Goal: Task Accomplishment & Management: Manage account settings

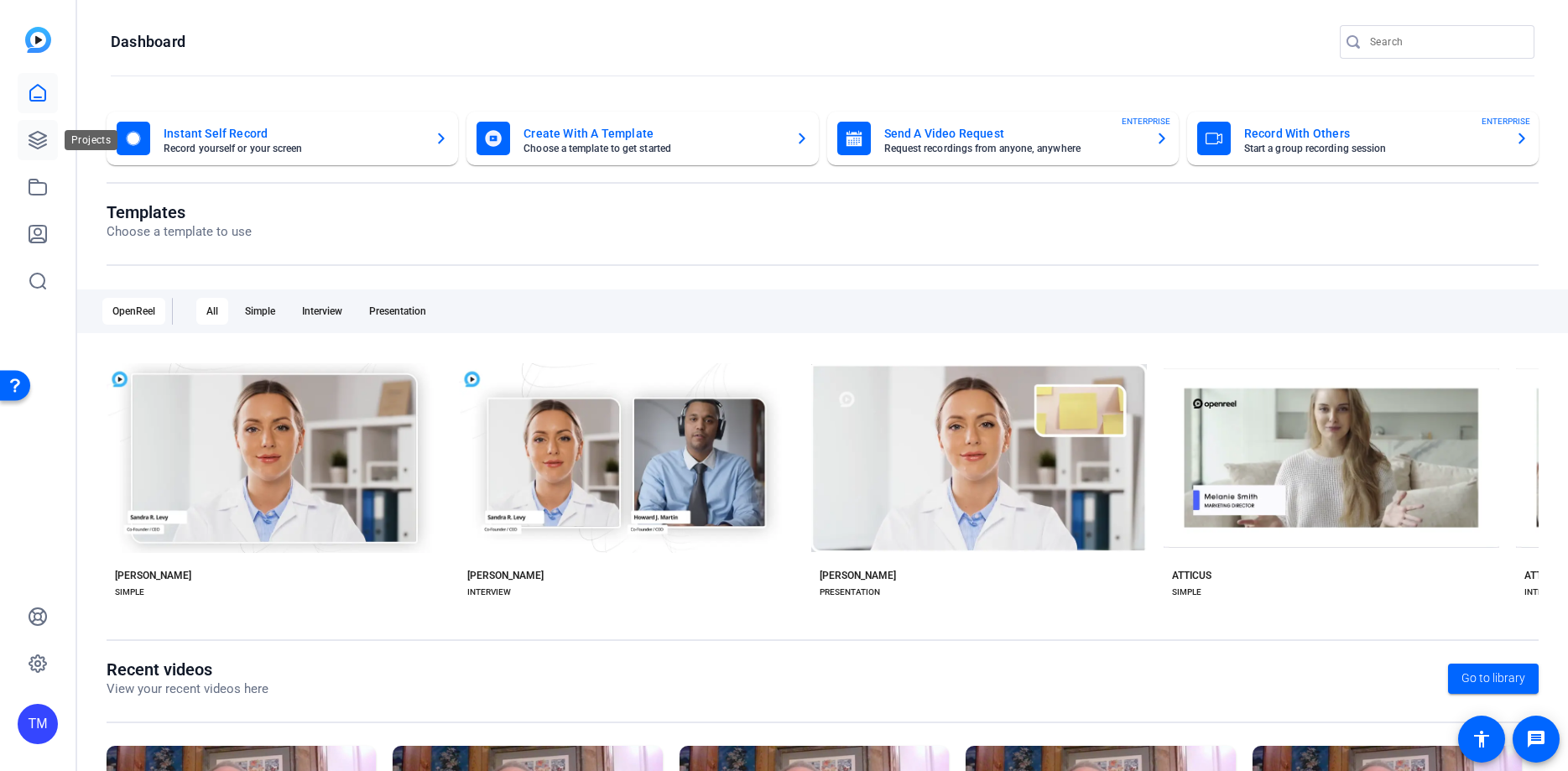
click at [42, 152] on link at bounding box center [38, 140] width 40 height 40
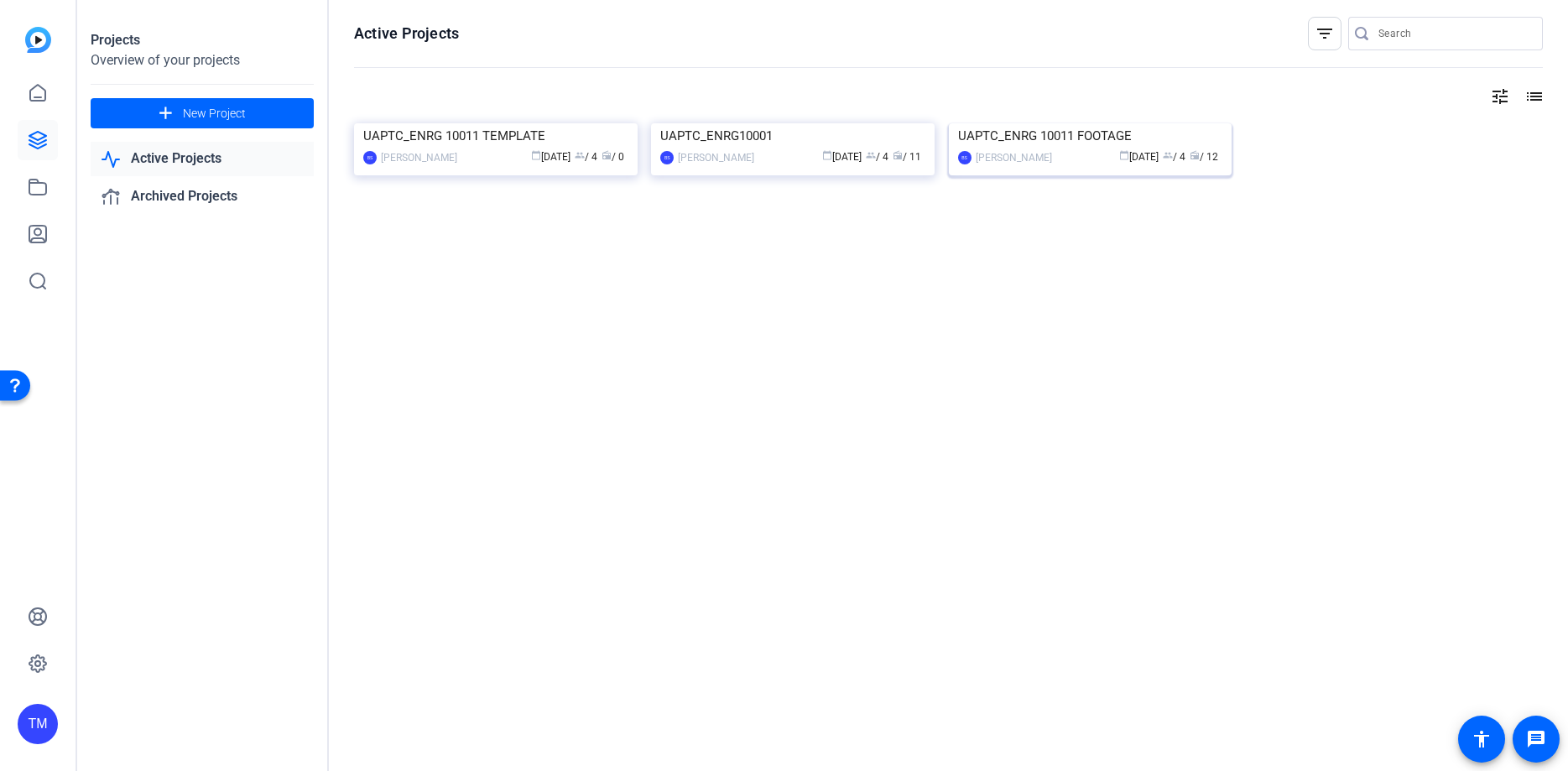
click at [1028, 166] on div "Brandon Simmons" at bounding box center [1014, 158] width 77 height 17
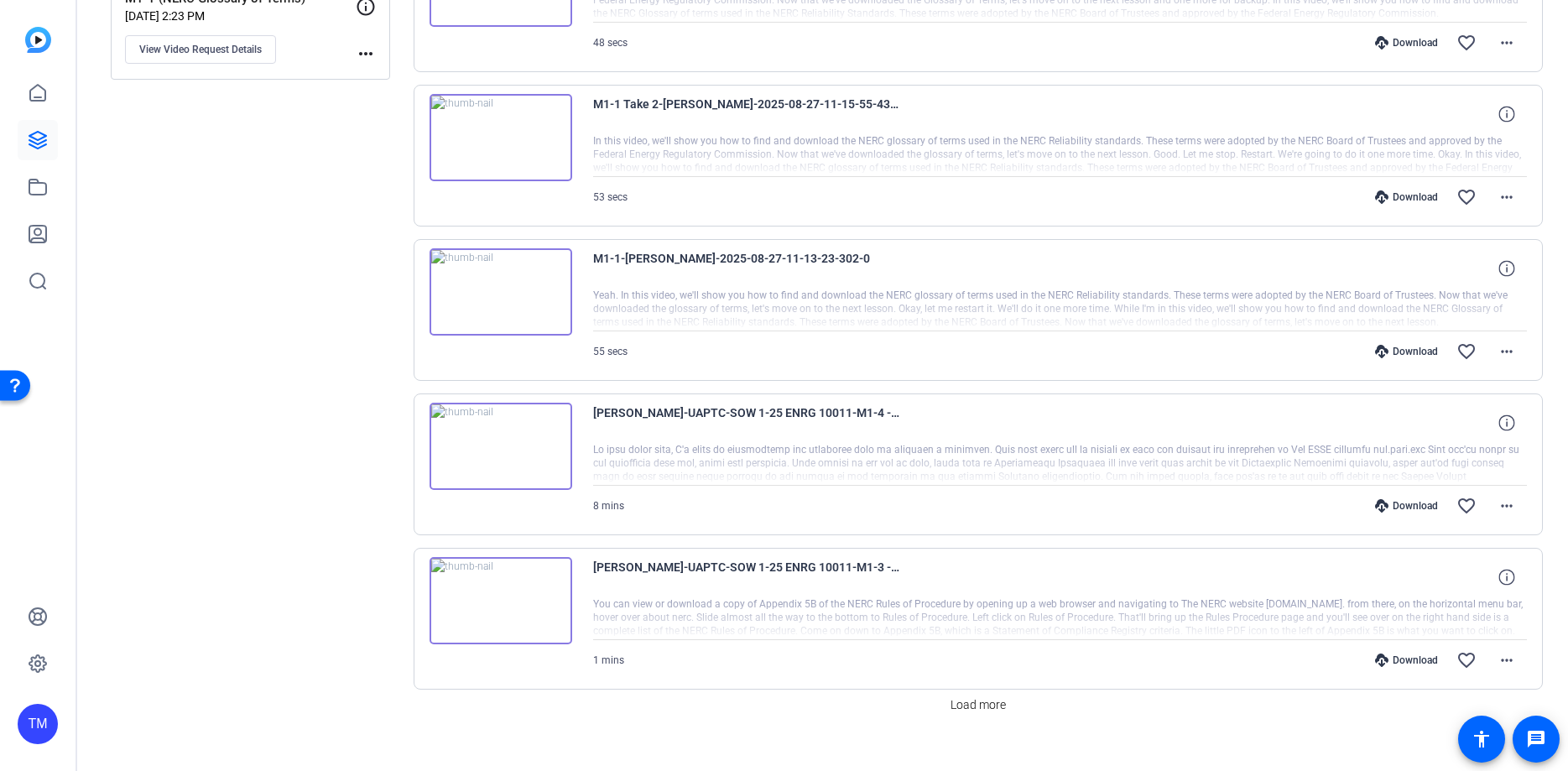
scroll to position [1234, 0]
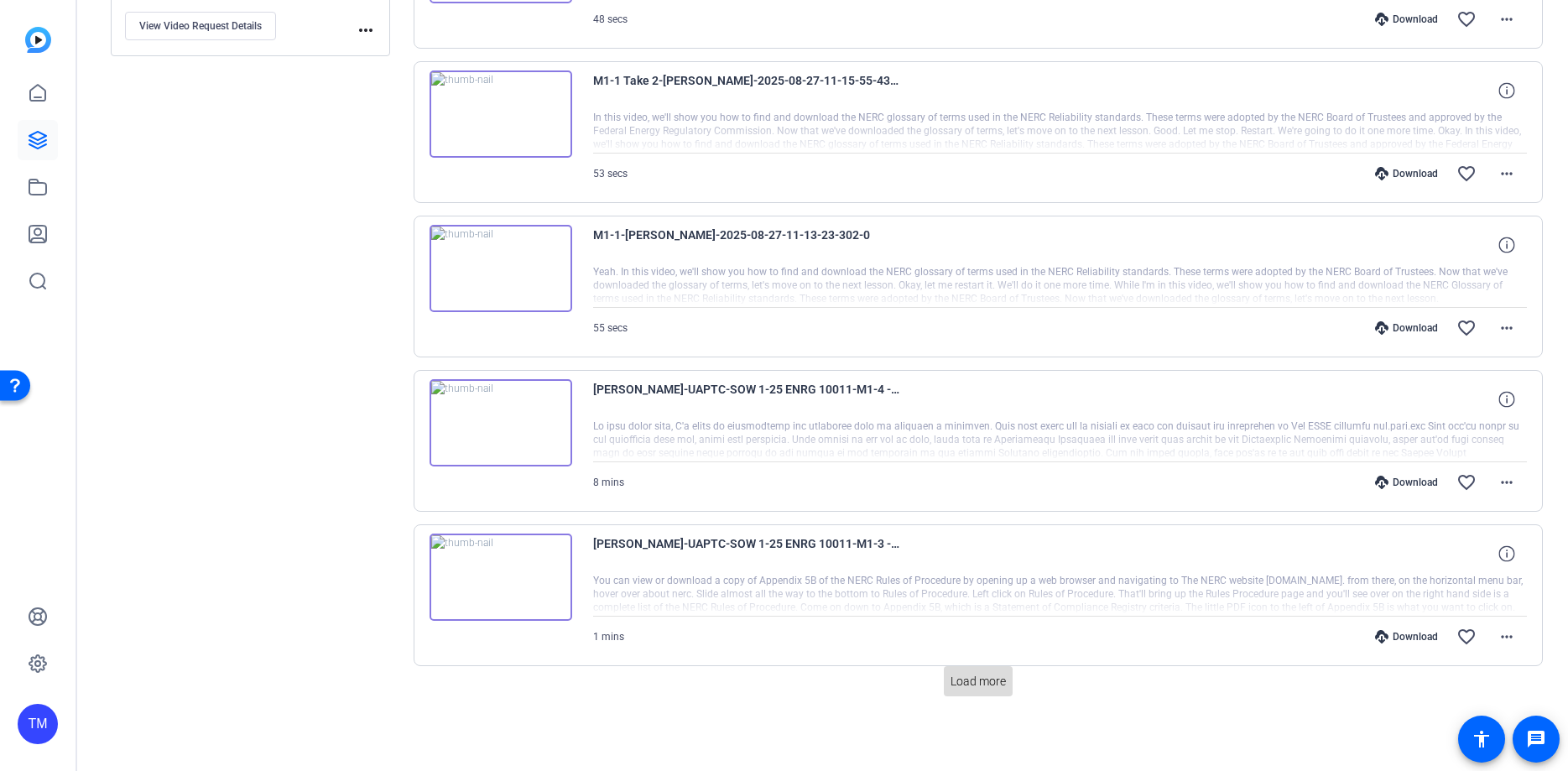
click at [985, 674] on span "Load more" at bounding box center [978, 682] width 56 height 18
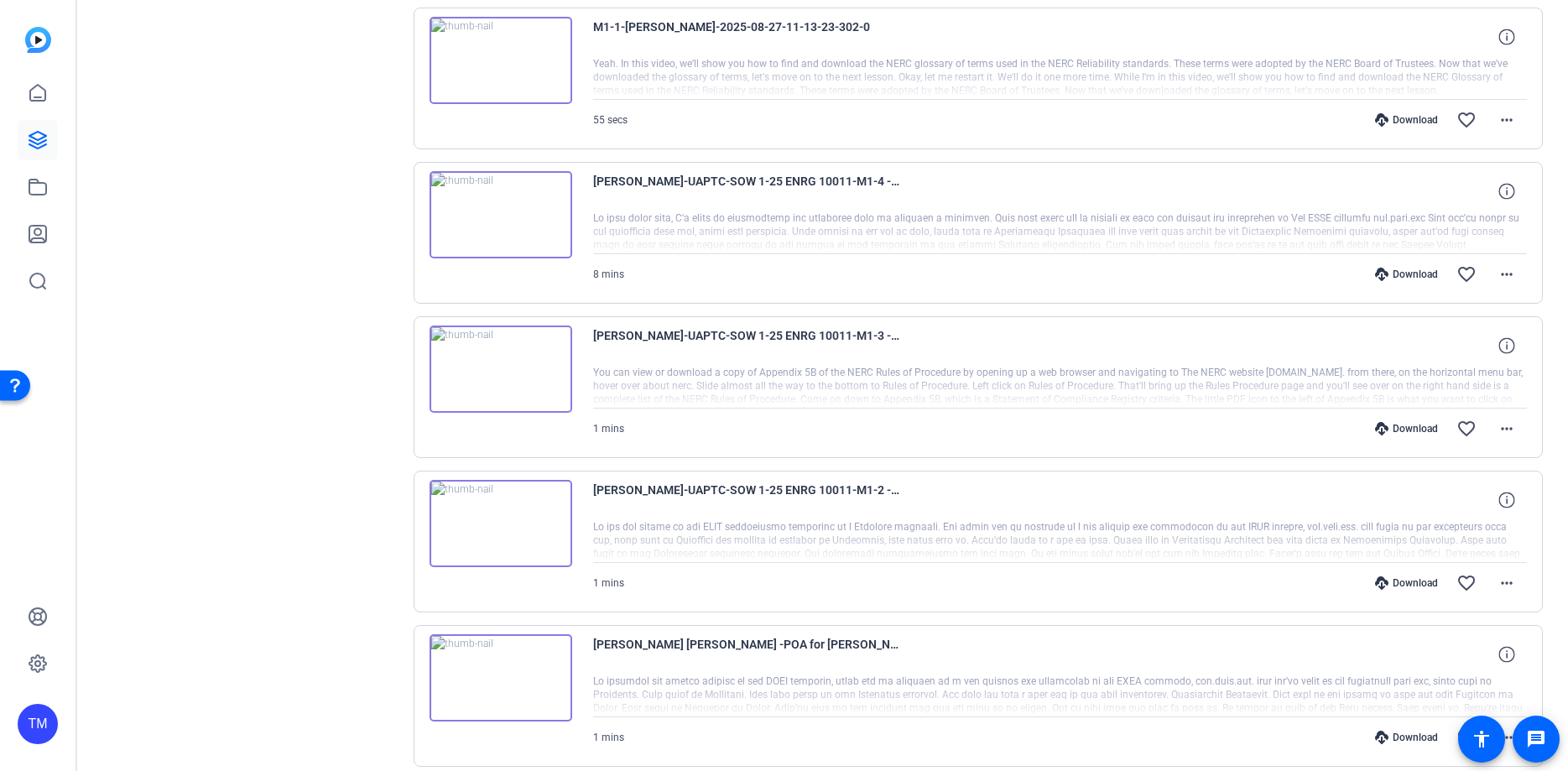
scroll to position [1513, 0]
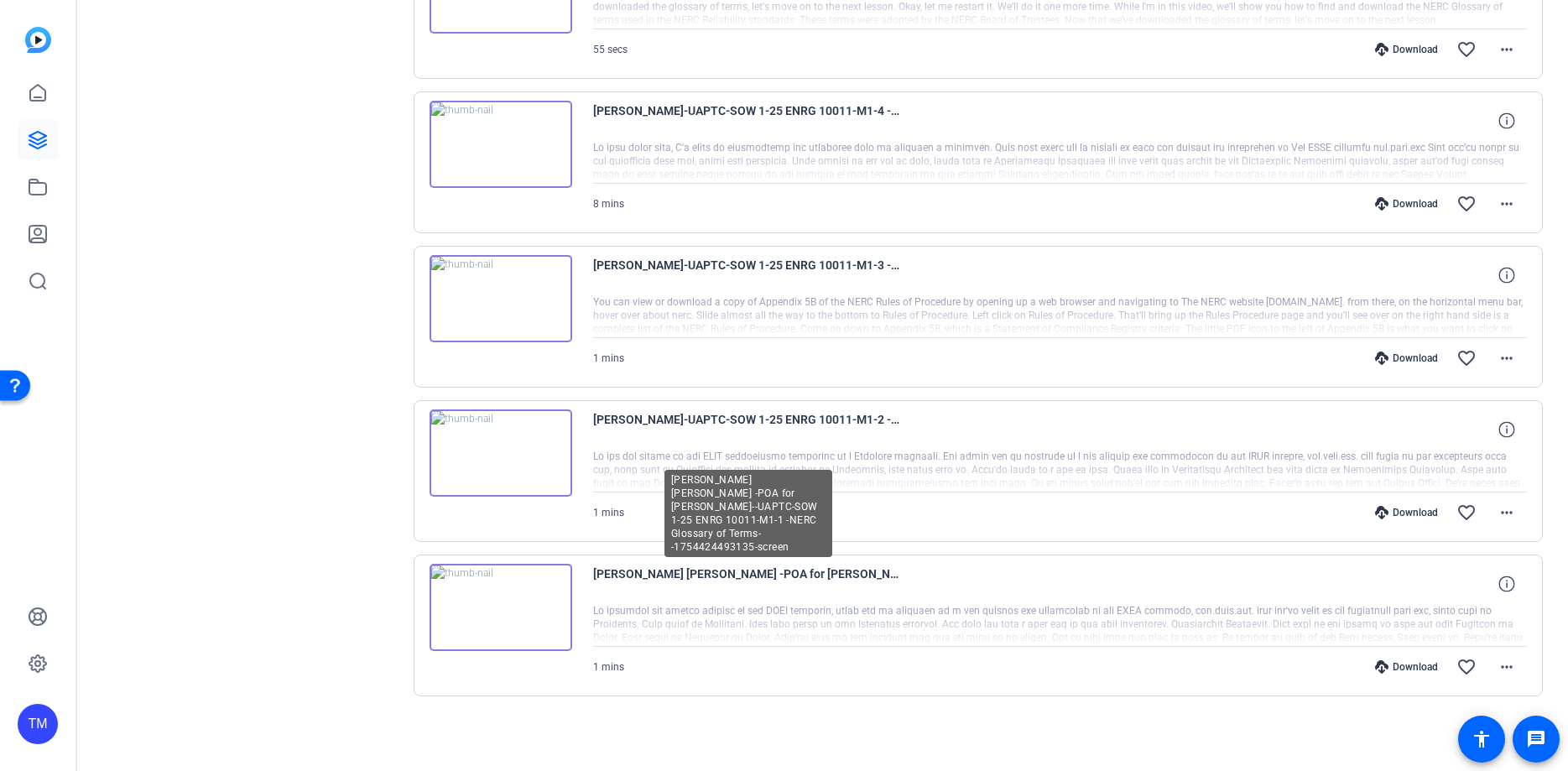
click at [811, 578] on span "Kevin Brian Perry -POA for Sara Perry--UAPTC-SOW 1-25 ENRG 10011-M1-1 -NERC Glo…" at bounding box center [748, 584] width 310 height 40
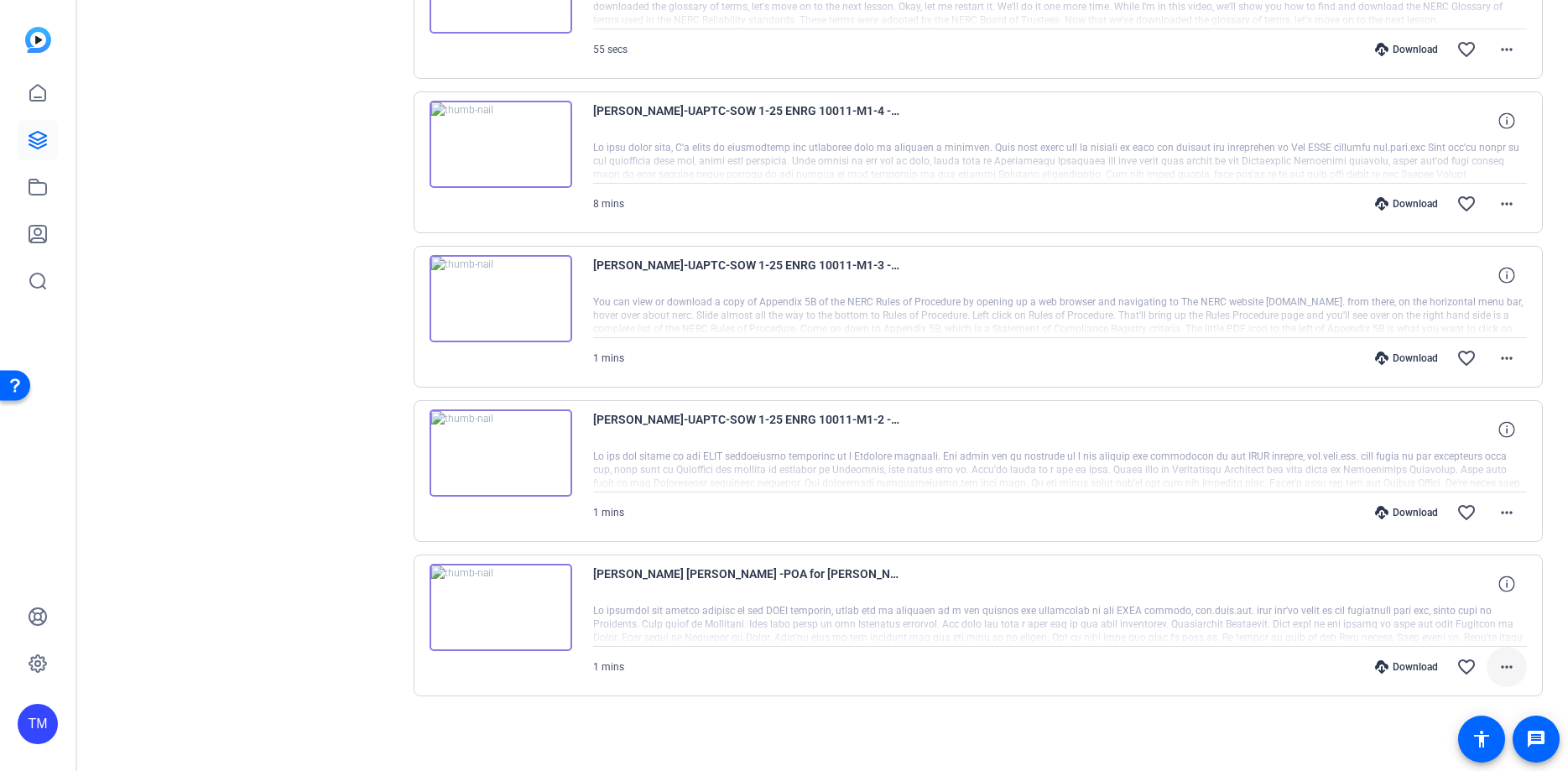
click at [1508, 667] on mat-icon "more_horiz" at bounding box center [1506, 667] width 20 height 20
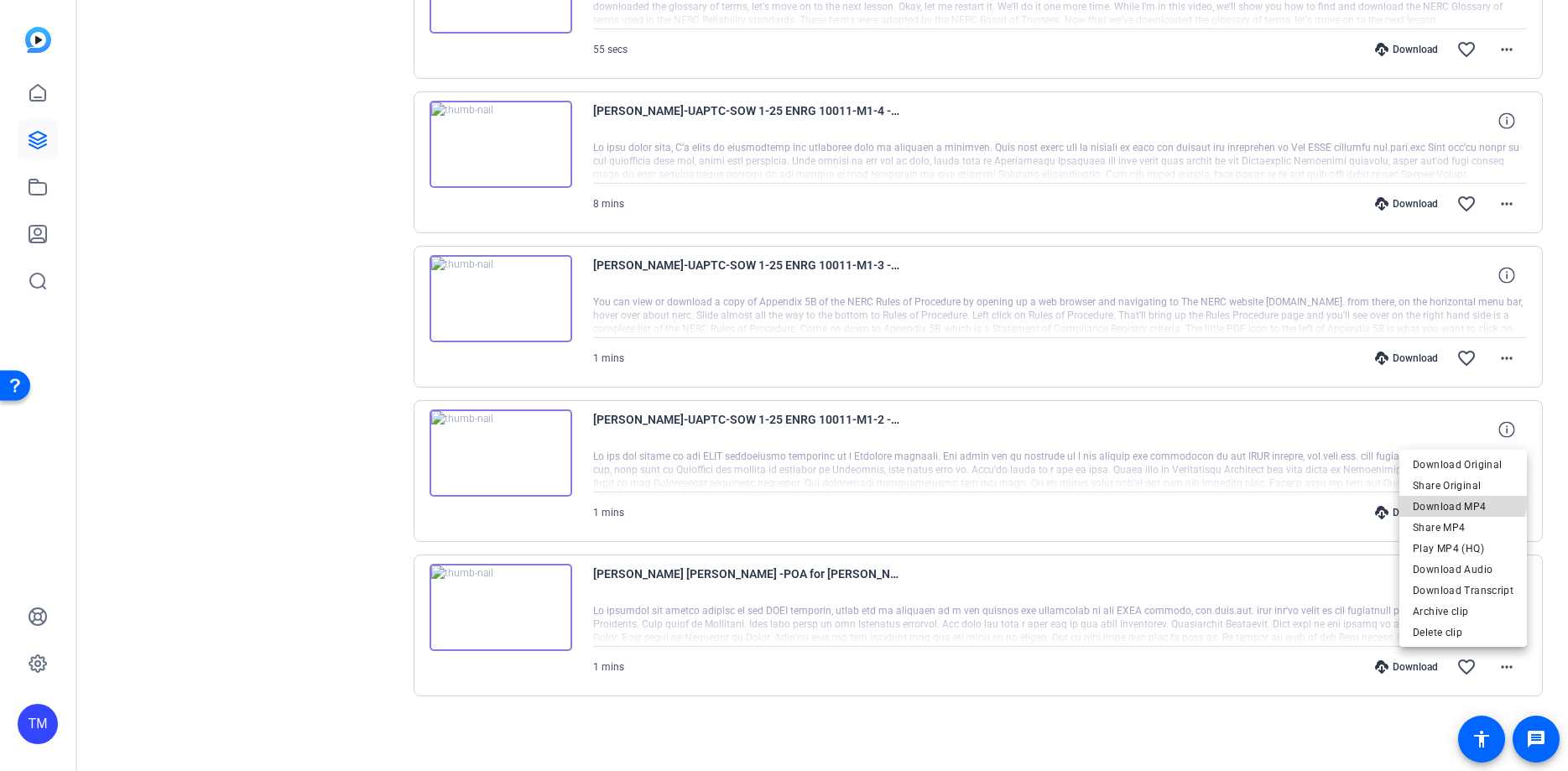
click at [1461, 495] on button "Download MP4" at bounding box center [1463, 506] width 127 height 21
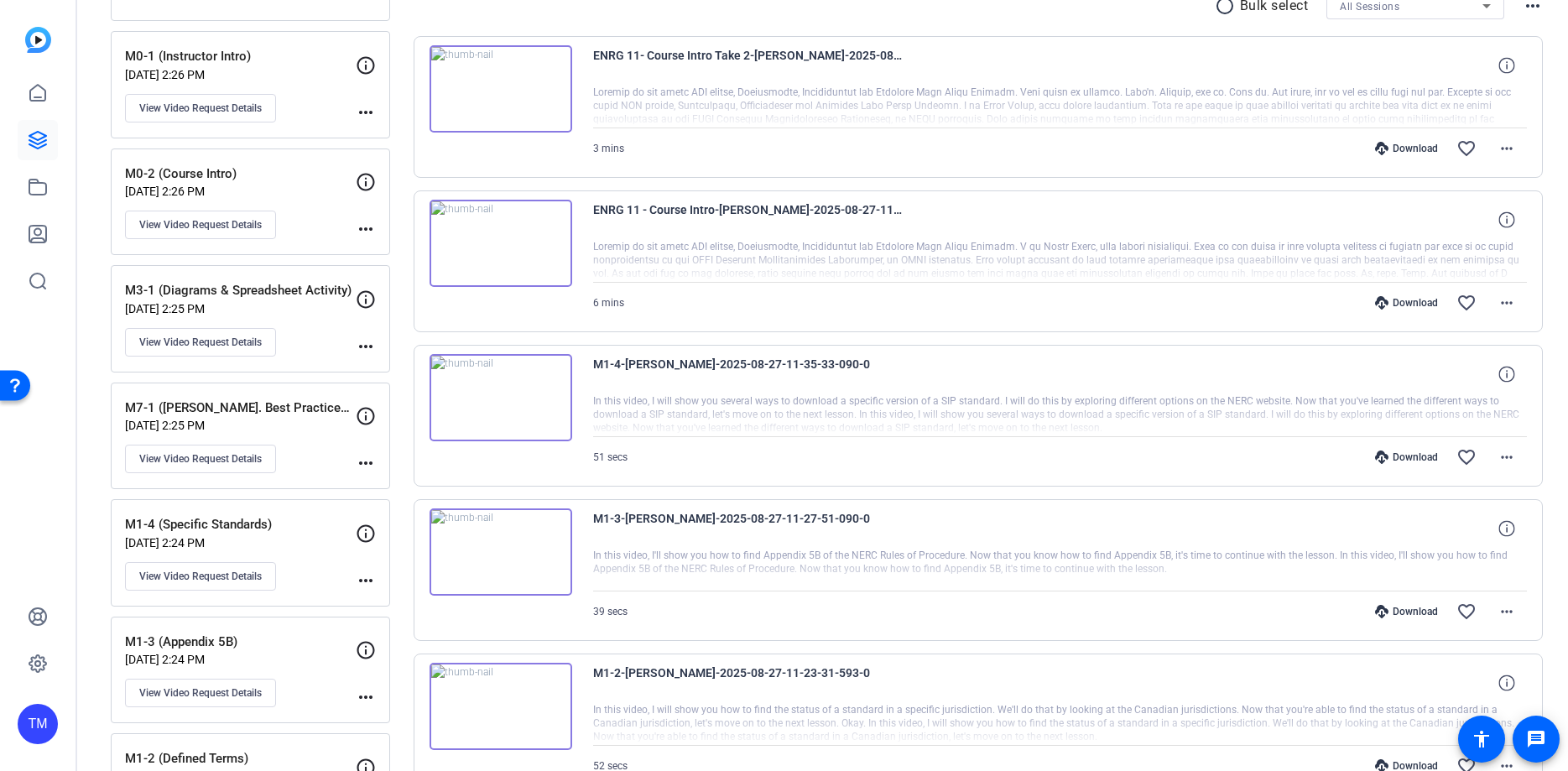
scroll to position [31, 0]
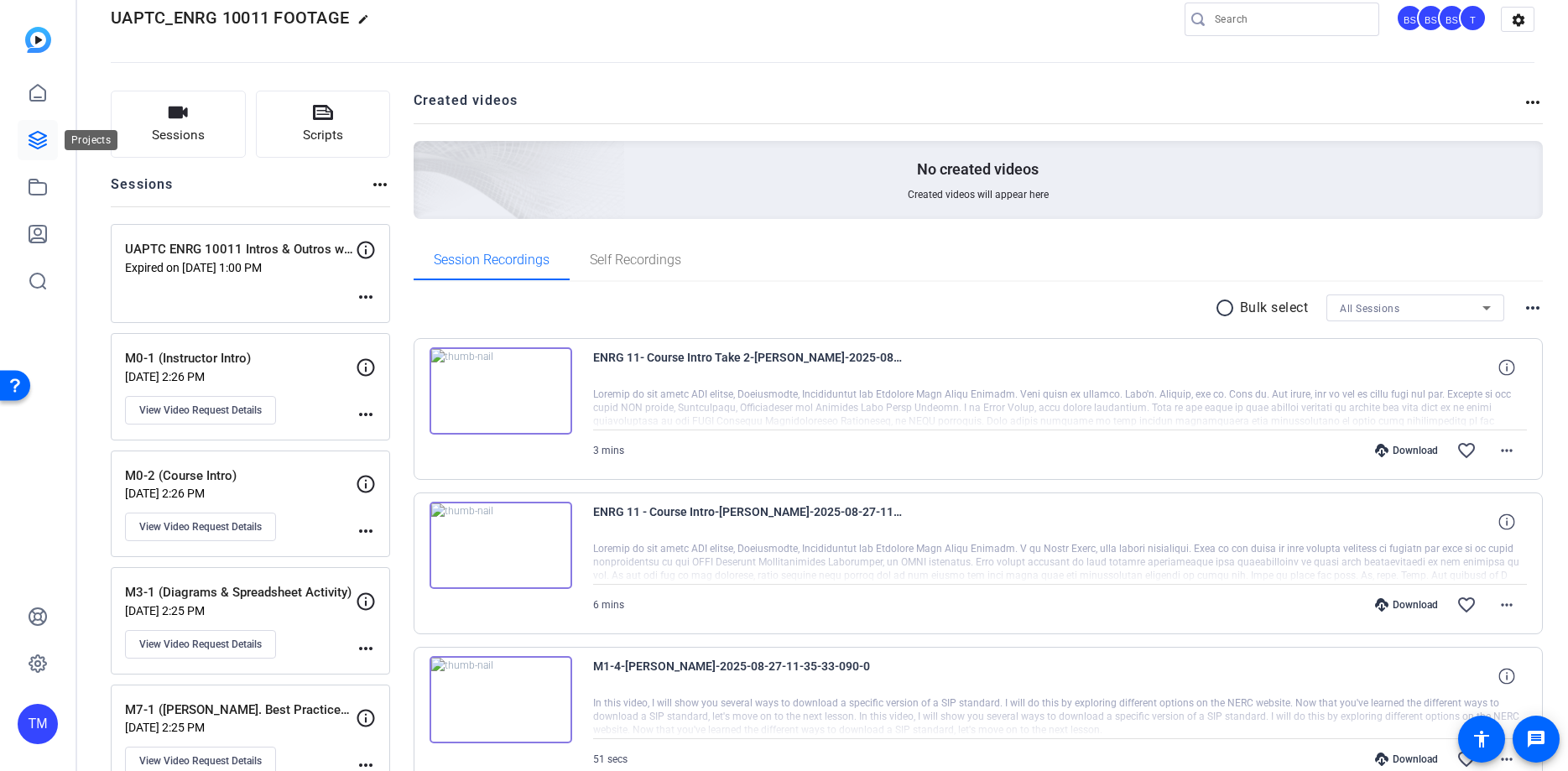
click at [35, 144] on icon at bounding box center [38, 140] width 20 height 20
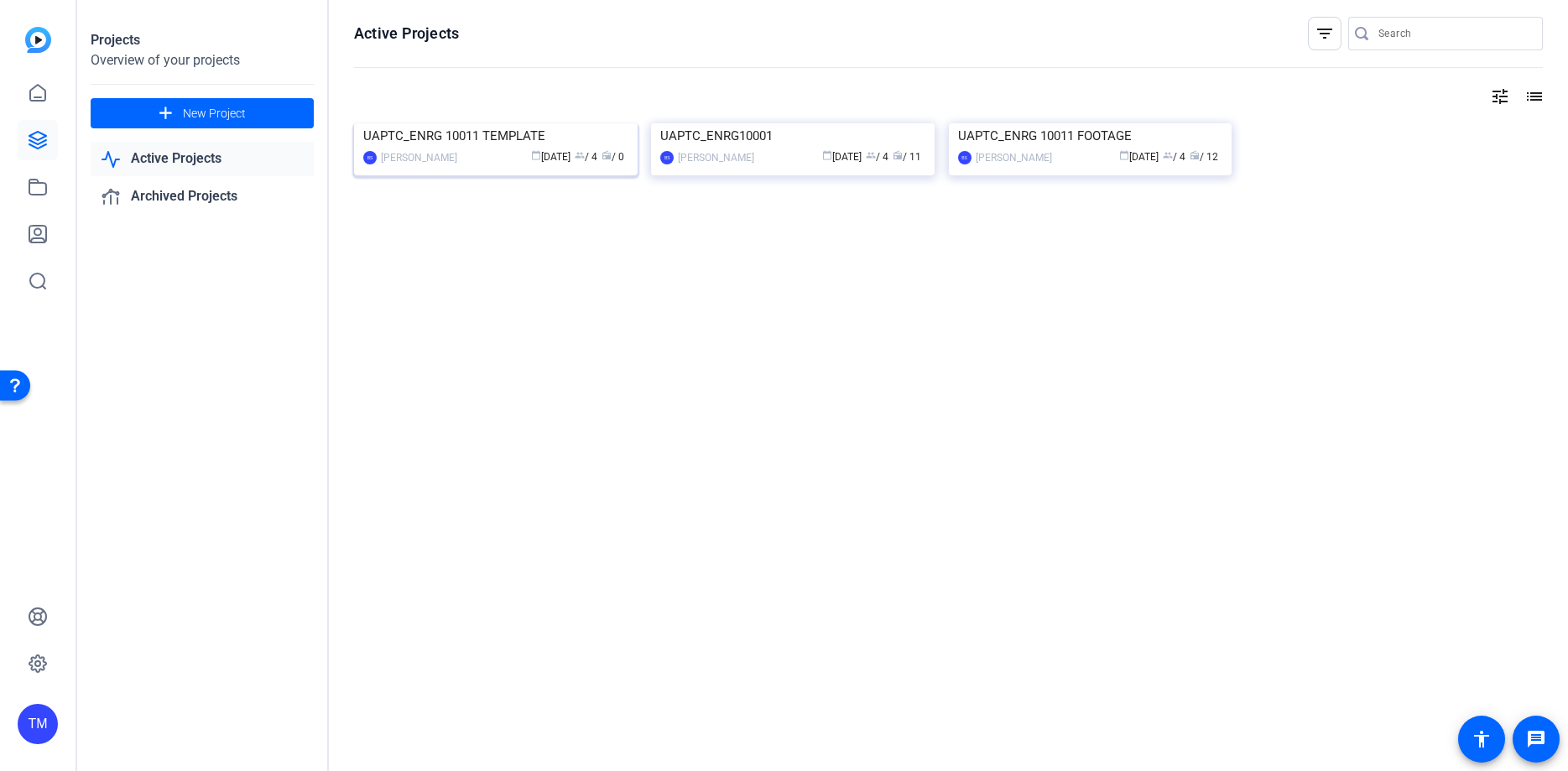
click at [481, 148] on div "UAPTC_ENRG 10011 TEMPLATE" at bounding box center [495, 136] width 265 height 25
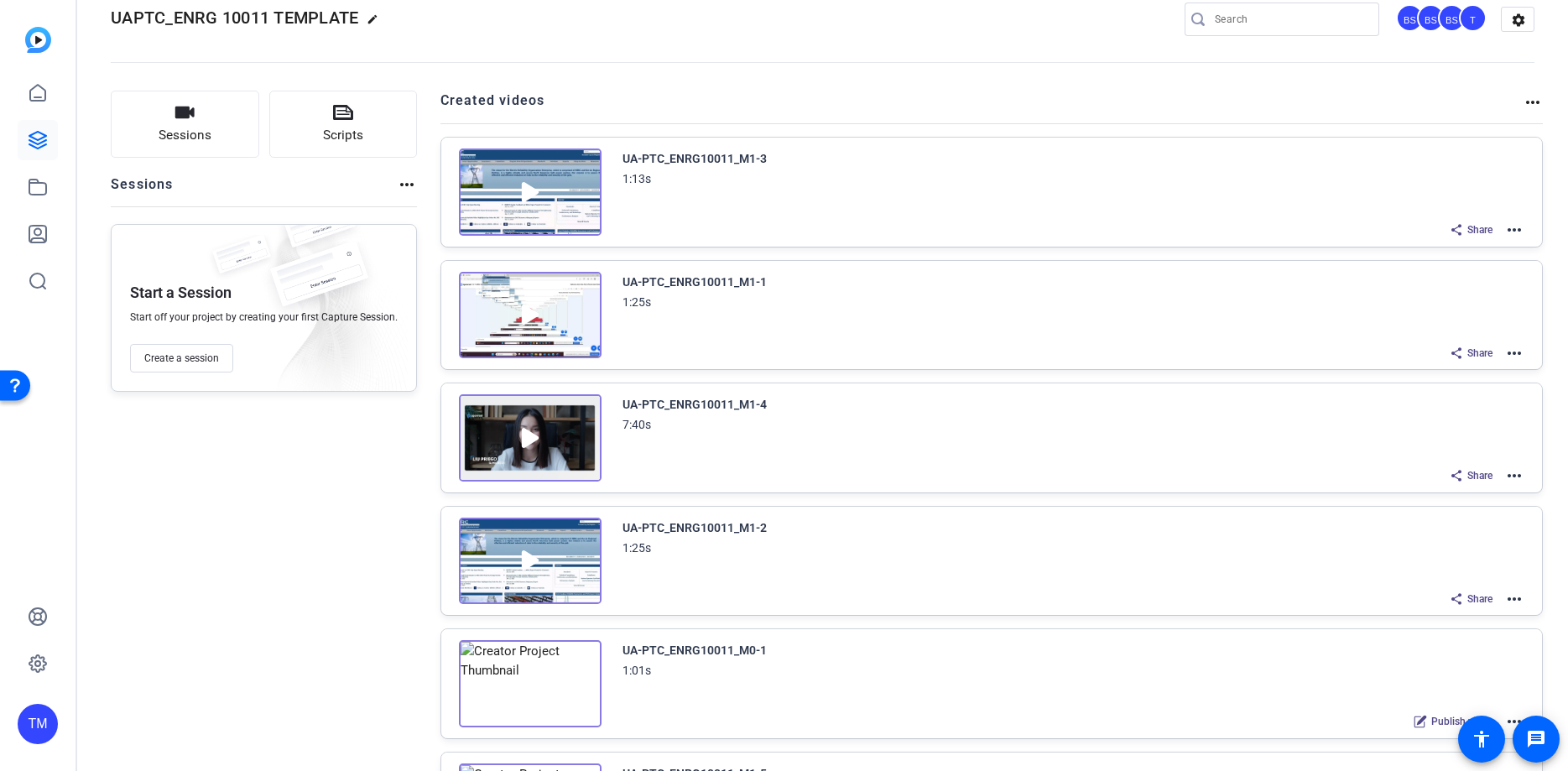
click at [1515, 363] on mat-icon "more_horiz" at bounding box center [1514, 353] width 20 height 20
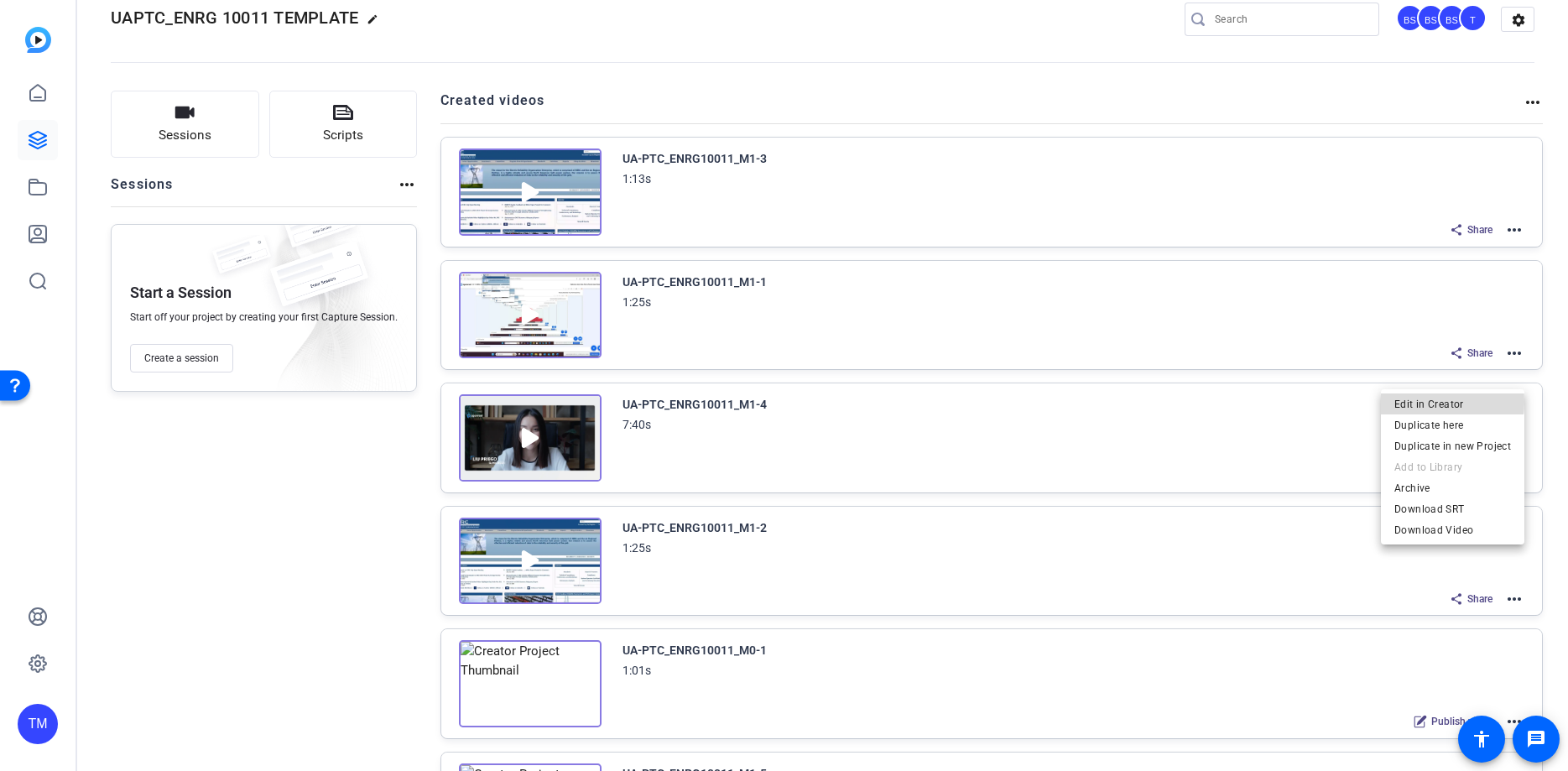
click at [1428, 402] on span "Edit in Creator" at bounding box center [1453, 404] width 116 height 20
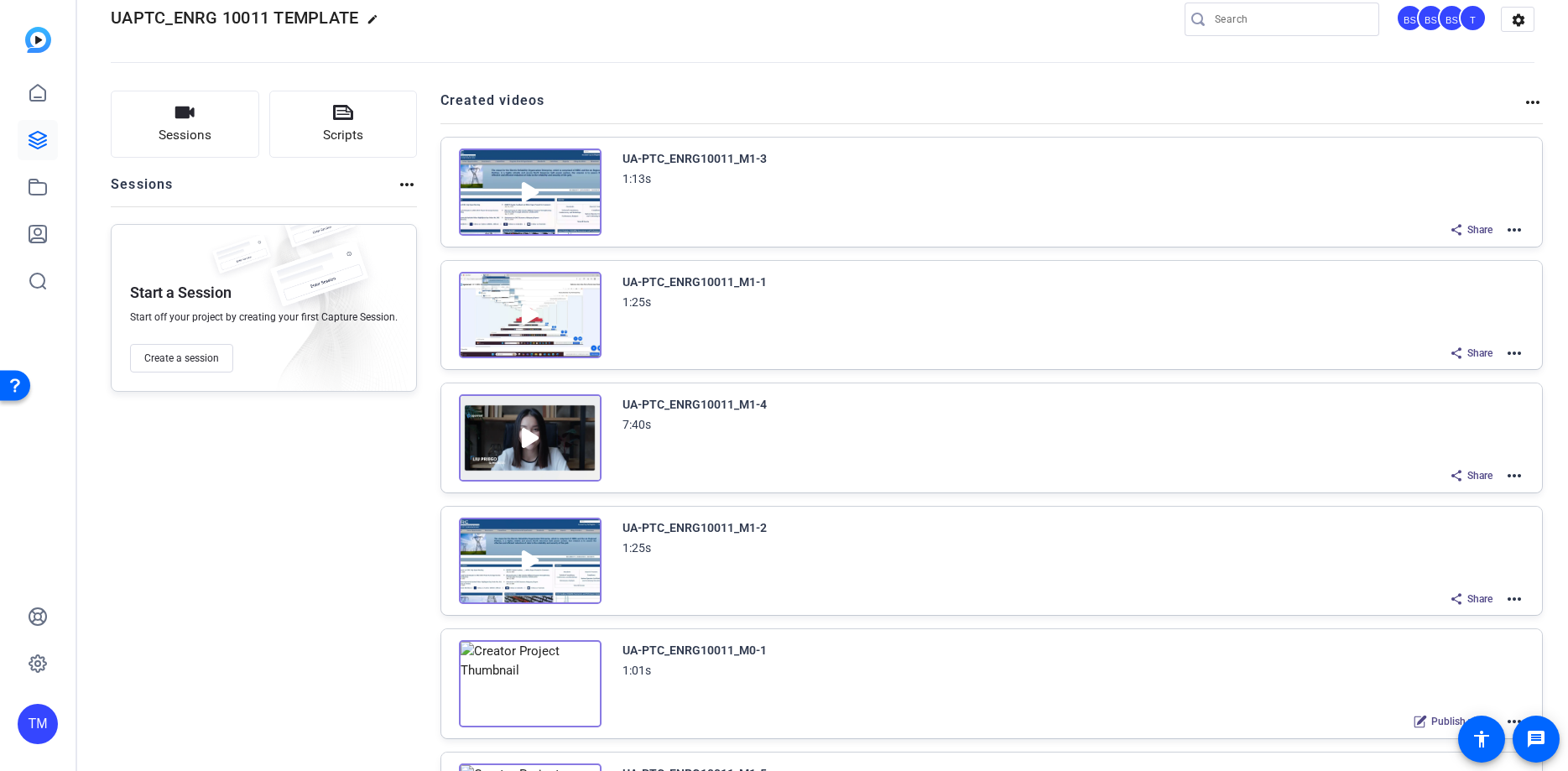
click at [1517, 363] on mat-icon "more_horiz" at bounding box center [1514, 353] width 20 height 20
click at [1480, 404] on span "Edit in Creator" at bounding box center [1453, 404] width 116 height 20
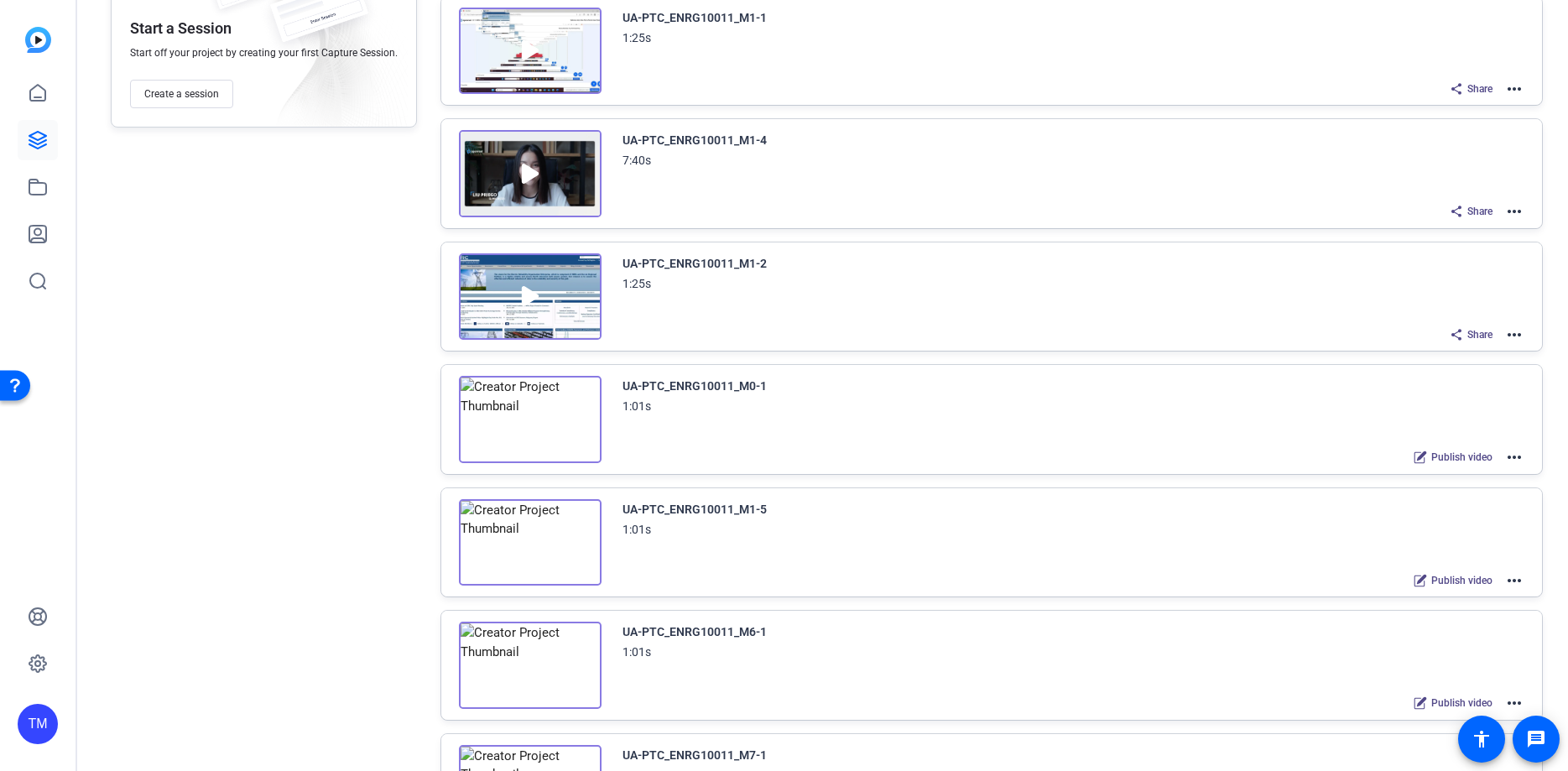
scroll to position [0, 0]
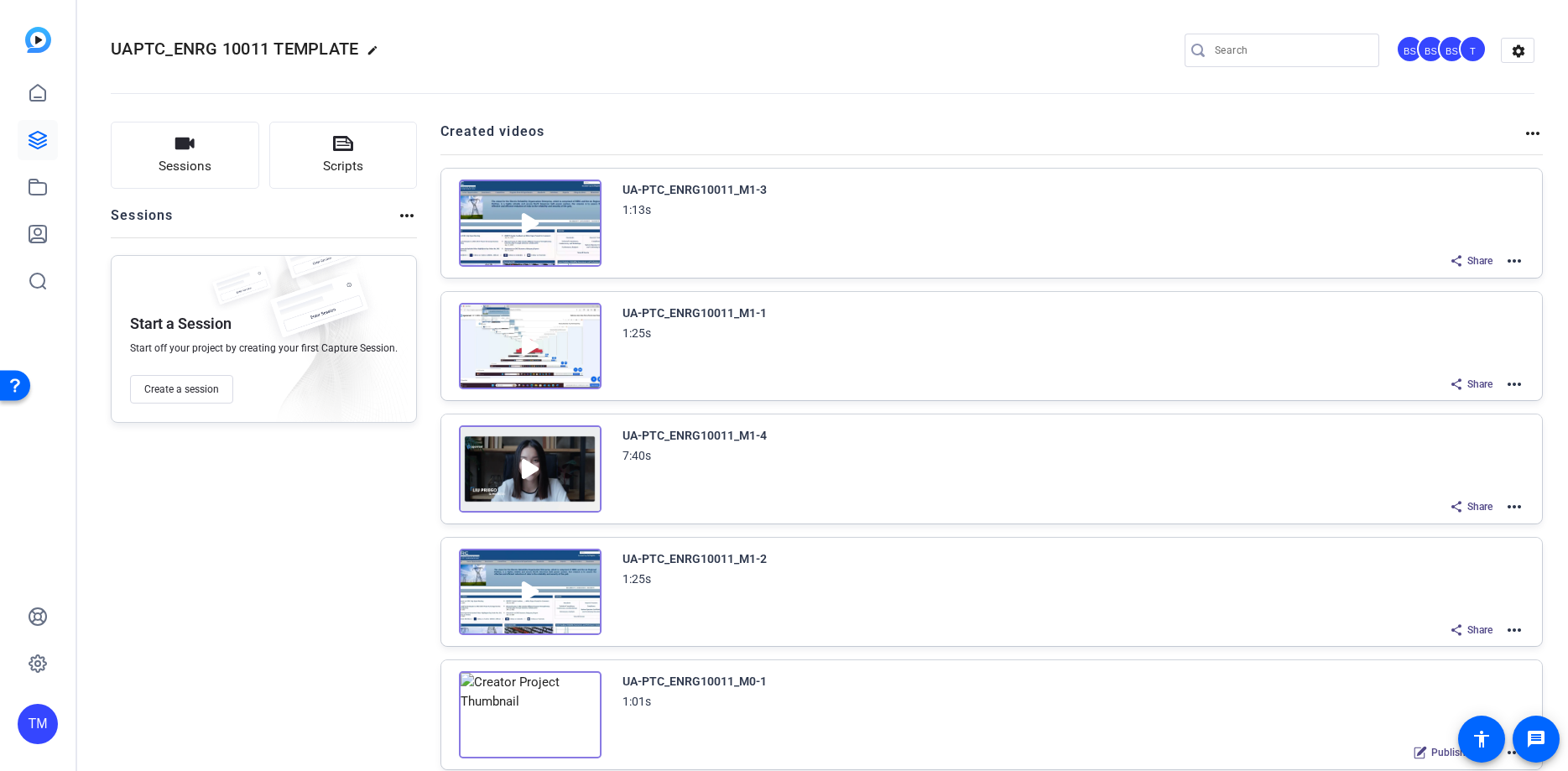
click at [1514, 386] on mat-icon "more_horiz" at bounding box center [1514, 384] width 20 height 20
click at [1472, 404] on span "Edit in Creator" at bounding box center [1453, 404] width 116 height 20
click at [1520, 632] on mat-icon "more_horiz" at bounding box center [1514, 630] width 20 height 20
click at [1458, 480] on span "Edit in Creator" at bounding box center [1453, 483] width 116 height 20
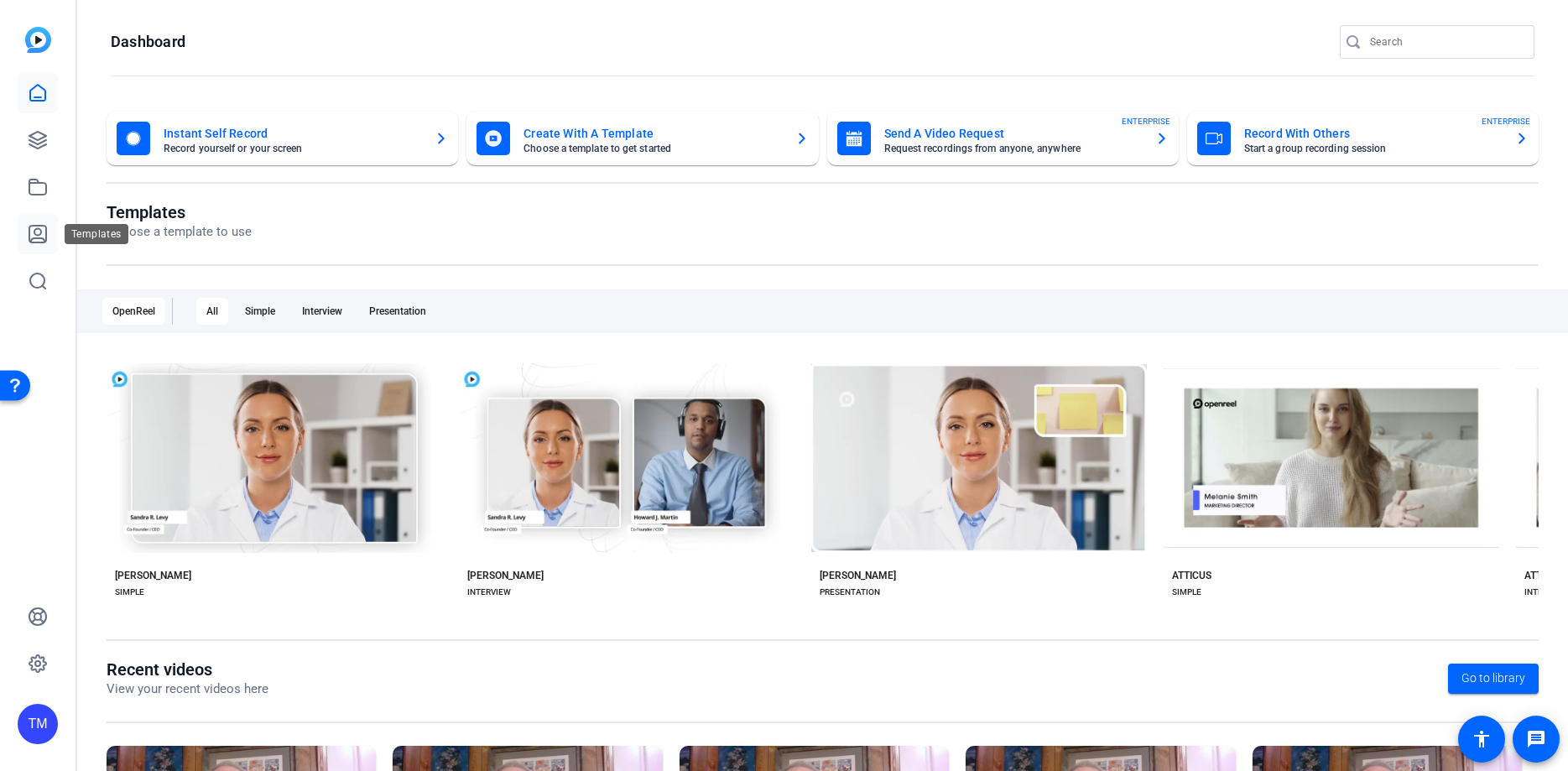
click at [42, 226] on icon at bounding box center [38, 234] width 17 height 17
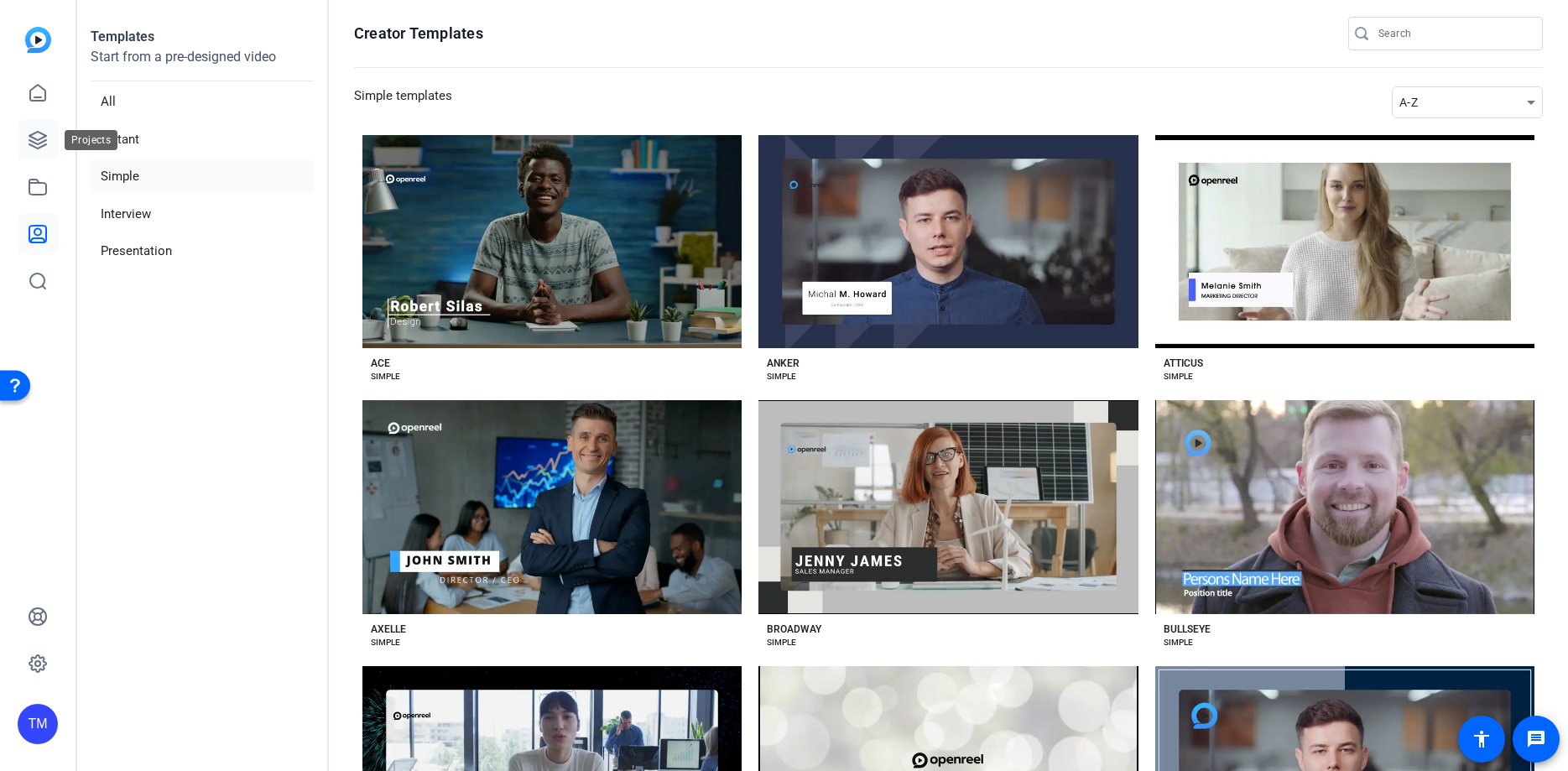
click at [39, 131] on icon at bounding box center [38, 140] width 20 height 20
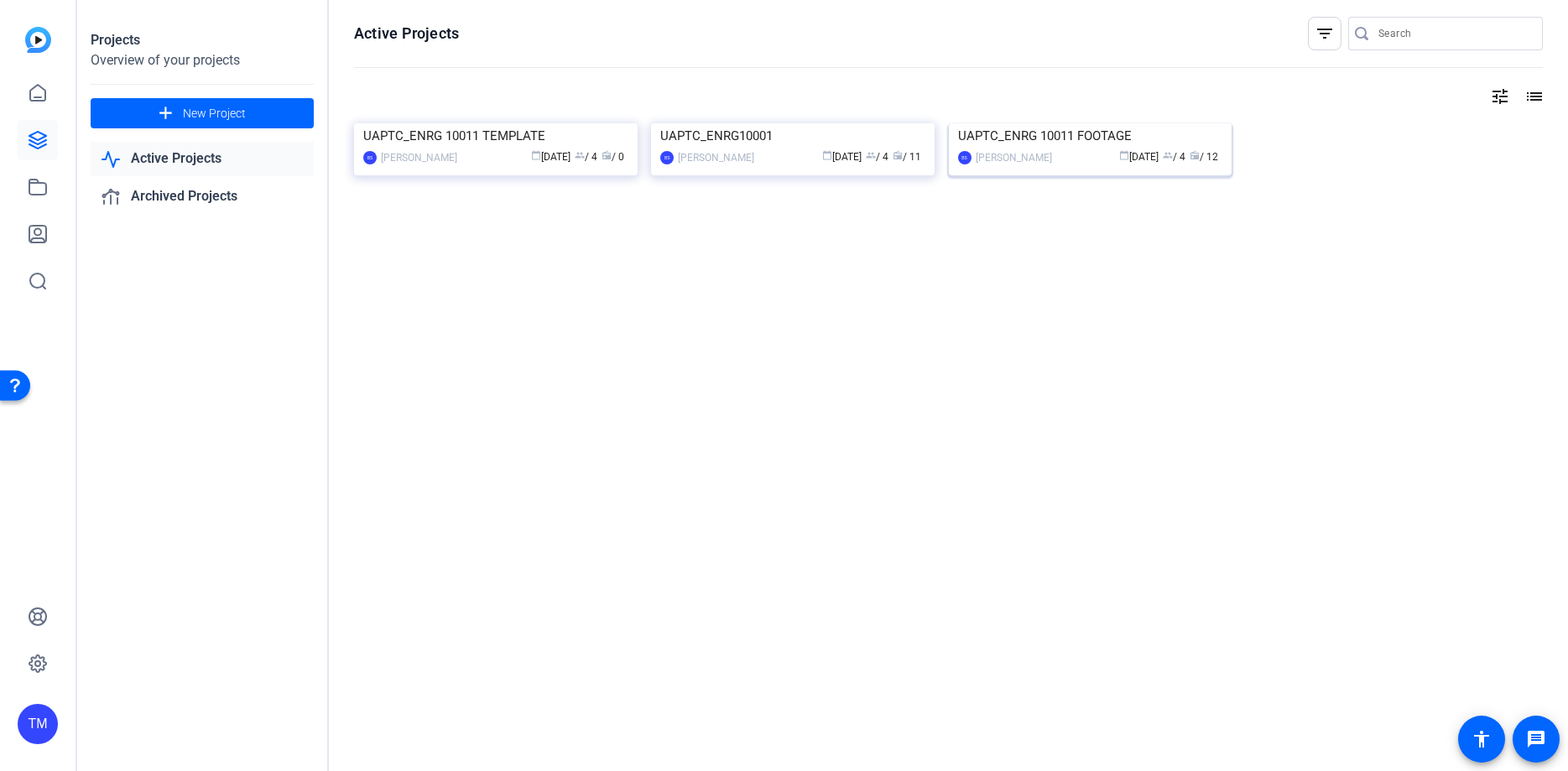
click at [1050, 166] on div "[PERSON_NAME]" at bounding box center [1014, 158] width 77 height 17
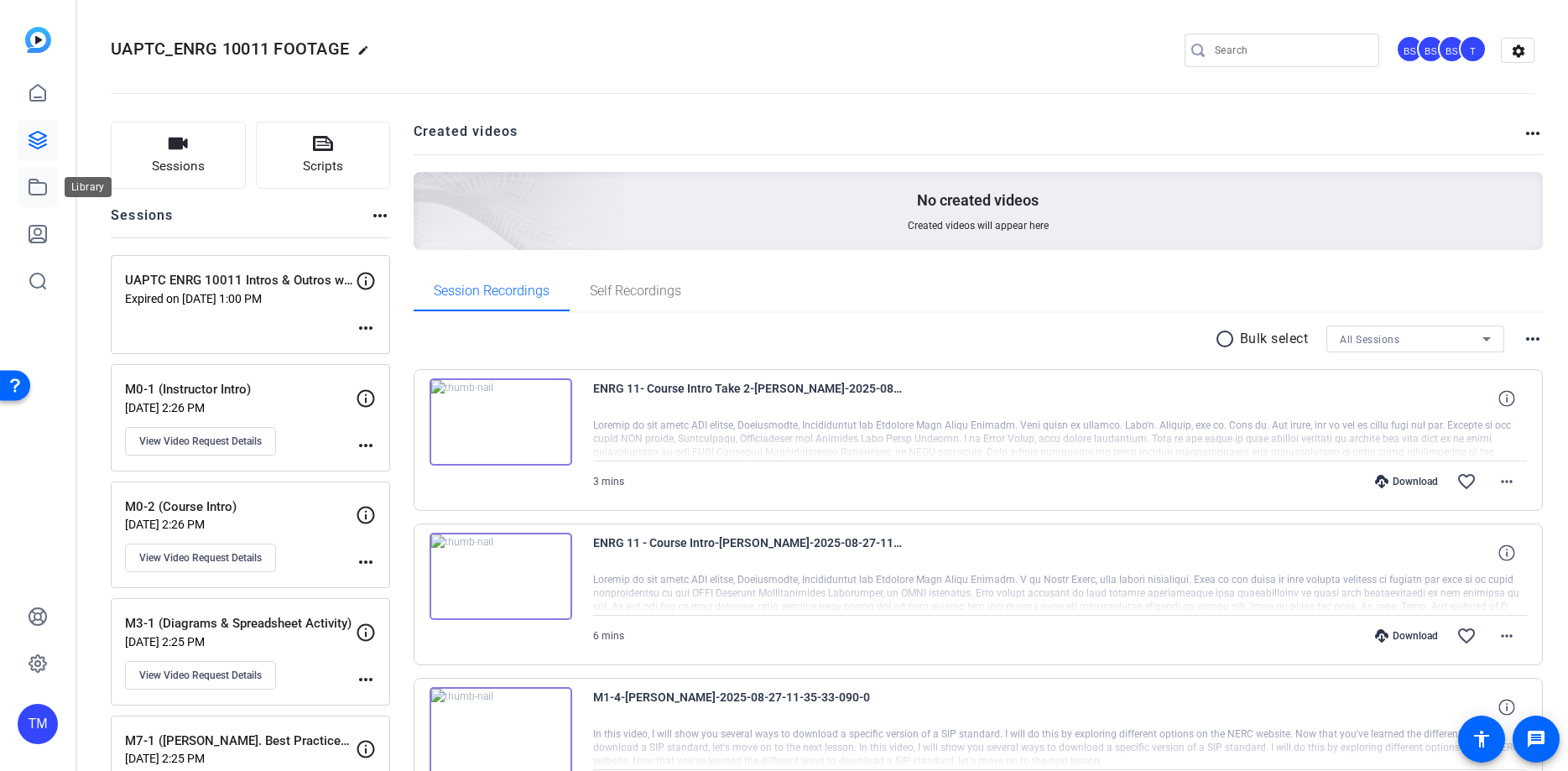
click at [41, 188] on icon at bounding box center [38, 187] width 20 height 20
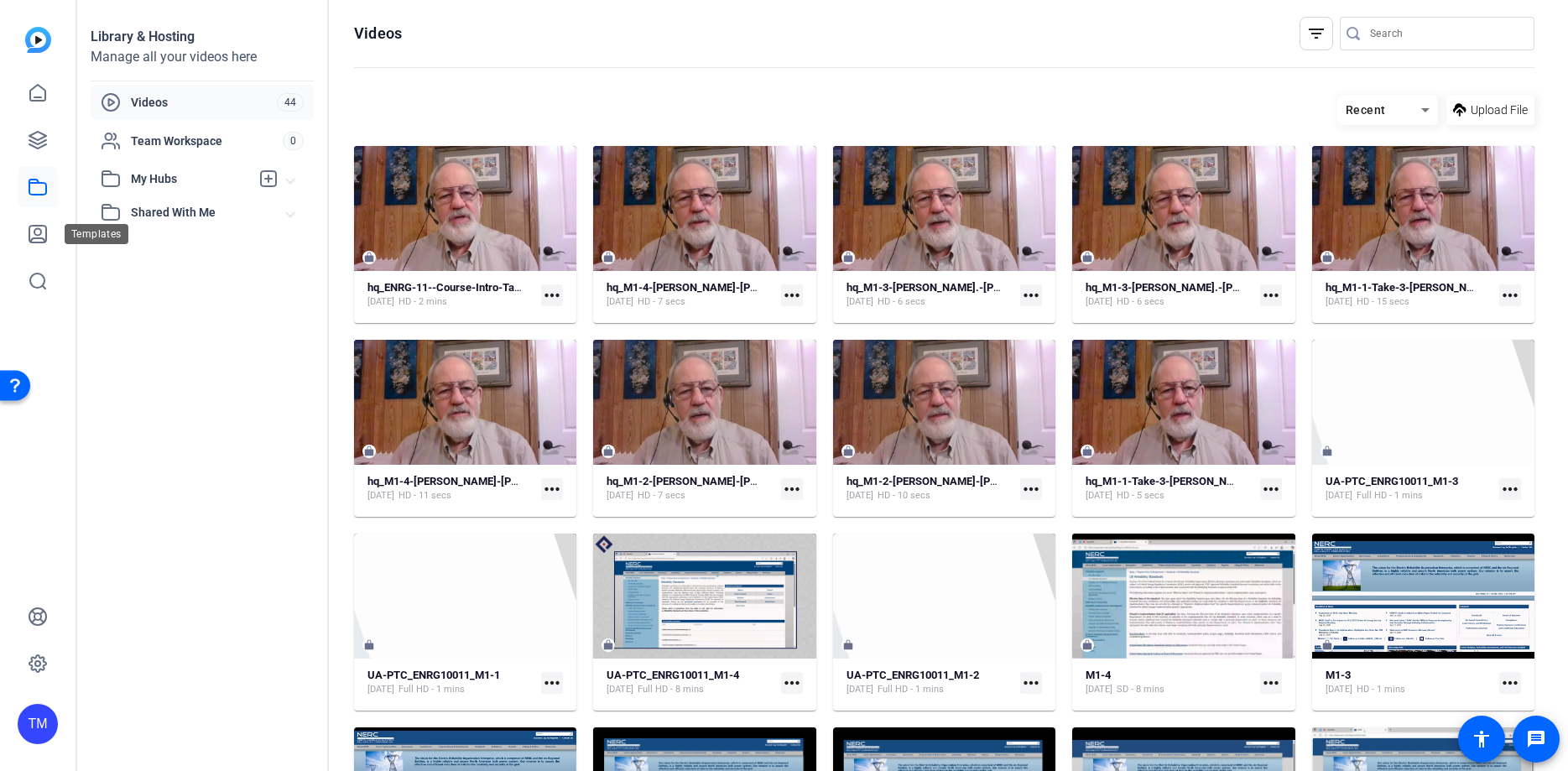
click at [39, 190] on icon at bounding box center [38, 187] width 20 height 20
click at [38, 153] on link at bounding box center [38, 140] width 40 height 40
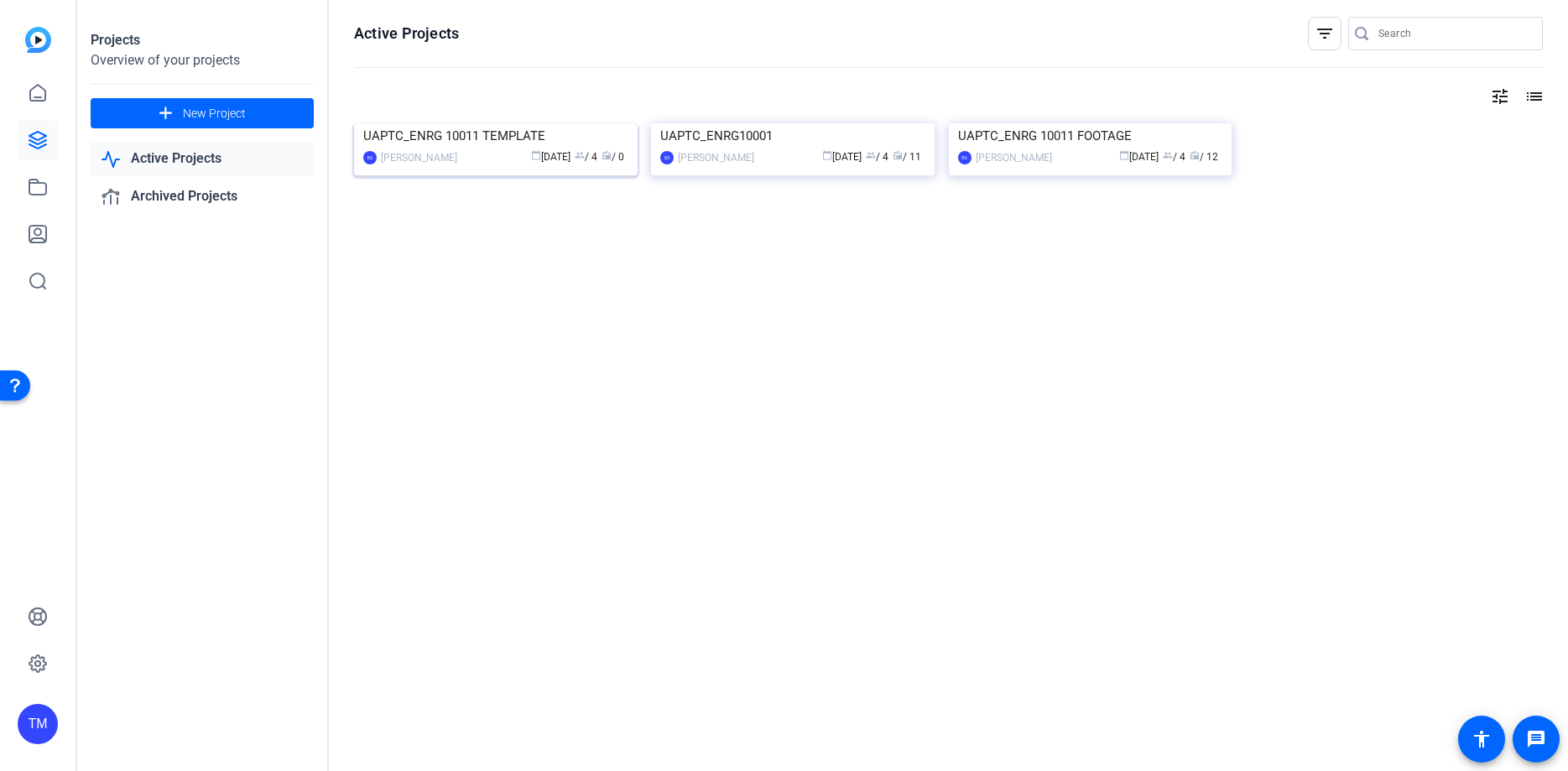
click at [466, 148] on div "UAPTC_ENRG 10011 TEMPLATE" at bounding box center [495, 136] width 265 height 25
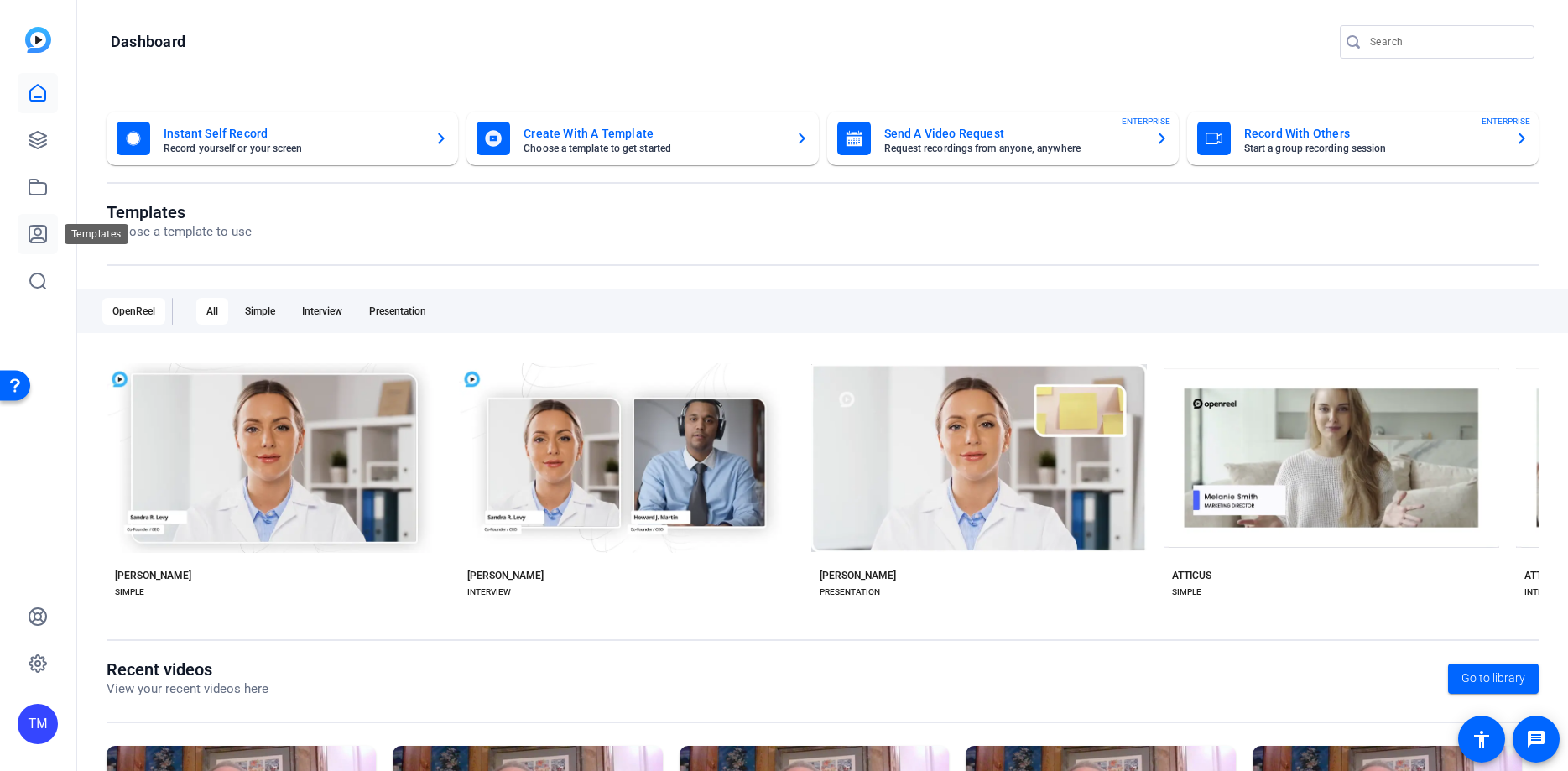
click at [40, 231] on icon at bounding box center [38, 234] width 20 height 20
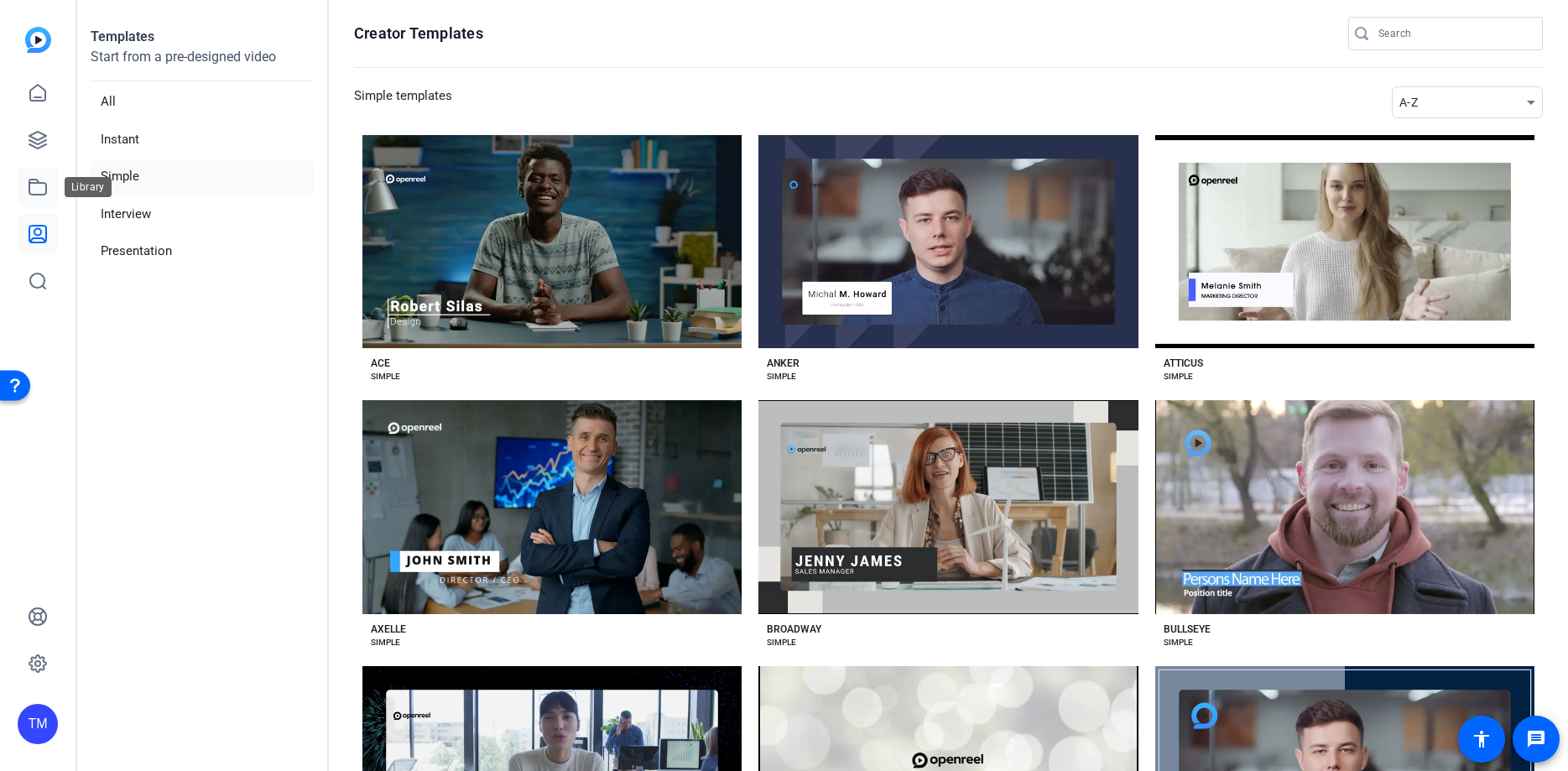
click at [42, 167] on link at bounding box center [38, 187] width 40 height 40
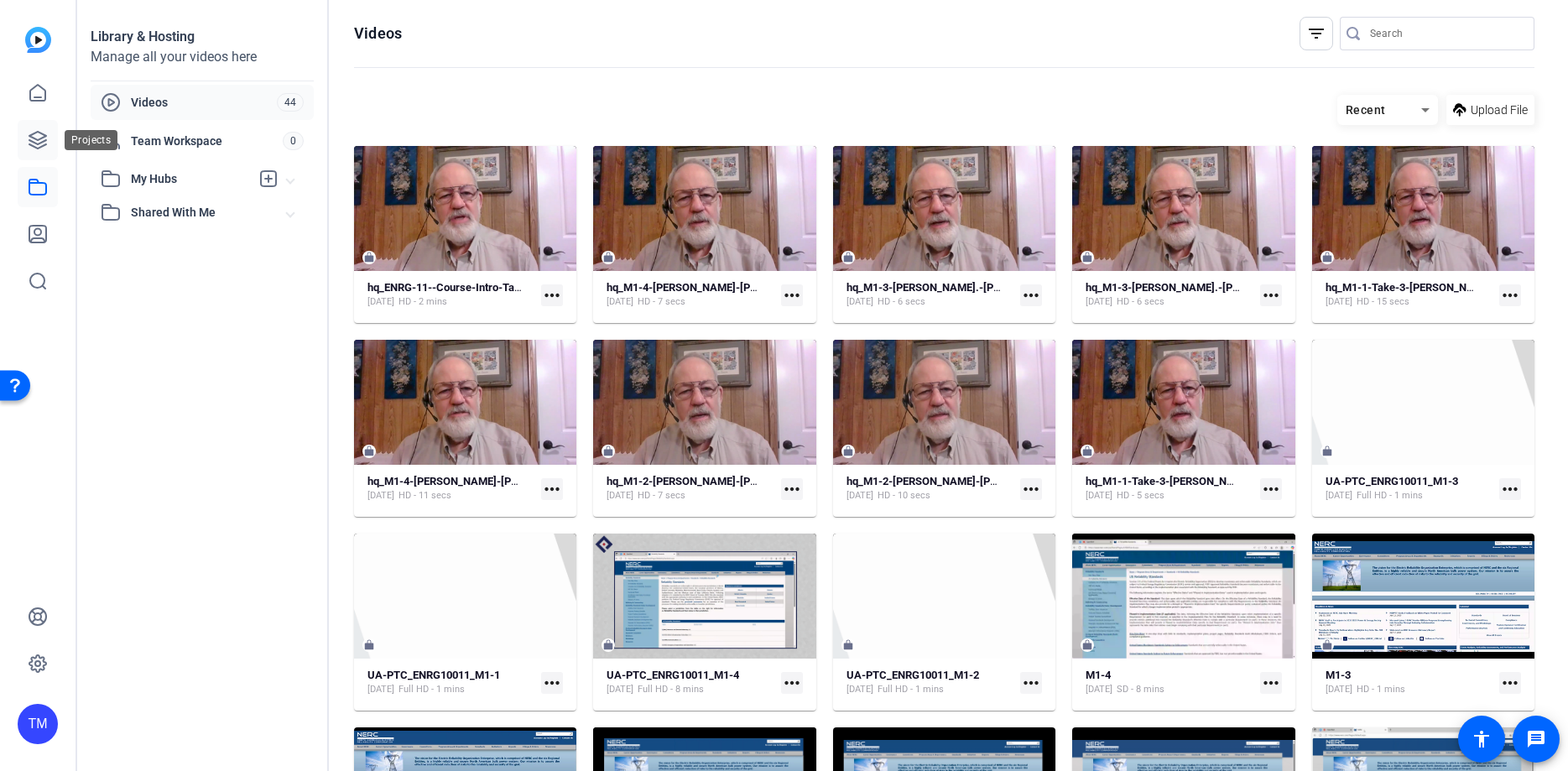
click at [43, 139] on icon at bounding box center [38, 140] width 20 height 20
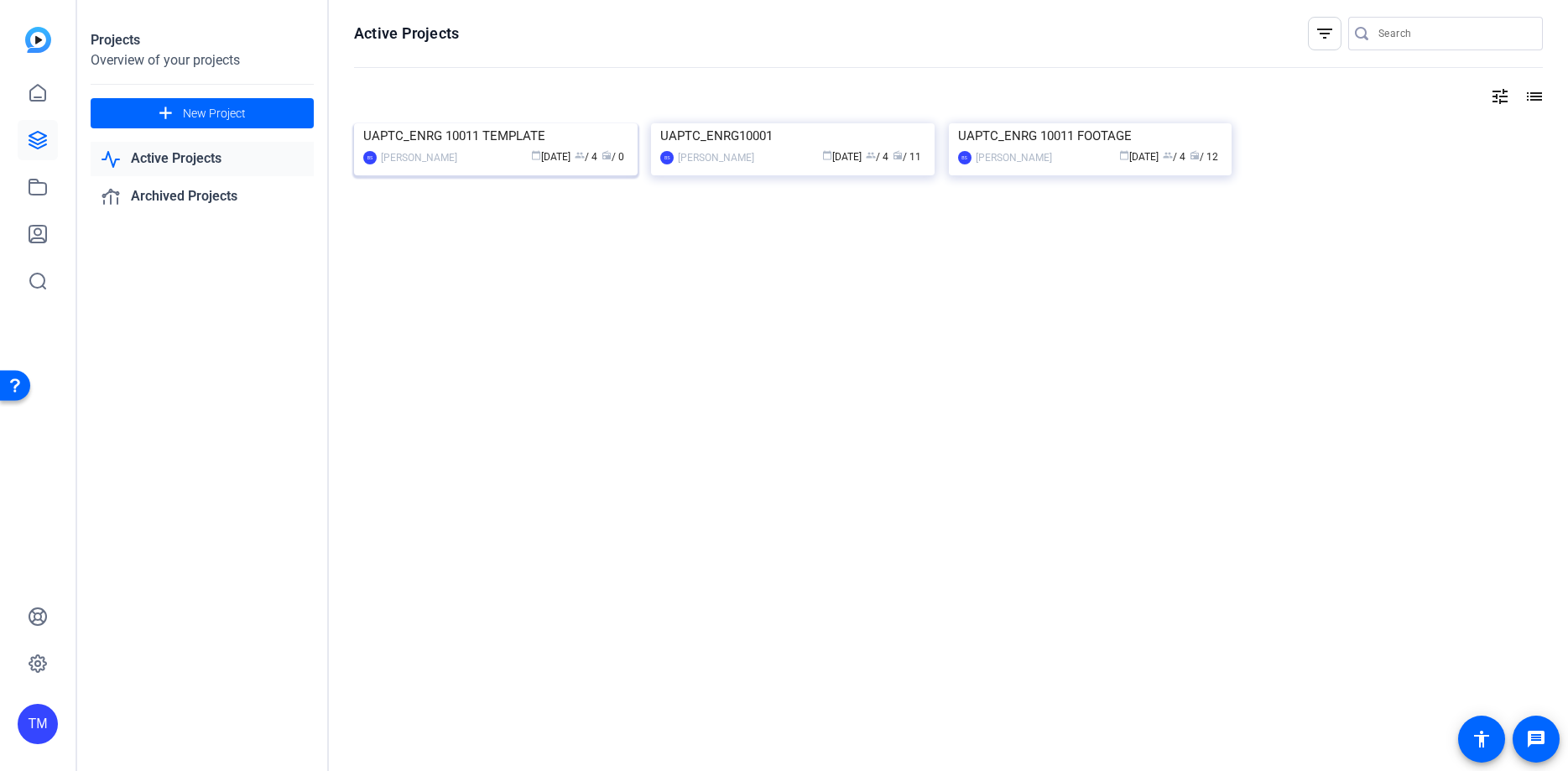
click at [479, 166] on div "calendar_today [DATE] group / 4 radio / 0" at bounding box center [547, 157] width 163 height 18
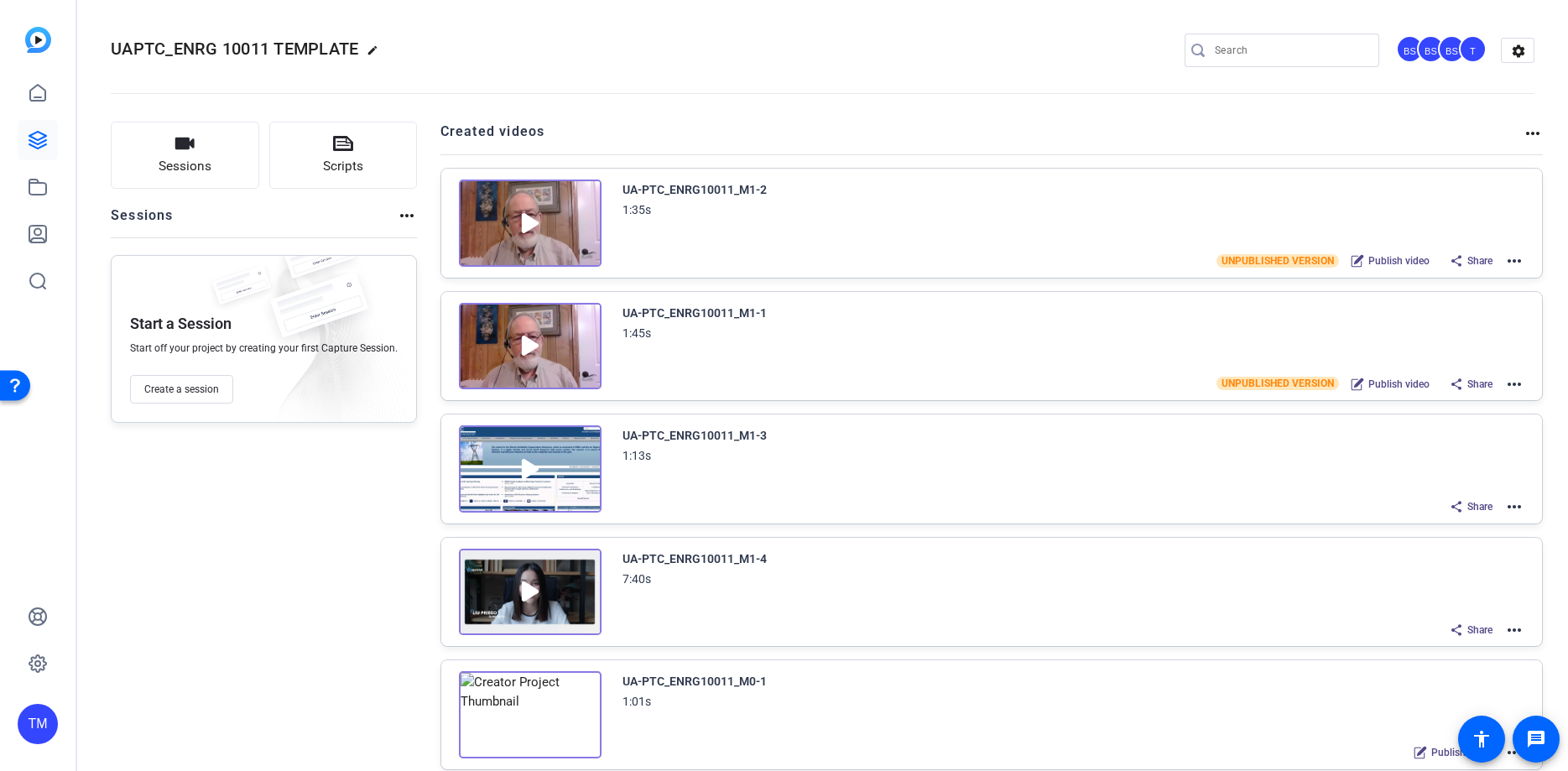
click at [1510, 259] on mat-icon "more_horiz" at bounding box center [1514, 261] width 20 height 20
click at [1471, 285] on span "Edit in Creator" at bounding box center [1453, 281] width 116 height 20
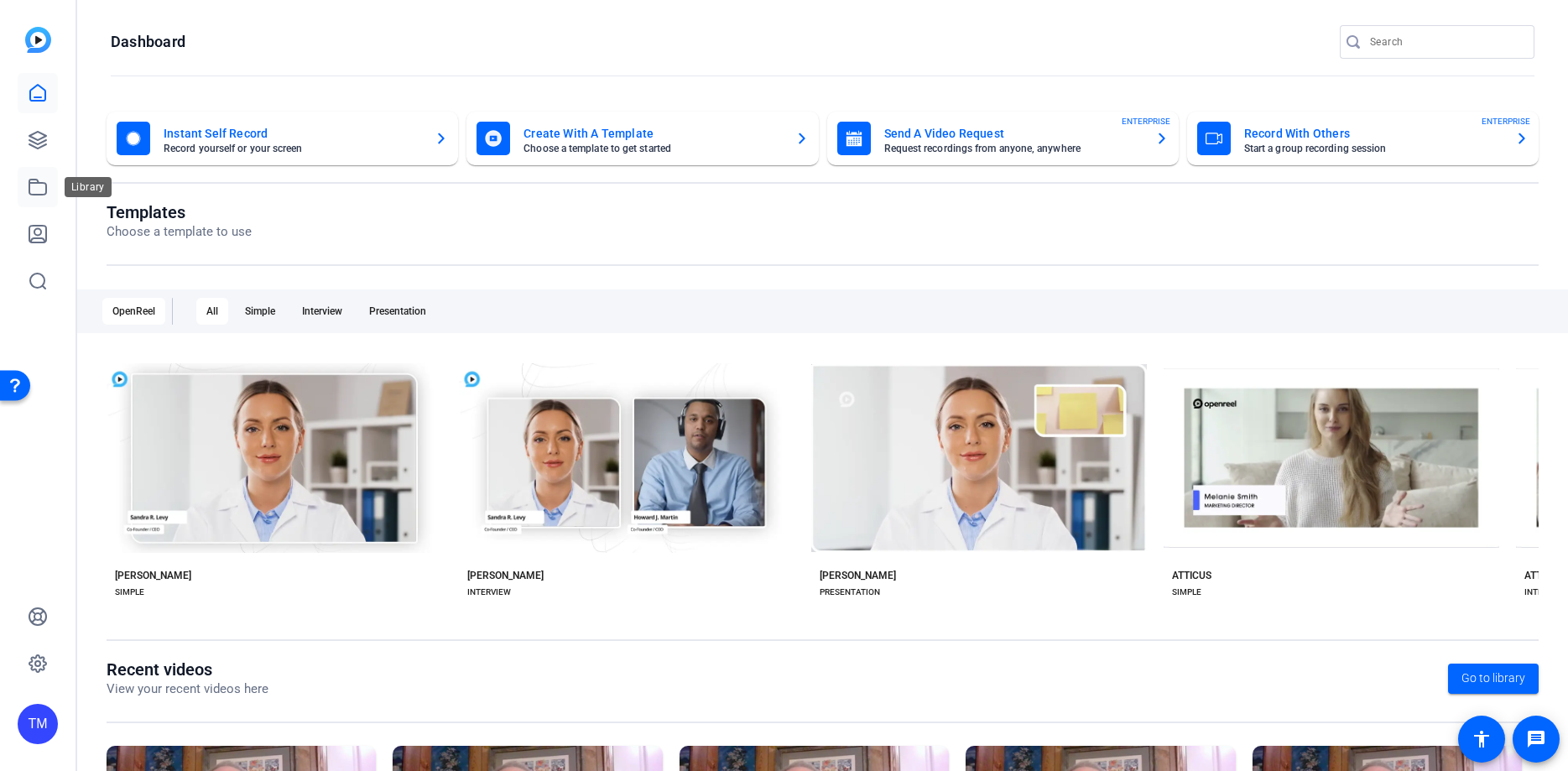
click at [36, 180] on icon at bounding box center [38, 187] width 17 height 15
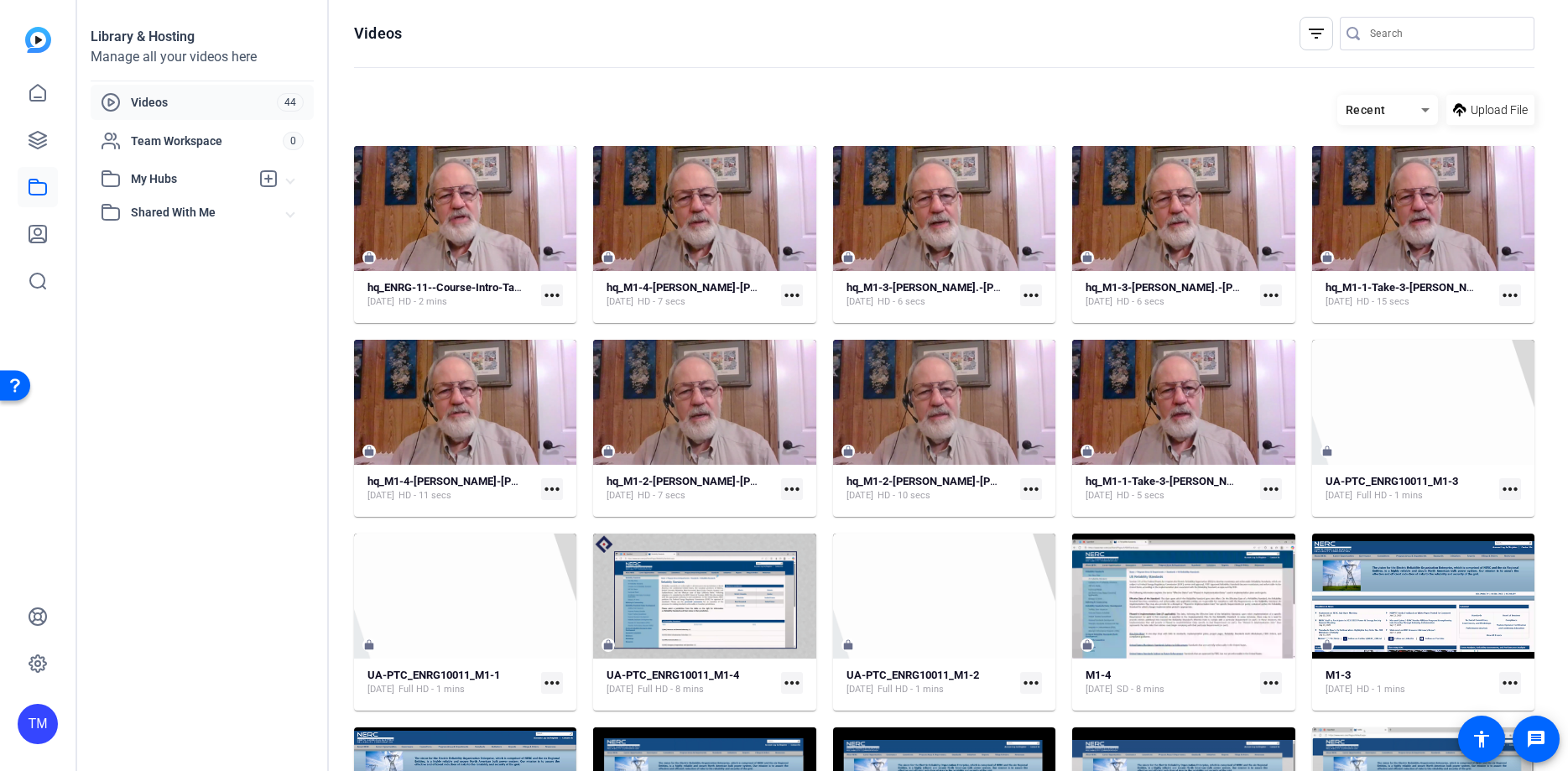
click at [163, 105] on span "Videos" at bounding box center [203, 103] width 146 height 17
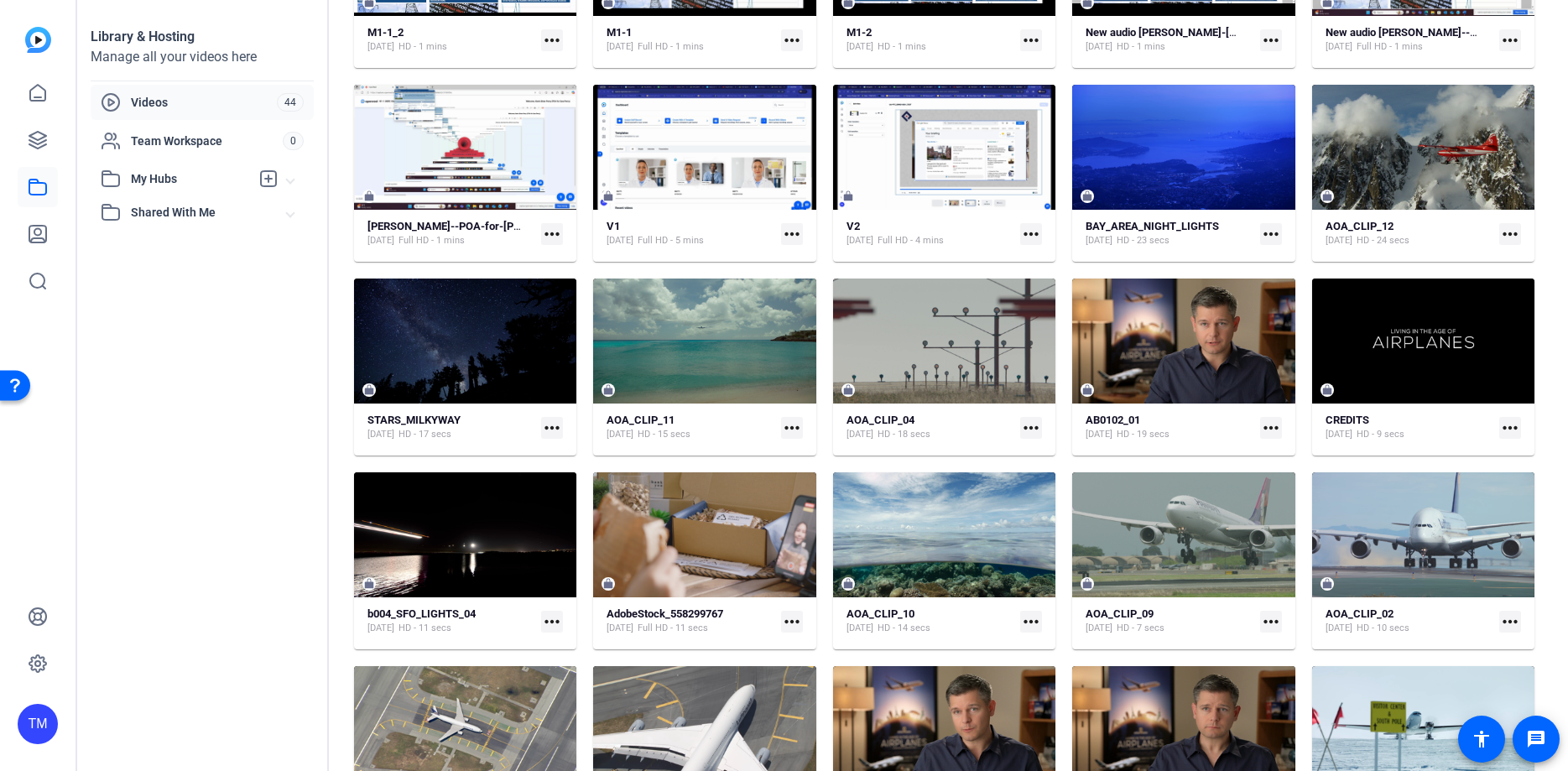
scroll to position [1105, 0]
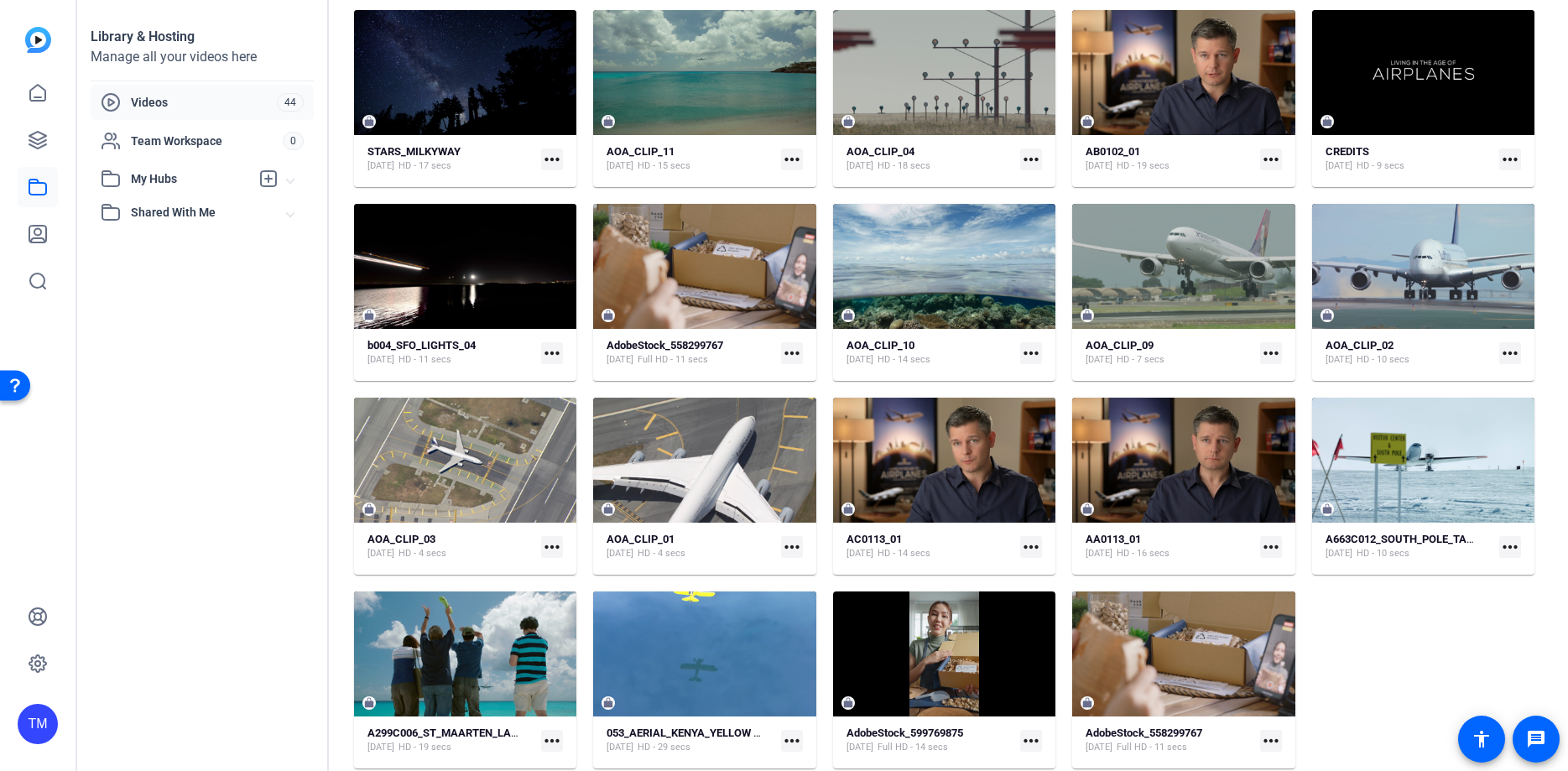
click at [1267, 741] on mat-icon "more_horiz" at bounding box center [1271, 741] width 22 height 22
click at [1119, 628] on div at bounding box center [784, 385] width 1568 height 771
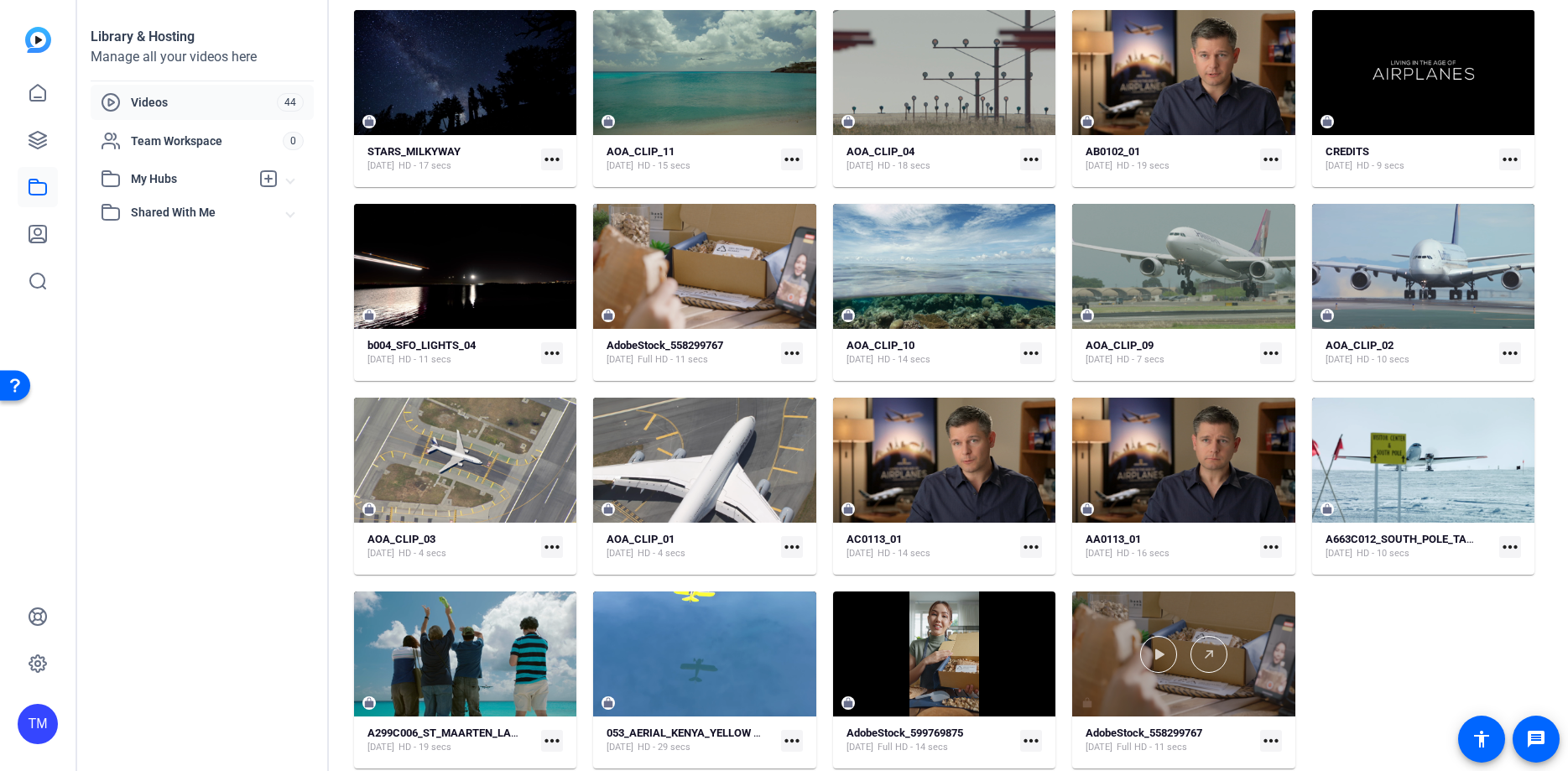
click at [1206, 616] on div at bounding box center [1183, 654] width 222 height 125
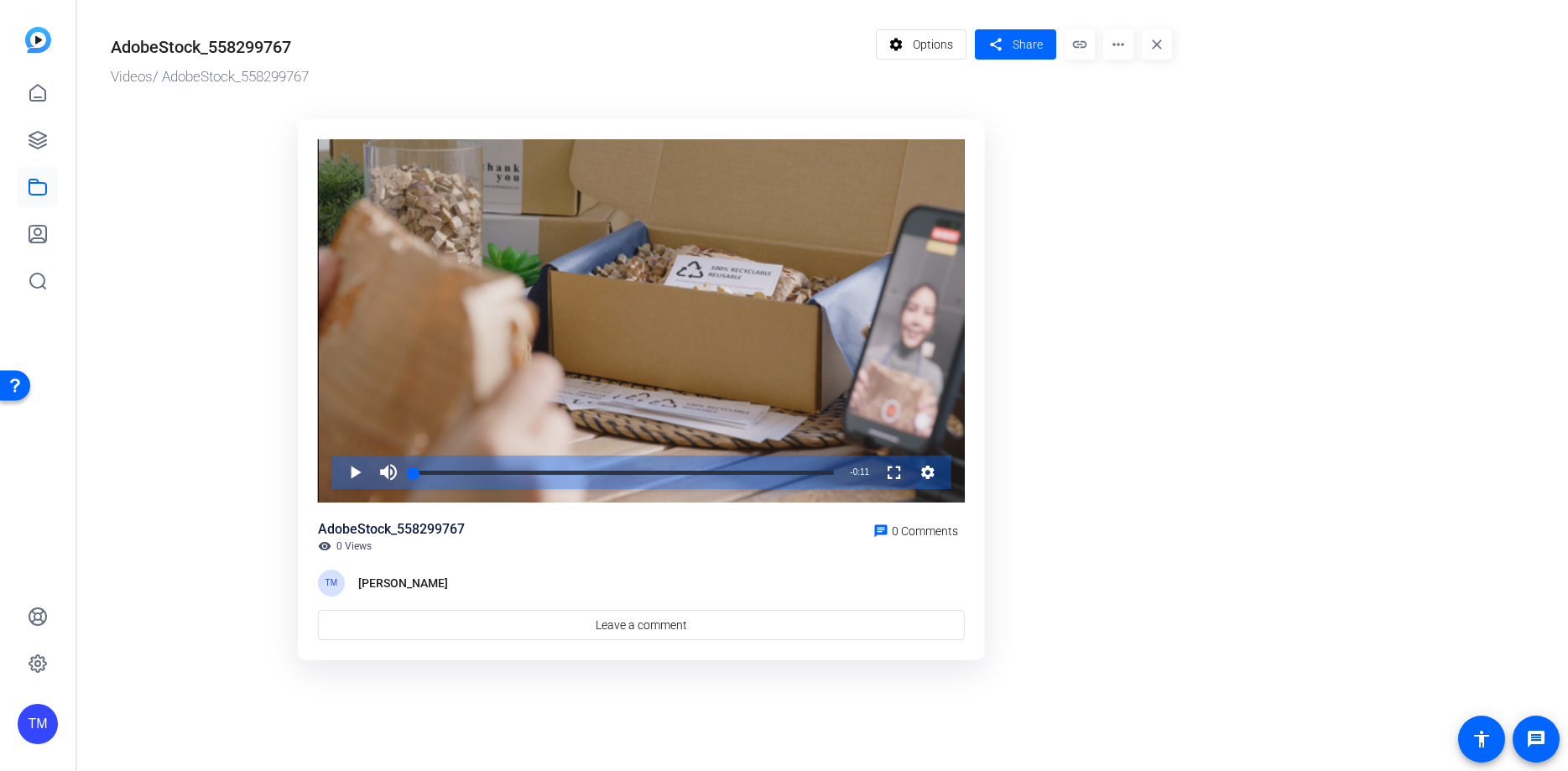
click at [1124, 43] on mat-icon "more_horiz" at bounding box center [1118, 45] width 30 height 30
click at [1153, 175] on span "Delete" at bounding box center [1153, 179] width 74 height 20
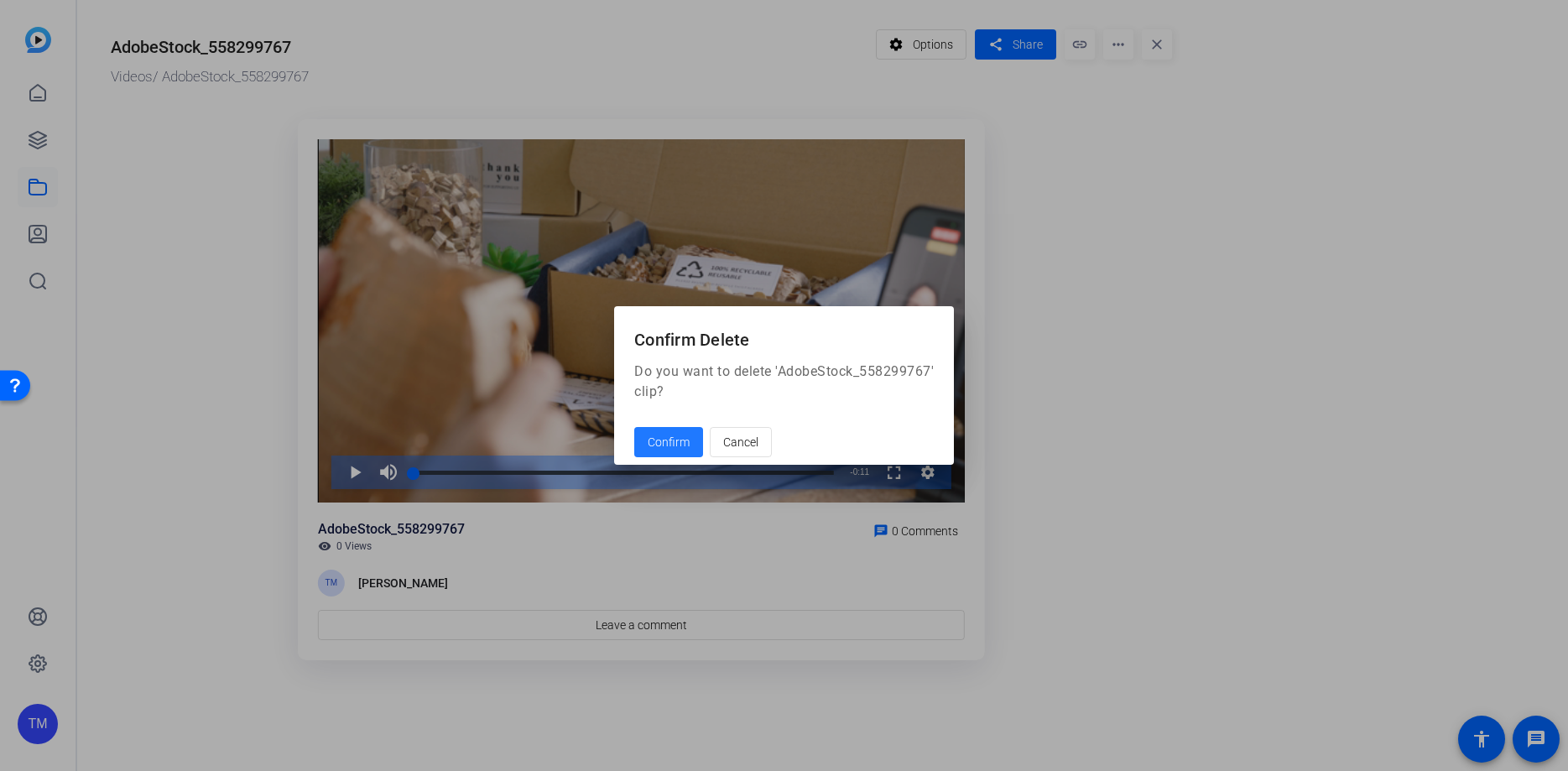
click at [672, 442] on span "Confirm" at bounding box center [669, 442] width 42 height 18
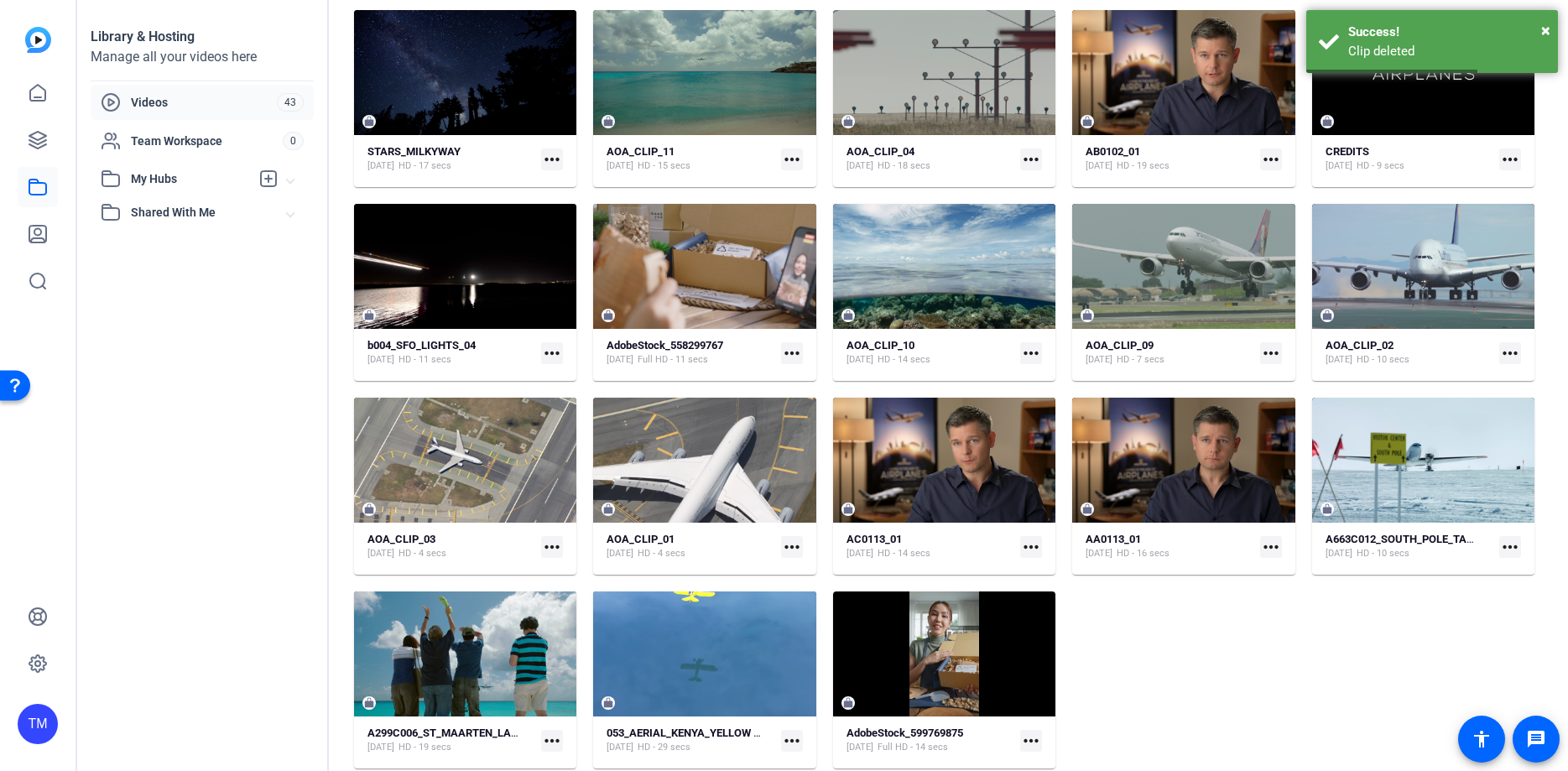
click at [1025, 742] on mat-icon "more_horiz" at bounding box center [1031, 741] width 22 height 22
click at [994, 696] on div at bounding box center [784, 385] width 1568 height 771
click at [994, 696] on div at bounding box center [945, 654] width 222 height 125
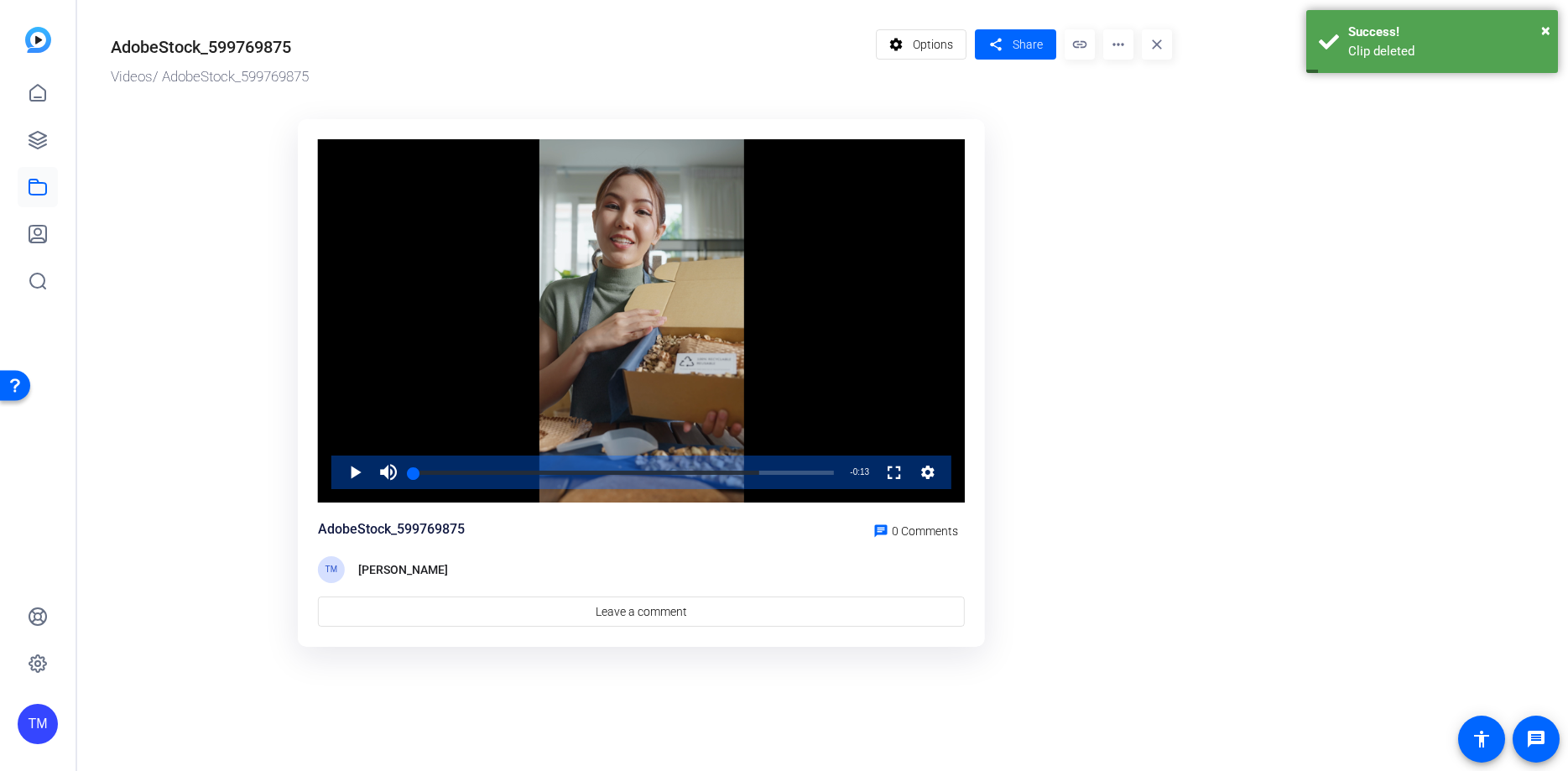
click at [1121, 46] on mat-icon "more_horiz" at bounding box center [1118, 45] width 30 height 30
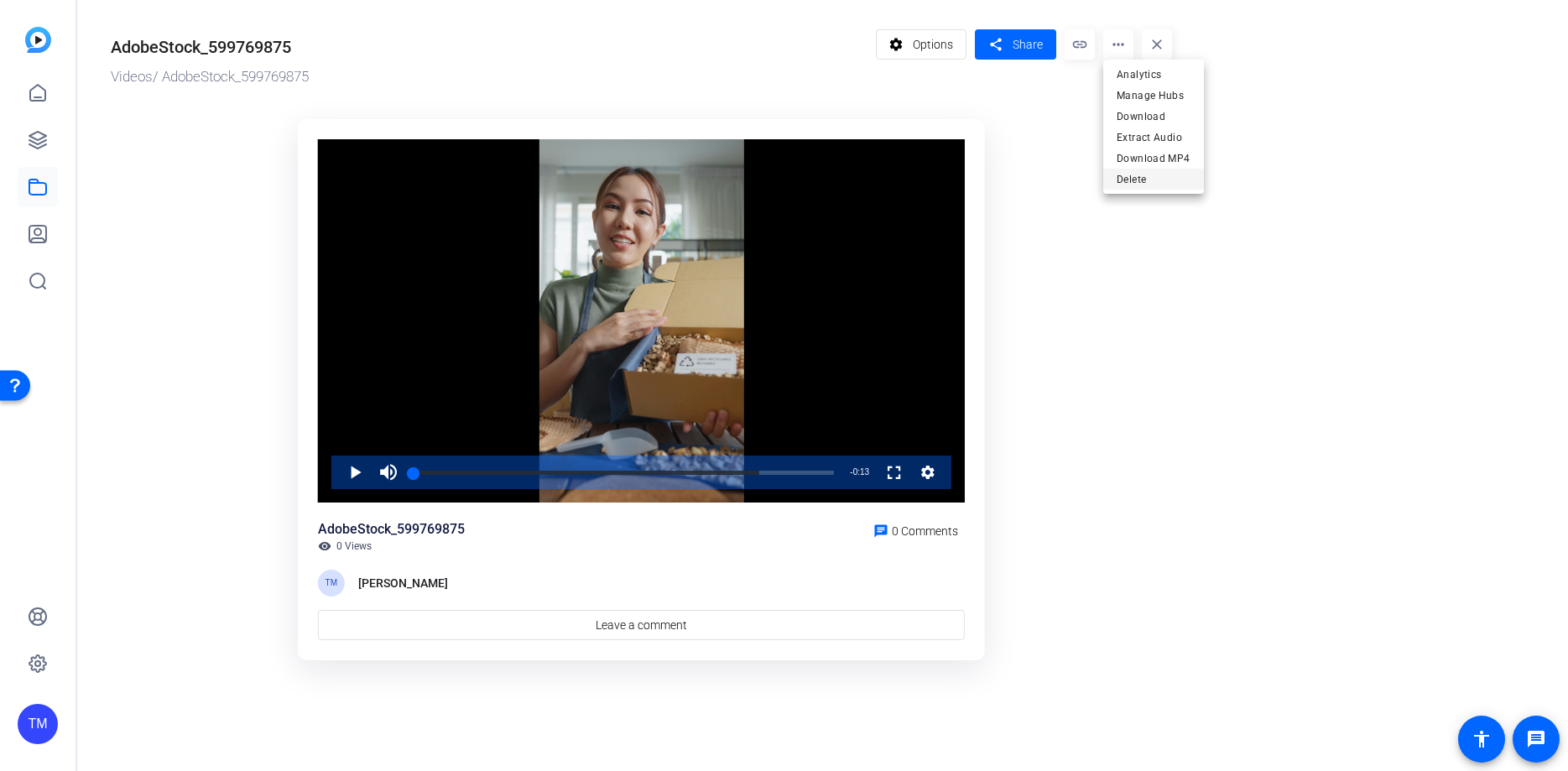
click at [1139, 176] on span "Delete" at bounding box center [1153, 179] width 74 height 20
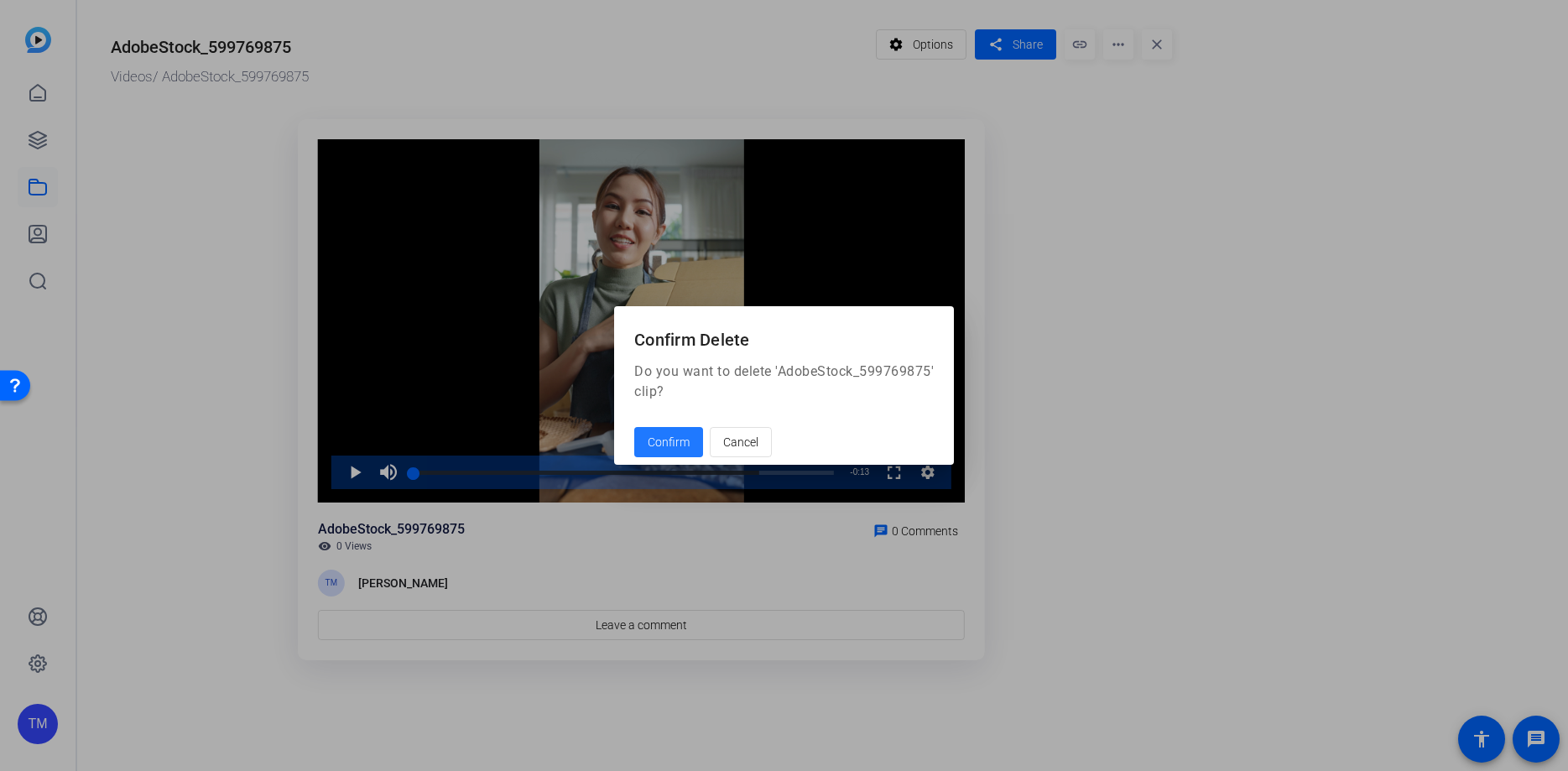
click at [666, 445] on span "Confirm" at bounding box center [669, 442] width 42 height 18
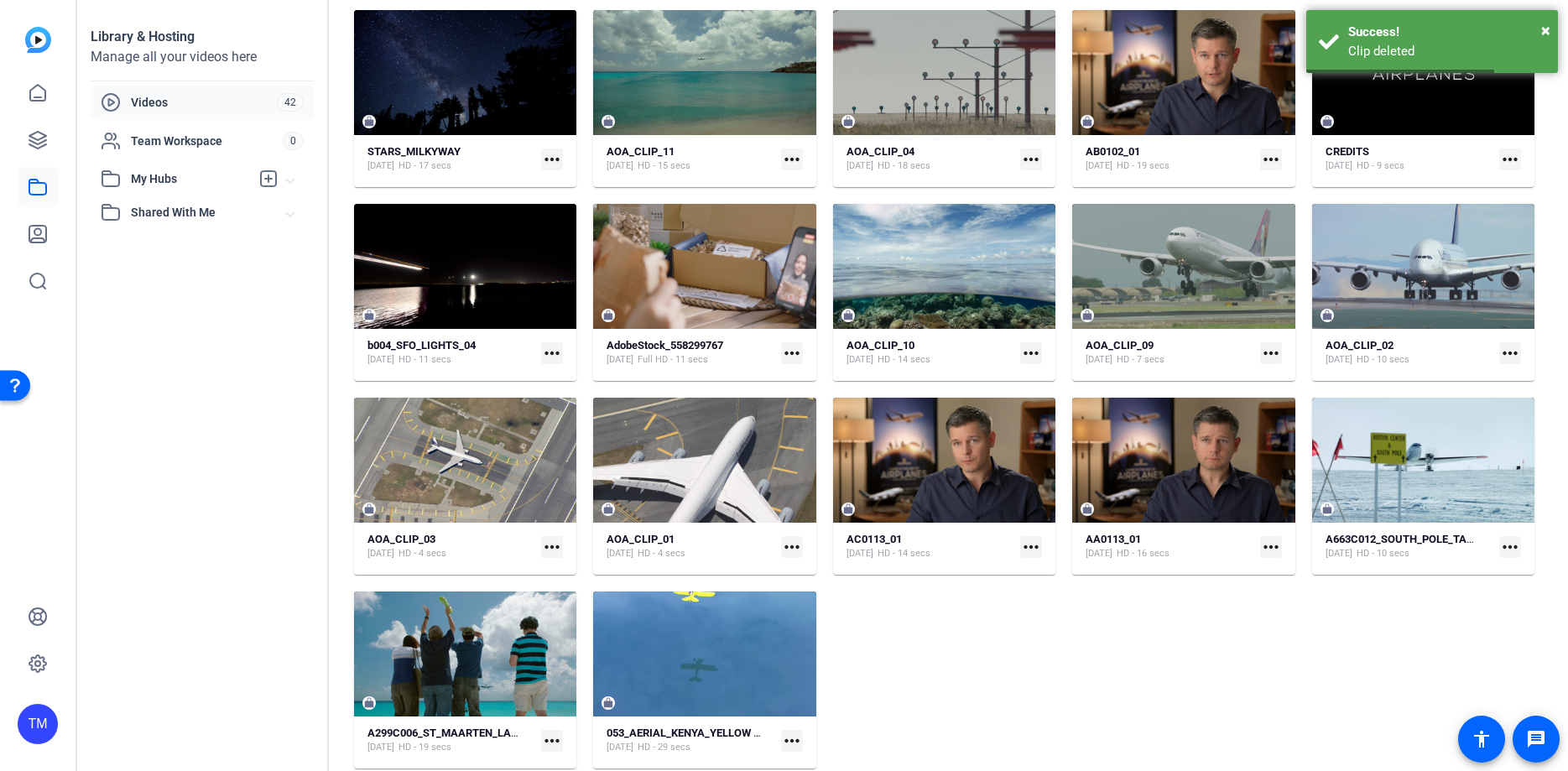
click at [795, 741] on mat-icon "more_horiz" at bounding box center [792, 741] width 22 height 22
click at [727, 651] on div at bounding box center [784, 385] width 1568 height 771
click at [190, 191] on mat-expansion-panel-header "My Hubs" at bounding box center [202, 179] width 223 height 34
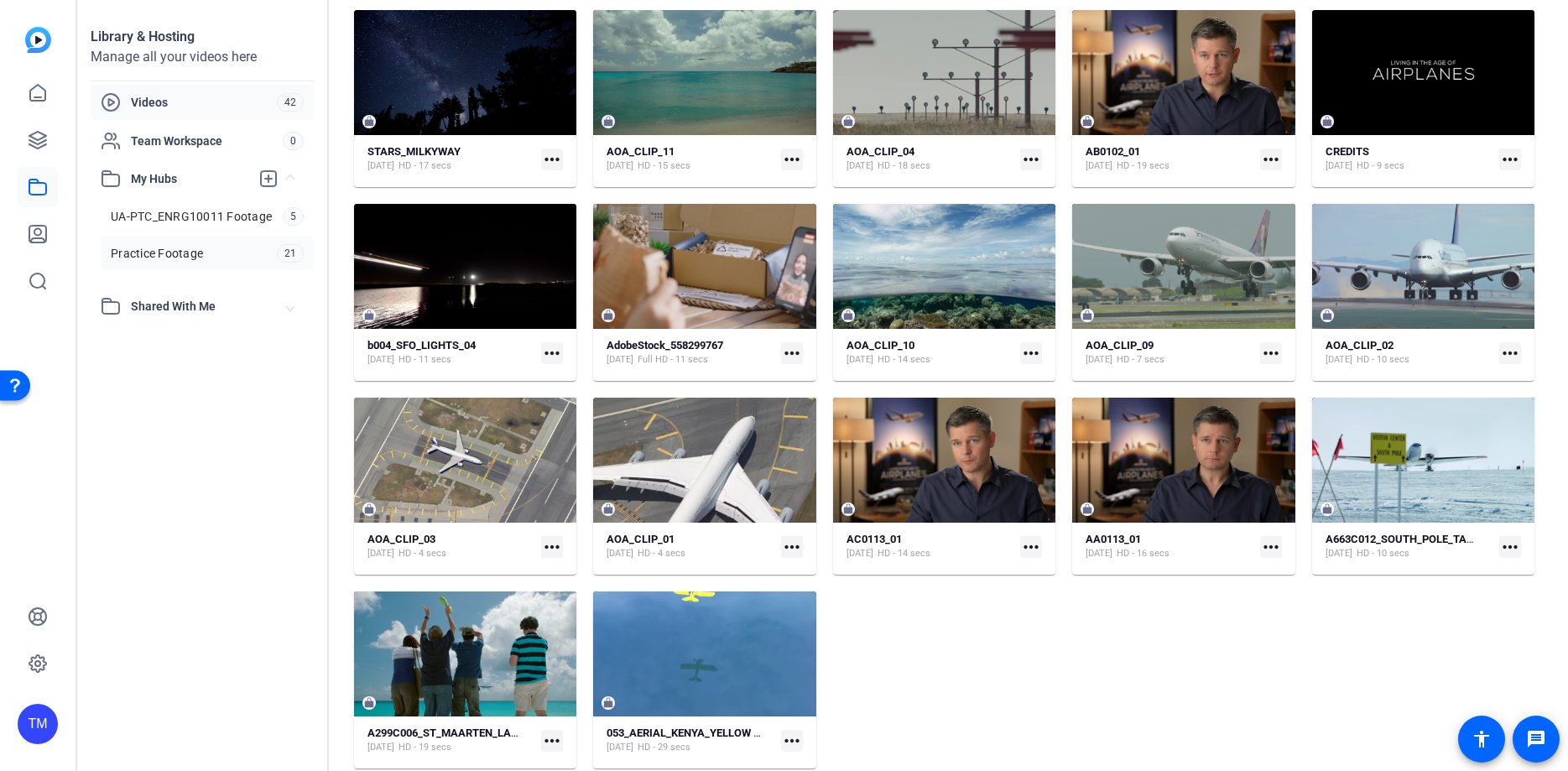
click at [198, 254] on span "Practice Footage" at bounding box center [157, 254] width 93 height 17
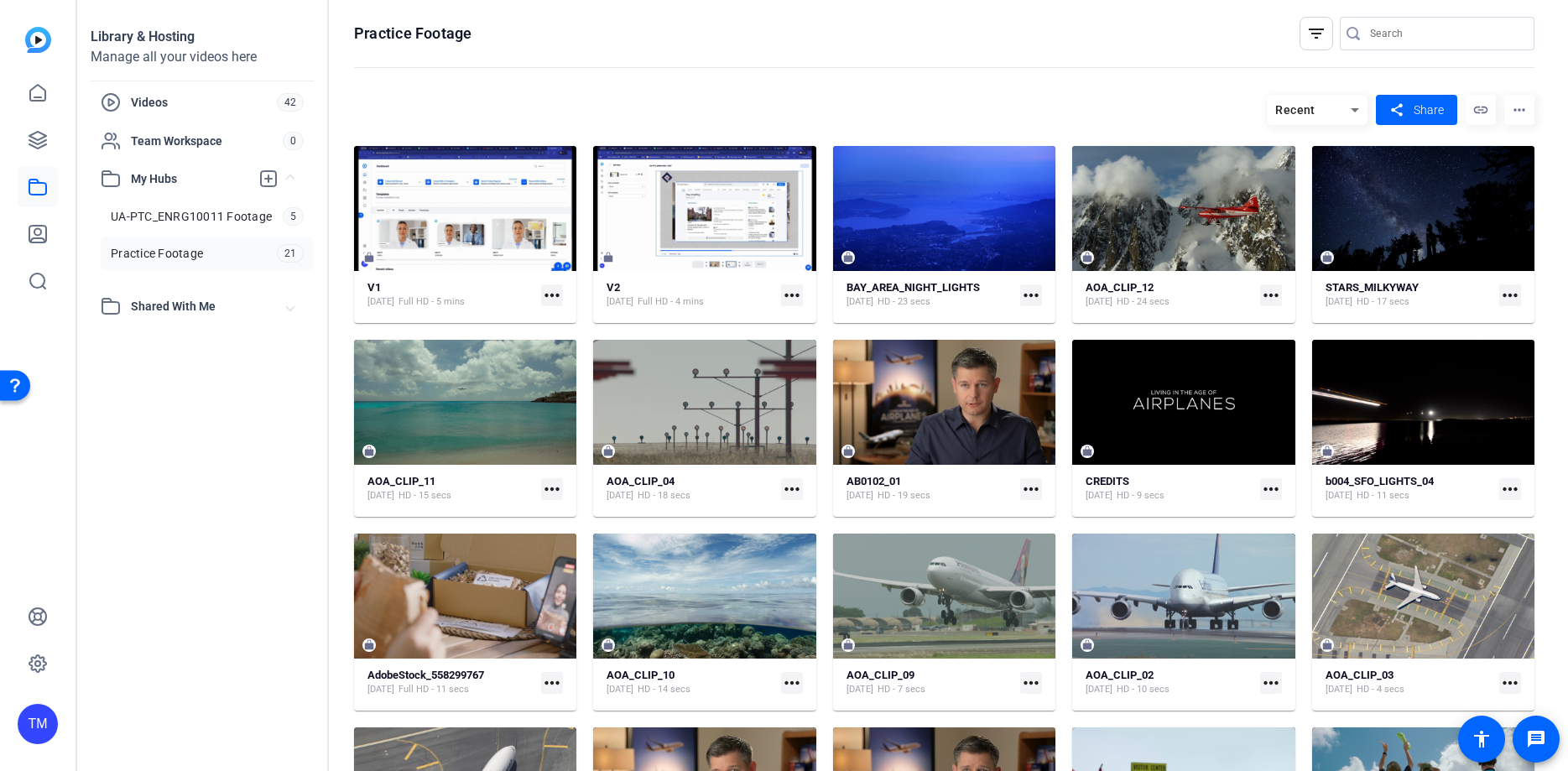
click at [187, 248] on span "Practice Footage" at bounding box center [157, 254] width 93 height 17
click at [1529, 111] on mat-icon "more_horiz" at bounding box center [1519, 110] width 30 height 30
click at [1470, 183] on span "Delete" at bounding box center [1487, 182] width 67 height 20
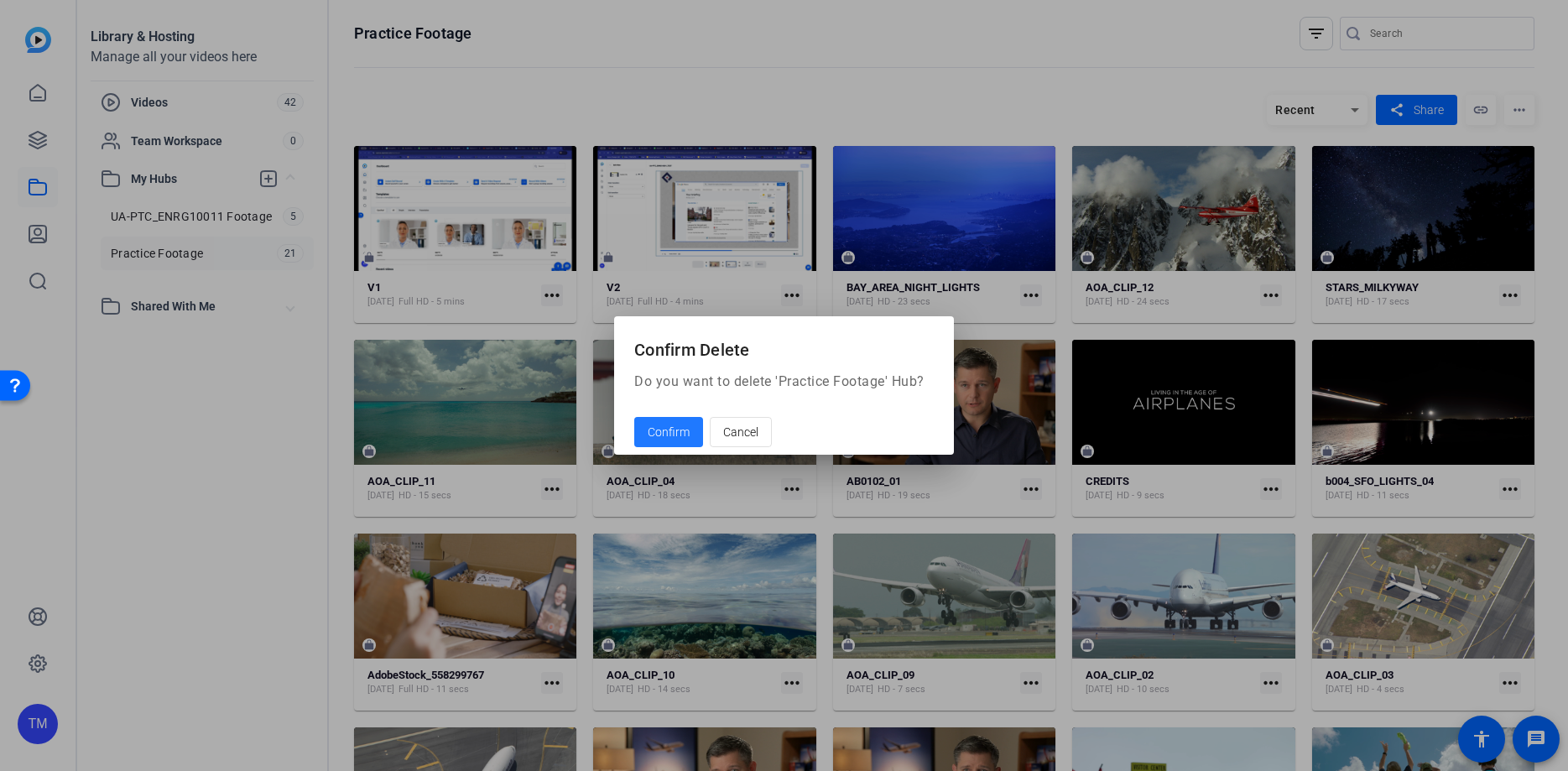
click at [672, 431] on span "Confirm" at bounding box center [669, 432] width 42 height 18
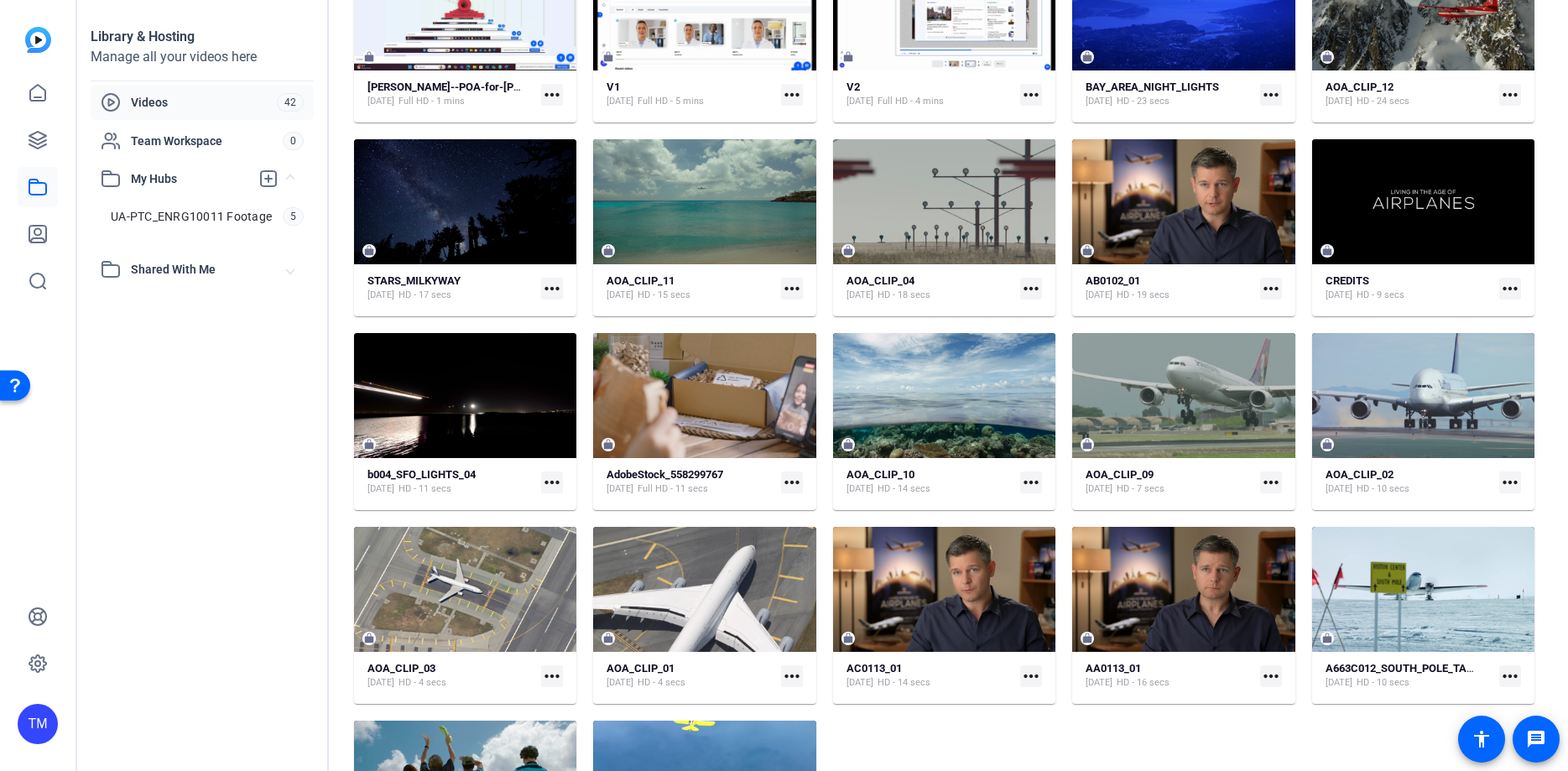
scroll to position [1105, 0]
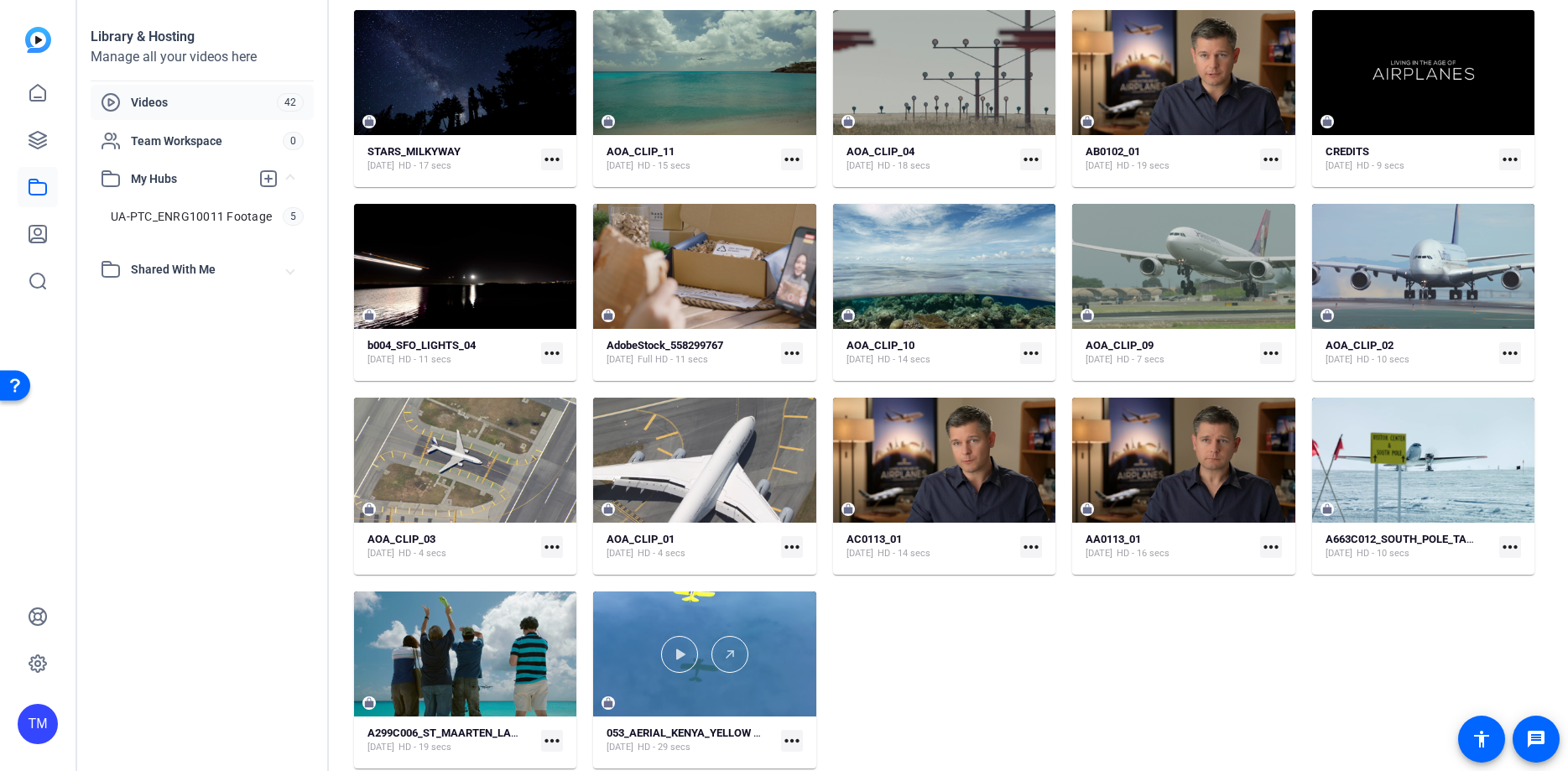
click at [770, 646] on div at bounding box center [704, 655] width 222 height 37
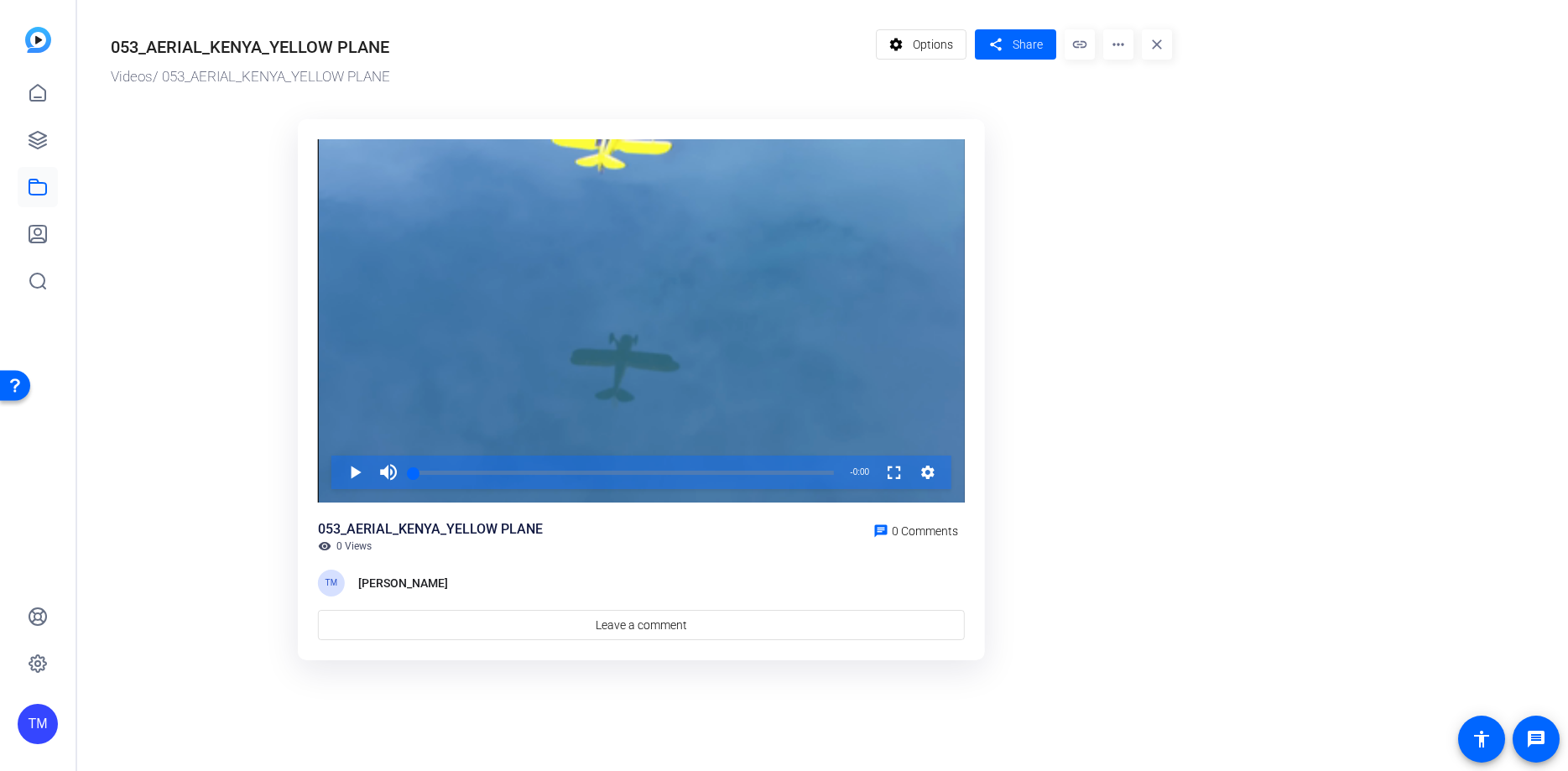
click at [1126, 39] on mat-icon "more_horiz" at bounding box center [1118, 45] width 30 height 30
click at [1137, 179] on span "Delete" at bounding box center [1153, 179] width 74 height 20
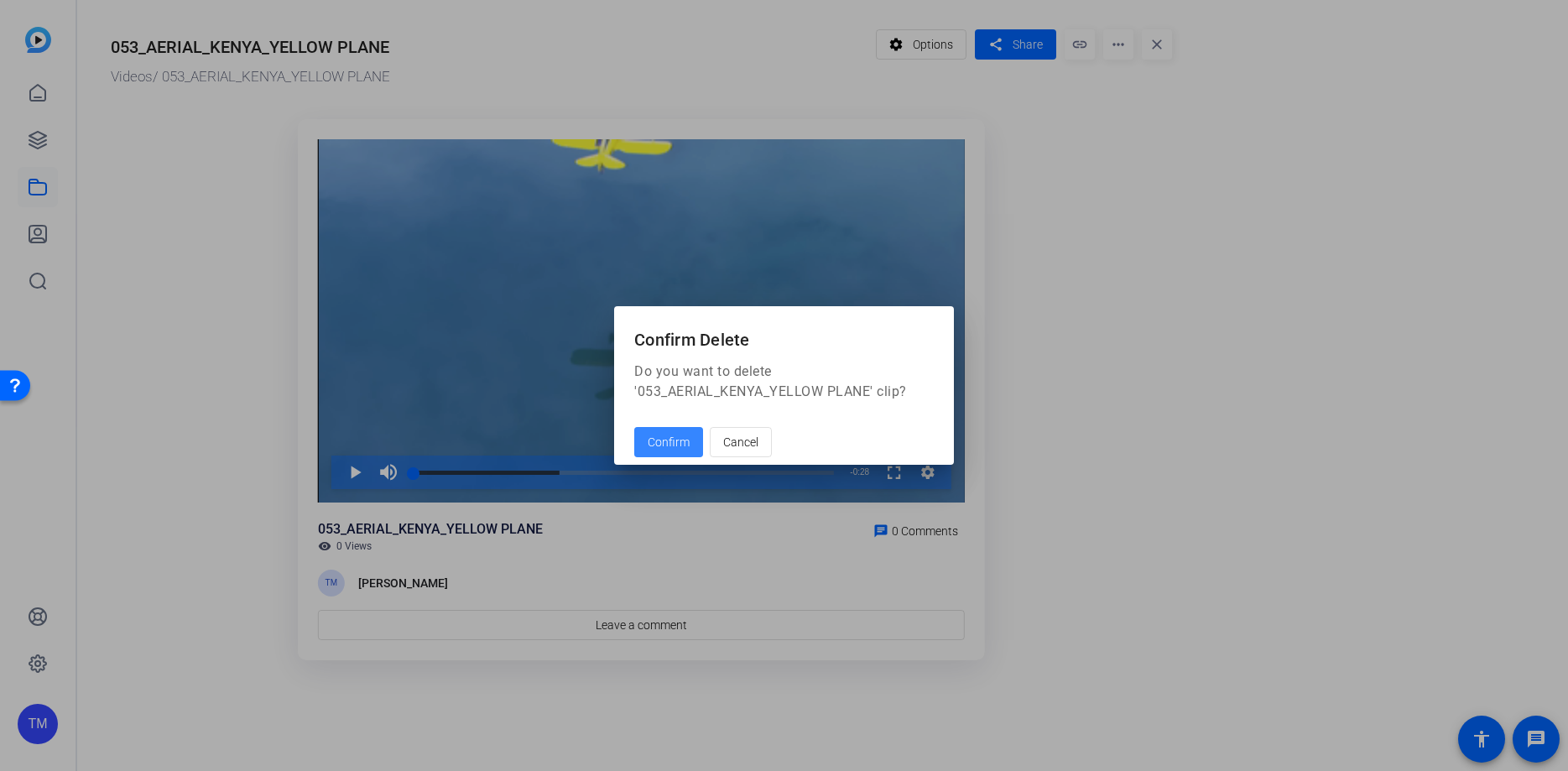
click at [667, 449] on span "Confirm" at bounding box center [669, 442] width 42 height 18
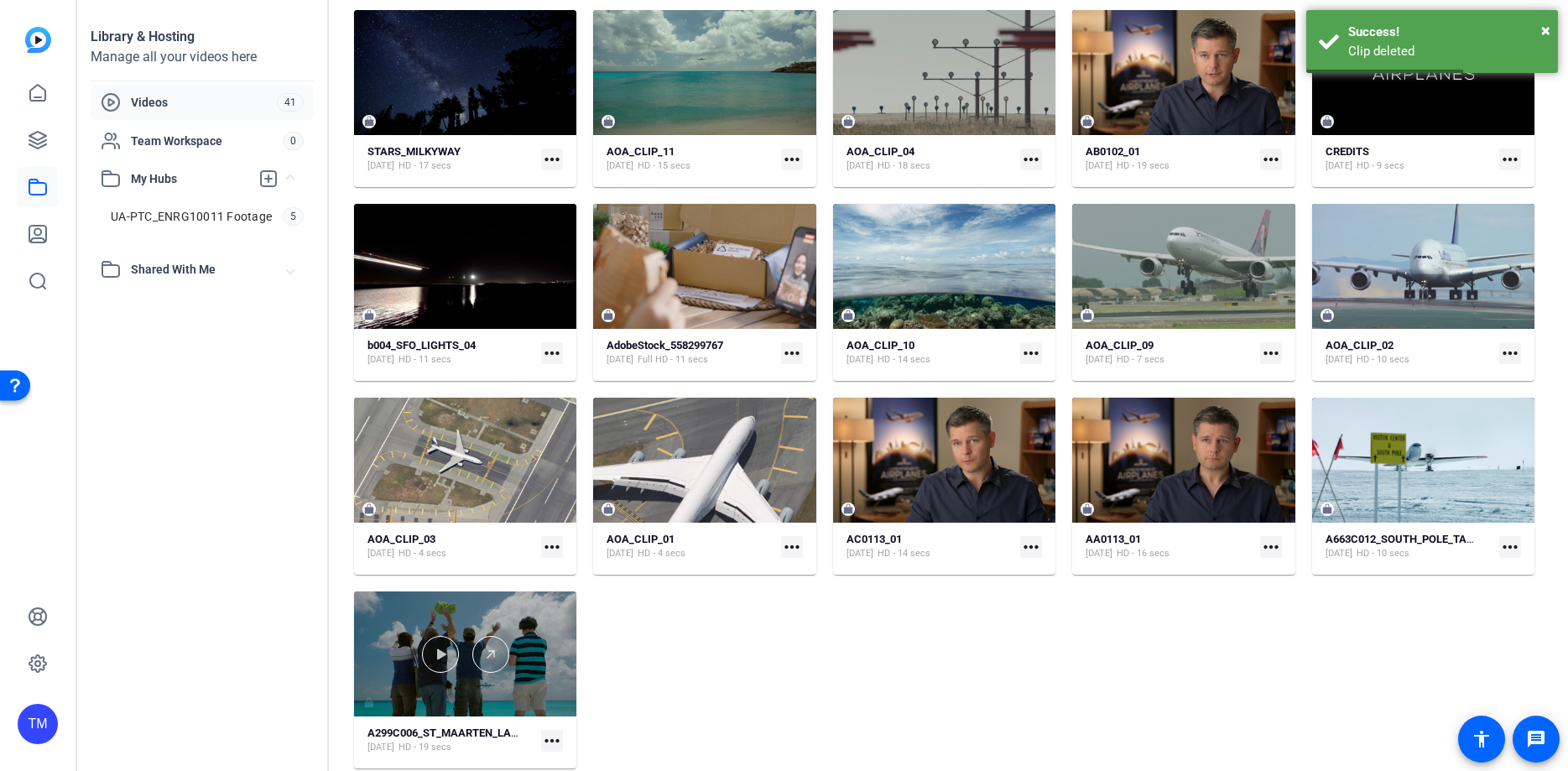
click at [514, 624] on div at bounding box center [465, 654] width 222 height 125
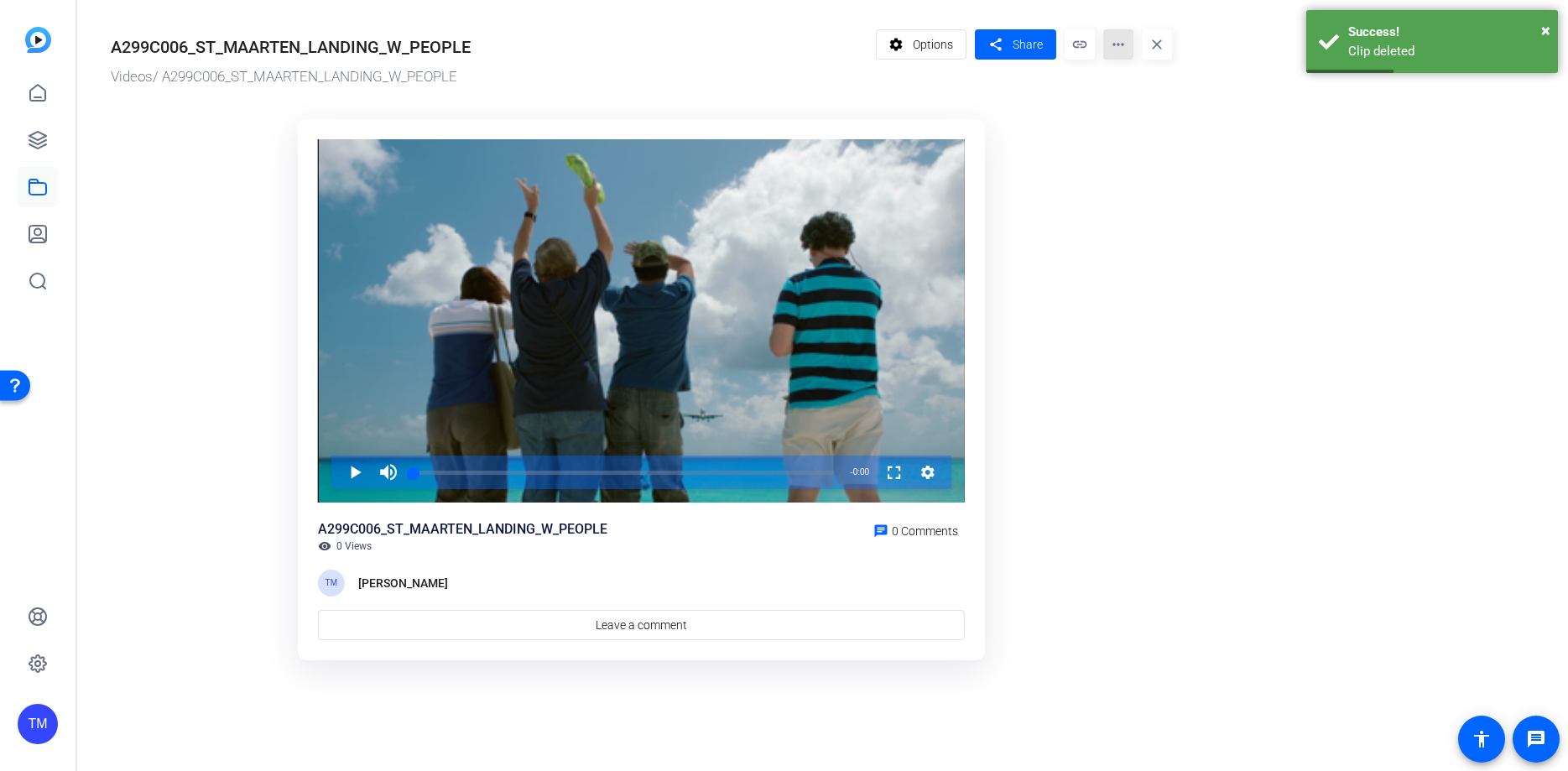
click at [1116, 50] on mat-icon "more_horiz" at bounding box center [1118, 45] width 30 height 30
click at [1147, 177] on span "Delete" at bounding box center [1153, 179] width 74 height 20
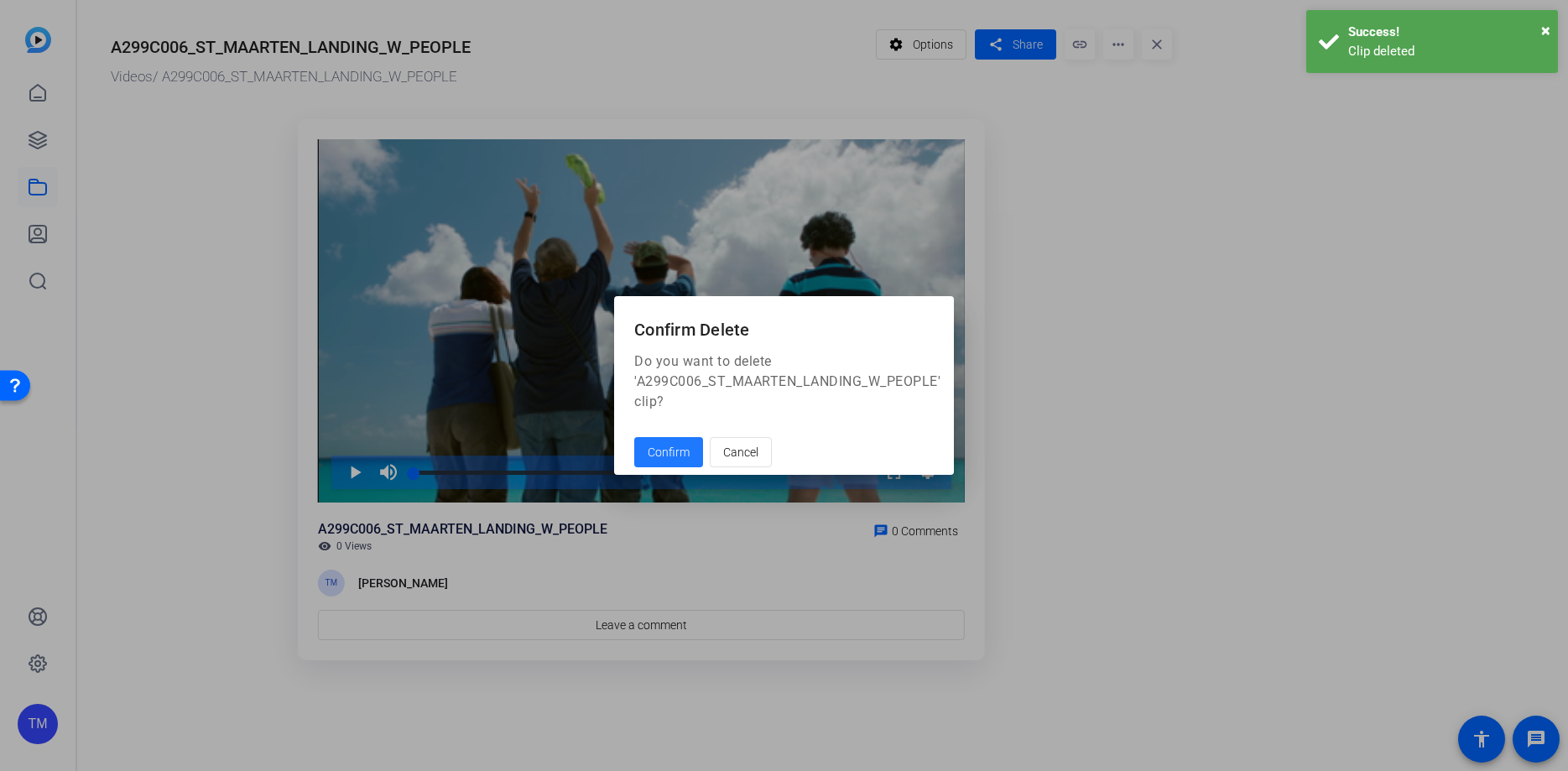
click at [661, 448] on span "Confirm" at bounding box center [669, 452] width 42 height 18
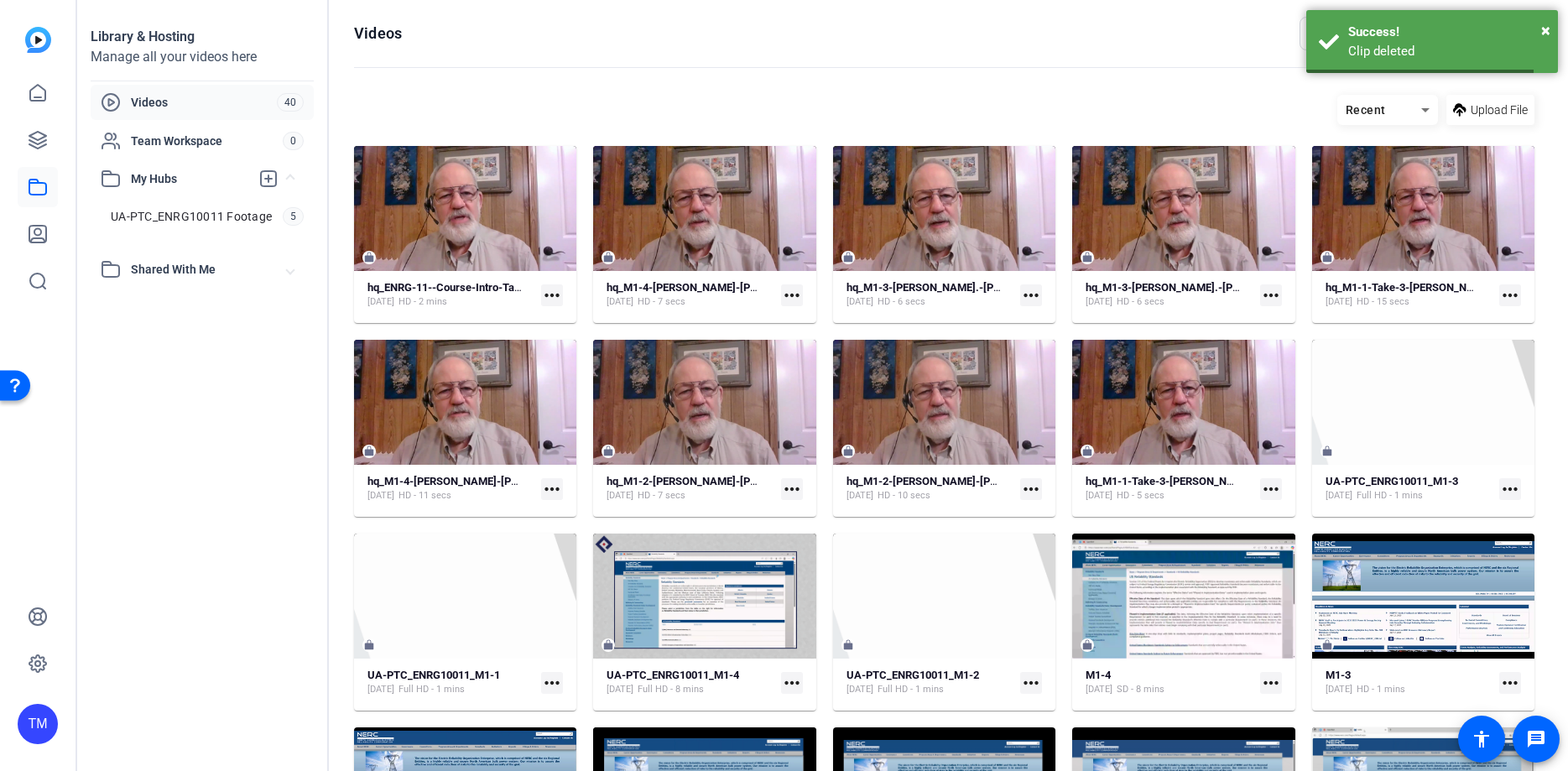
scroll to position [911, 0]
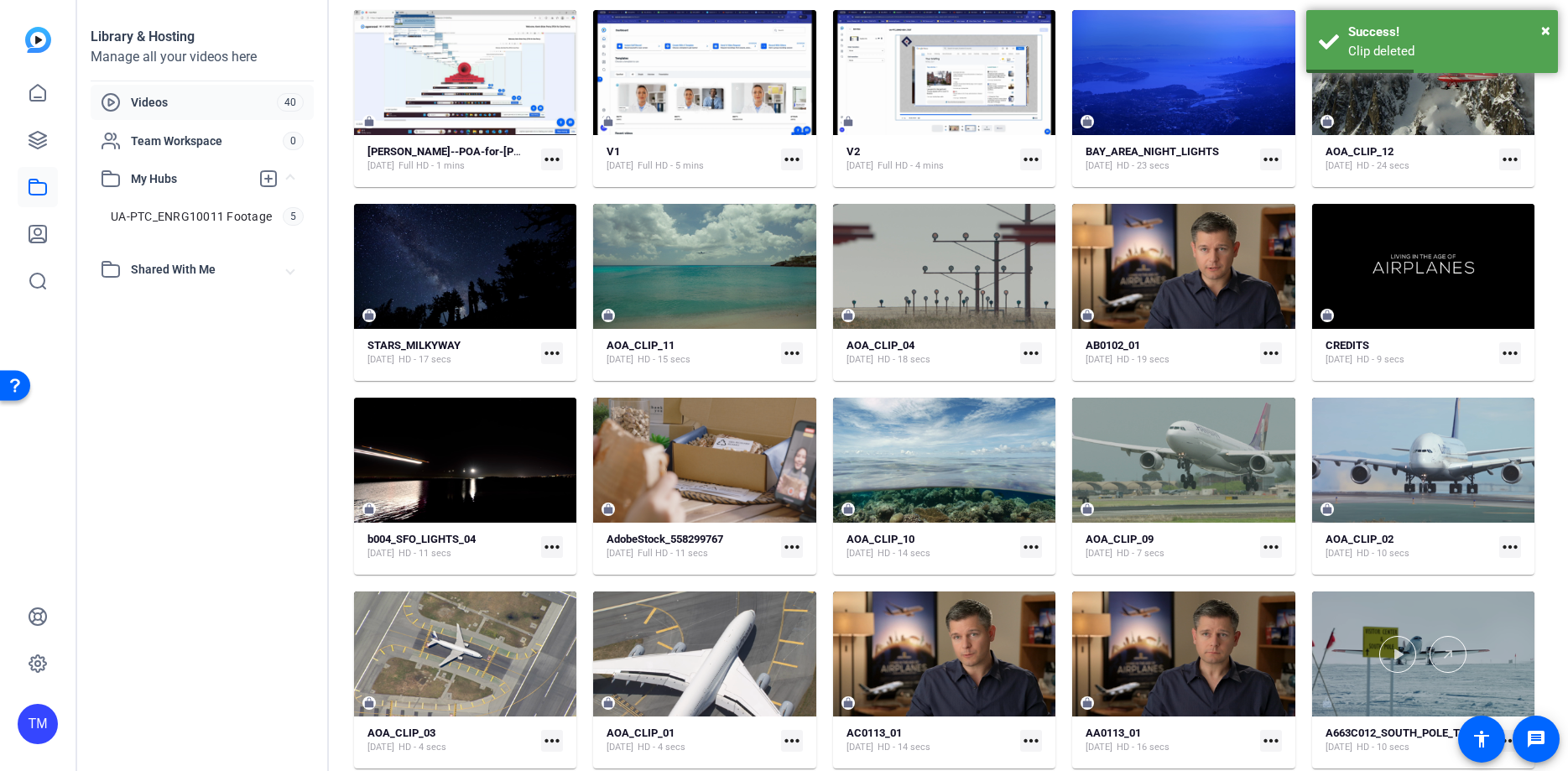
click at [1428, 652] on div at bounding box center [1423, 655] width 222 height 37
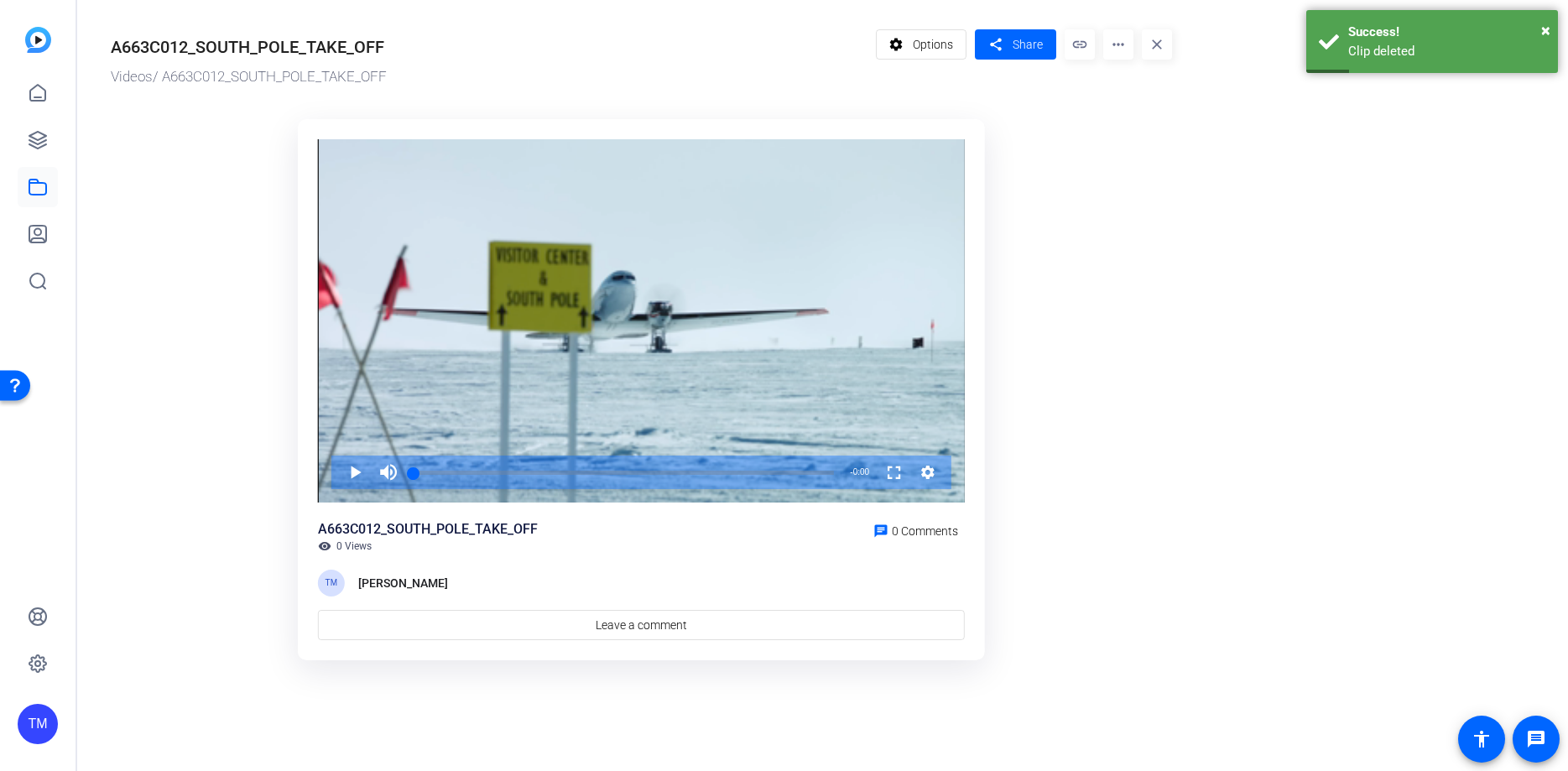
click at [1114, 43] on mat-icon "more_horiz" at bounding box center [1118, 45] width 30 height 30
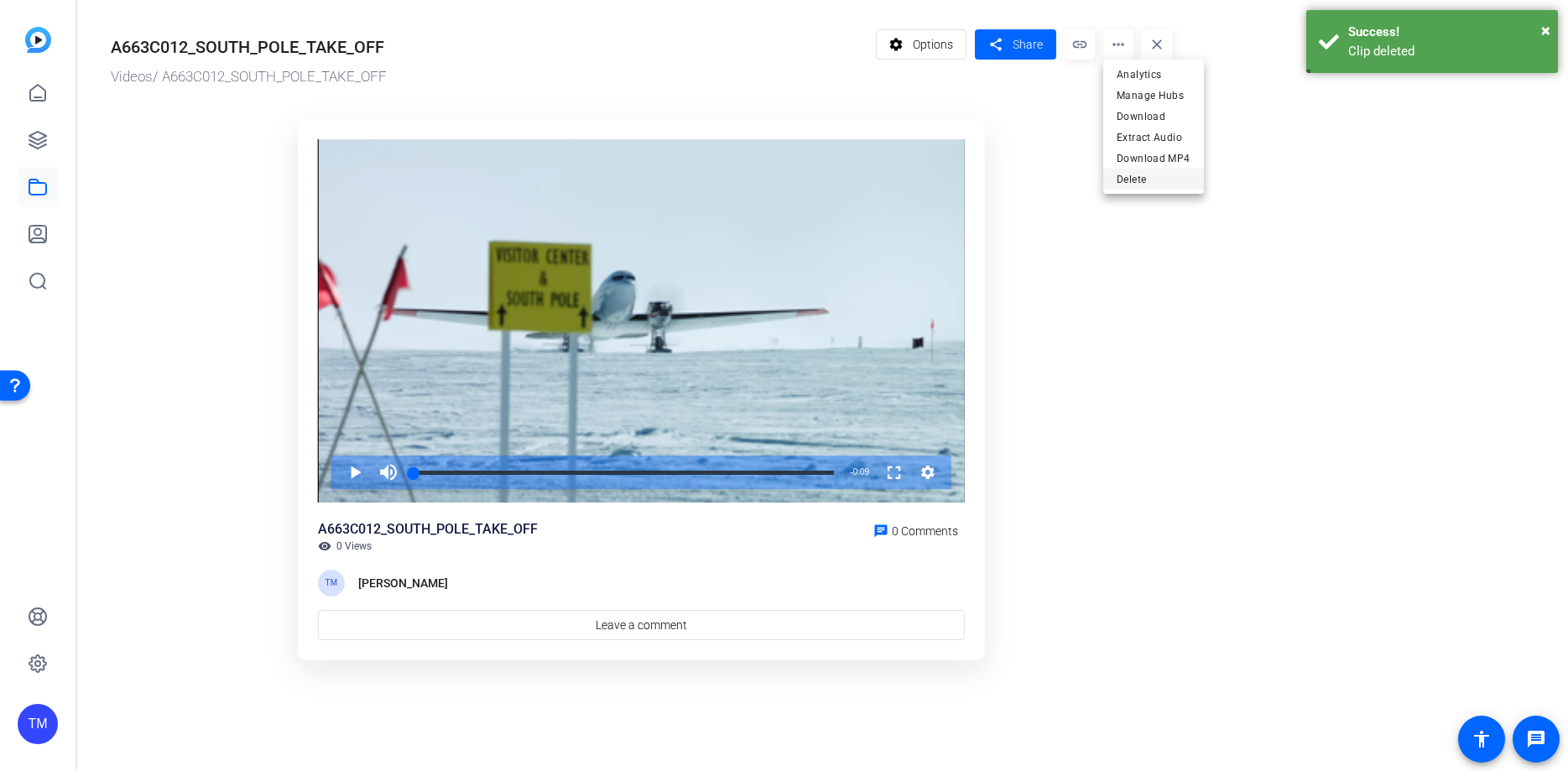
click at [1153, 181] on span "Delete" at bounding box center [1153, 179] width 74 height 20
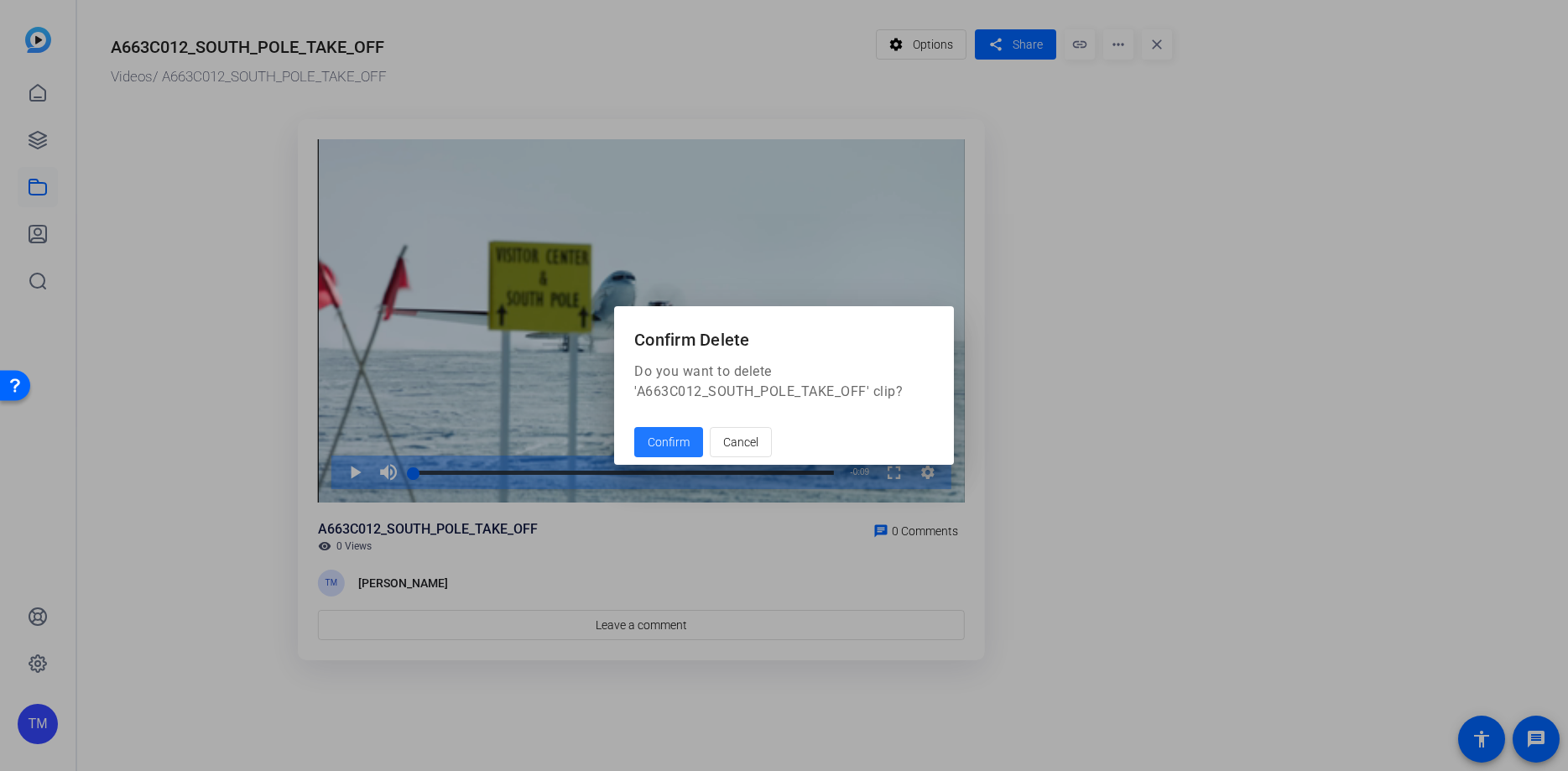
click at [666, 440] on span "Confirm" at bounding box center [669, 442] width 42 height 18
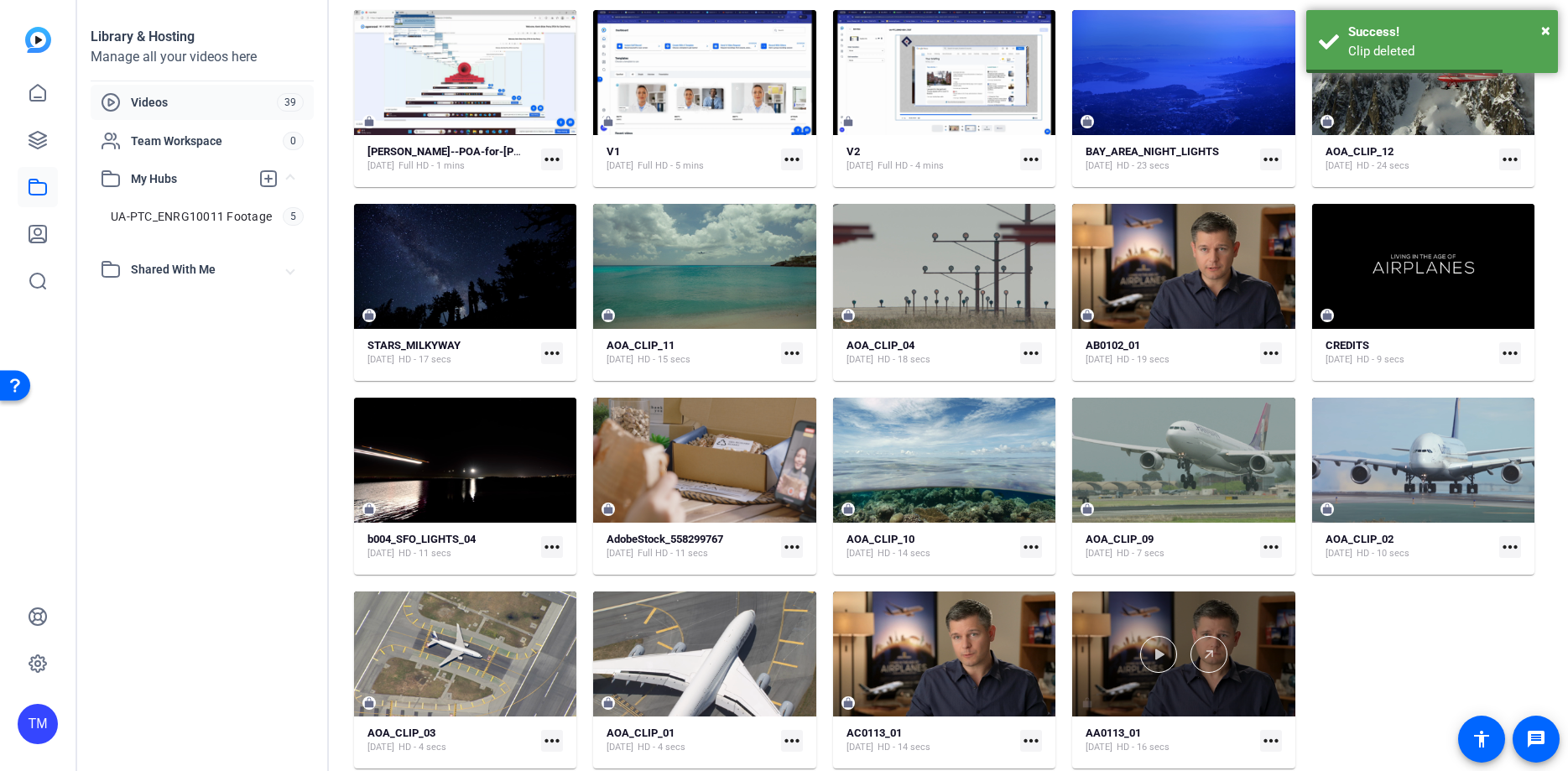
click at [1242, 699] on div at bounding box center [1183, 654] width 222 height 125
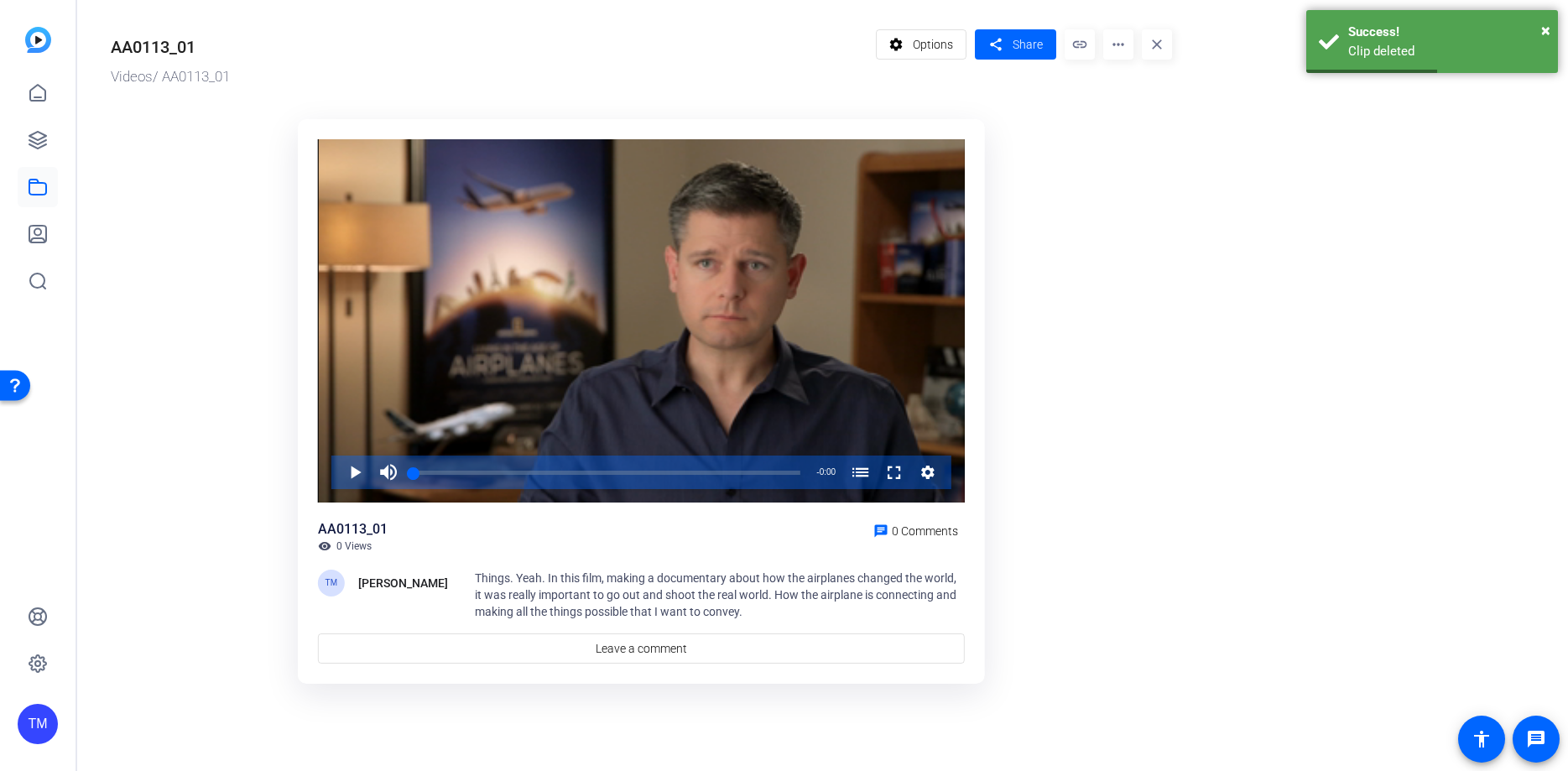
click at [1125, 50] on mat-icon "more_horiz" at bounding box center [1118, 45] width 30 height 30
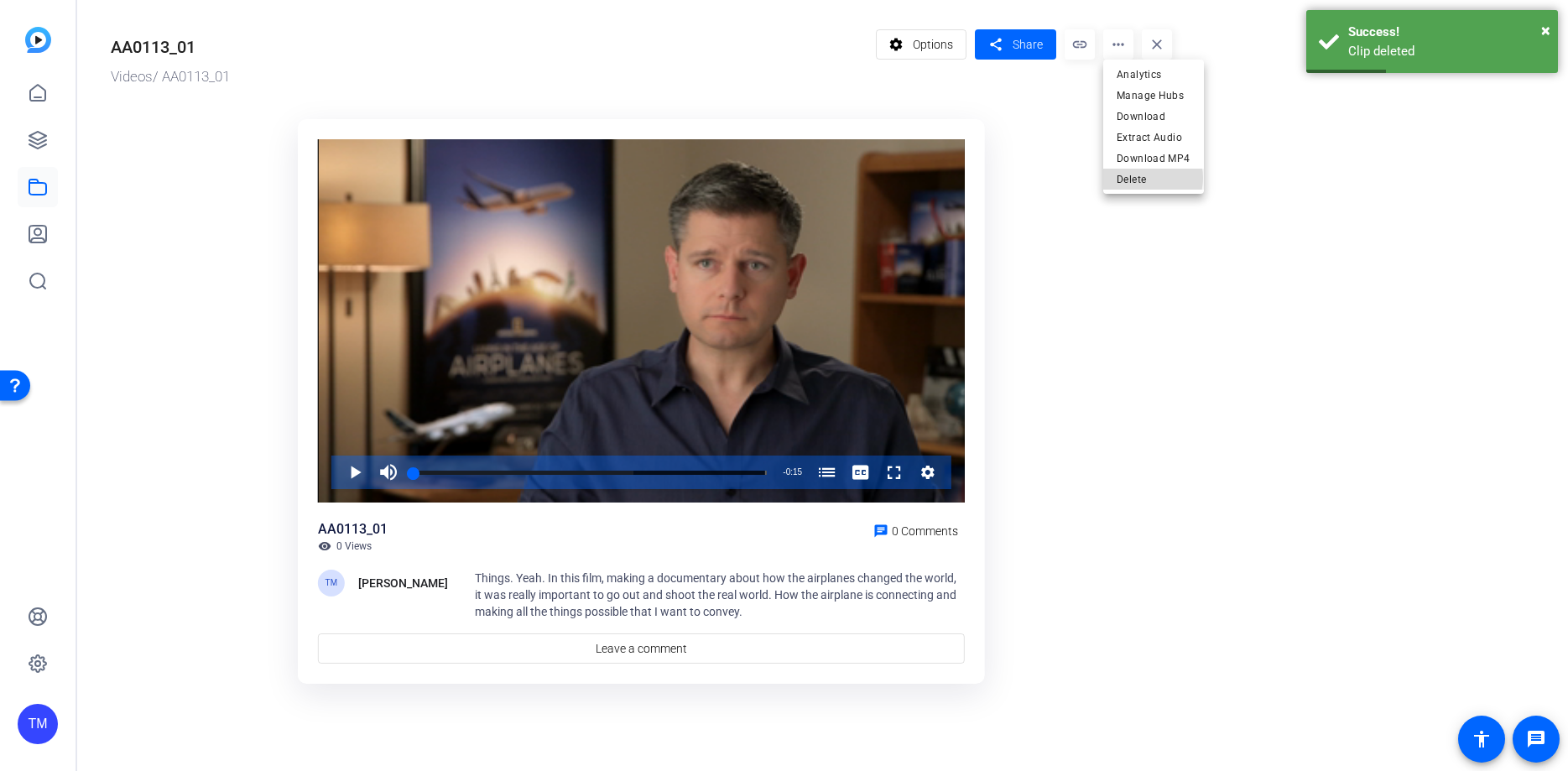
click at [1146, 178] on span "Delete" at bounding box center [1153, 179] width 74 height 20
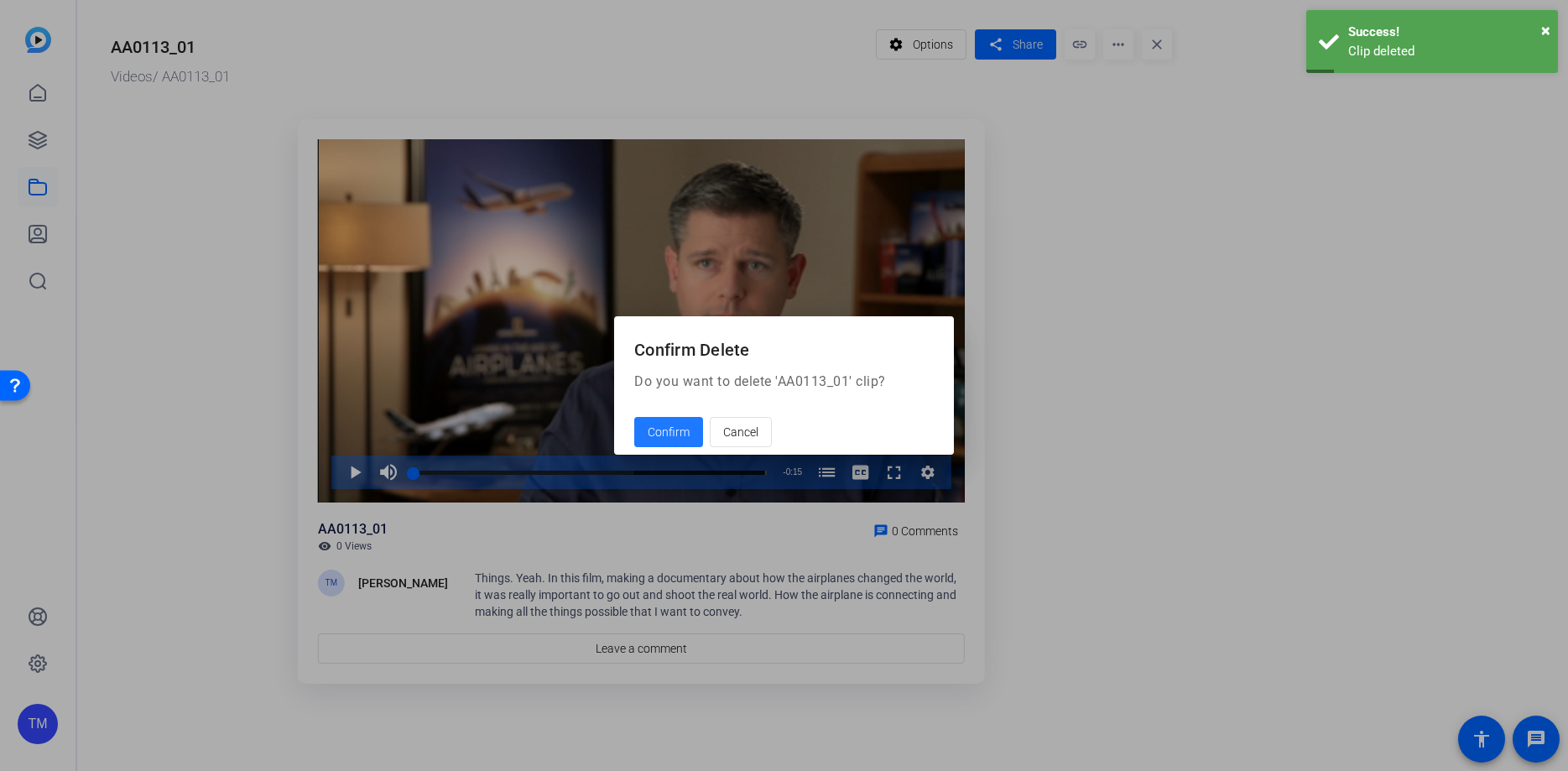
click at [677, 439] on span "Confirm" at bounding box center [669, 432] width 42 height 18
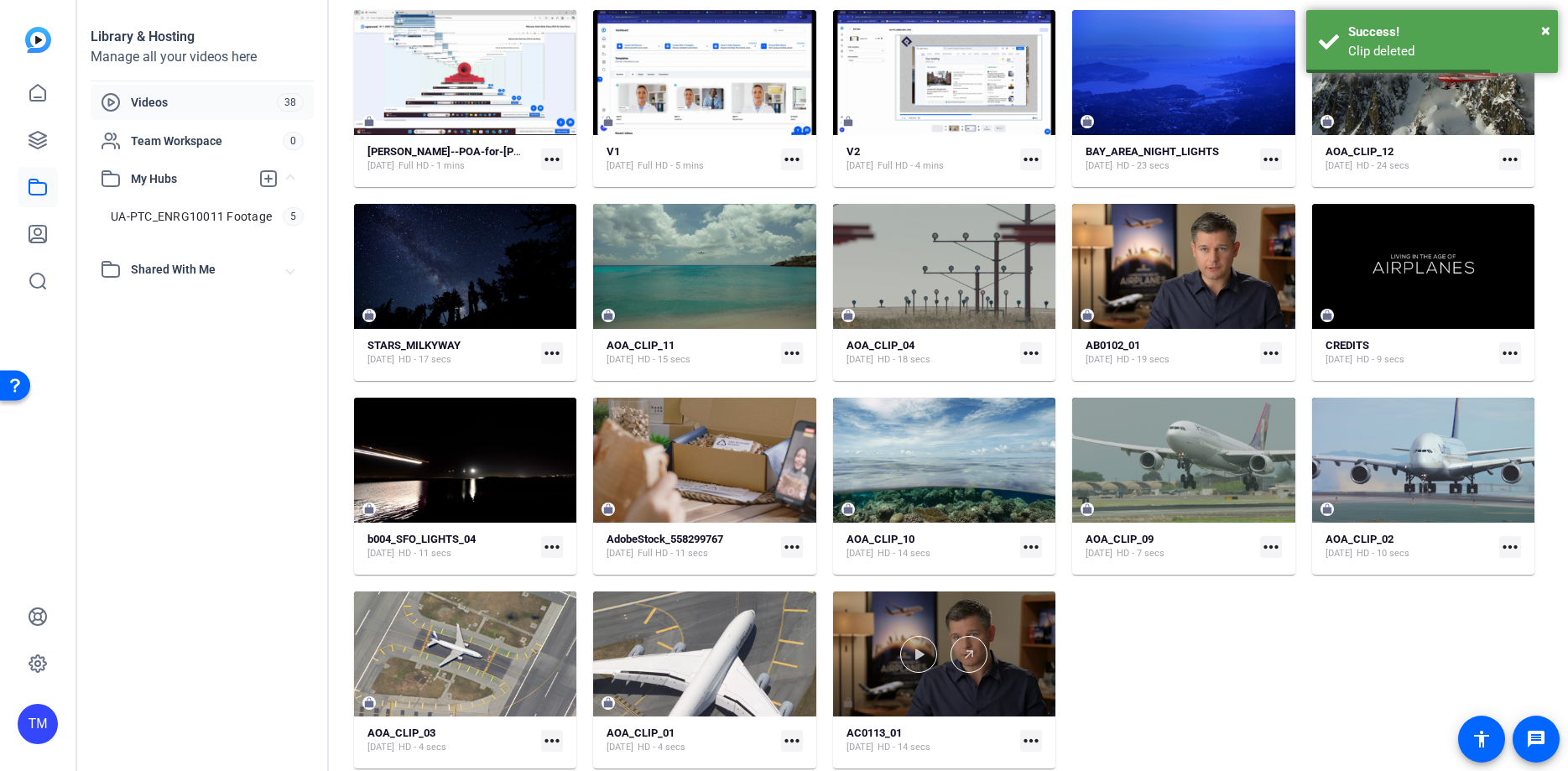
click at [939, 688] on div at bounding box center [945, 654] width 222 height 125
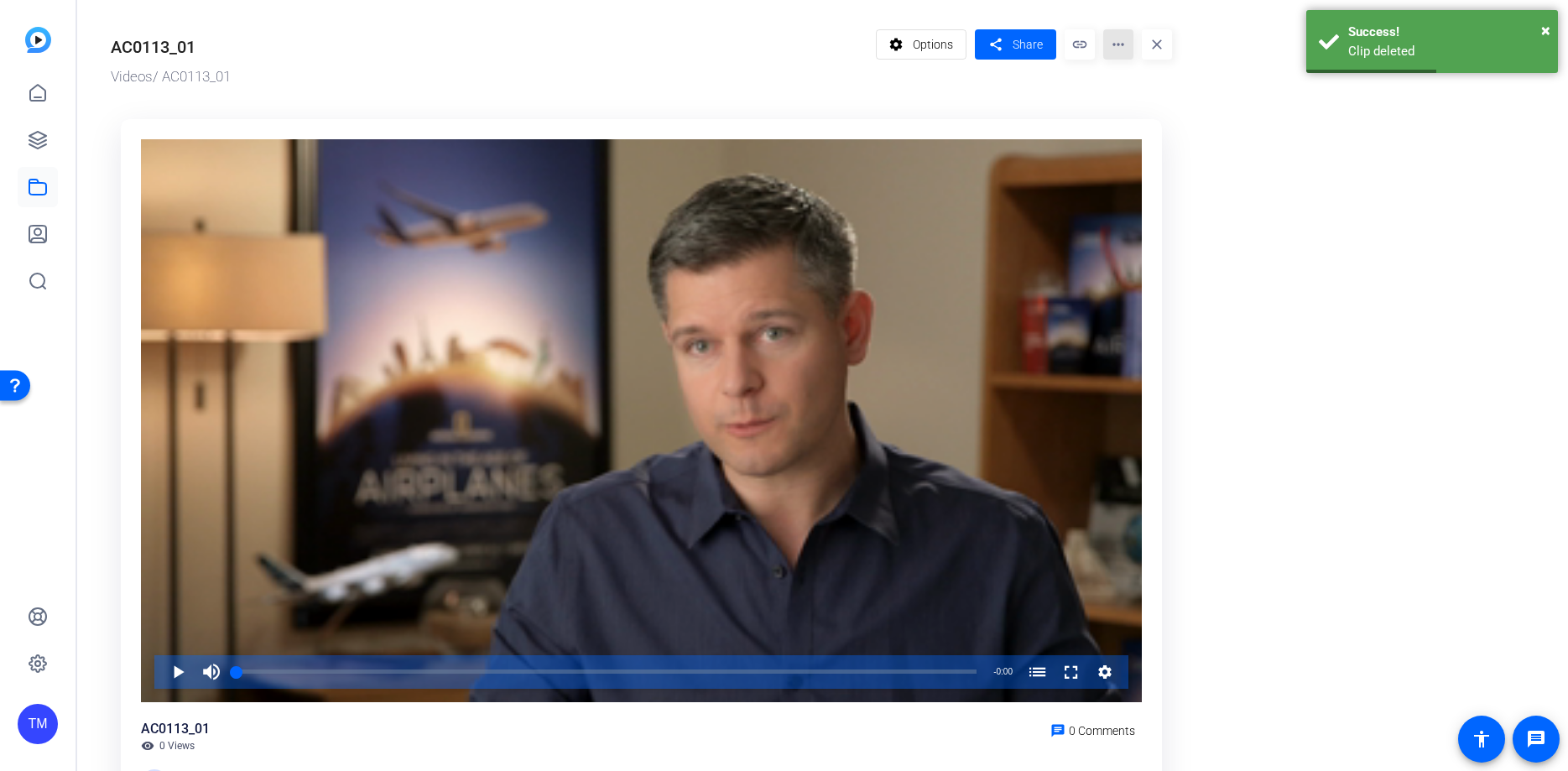
click at [1122, 39] on mat-icon "more_horiz" at bounding box center [1118, 45] width 30 height 30
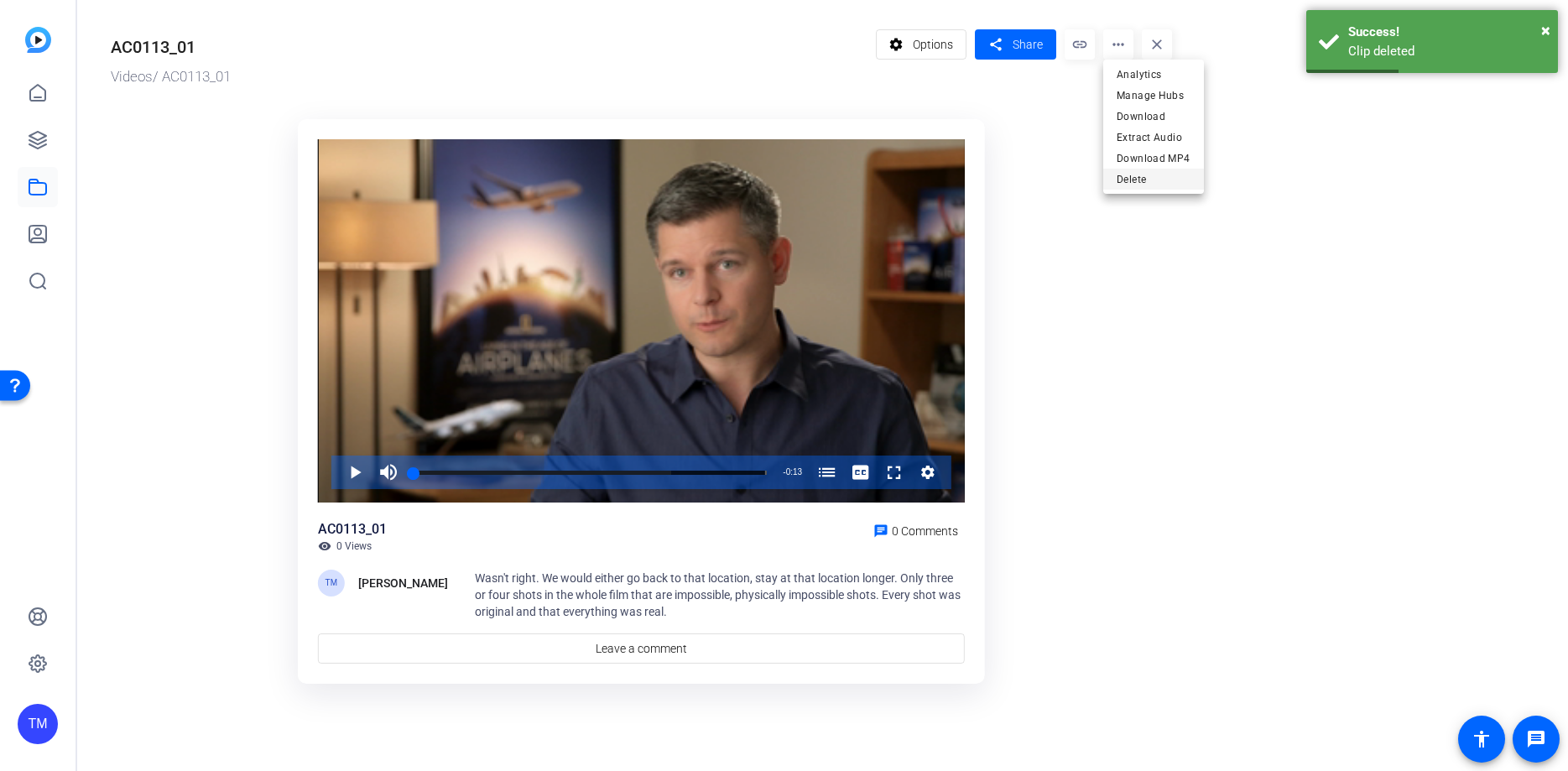
click at [1137, 184] on span "Delete" at bounding box center [1153, 179] width 74 height 20
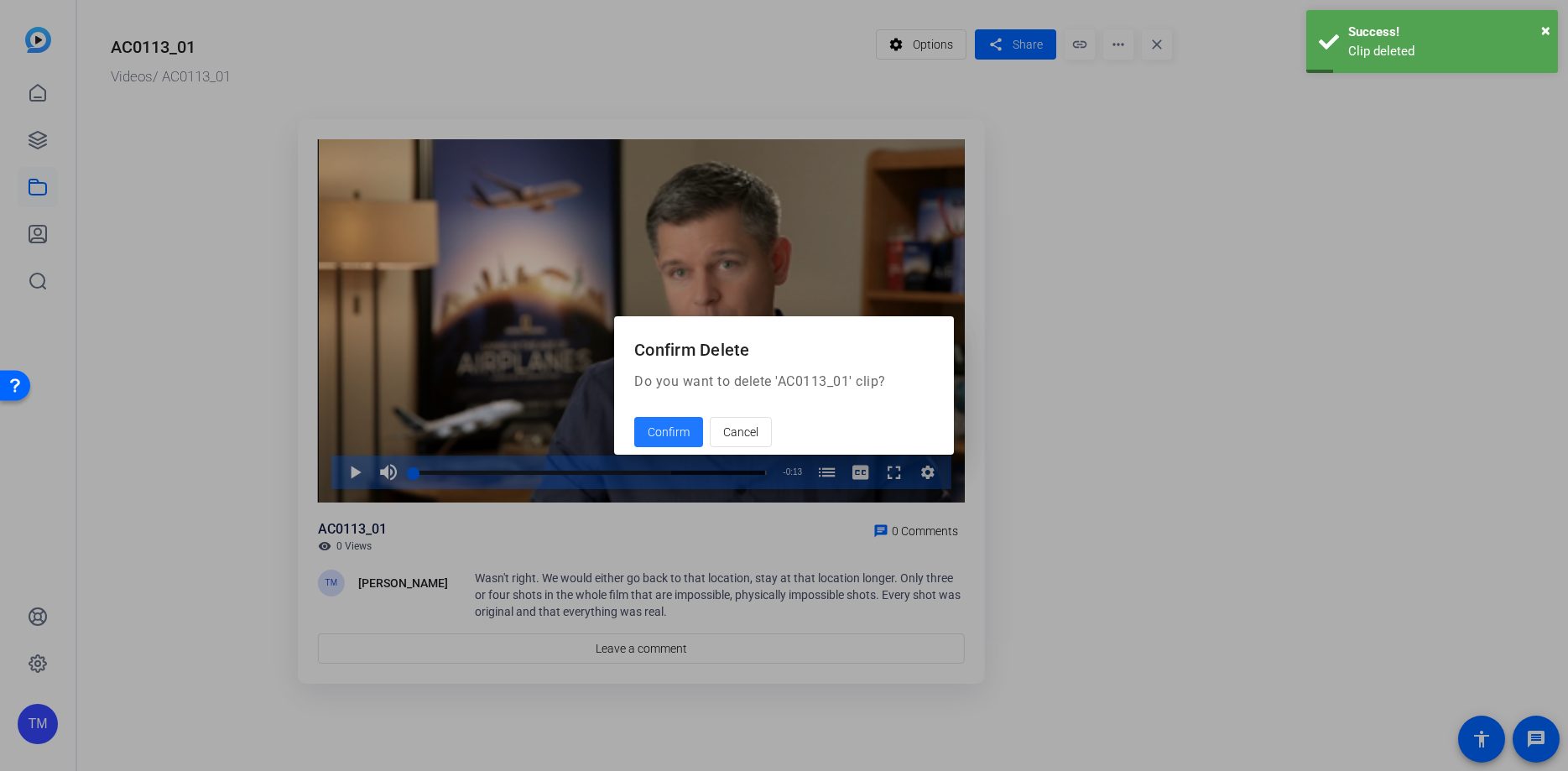
click at [680, 434] on span "Confirm" at bounding box center [669, 432] width 42 height 18
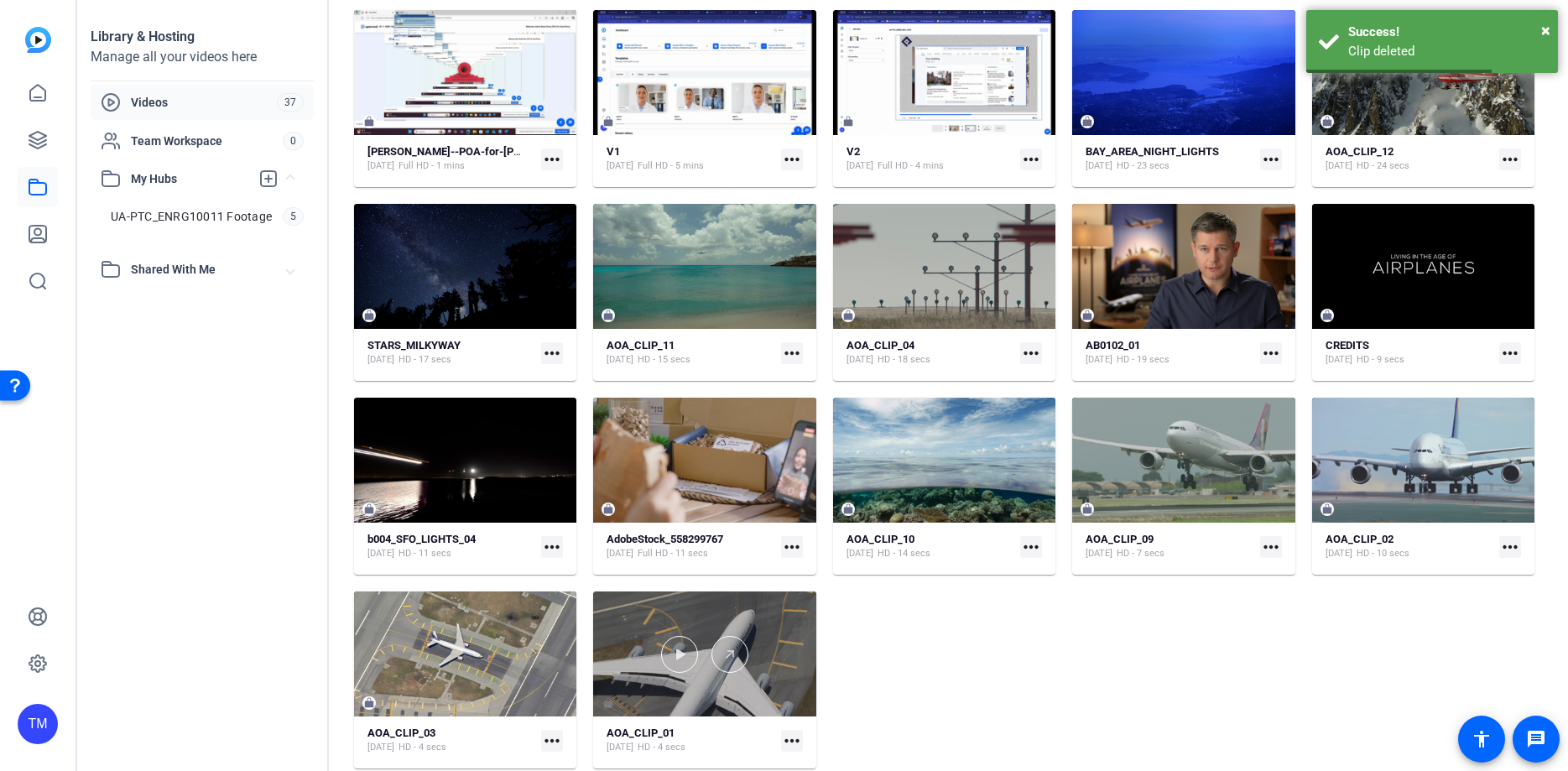
click at [698, 623] on div at bounding box center [704, 654] width 222 height 125
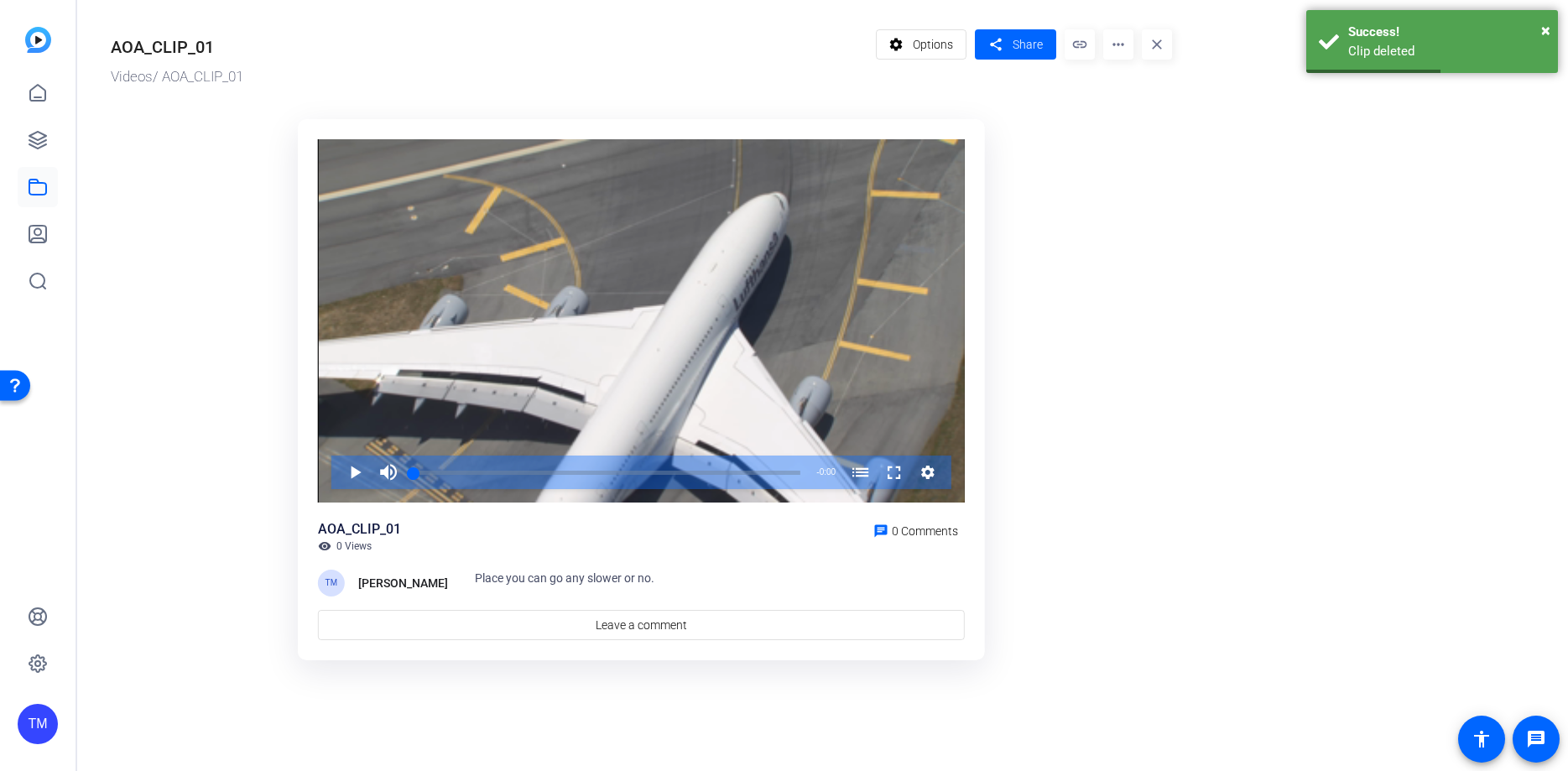
click at [1128, 37] on mat-icon "more_horiz" at bounding box center [1118, 45] width 30 height 30
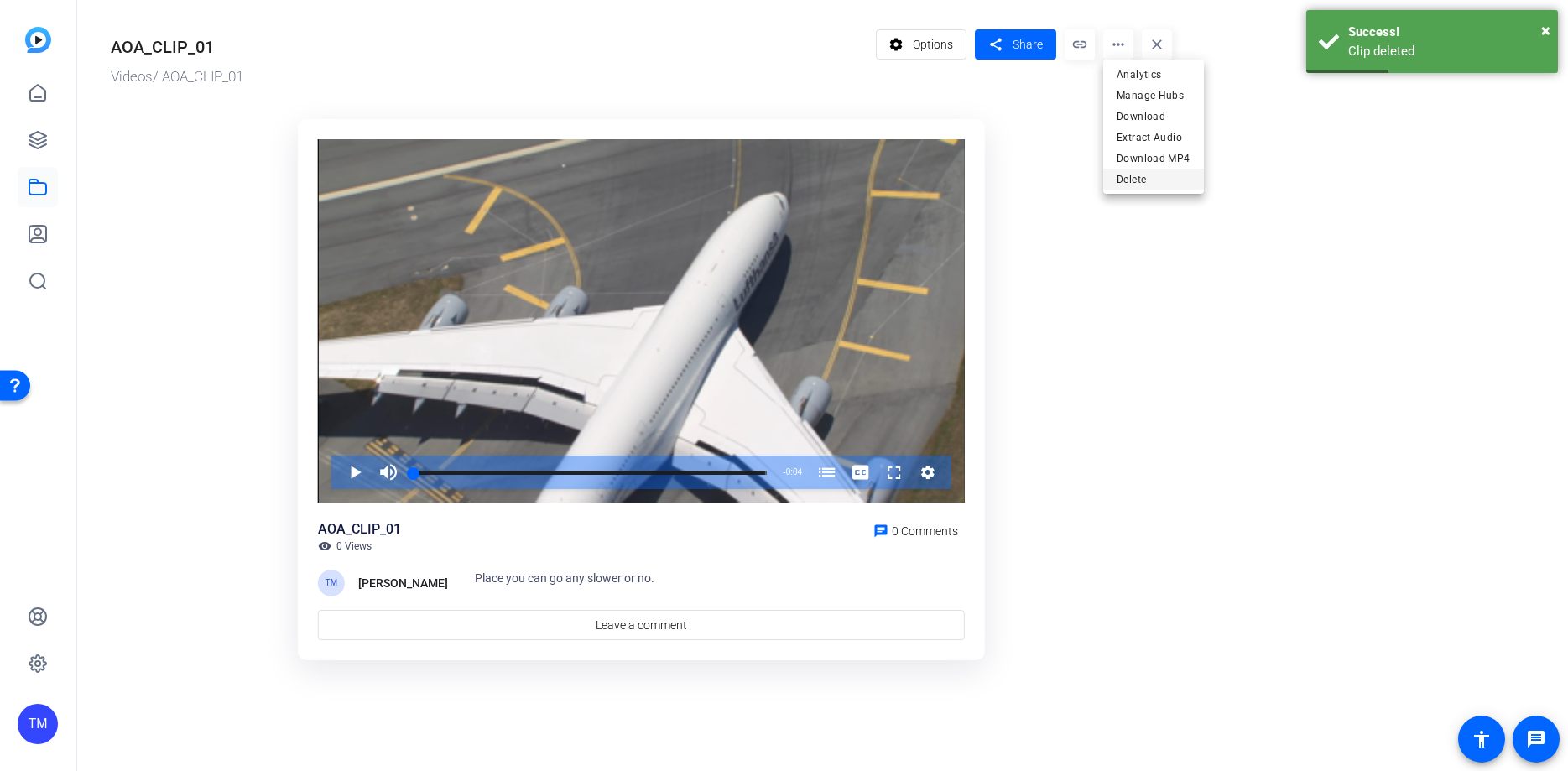
click at [1144, 177] on span "Delete" at bounding box center [1153, 179] width 74 height 20
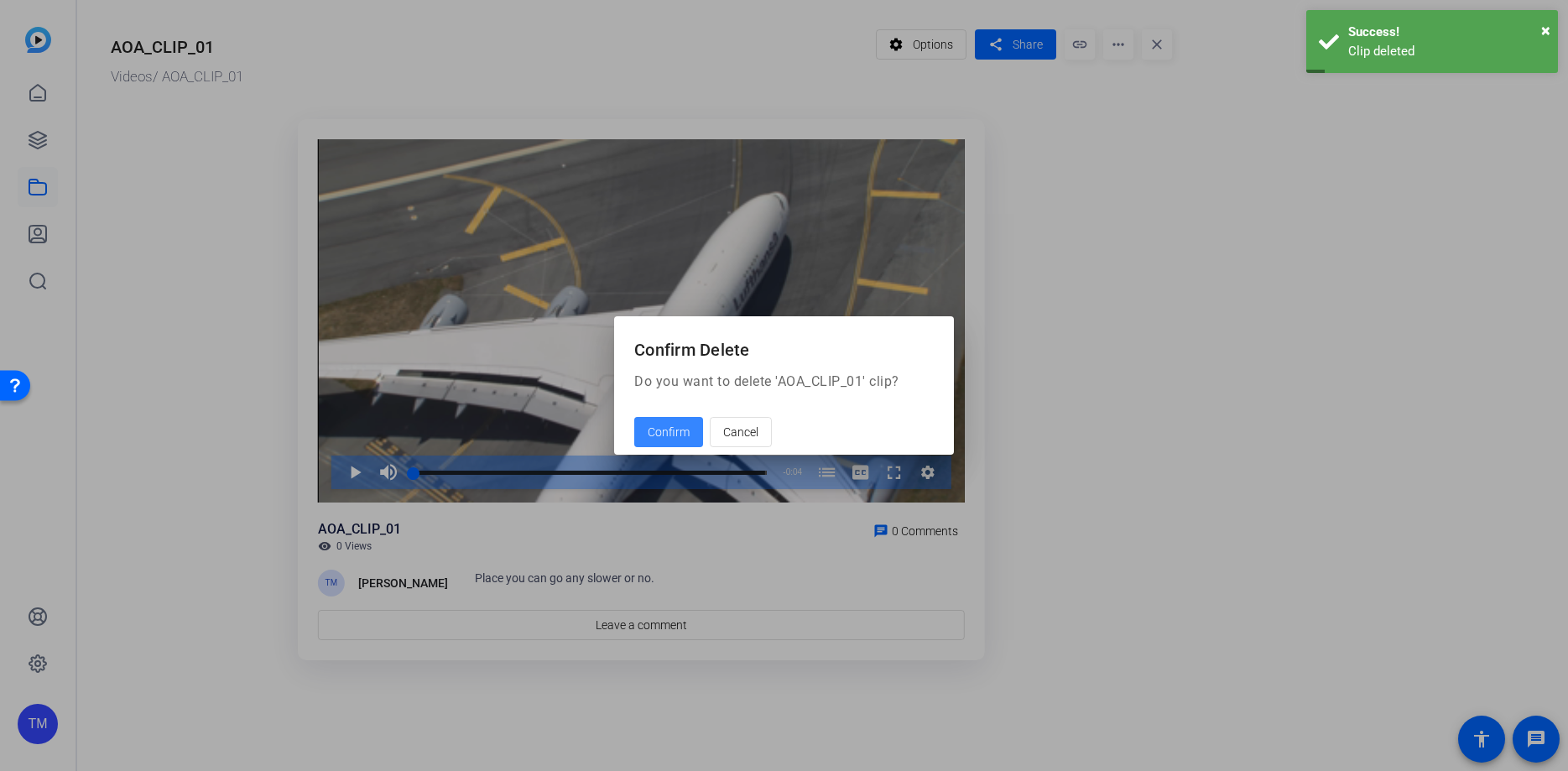
click at [664, 440] on span "Confirm" at bounding box center [669, 432] width 42 height 18
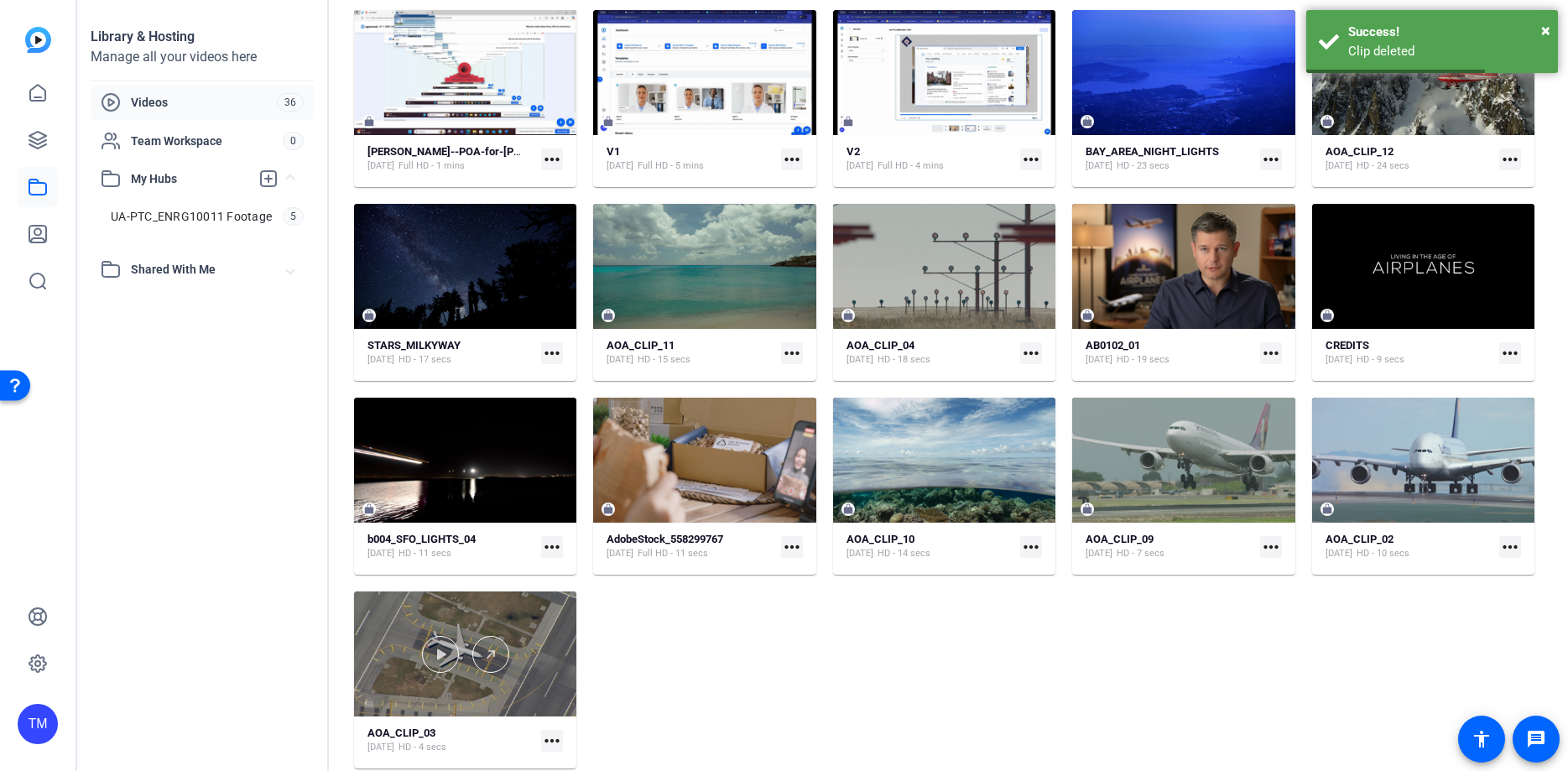
click at [525, 613] on div at bounding box center [465, 654] width 222 height 125
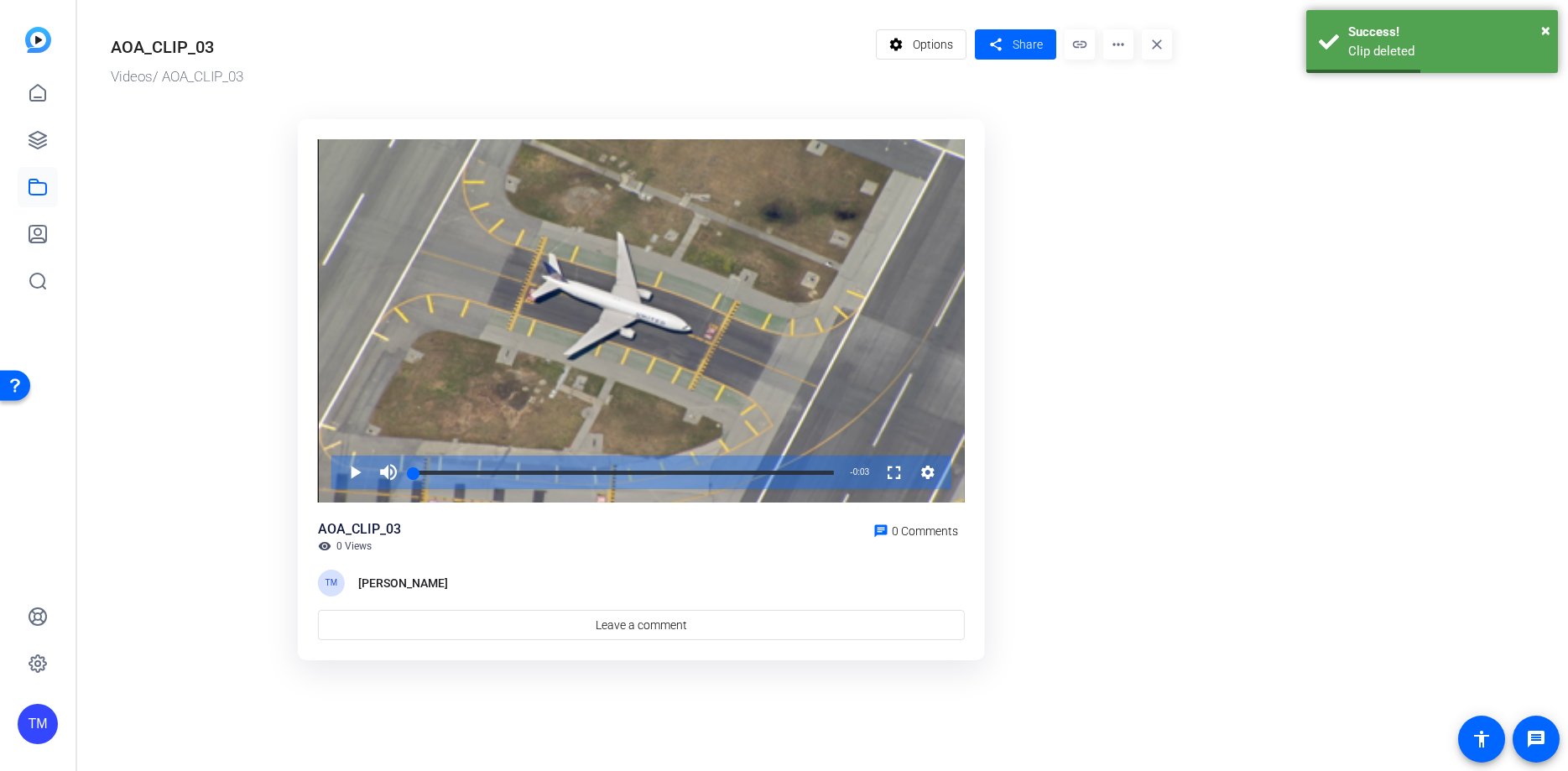
click at [1119, 46] on mat-icon "more_horiz" at bounding box center [1118, 45] width 30 height 30
click at [1128, 188] on span "Delete" at bounding box center [1153, 179] width 74 height 20
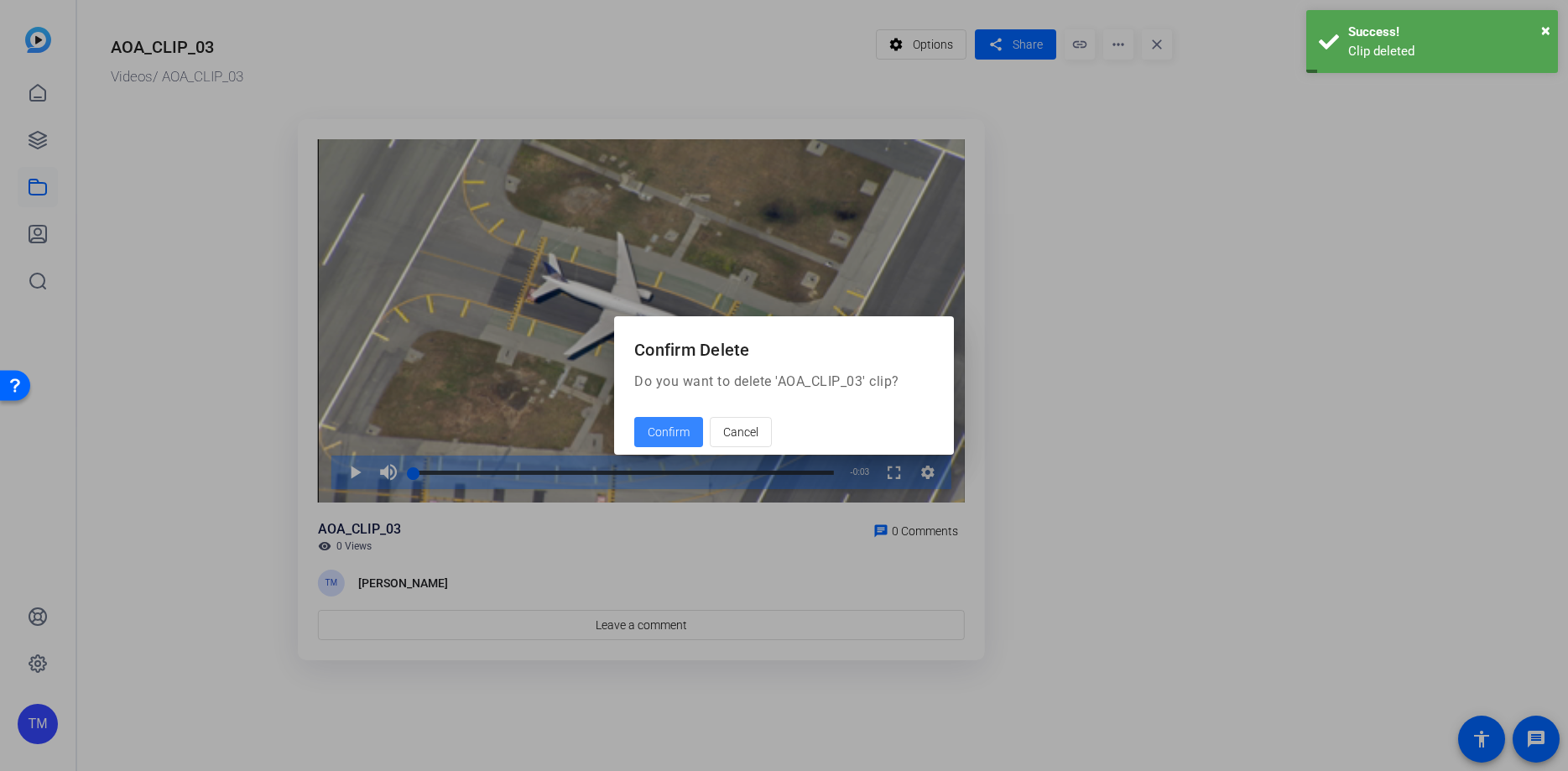
click at [678, 431] on span "Confirm" at bounding box center [669, 432] width 42 height 18
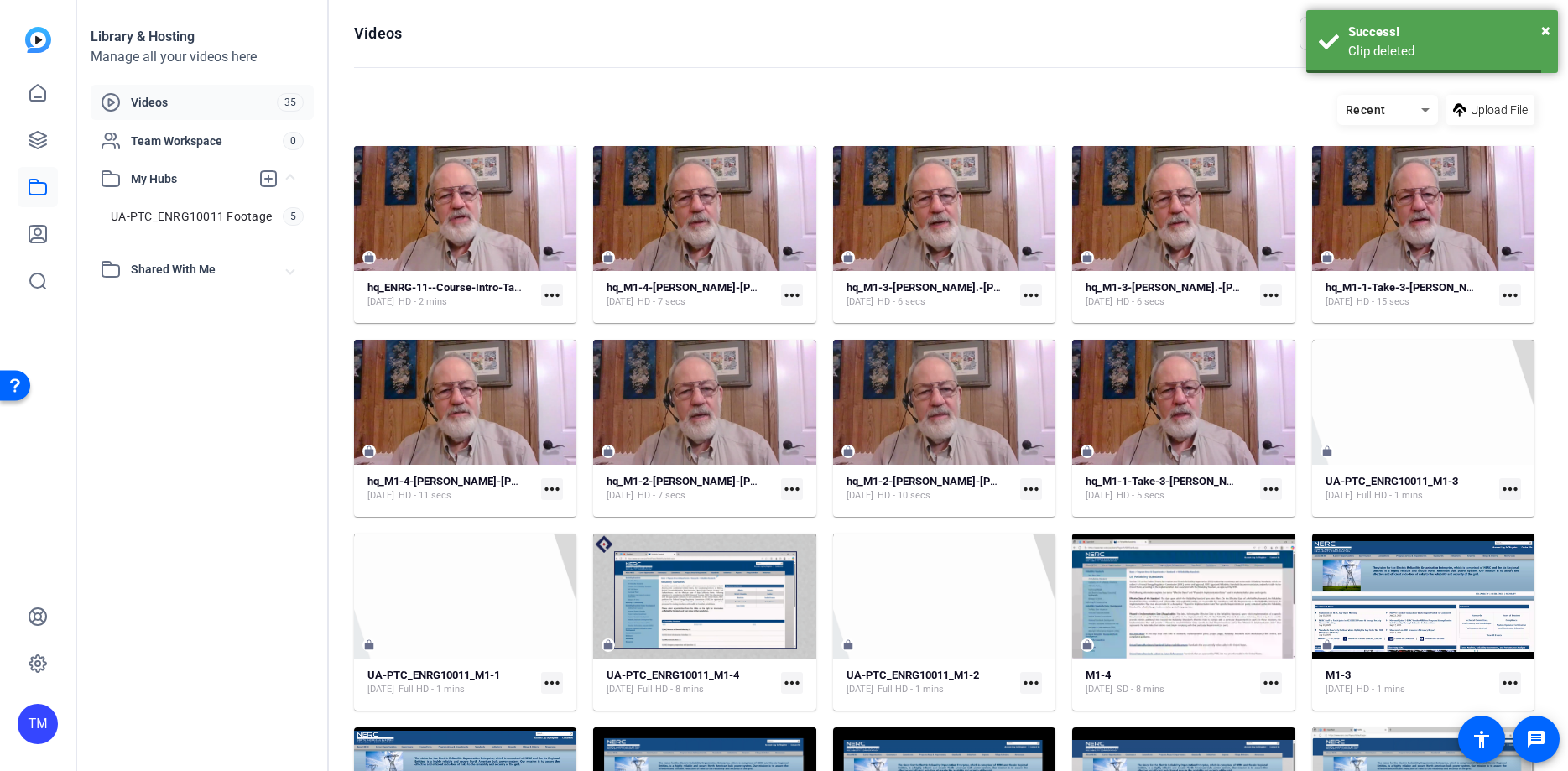
scroll to position [717, 0]
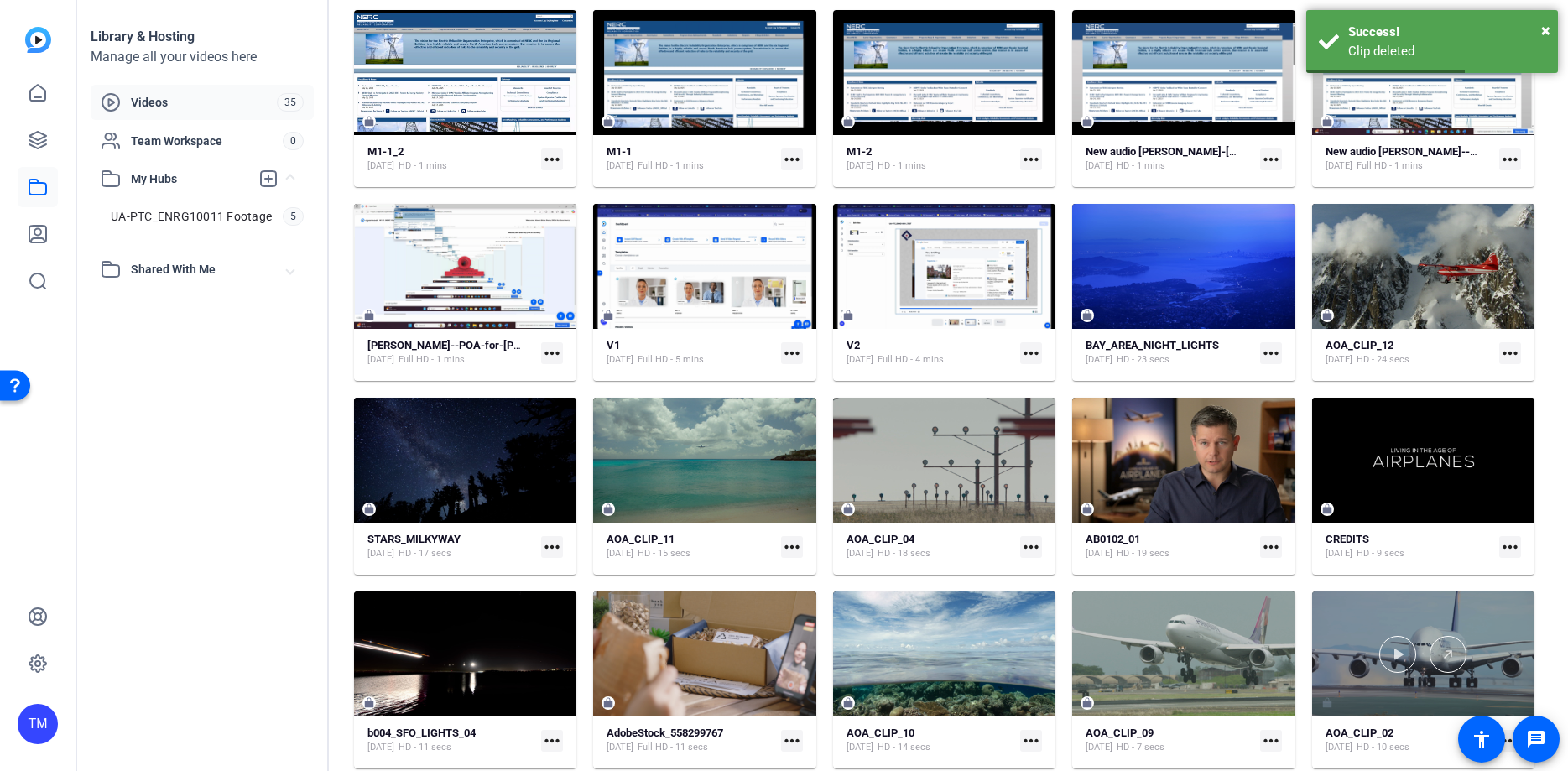
click at [1469, 610] on div at bounding box center [1423, 654] width 222 height 125
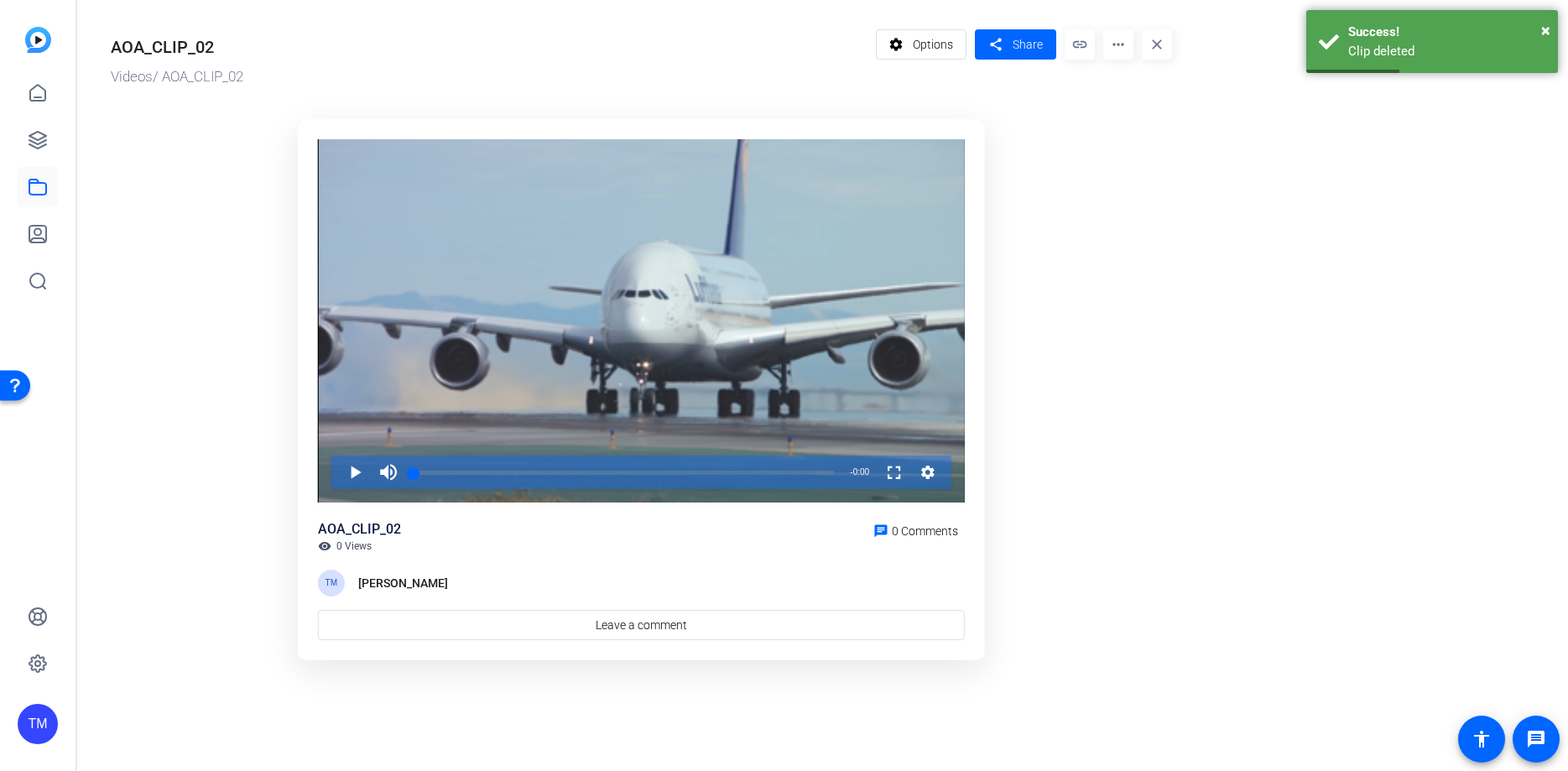
click at [1137, 44] on div "settings Options share Share link more_horiz close" at bounding box center [1024, 59] width 297 height 59
click at [1120, 46] on mat-icon "more_horiz" at bounding box center [1118, 45] width 30 height 30
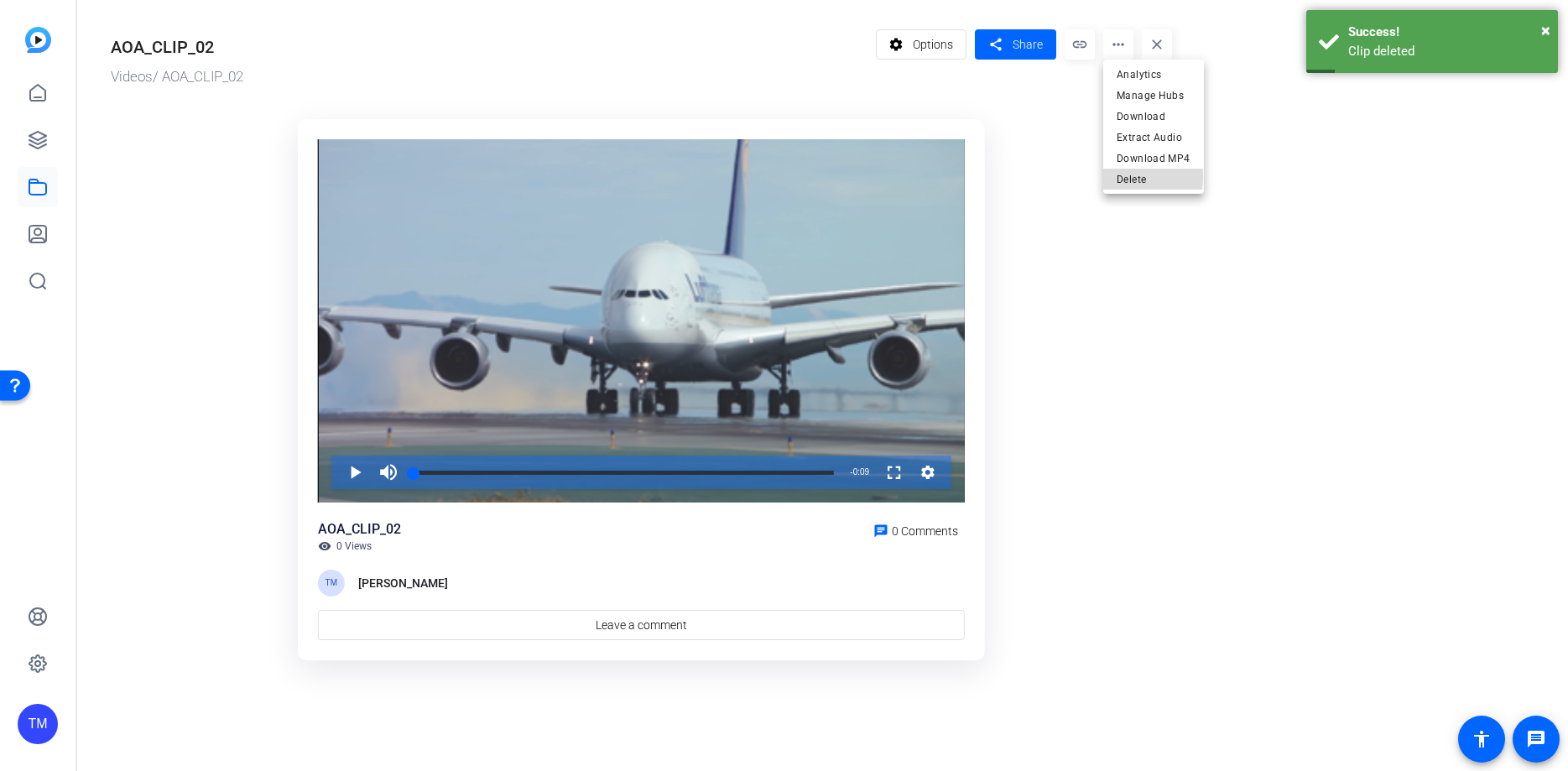
click at [1142, 177] on span "Delete" at bounding box center [1153, 179] width 74 height 20
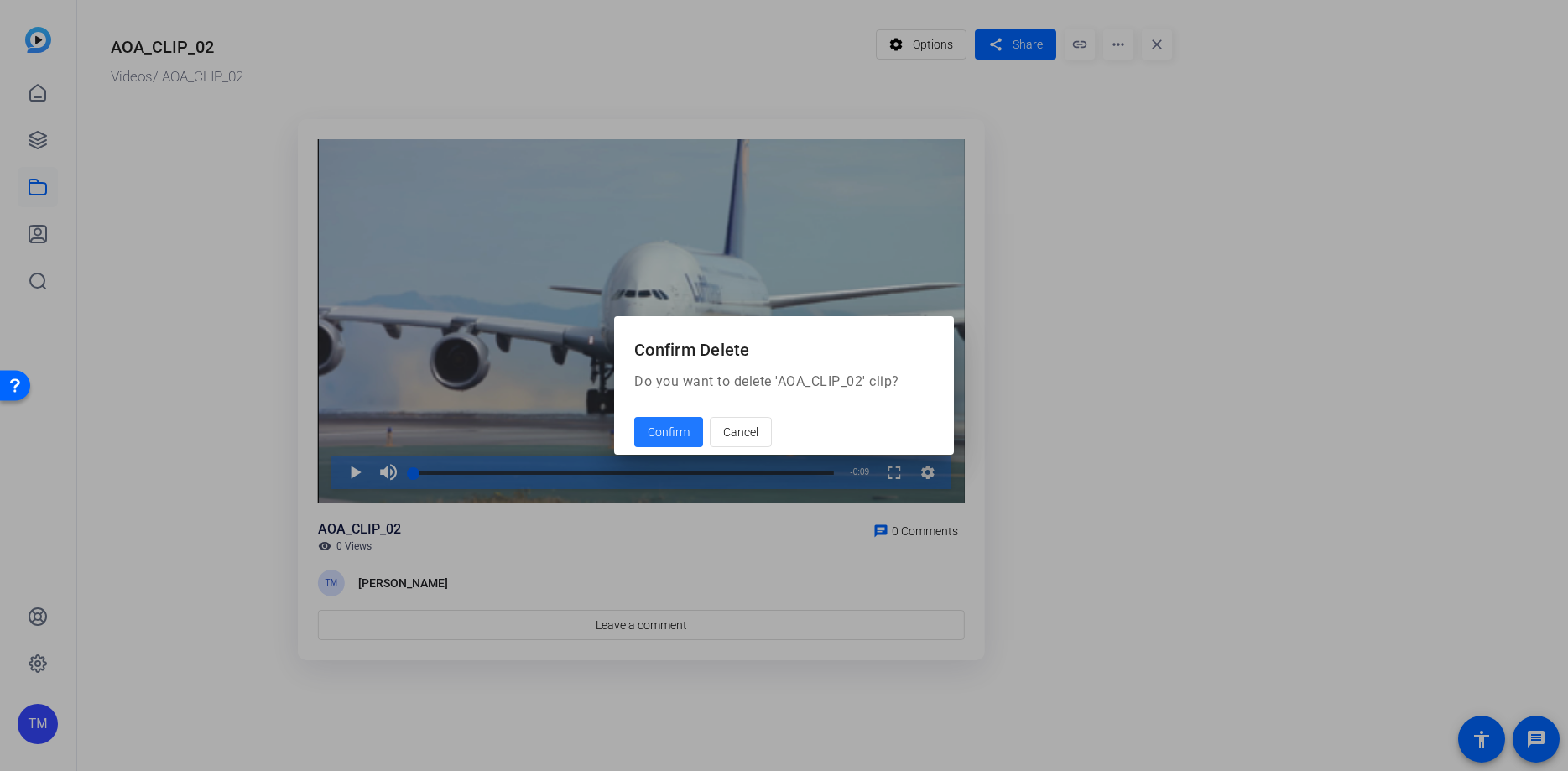
click at [670, 446] on span at bounding box center [669, 432] width 69 height 40
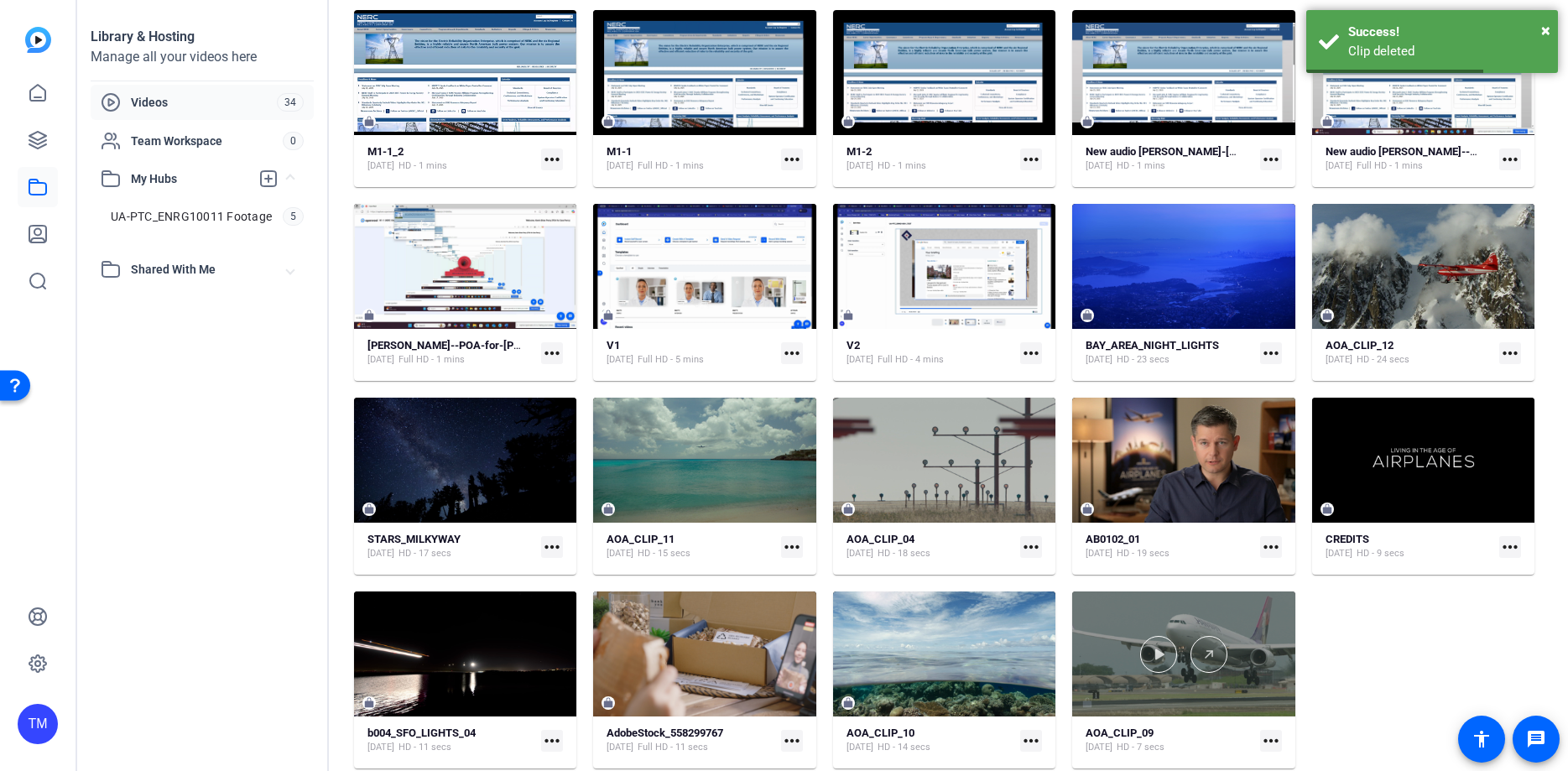
click at [1255, 608] on div at bounding box center [1183, 654] width 222 height 125
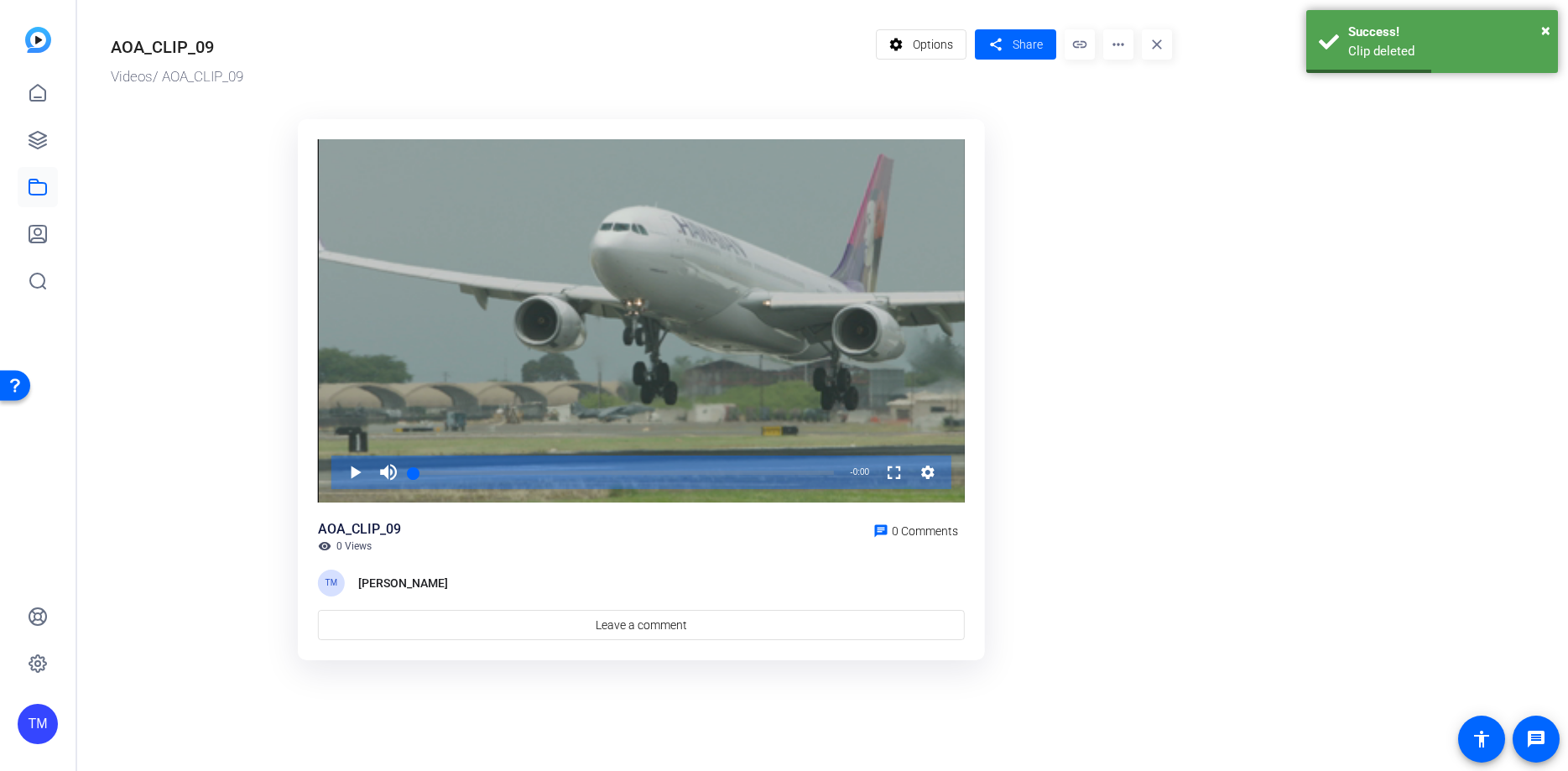
click at [1124, 47] on mat-icon "more_horiz" at bounding box center [1118, 45] width 30 height 30
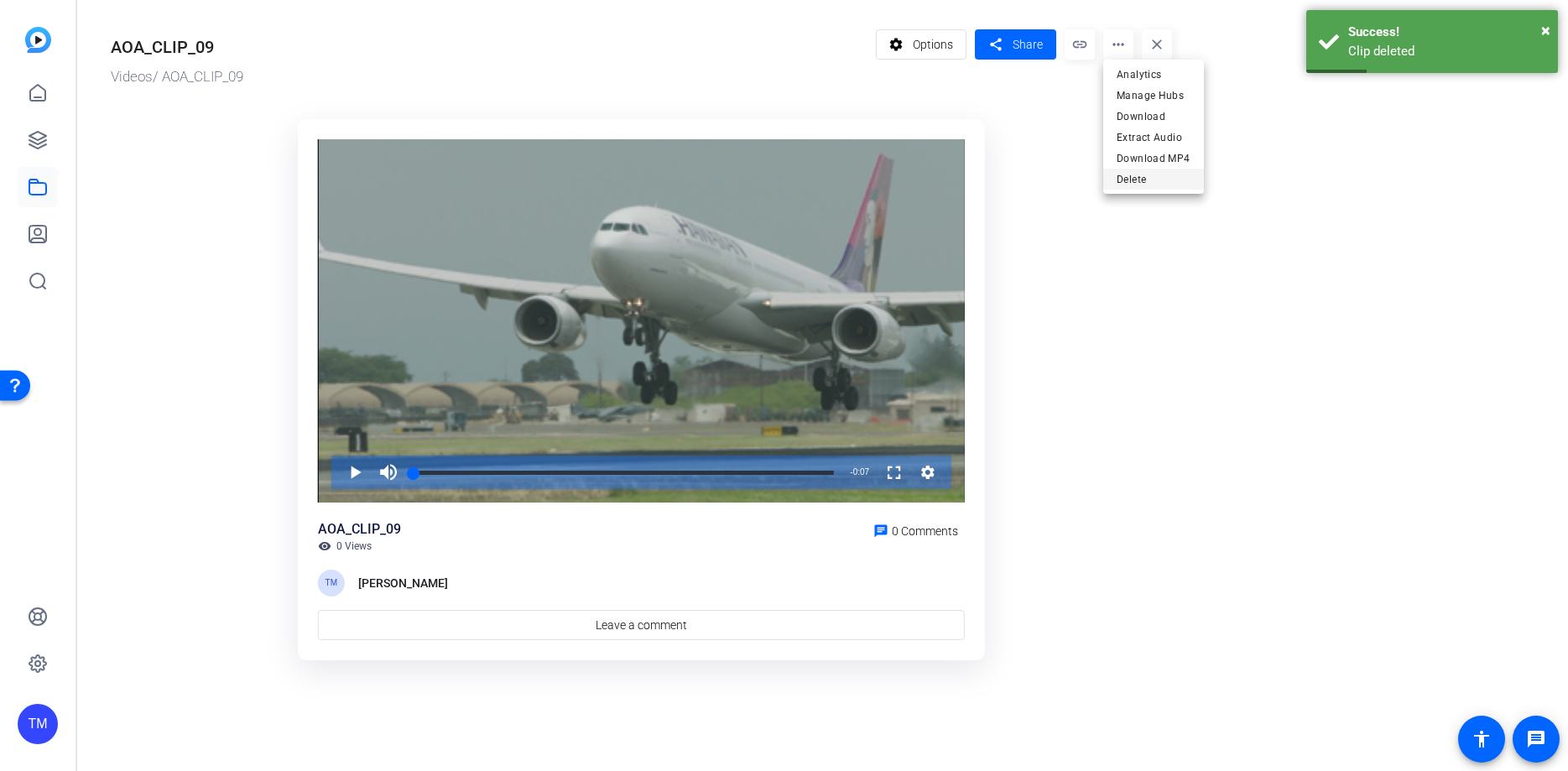
click at [1144, 176] on span "Delete" at bounding box center [1153, 179] width 74 height 20
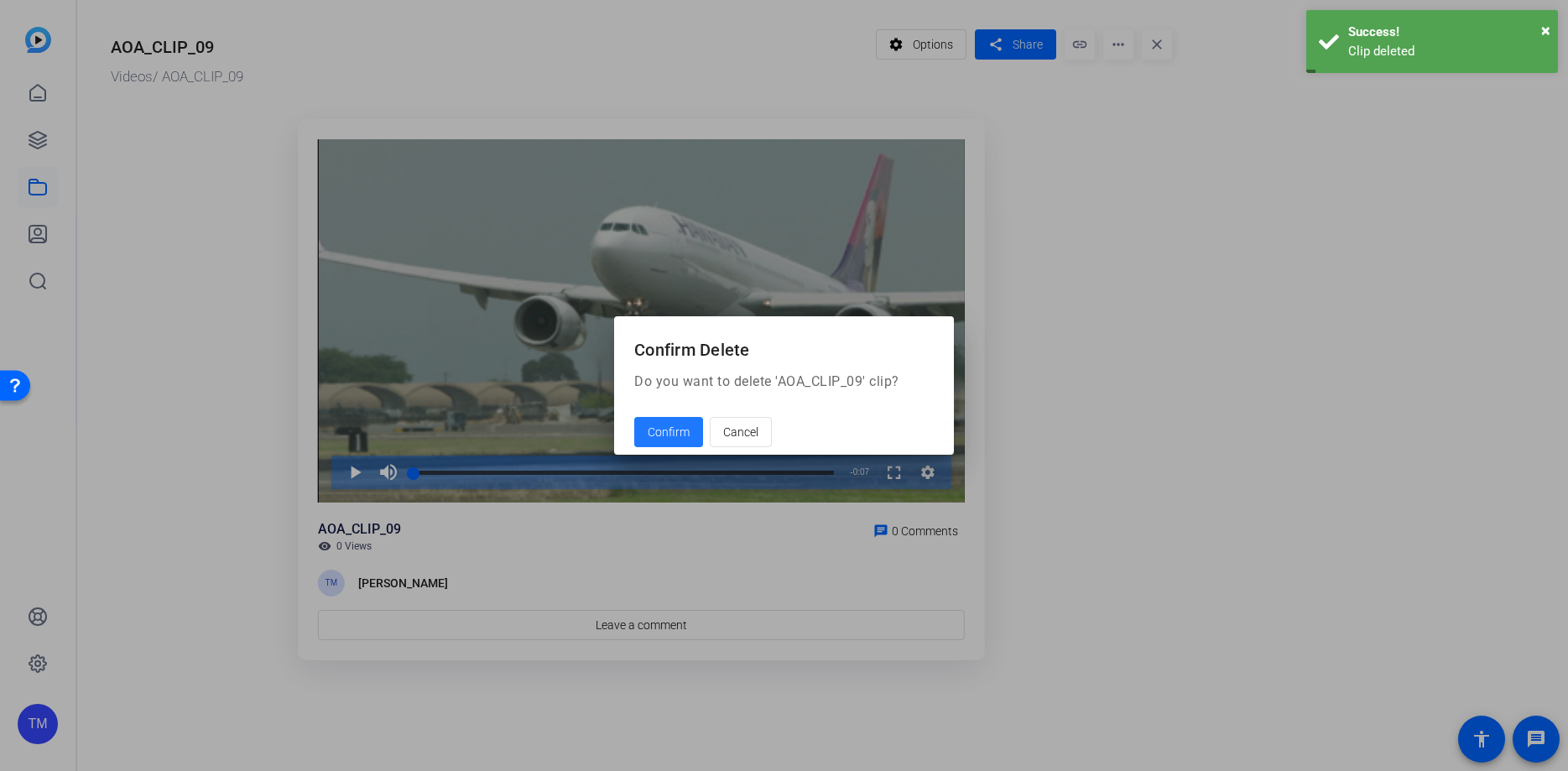
click at [677, 433] on span "Confirm" at bounding box center [669, 432] width 42 height 18
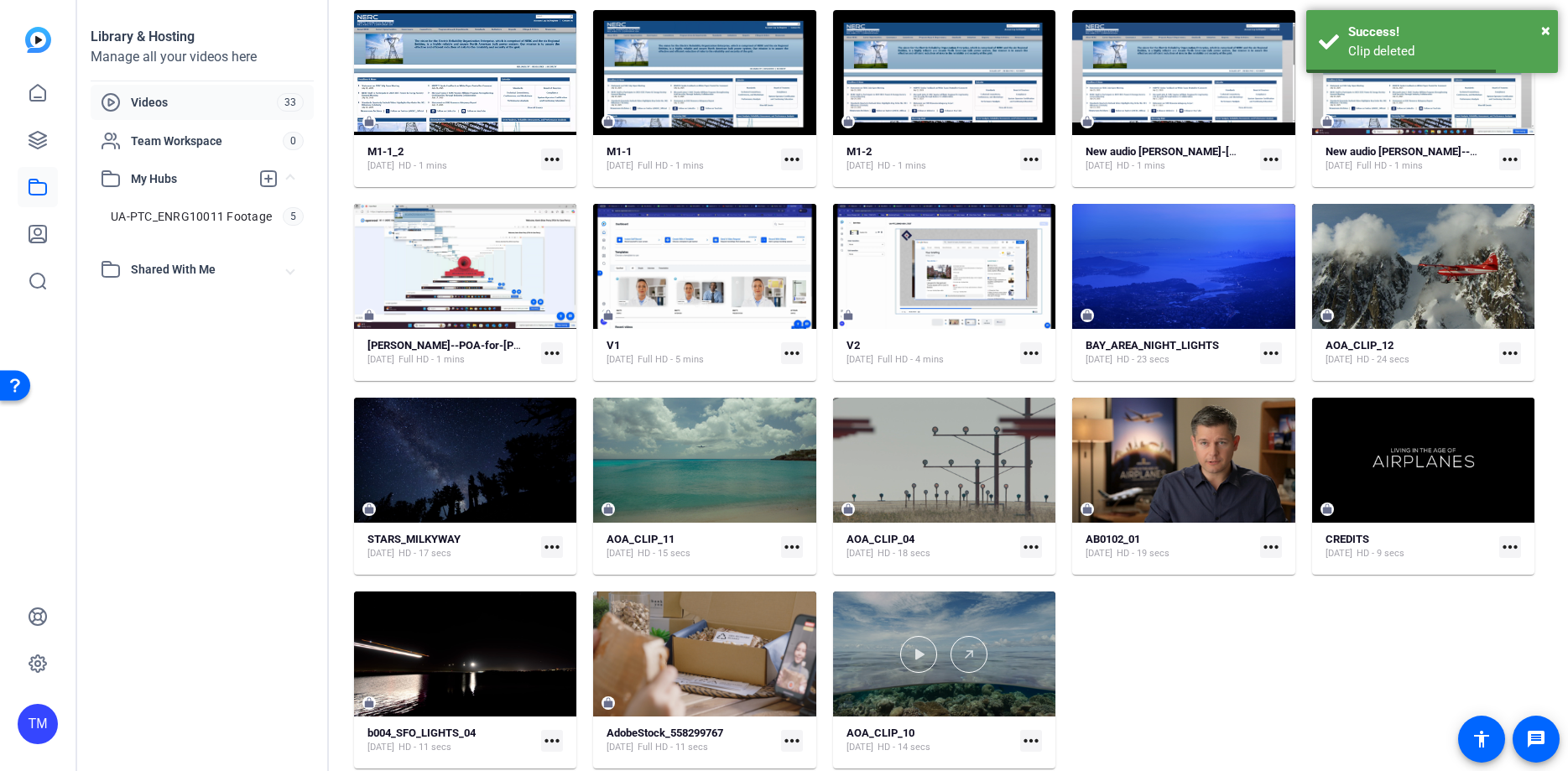
click at [979, 619] on div at bounding box center [945, 654] width 222 height 125
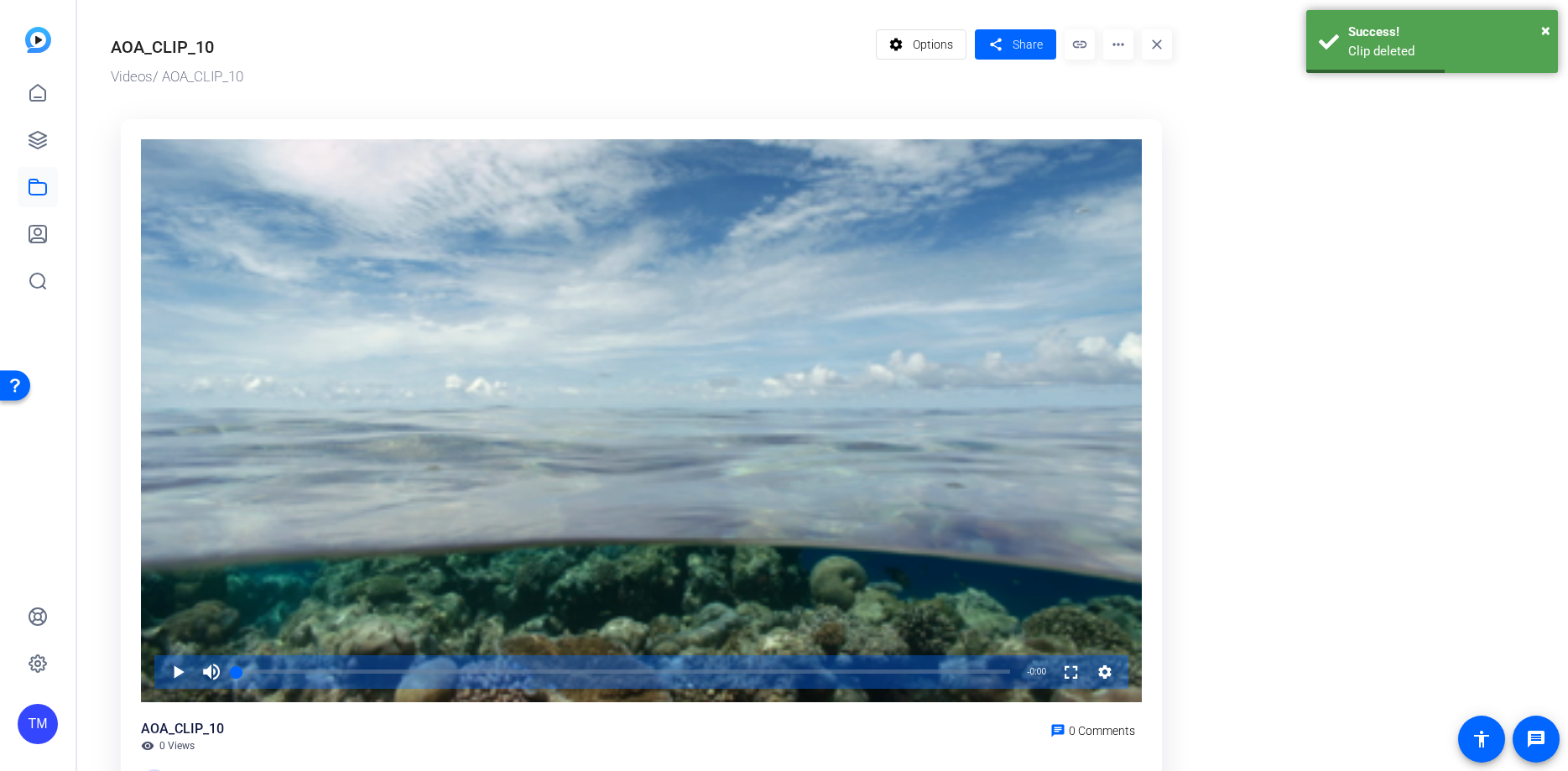
click at [1117, 49] on mat-icon "more_horiz" at bounding box center [1118, 45] width 30 height 30
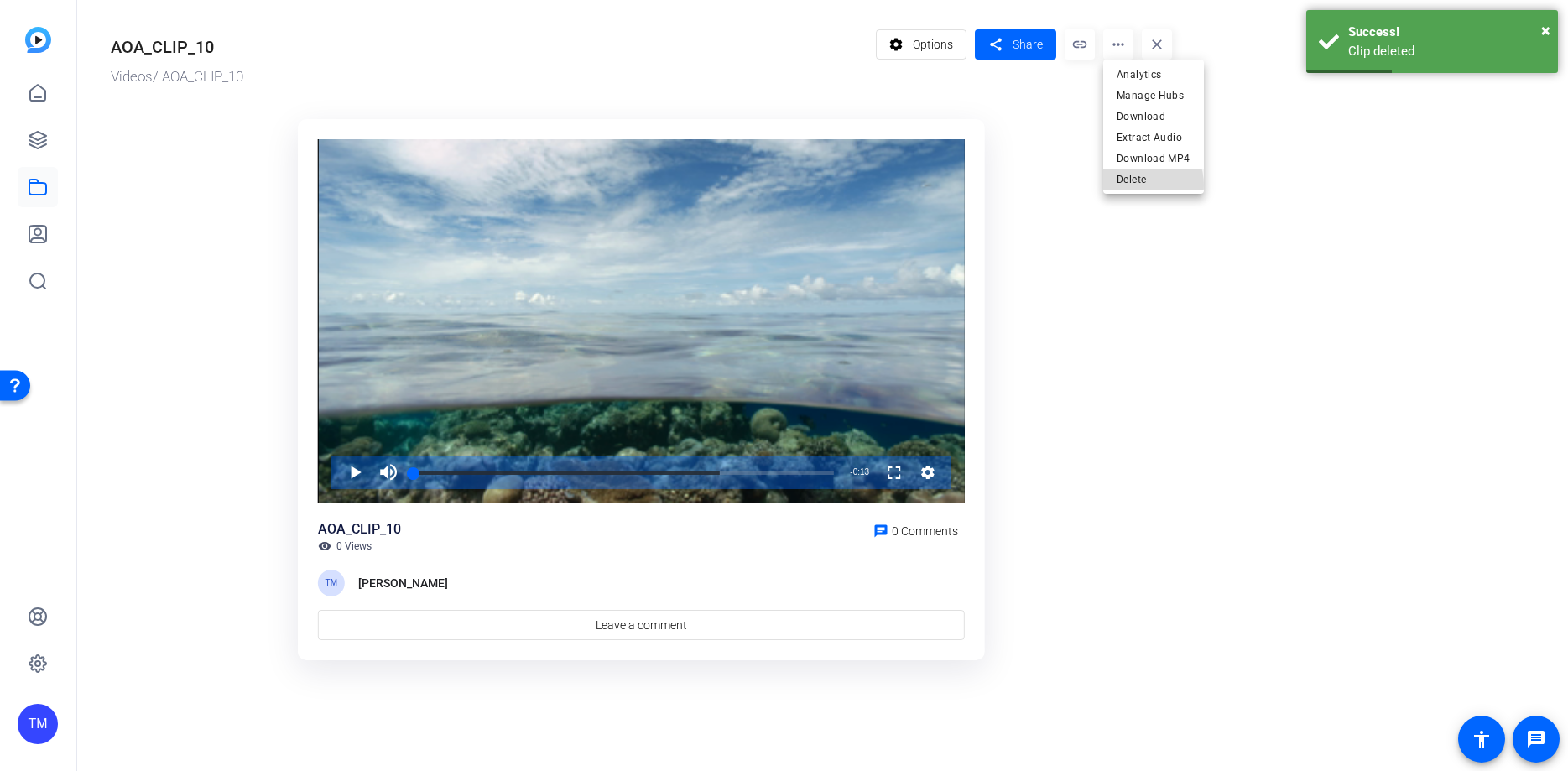
click at [1134, 185] on span "Delete" at bounding box center [1153, 179] width 74 height 20
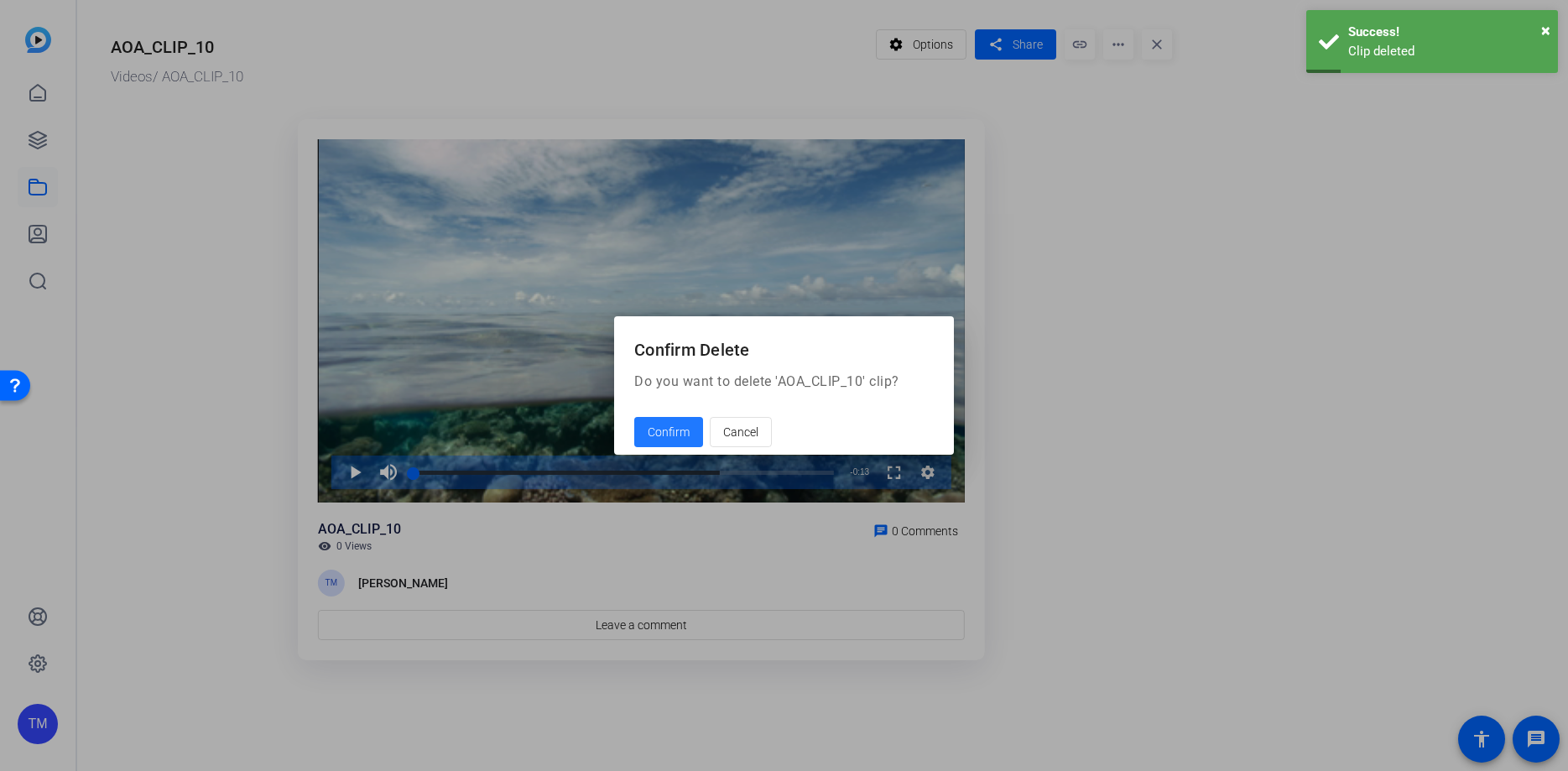
click at [675, 432] on span "Confirm" at bounding box center [669, 432] width 42 height 18
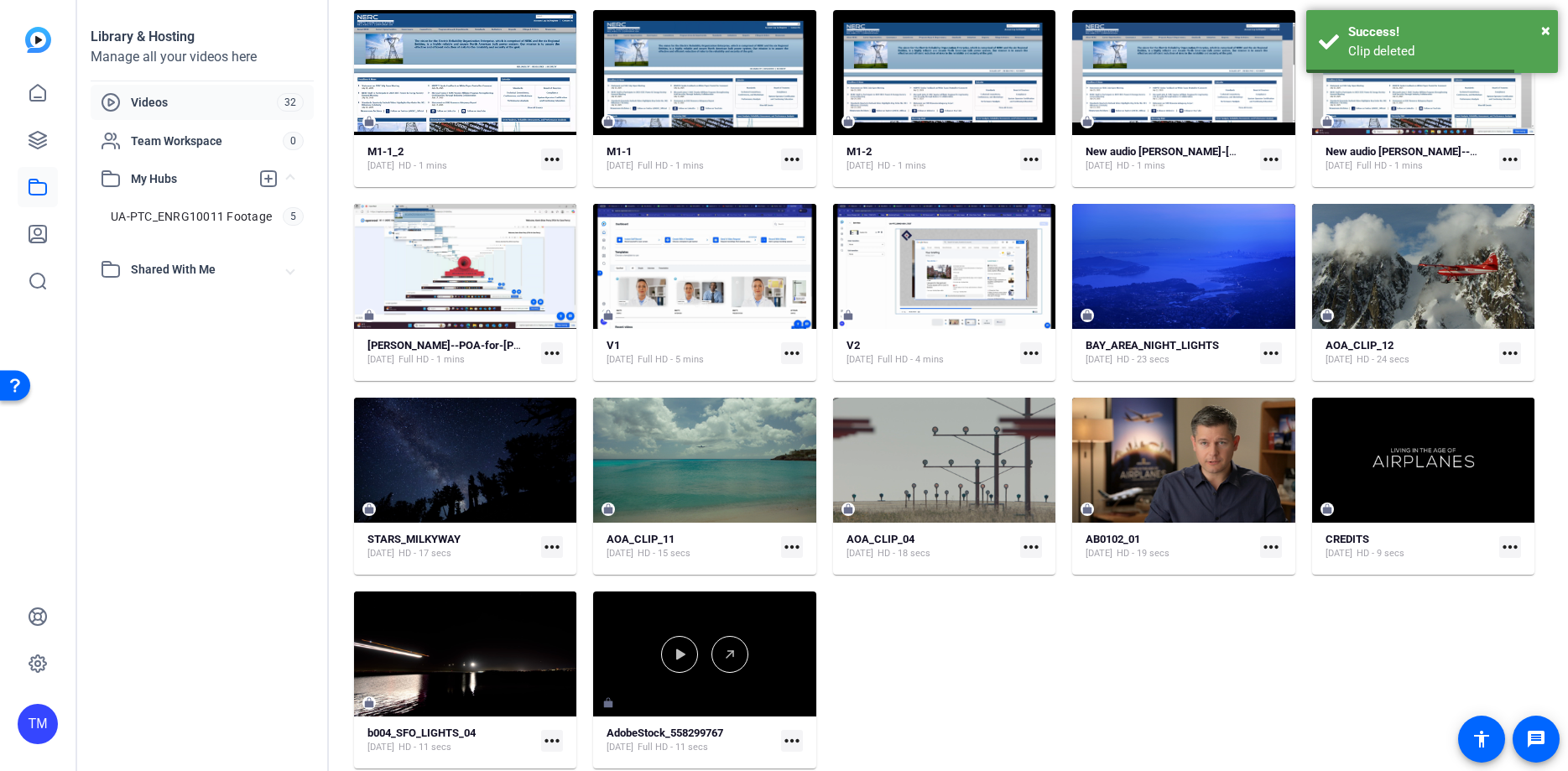
click at [775, 618] on div at bounding box center [704, 654] width 222 height 125
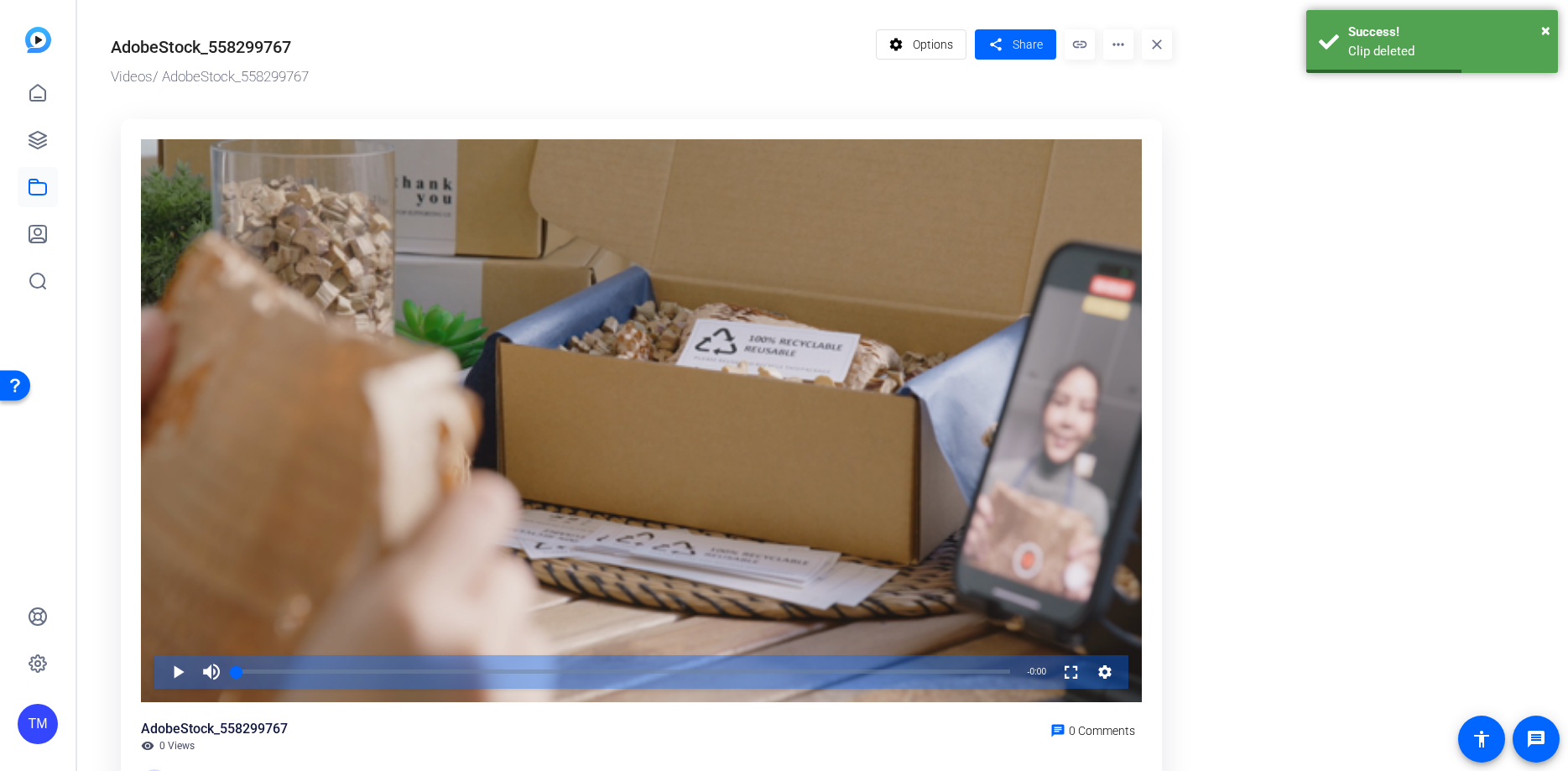
click at [1112, 53] on mat-icon "more_horiz" at bounding box center [1118, 45] width 30 height 30
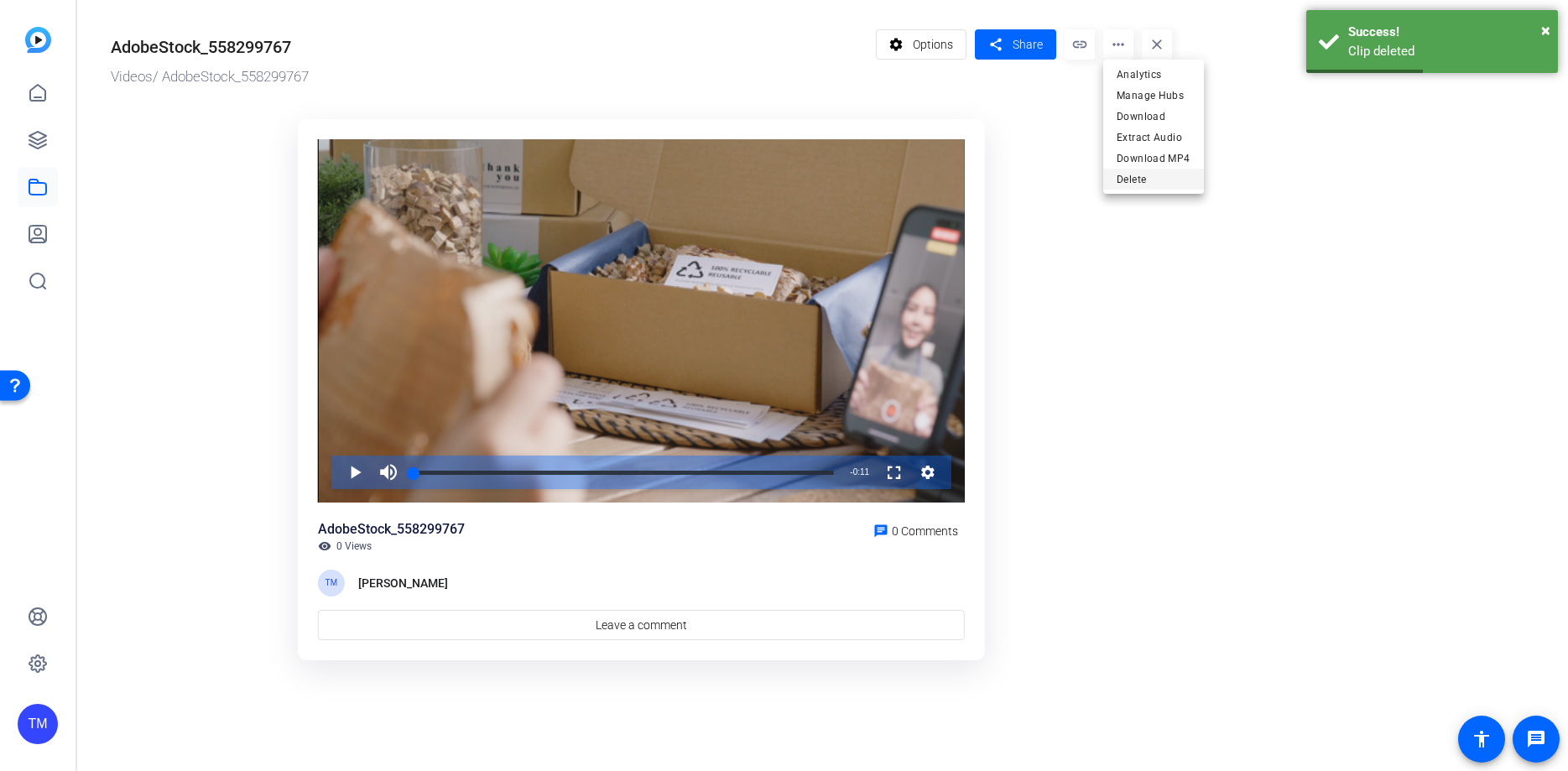
click at [1131, 181] on span "Delete" at bounding box center [1153, 179] width 74 height 20
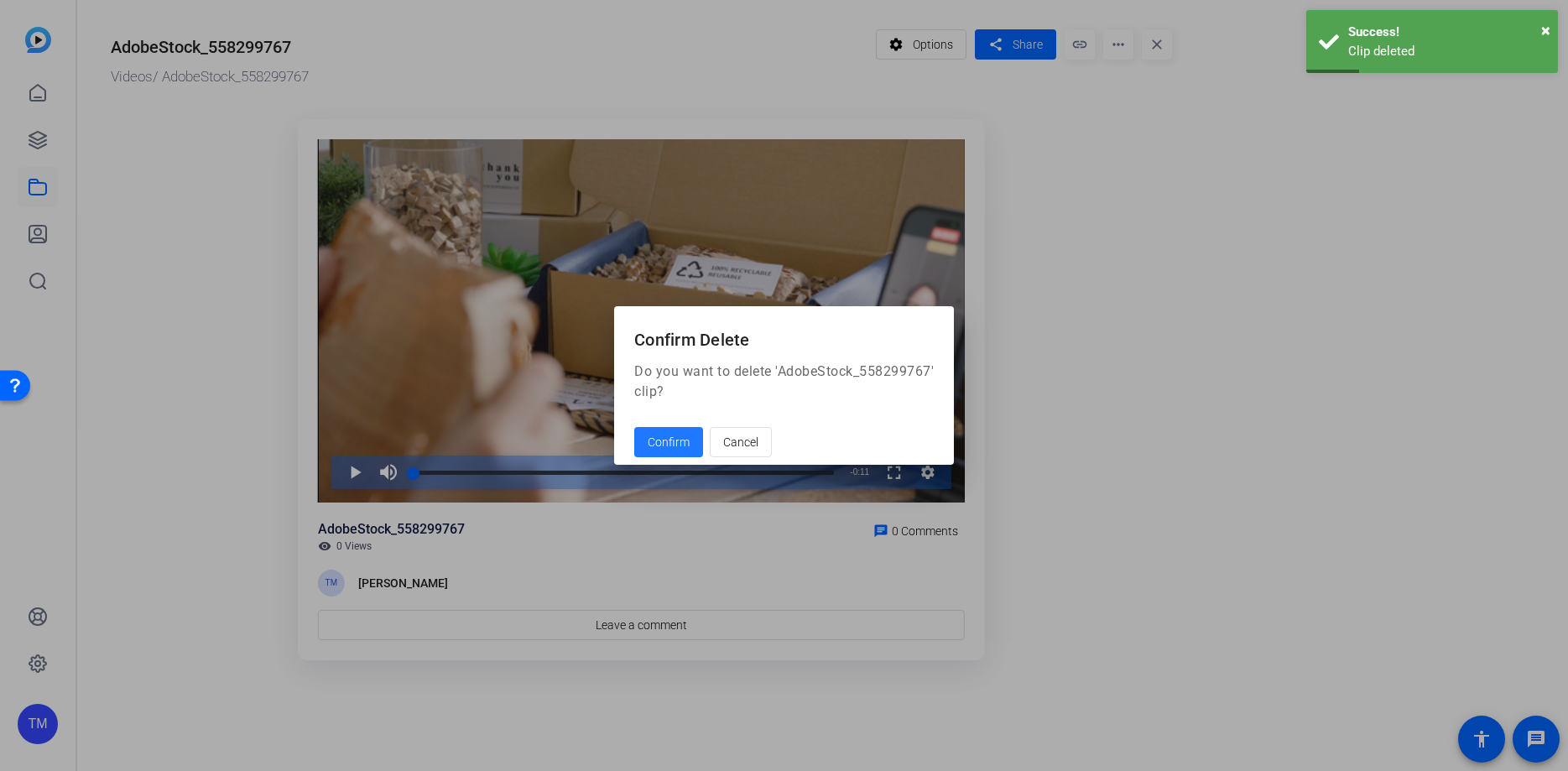
click at [677, 436] on span "Confirm" at bounding box center [669, 442] width 42 height 18
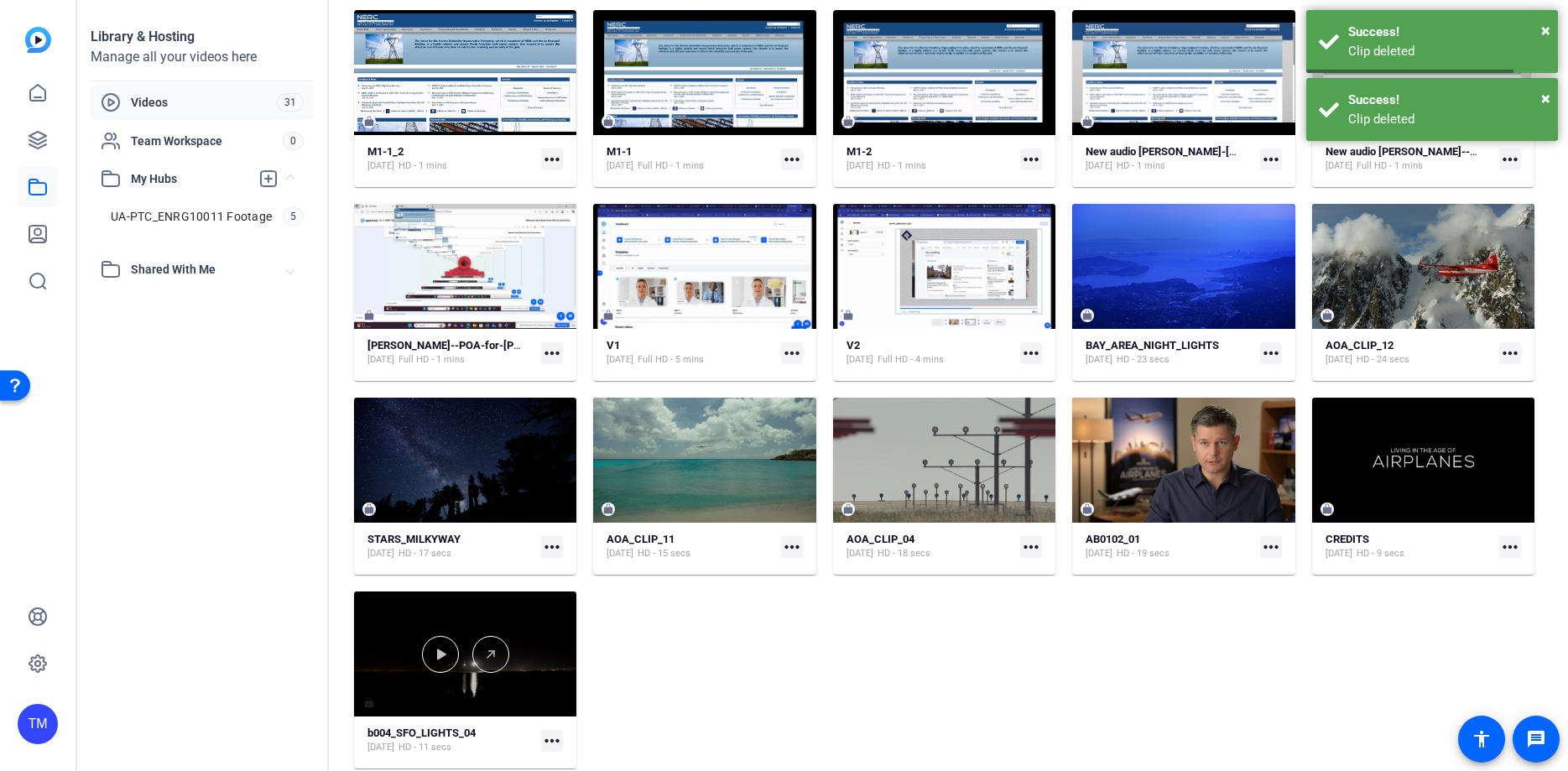
click at [485, 618] on div at bounding box center [465, 654] width 222 height 125
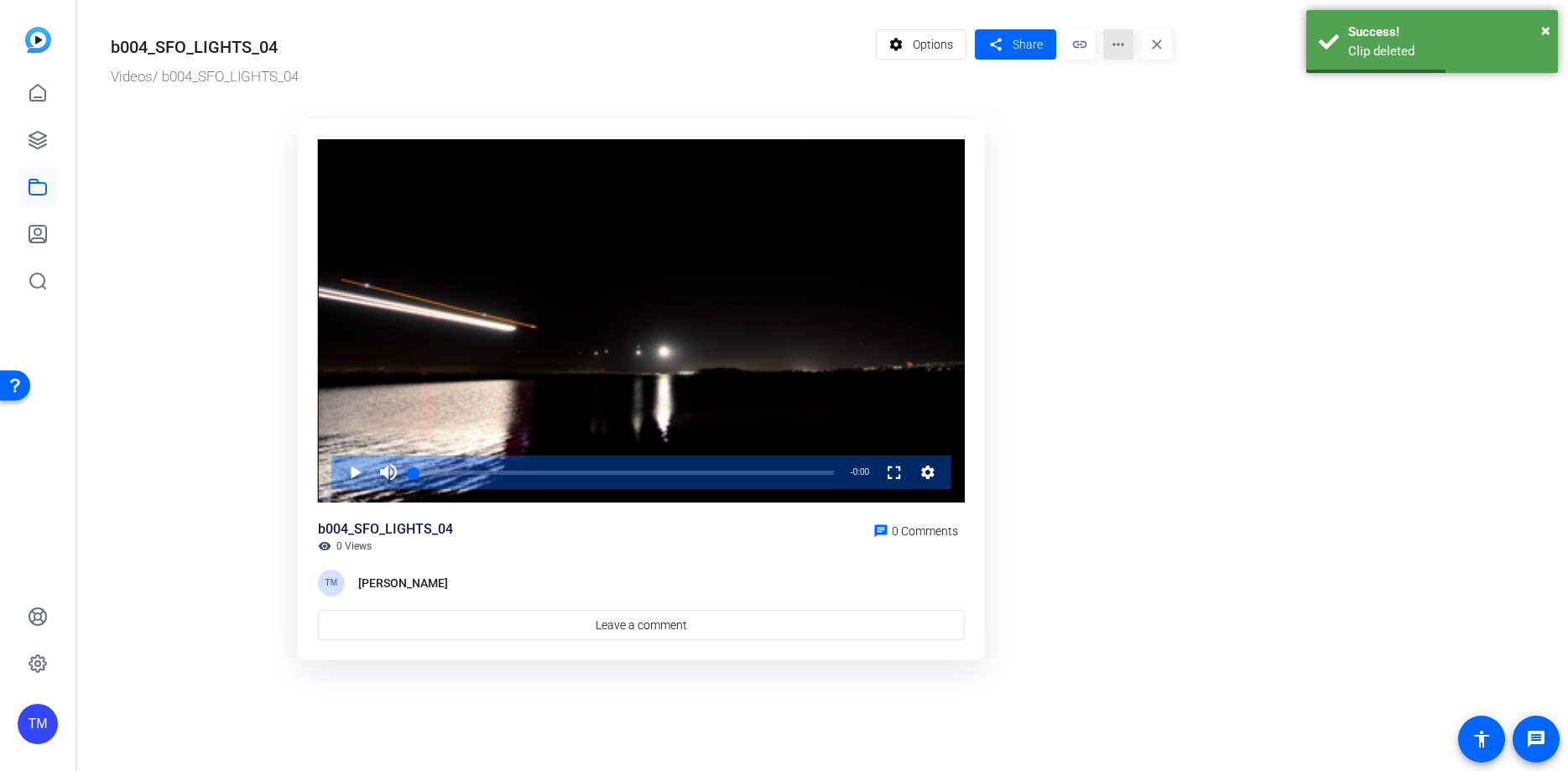
click at [1120, 48] on mat-icon "more_horiz" at bounding box center [1118, 45] width 30 height 30
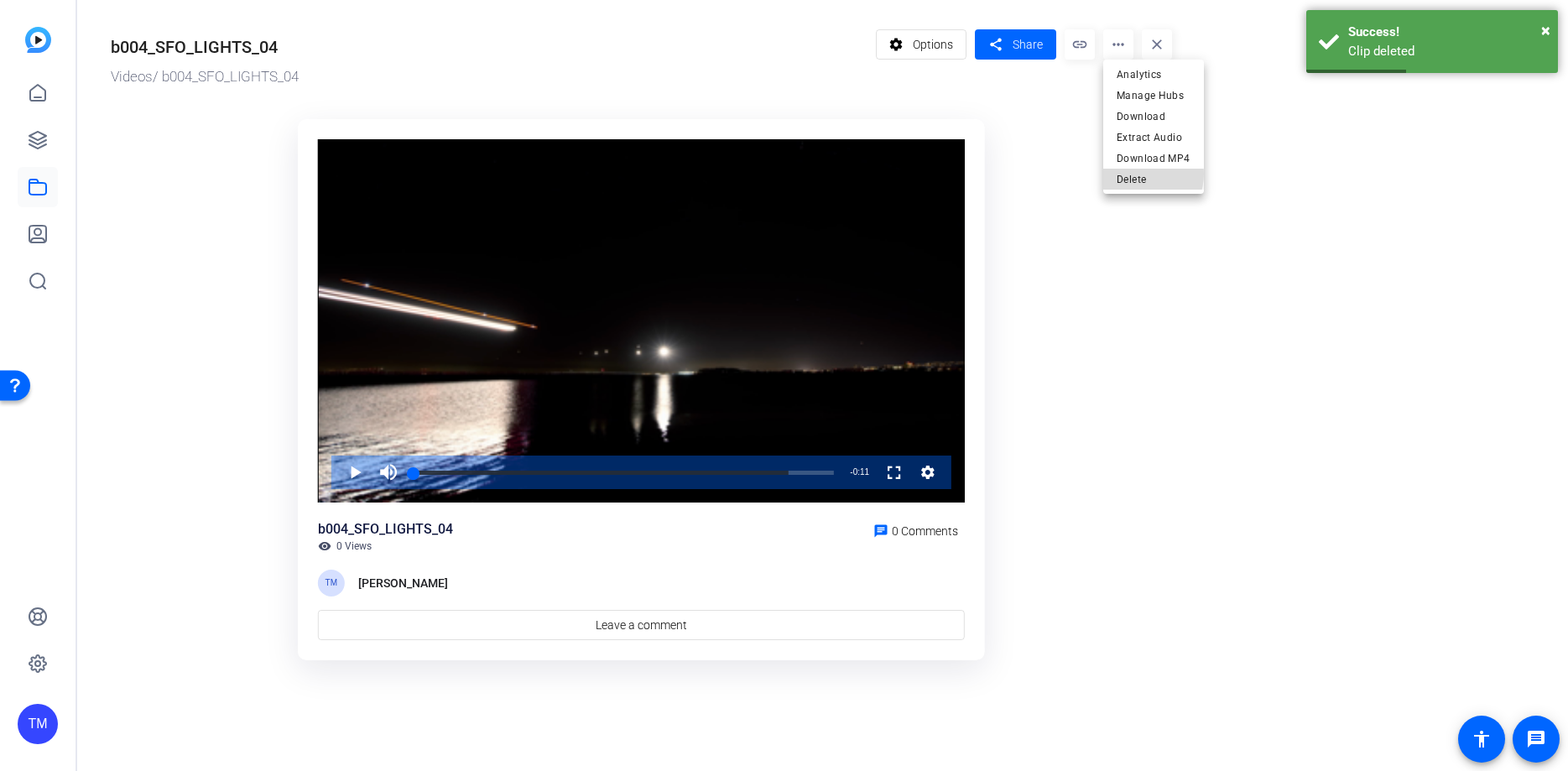
click at [1137, 174] on span "Delete" at bounding box center [1153, 179] width 74 height 20
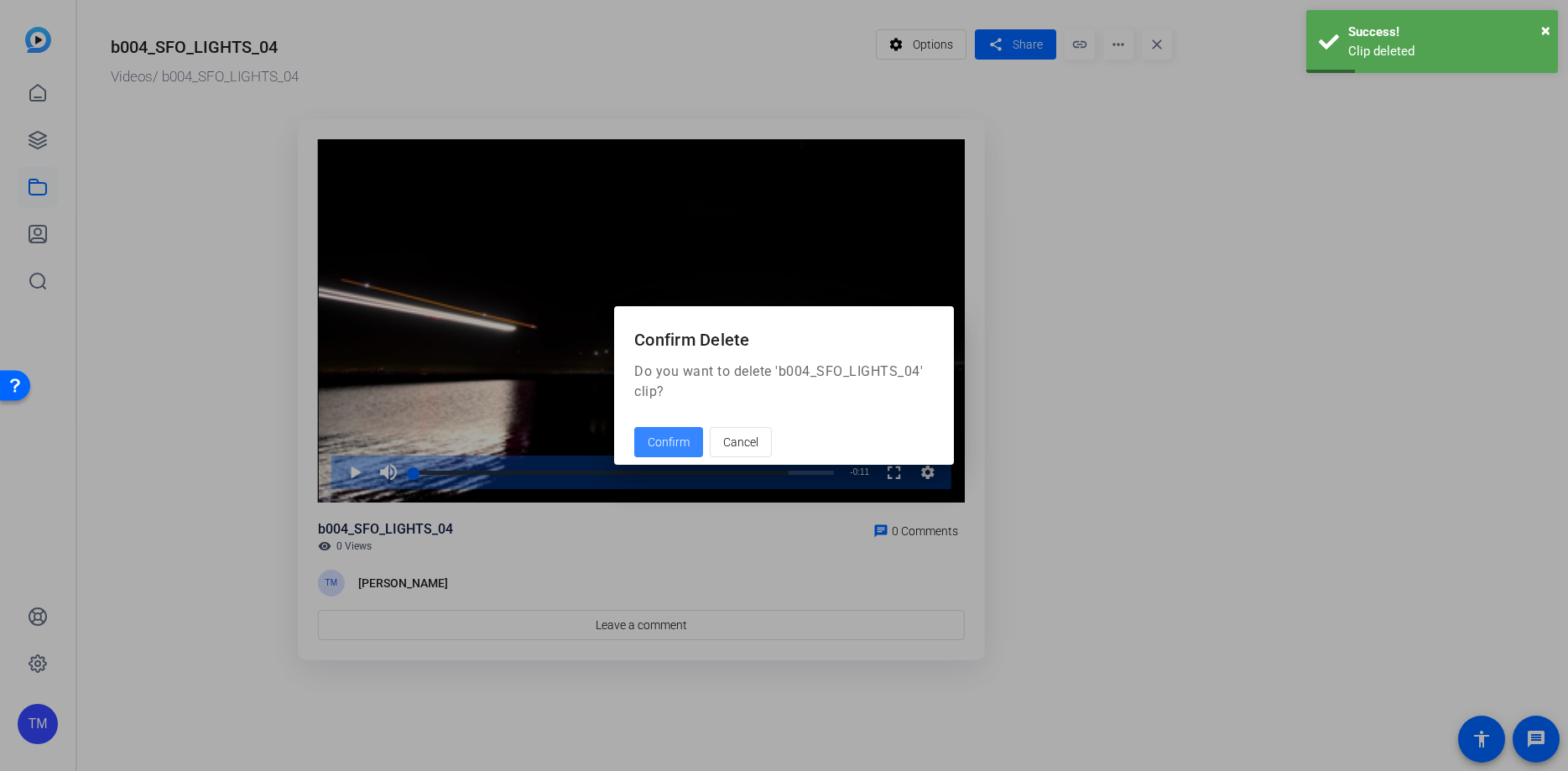
click at [693, 439] on span at bounding box center [669, 442] width 69 height 40
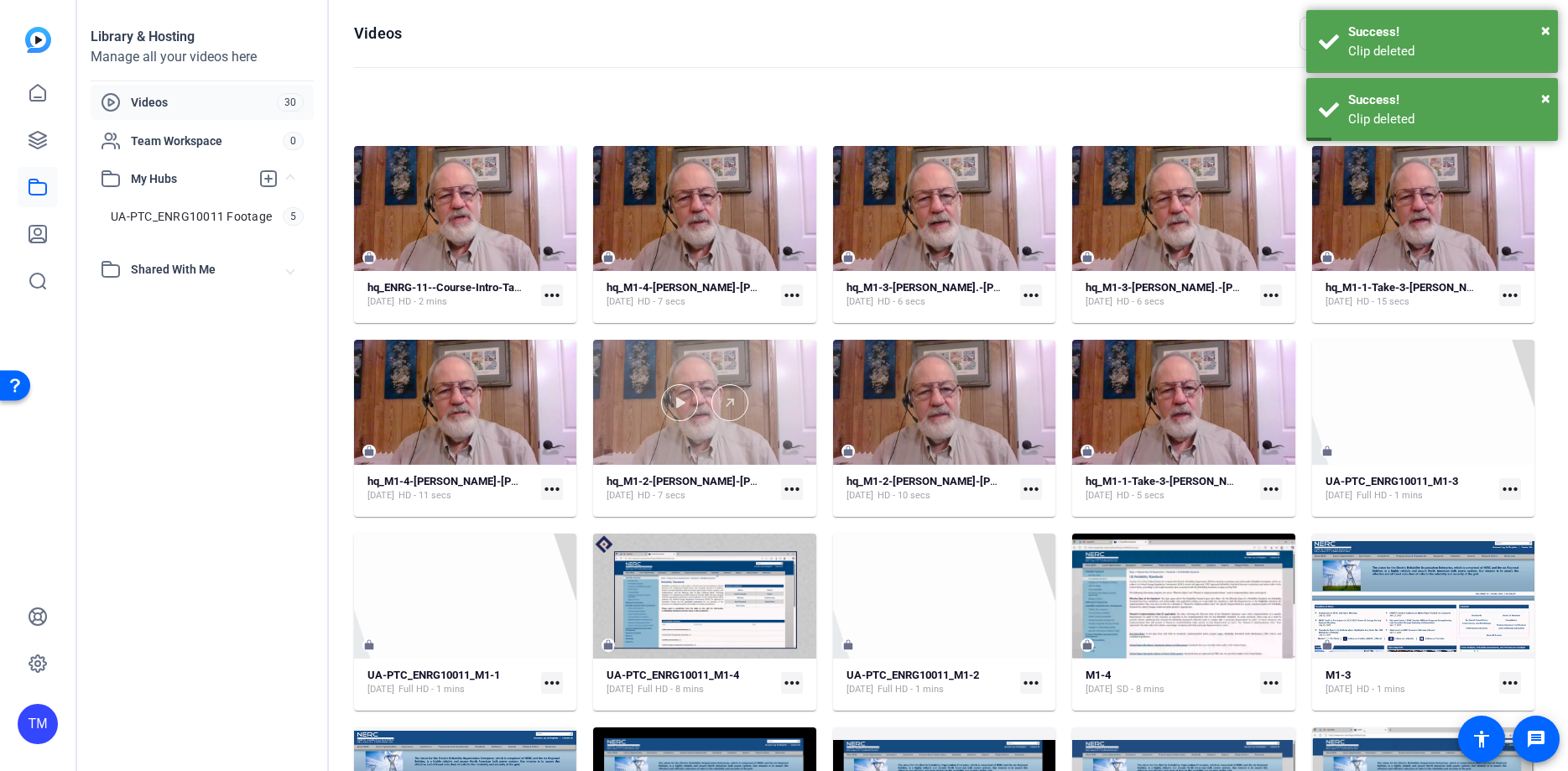
scroll to position [523, 0]
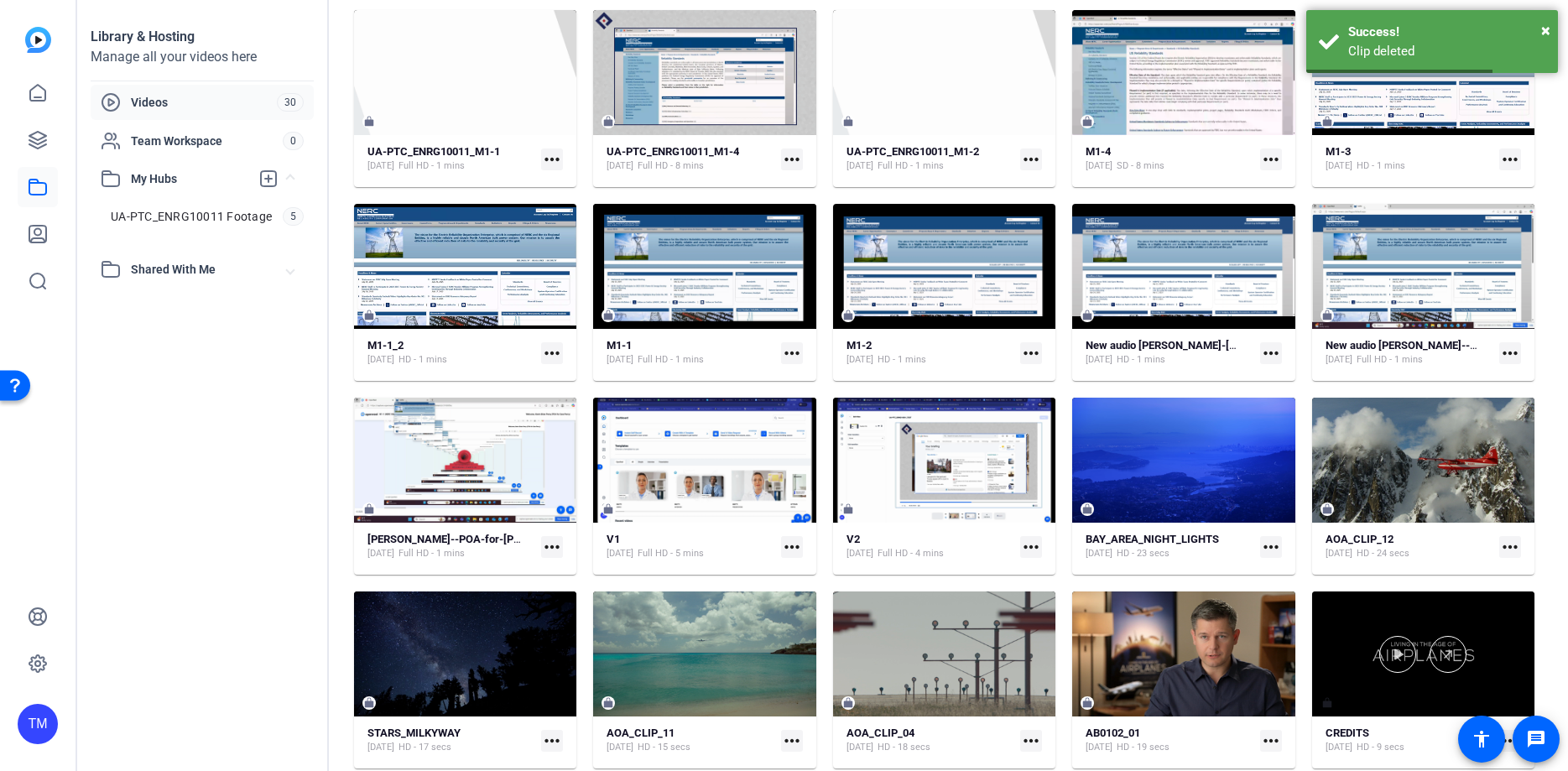
click at [1440, 620] on div at bounding box center [1423, 654] width 222 height 125
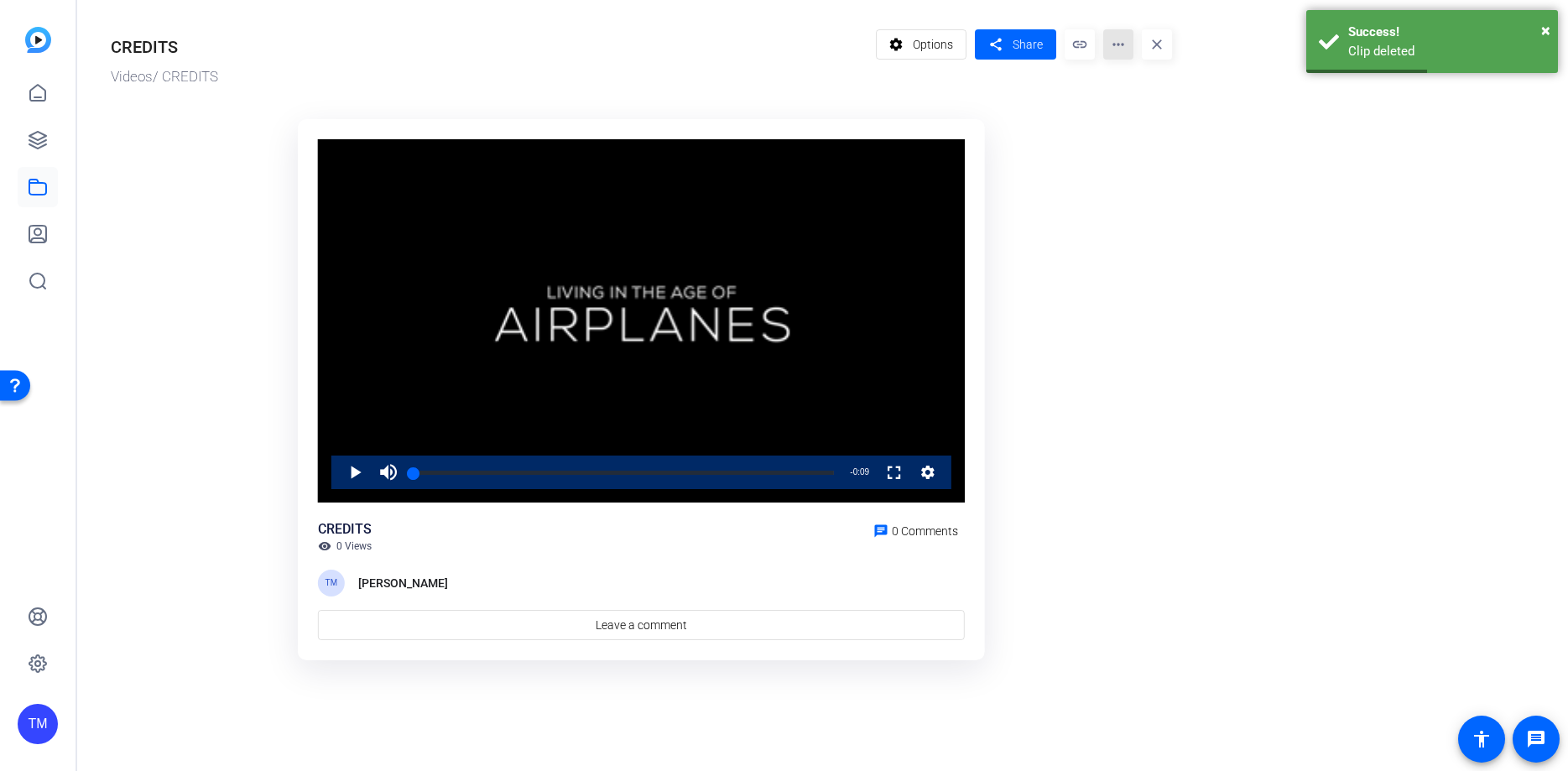
click at [1126, 40] on mat-icon "more_horiz" at bounding box center [1118, 45] width 30 height 30
click at [1137, 174] on span "Delete" at bounding box center [1153, 179] width 74 height 20
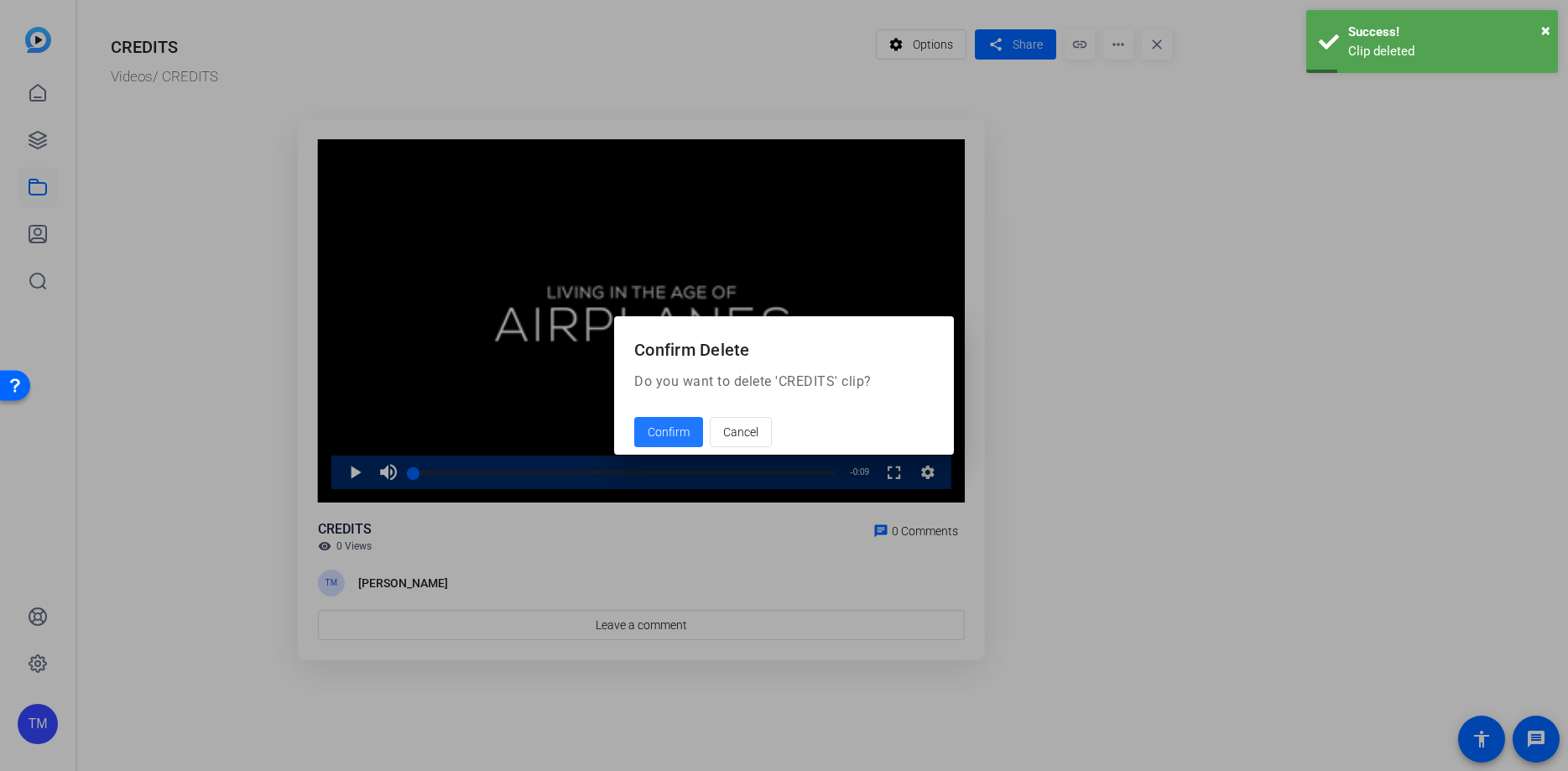
click at [682, 434] on span "Confirm" at bounding box center [669, 432] width 42 height 18
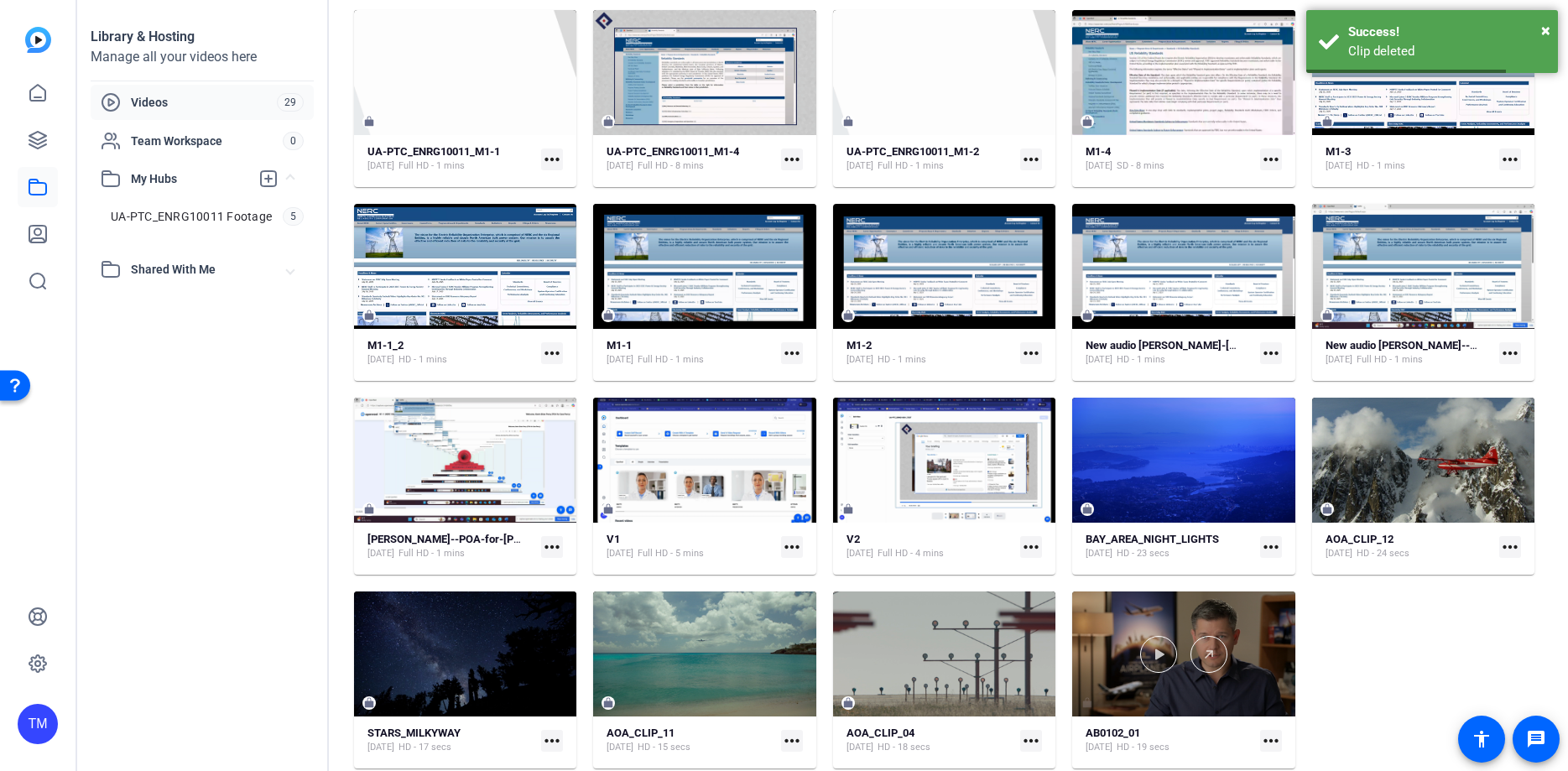
click at [1158, 631] on div at bounding box center [1183, 654] width 222 height 125
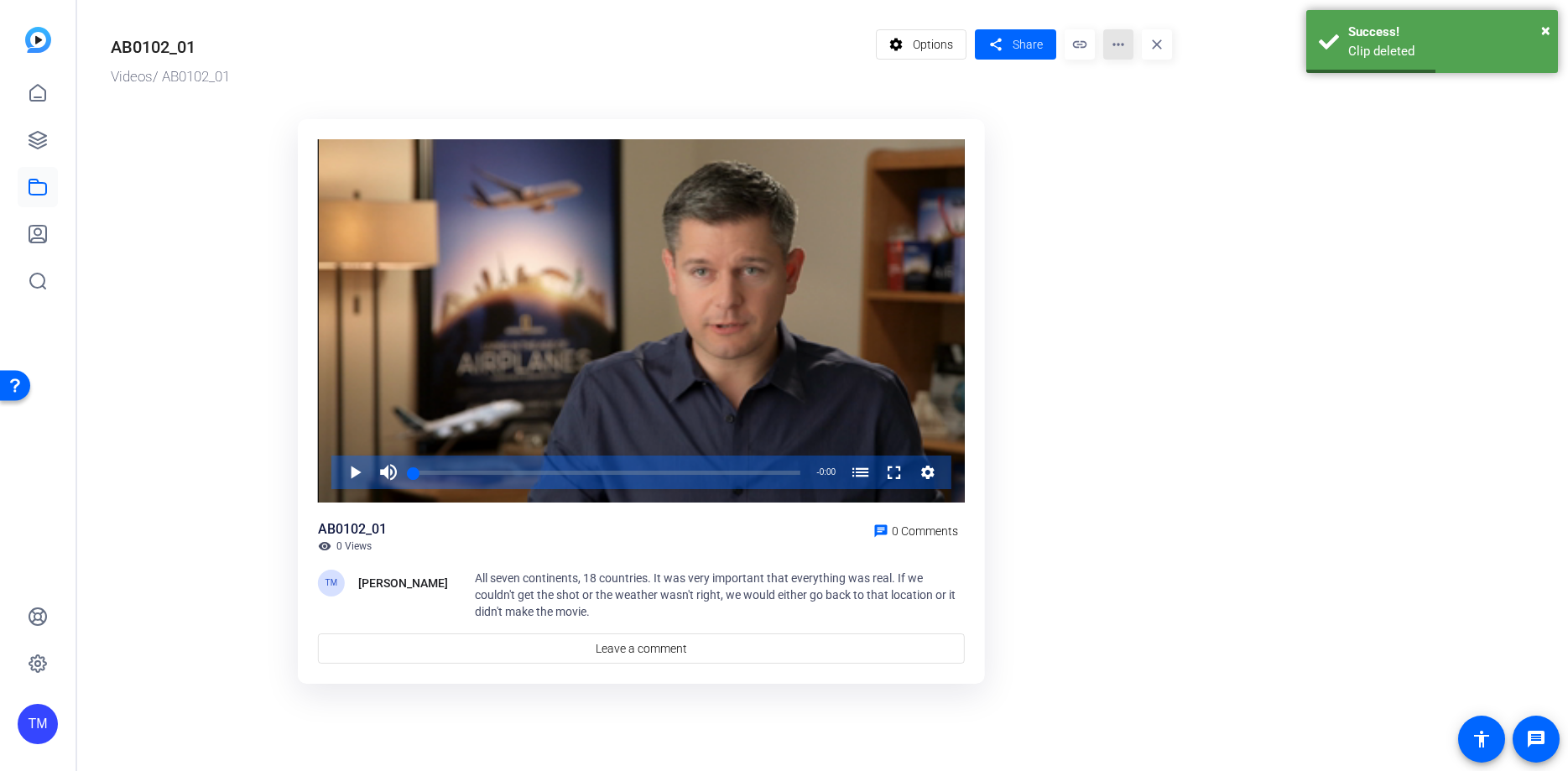
click at [1126, 36] on mat-icon "more_horiz" at bounding box center [1118, 45] width 30 height 30
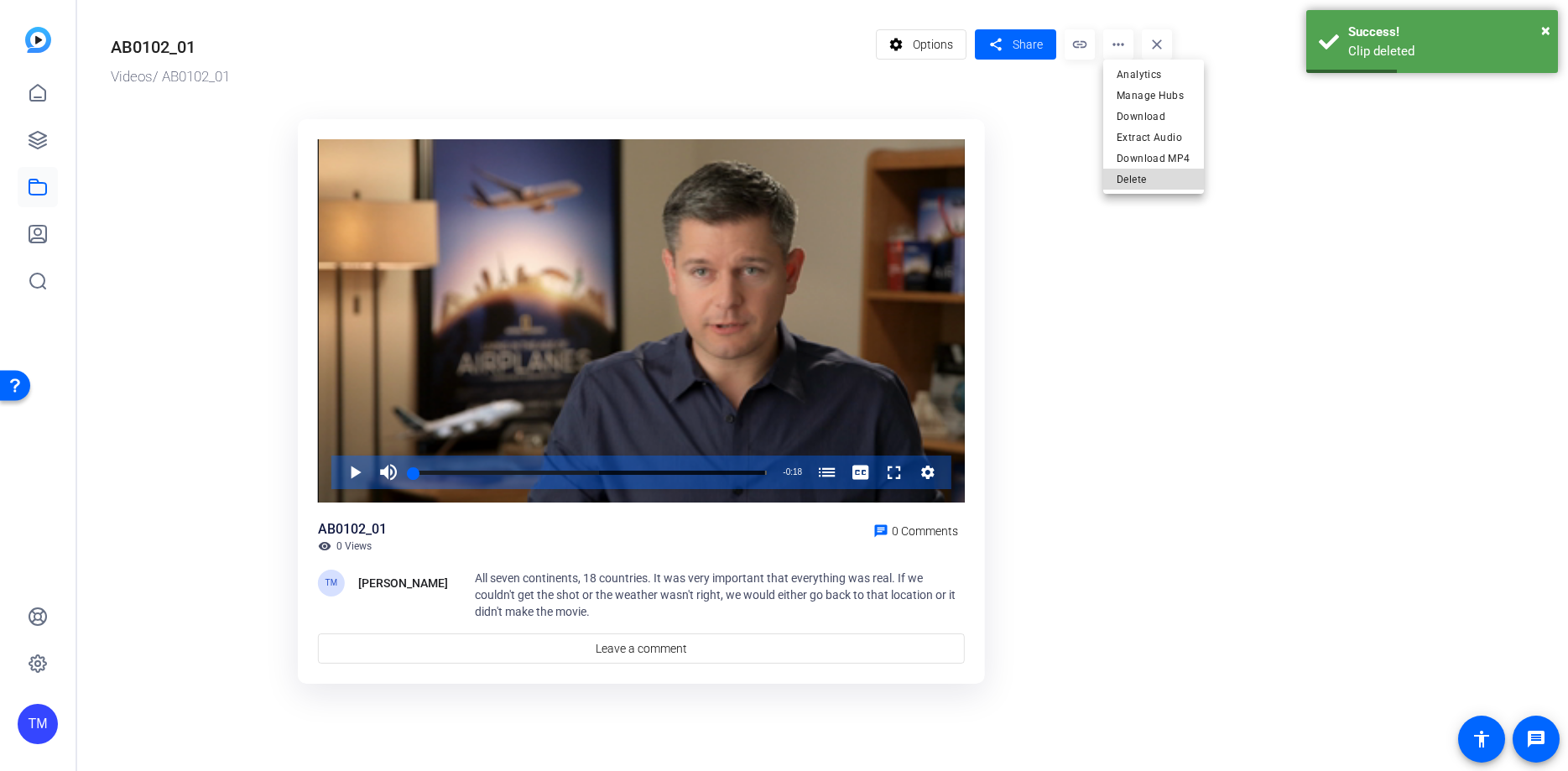
click at [1156, 178] on span "Delete" at bounding box center [1153, 179] width 74 height 20
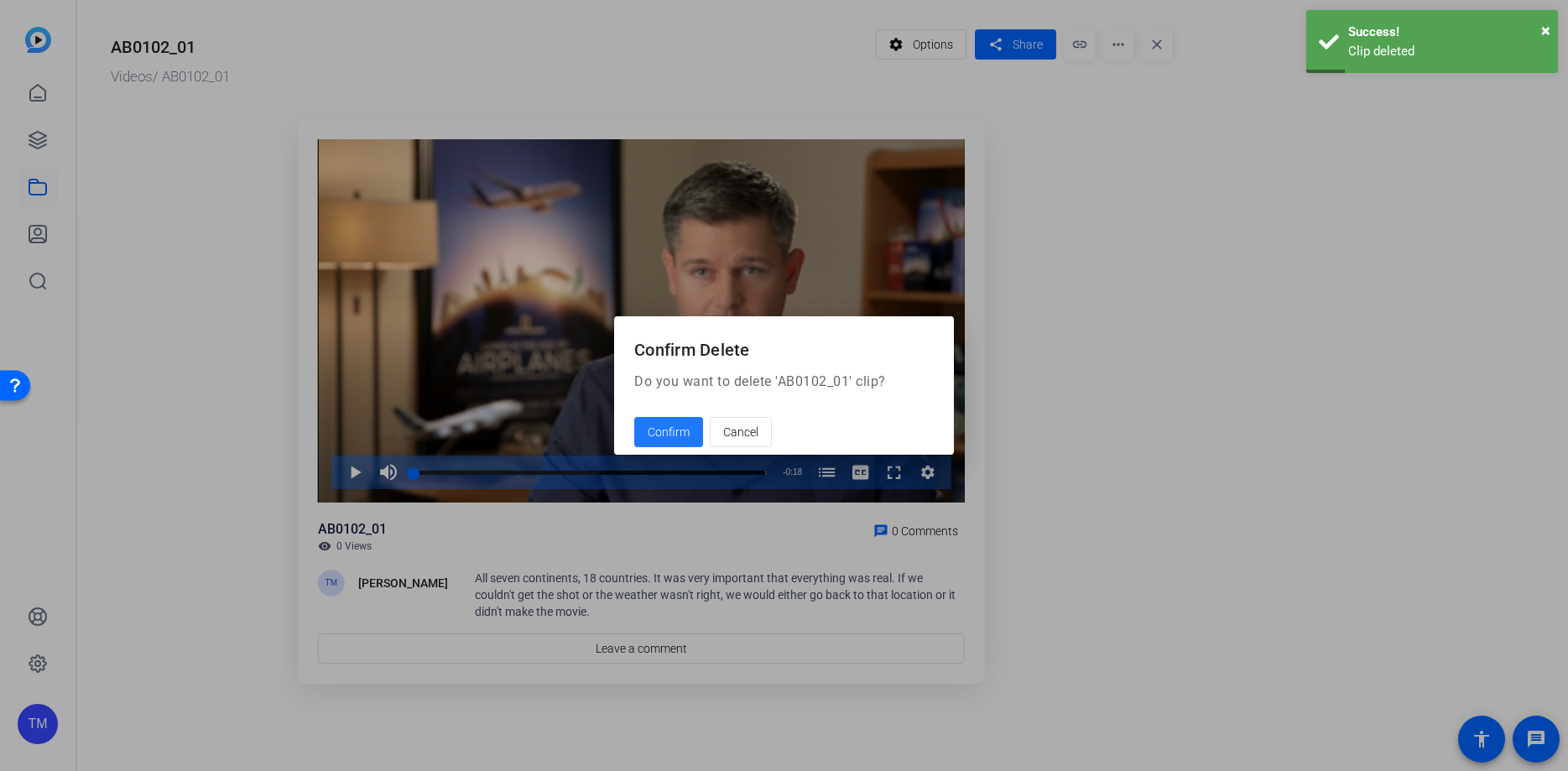
click at [690, 428] on span at bounding box center [669, 432] width 69 height 40
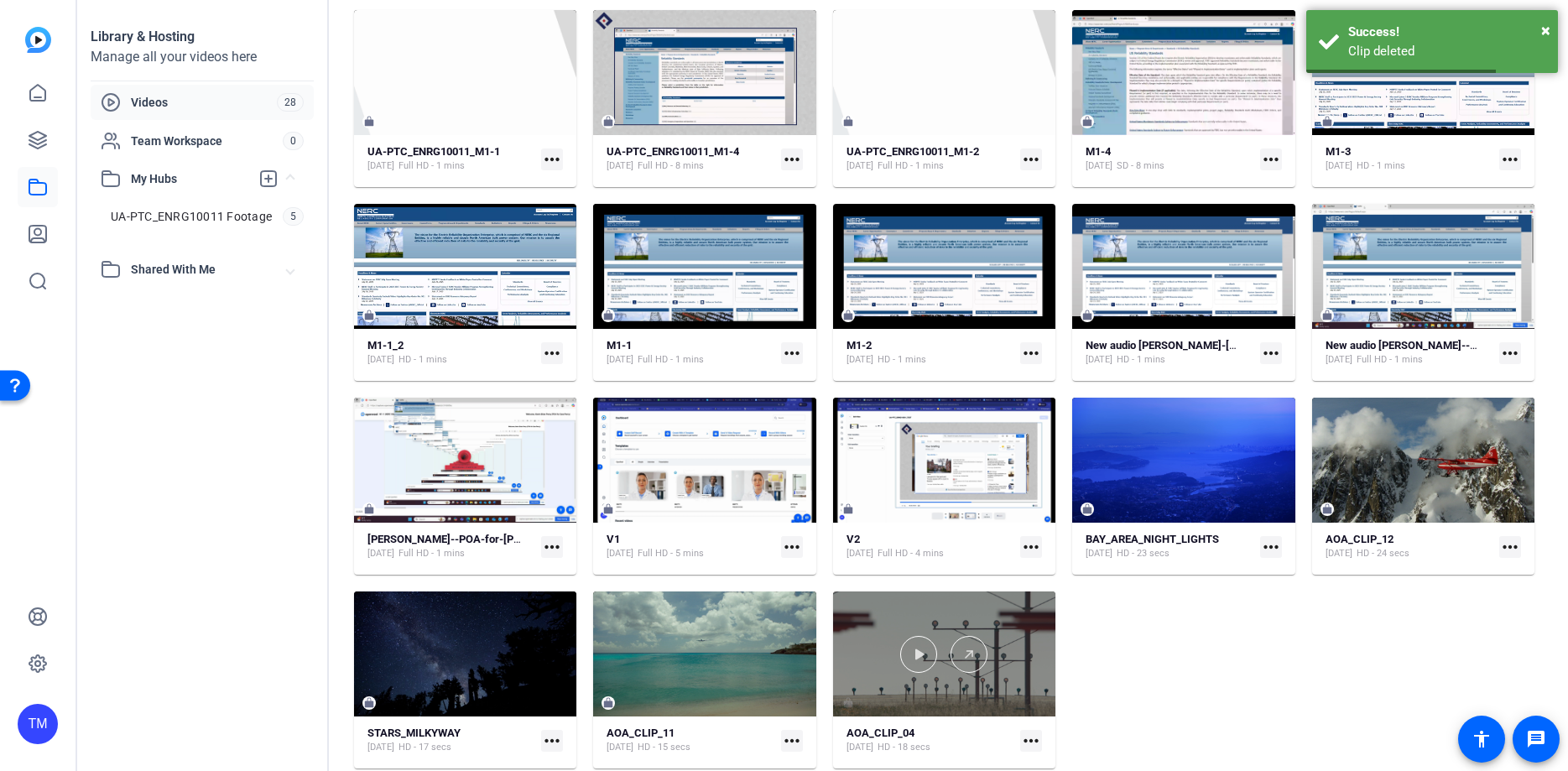
click at [960, 623] on div at bounding box center [945, 654] width 222 height 125
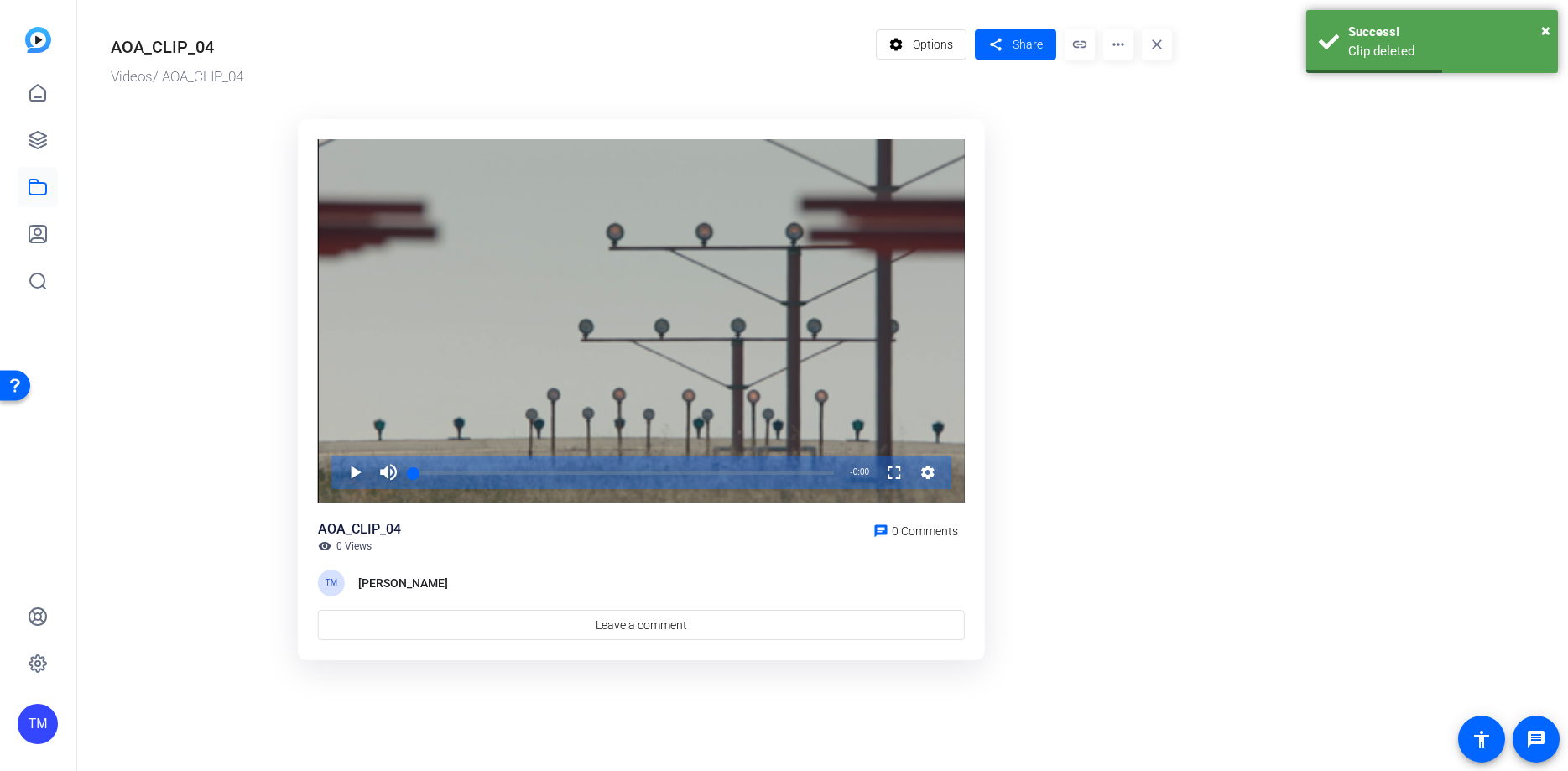
click at [1111, 40] on mat-icon "more_horiz" at bounding box center [1118, 45] width 30 height 30
click at [1143, 179] on span "Delete" at bounding box center [1153, 179] width 74 height 20
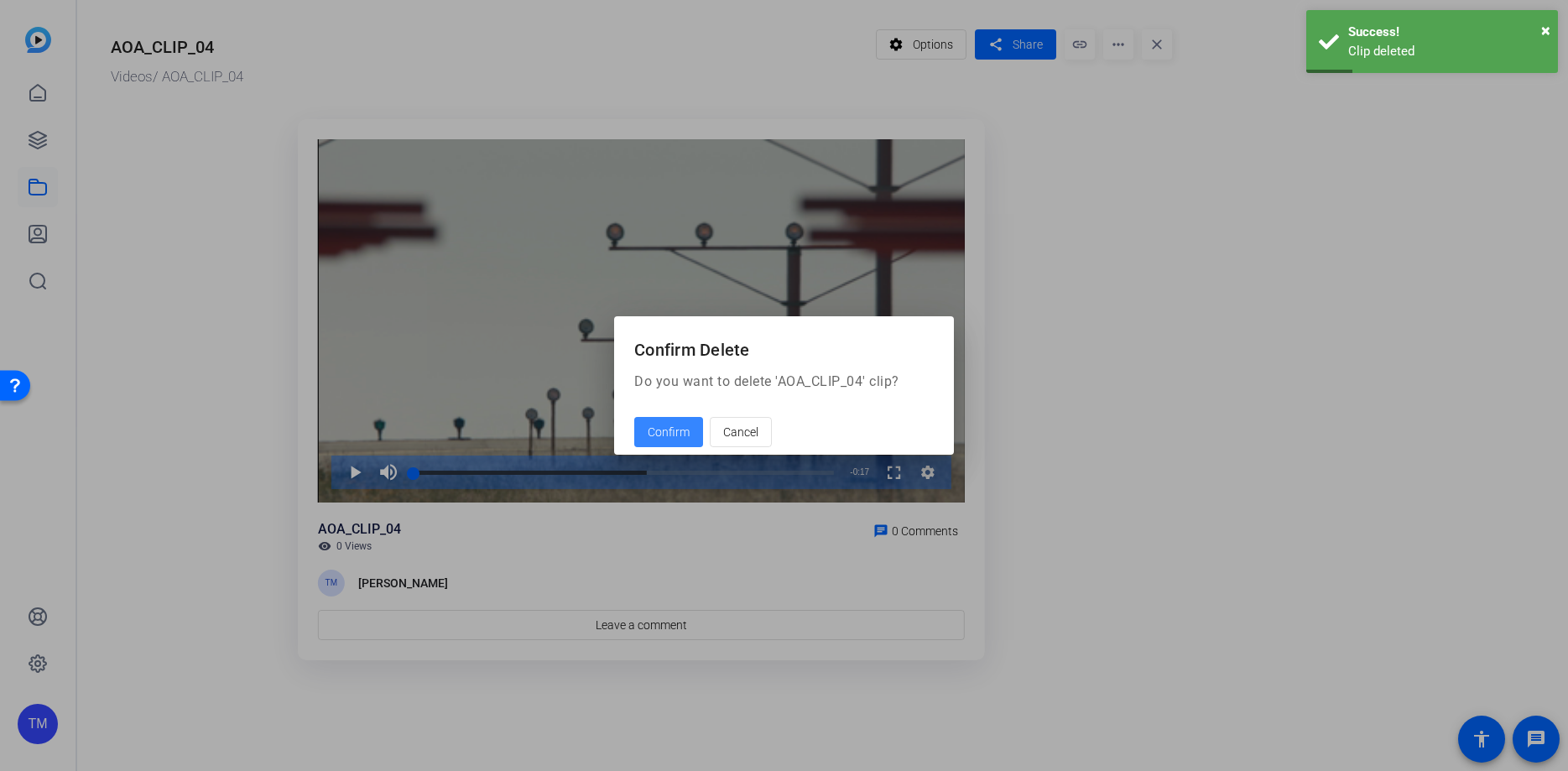
click at [669, 431] on span "Confirm" at bounding box center [669, 432] width 42 height 18
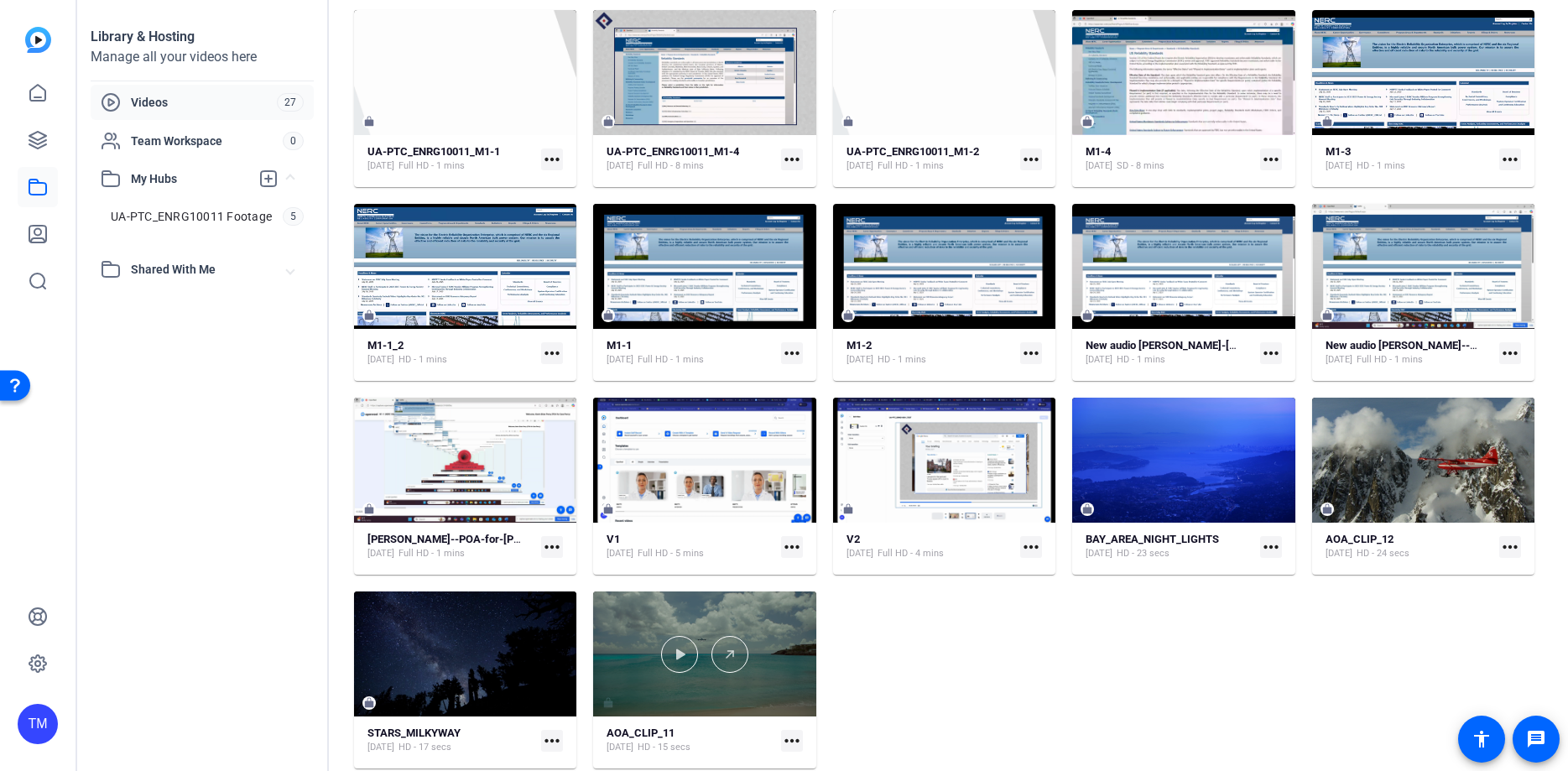
click at [692, 618] on div at bounding box center [704, 654] width 222 height 125
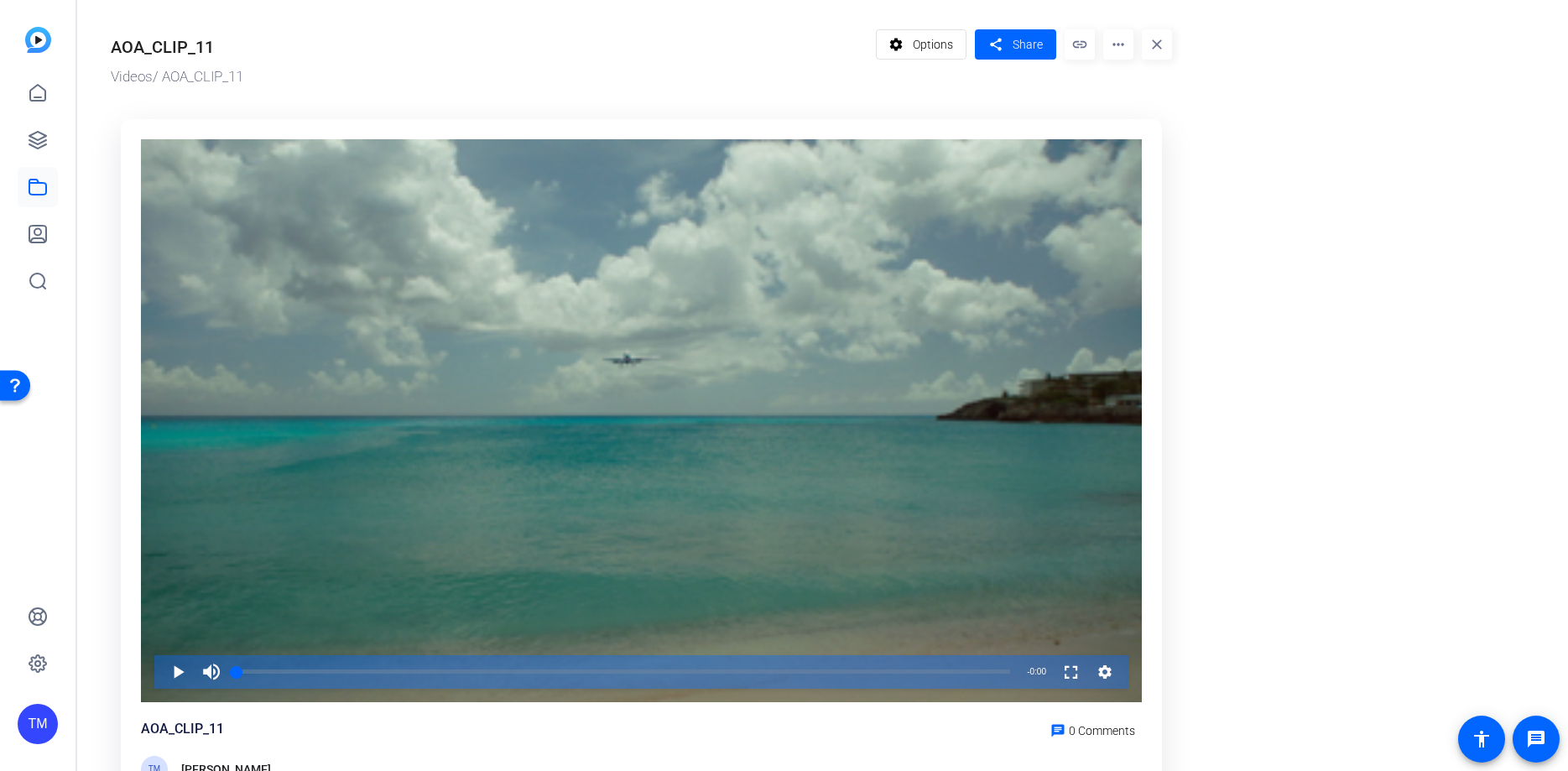
click at [1115, 45] on mat-icon "more_horiz" at bounding box center [1118, 45] width 30 height 30
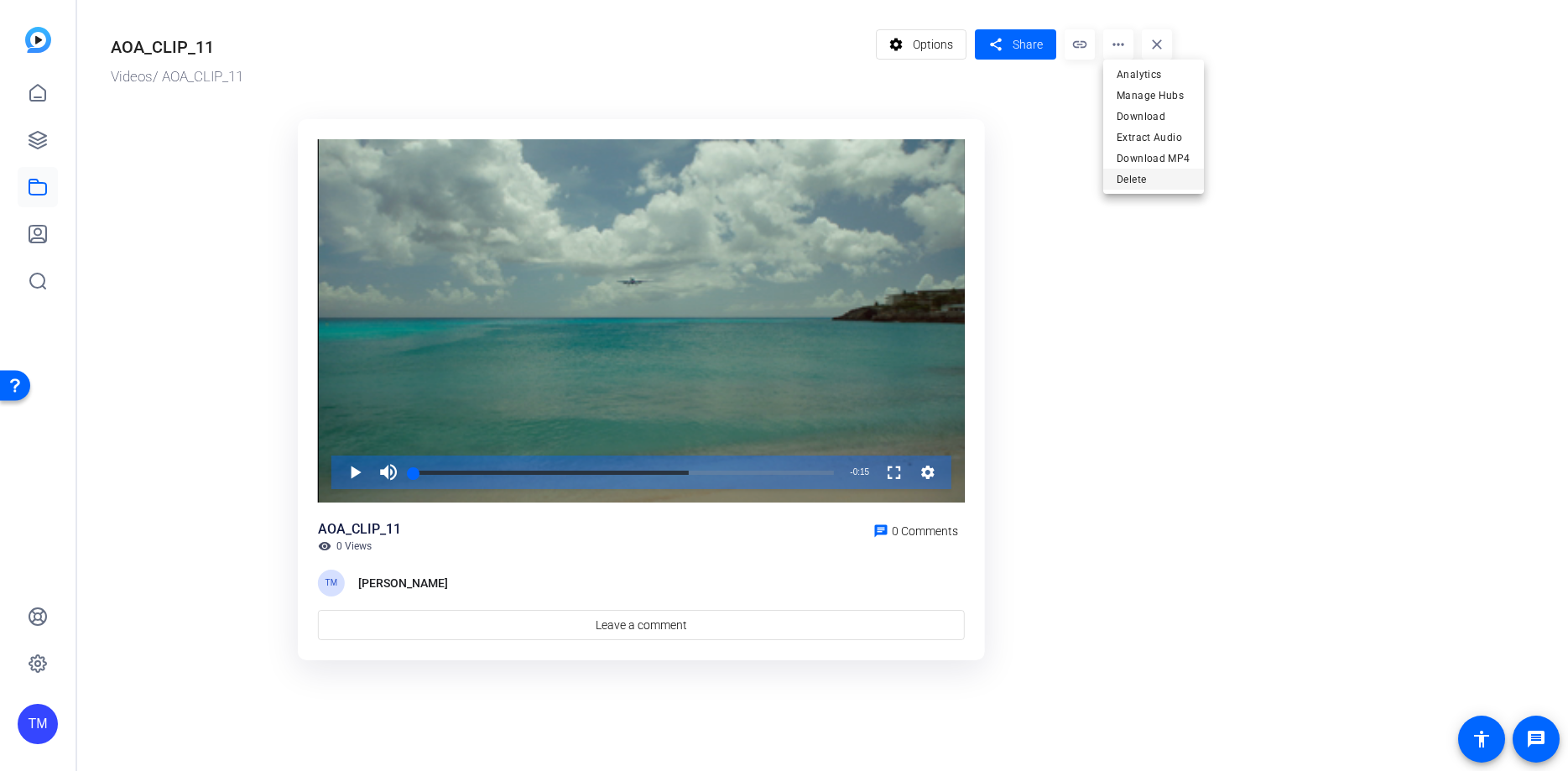
click at [1140, 176] on span "Delete" at bounding box center [1153, 179] width 74 height 20
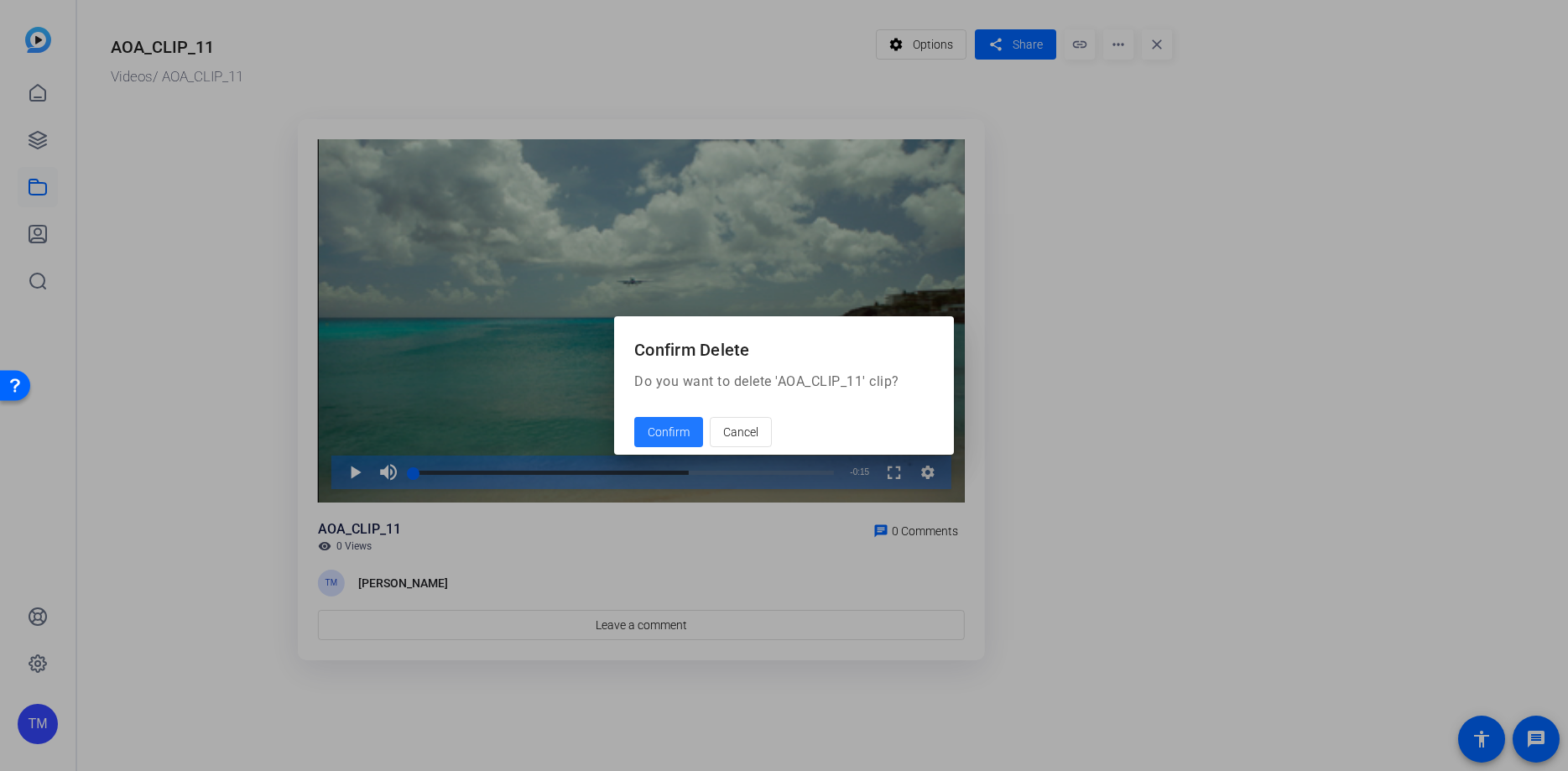
click at [694, 431] on span at bounding box center [669, 432] width 69 height 40
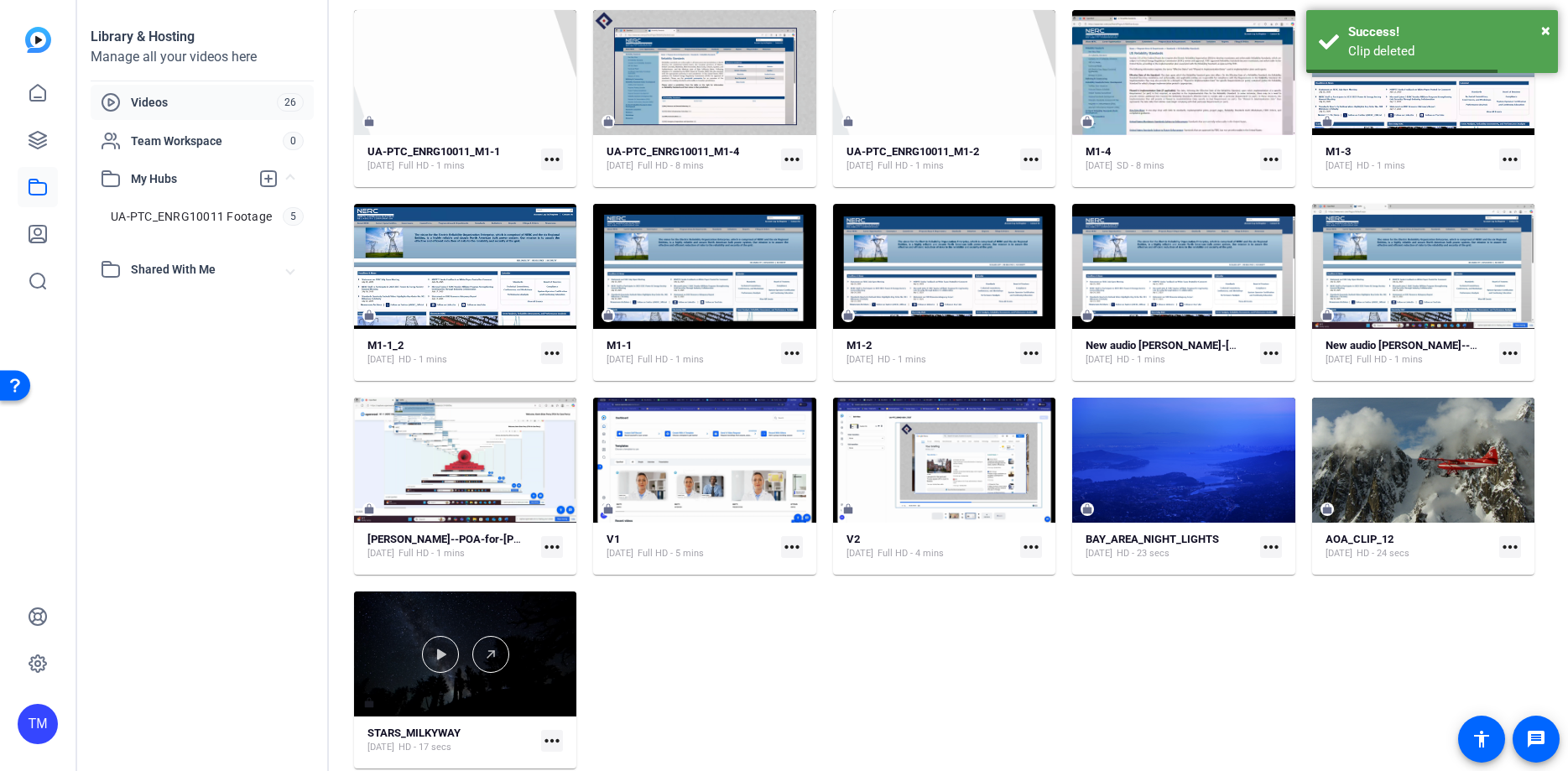
click at [512, 618] on div at bounding box center [465, 654] width 222 height 125
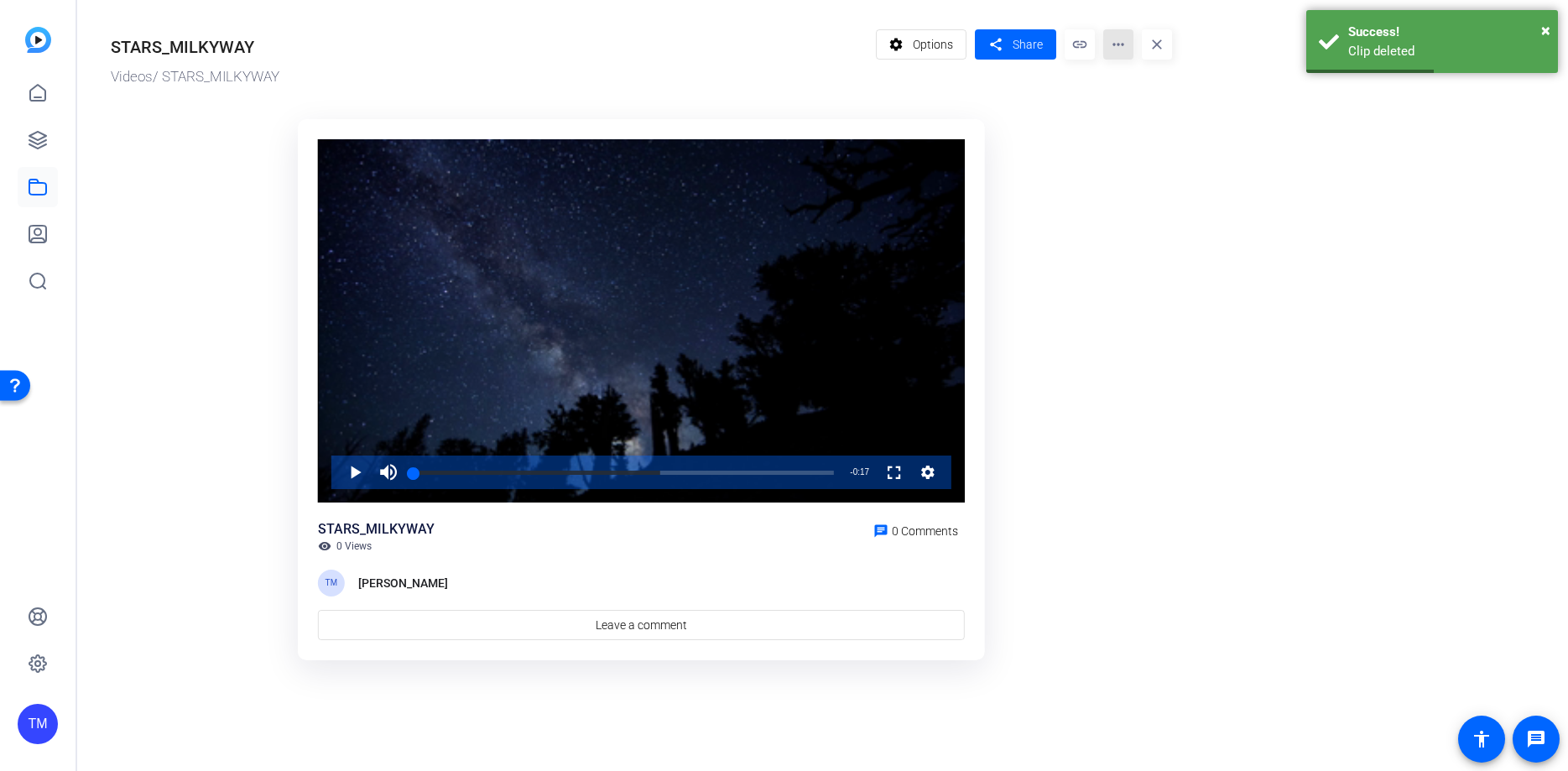
click at [1122, 47] on mat-icon "more_horiz" at bounding box center [1118, 45] width 30 height 30
click at [1139, 181] on span "Delete" at bounding box center [1153, 179] width 74 height 20
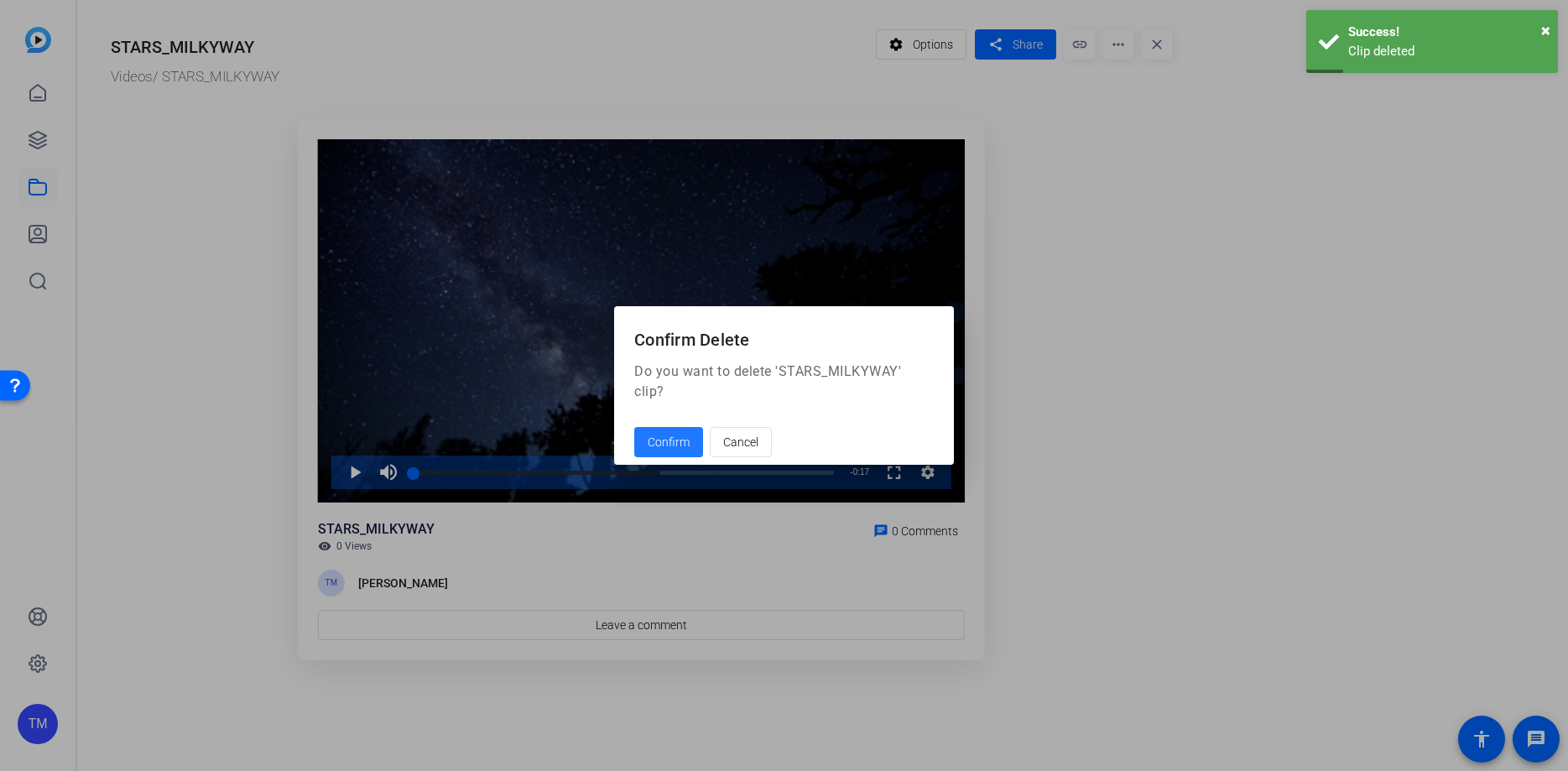
click at [658, 434] on span "Confirm" at bounding box center [669, 442] width 42 height 18
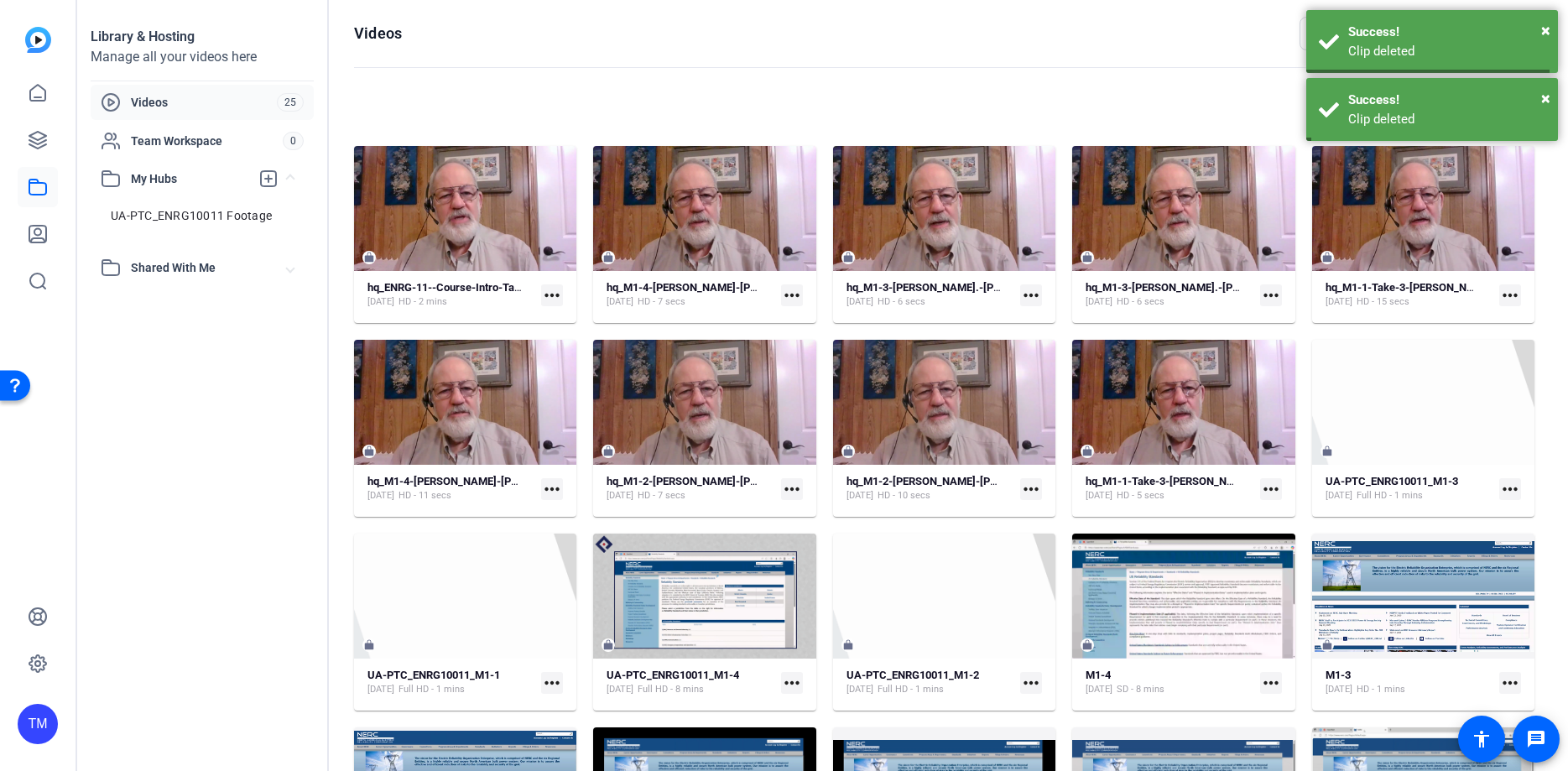
scroll to position [329, 0]
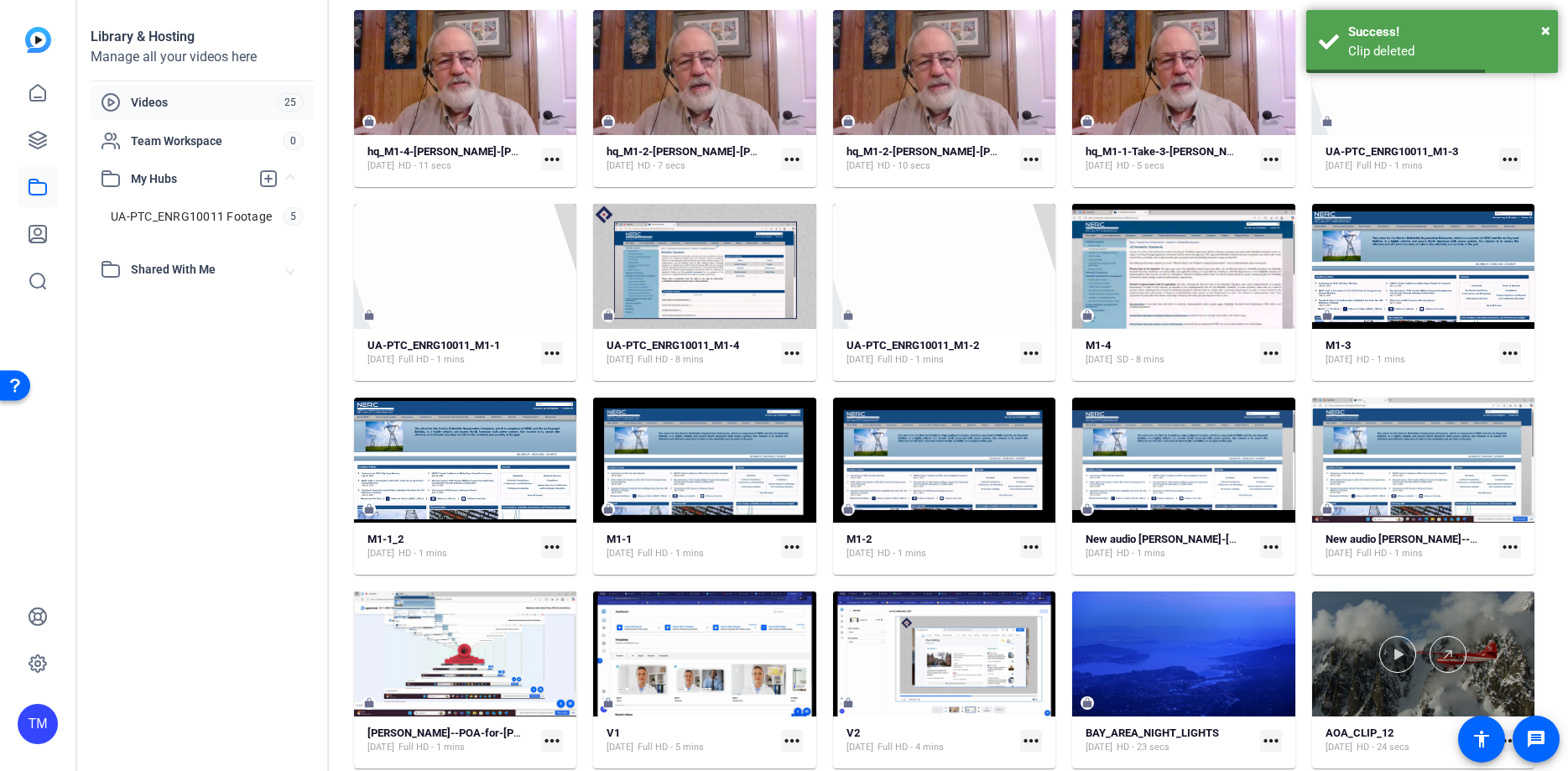
click at [1464, 615] on div at bounding box center [1423, 654] width 222 height 125
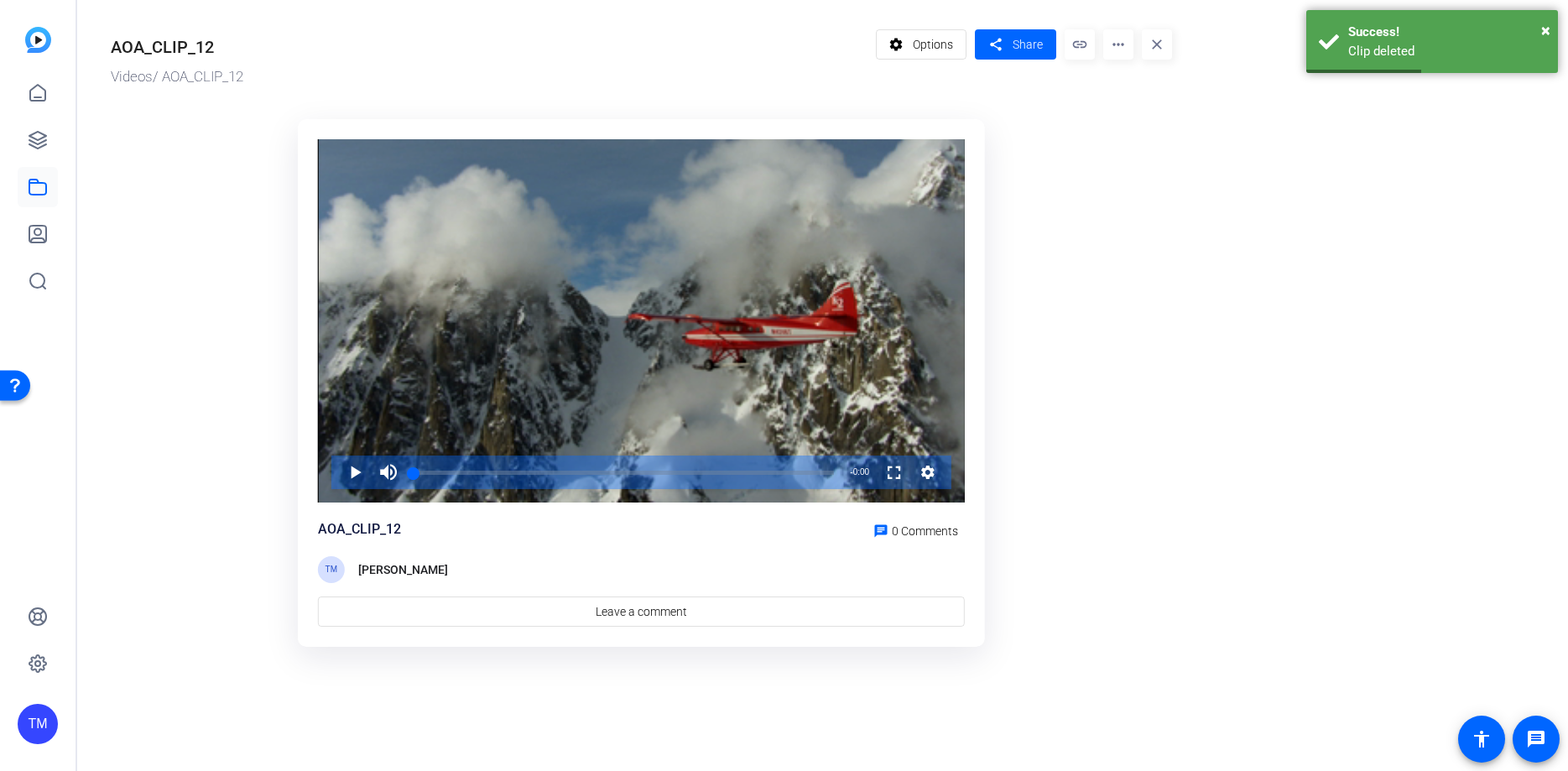
click at [1118, 47] on mat-icon "more_horiz" at bounding box center [1118, 45] width 30 height 30
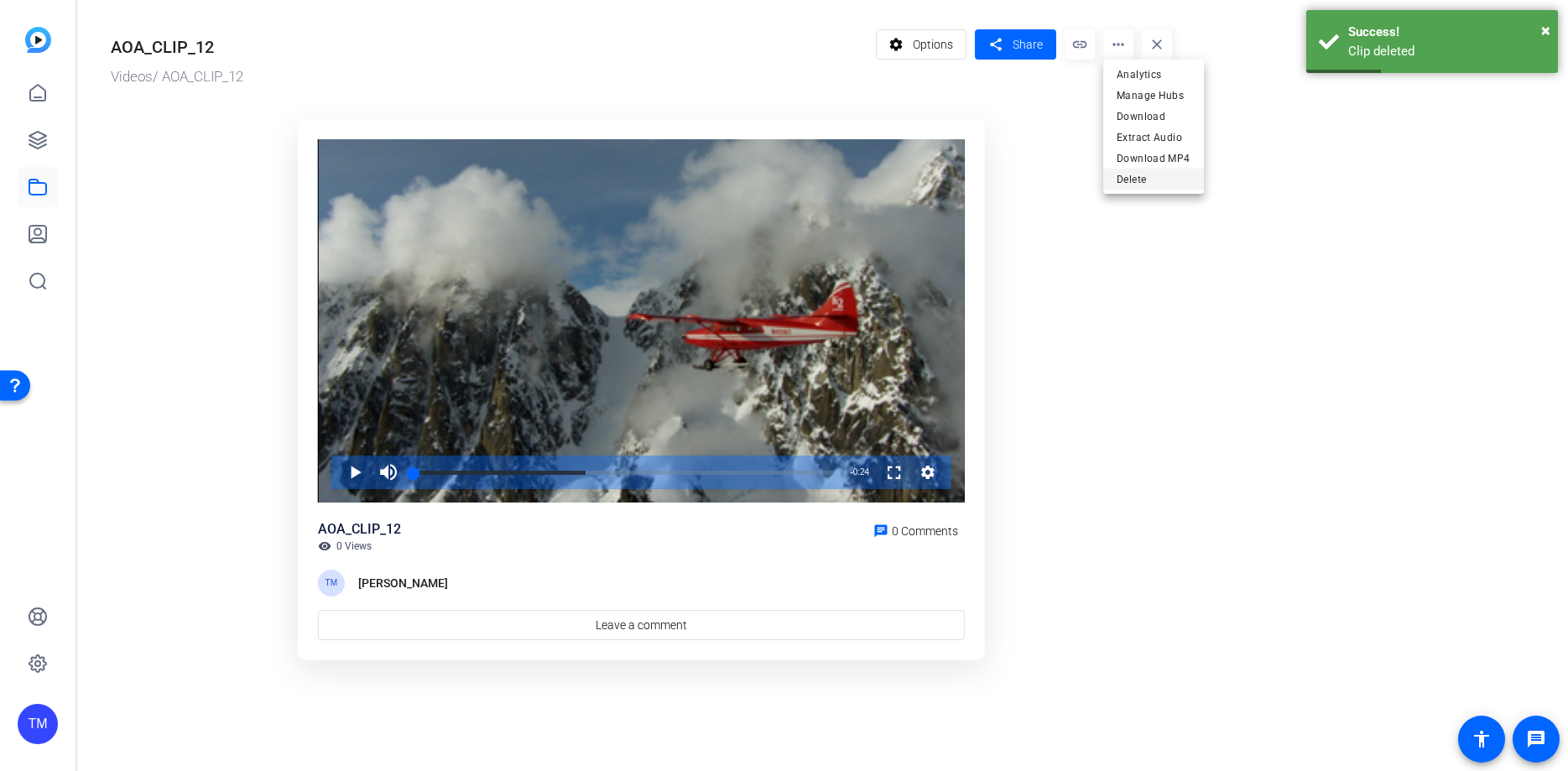
click at [1148, 176] on span "Delete" at bounding box center [1153, 179] width 74 height 20
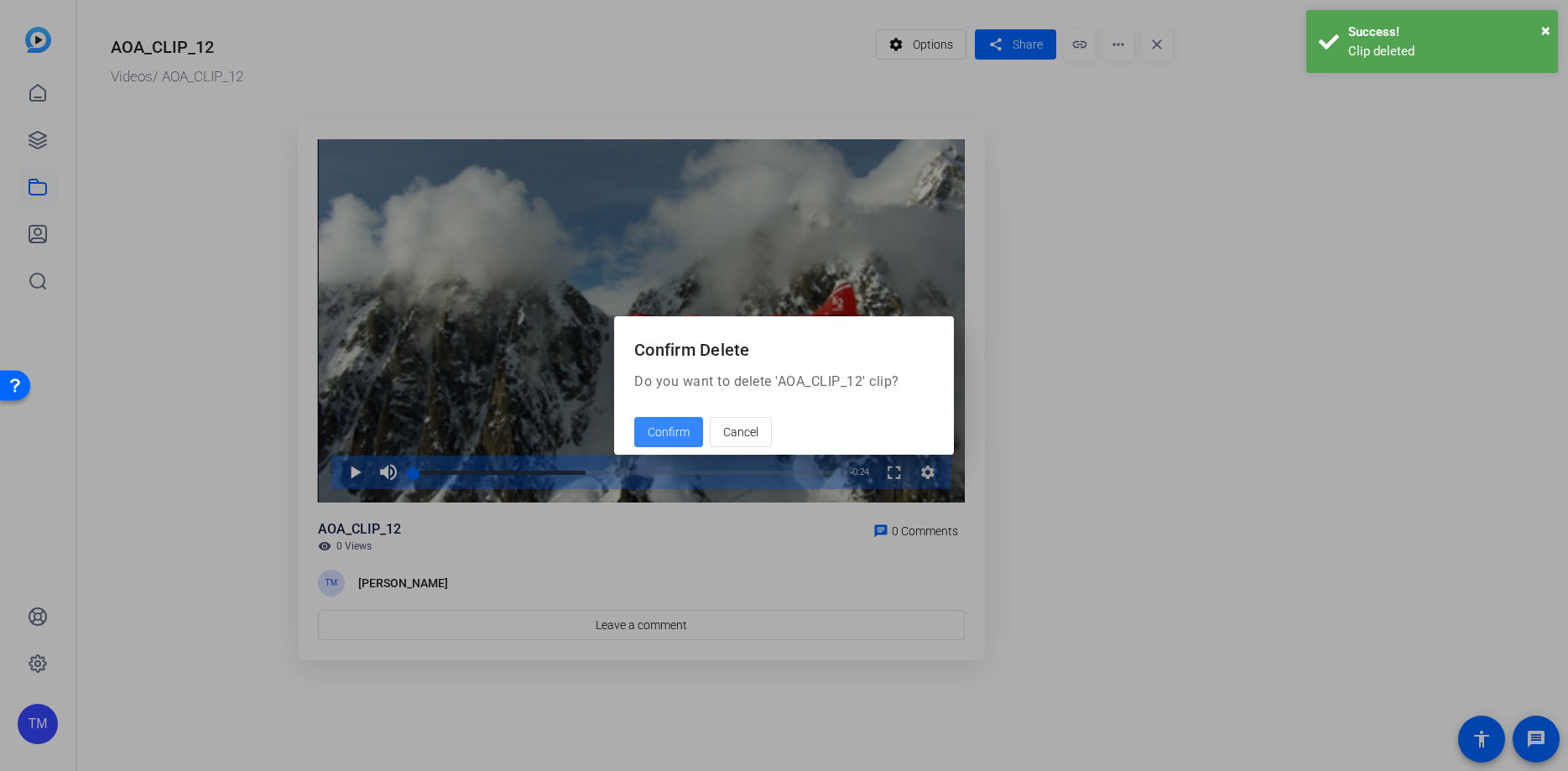
click at [660, 431] on span "Confirm" at bounding box center [669, 432] width 42 height 18
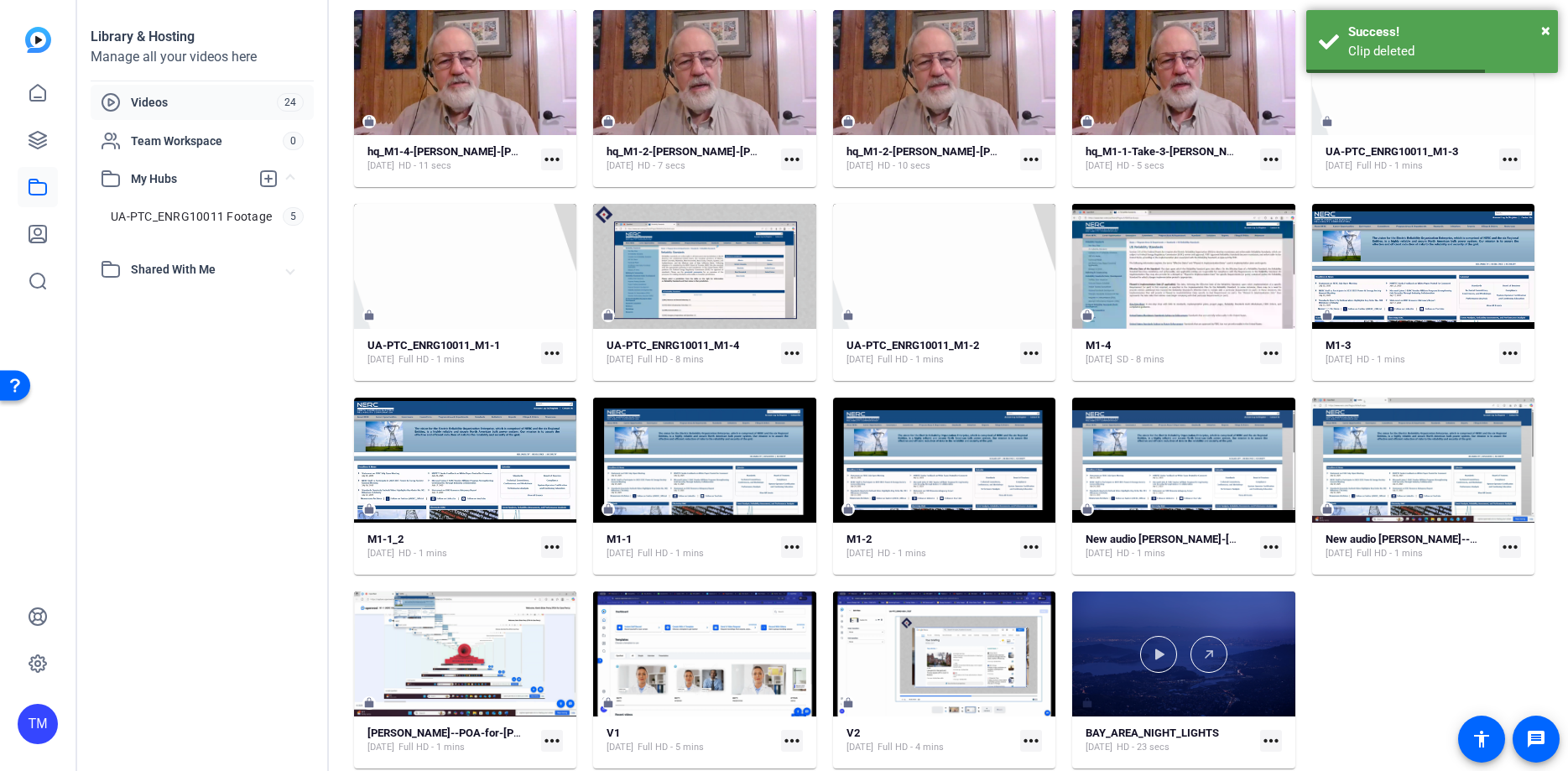
click at [1176, 618] on div at bounding box center [1183, 654] width 222 height 125
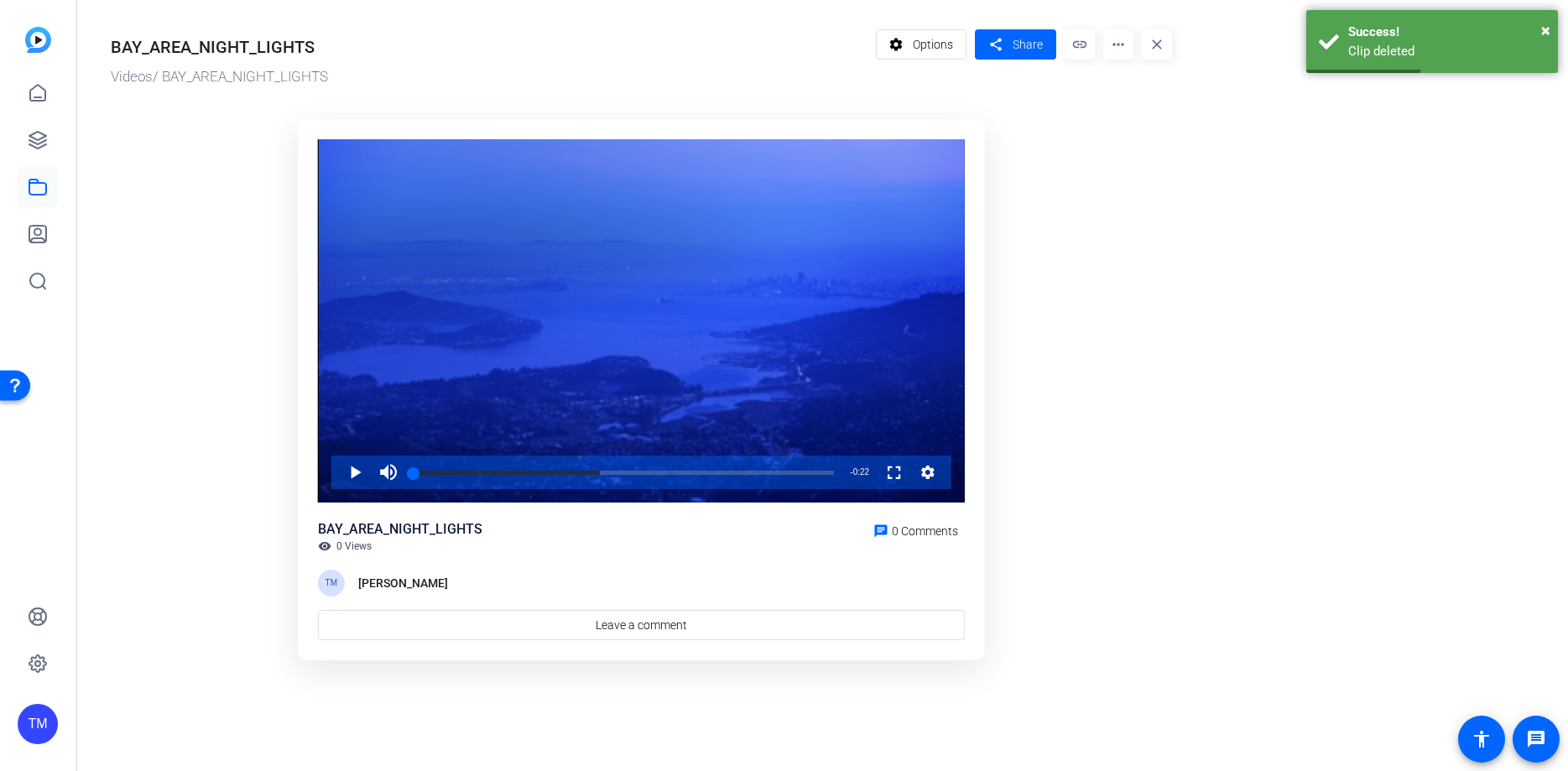
click at [1111, 48] on mat-icon "more_horiz" at bounding box center [1118, 45] width 30 height 30
click at [1151, 191] on div "Analytics Manage Hubs Download Extract Audio Download MP4 Delete" at bounding box center [1153, 126] width 100 height 134
click at [1151, 176] on ktd-grid "Video Player is loading. Play Video Play Mute Current Time 0:00 / Duration 0:22…" at bounding box center [641, 389] width 1062 height 562
click at [1119, 44] on mat-icon "more_horiz" at bounding box center [1118, 45] width 30 height 30
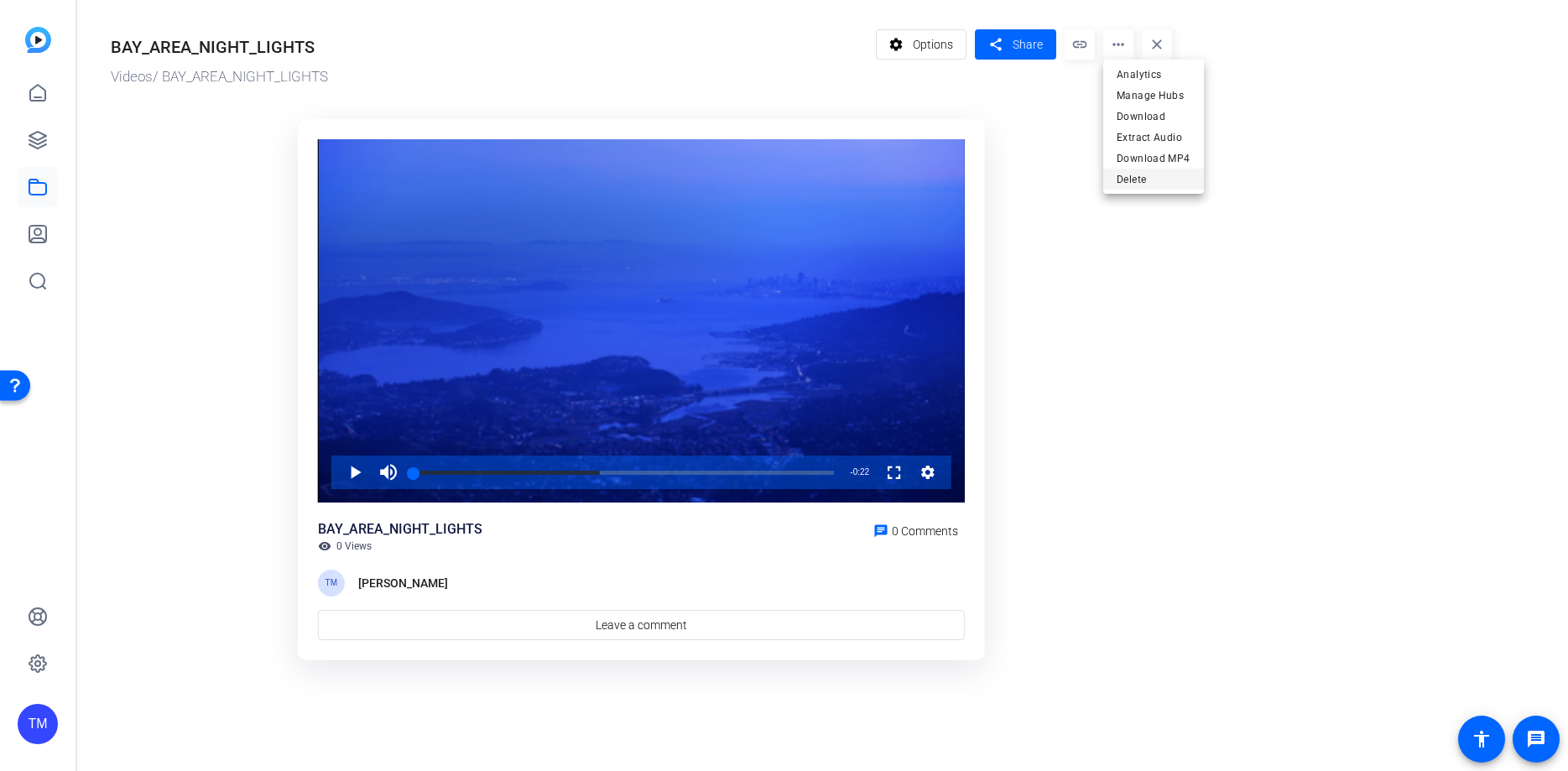
click at [1159, 182] on span "Delete" at bounding box center [1153, 179] width 74 height 20
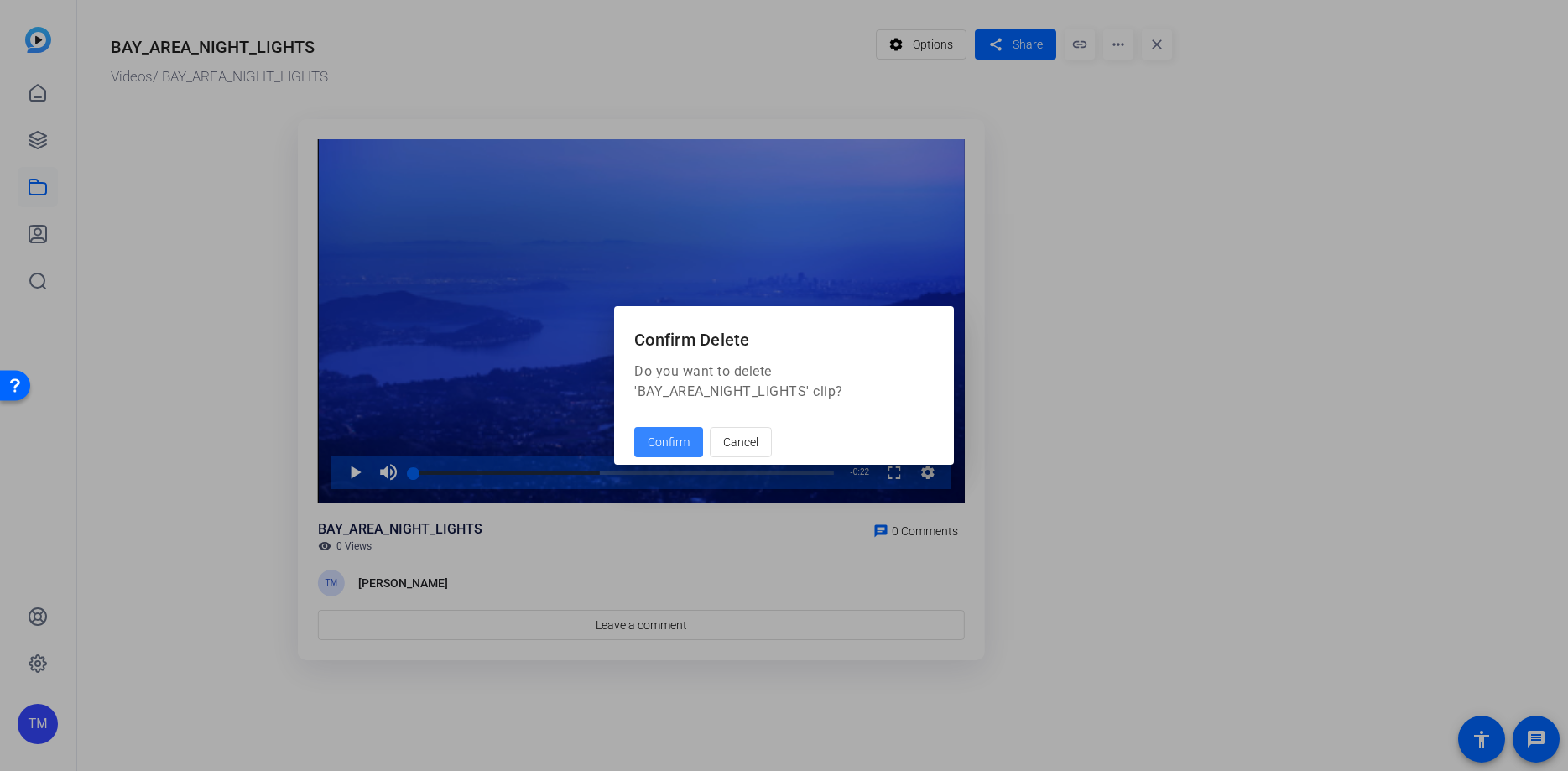
click at [673, 443] on span "Confirm" at bounding box center [669, 442] width 42 height 18
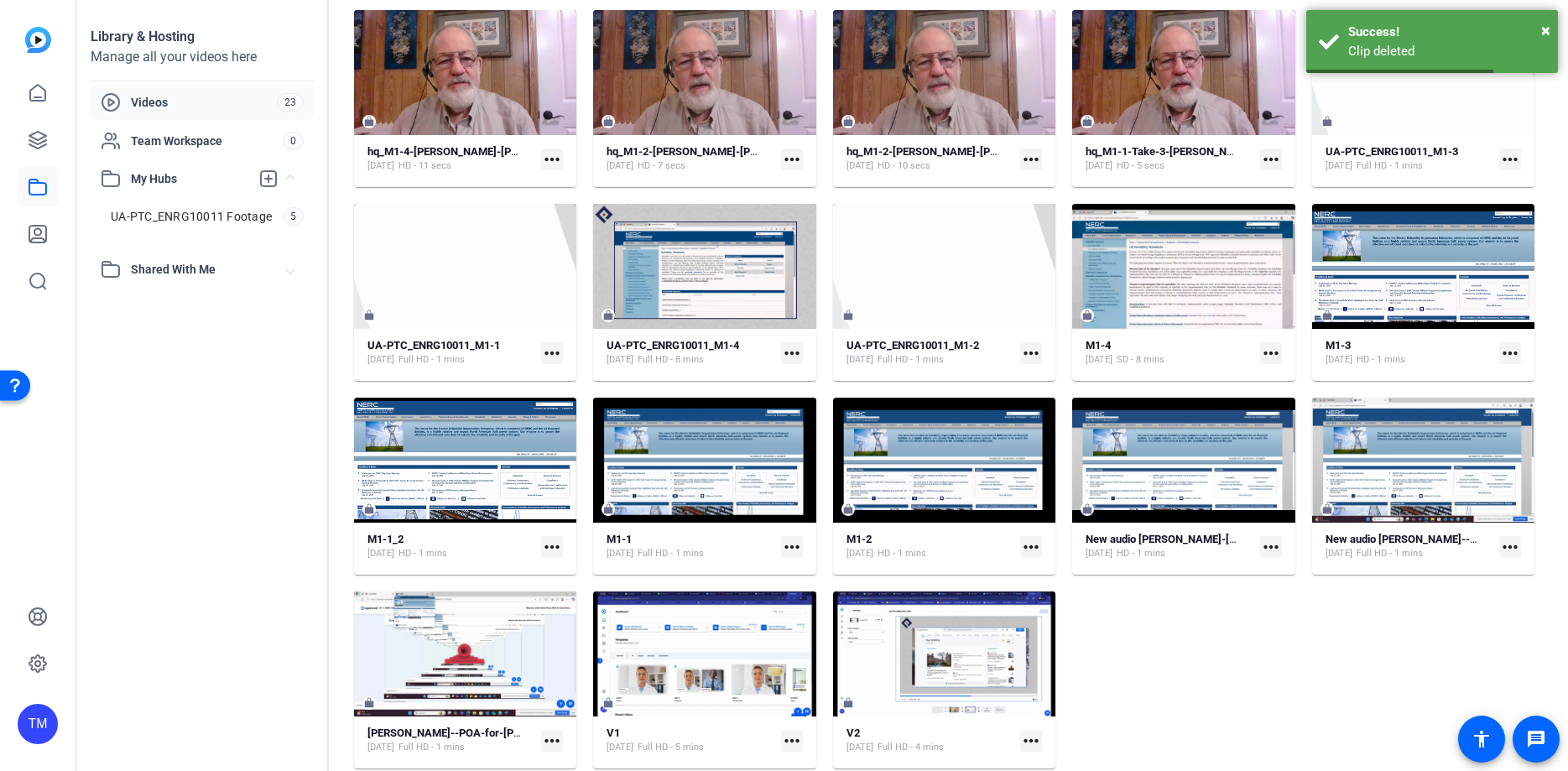
click at [1305, 686] on div "hq_ENRG-11--Course-Intro-Take-2-[PERSON_NAME].-[PERSON_NAME]-2025-08-27-11-56-2…" at bounding box center [944, 292] width 1180 height 952
click at [193, 431] on div "Library & Hosting Manage all your videos here Videos 23 Team Workspace 0 My Hub…" at bounding box center [203, 385] width 252 height 771
click at [149, 222] on span "UA-PTC_ENRG10011 Footage" at bounding box center [190, 217] width 161 height 17
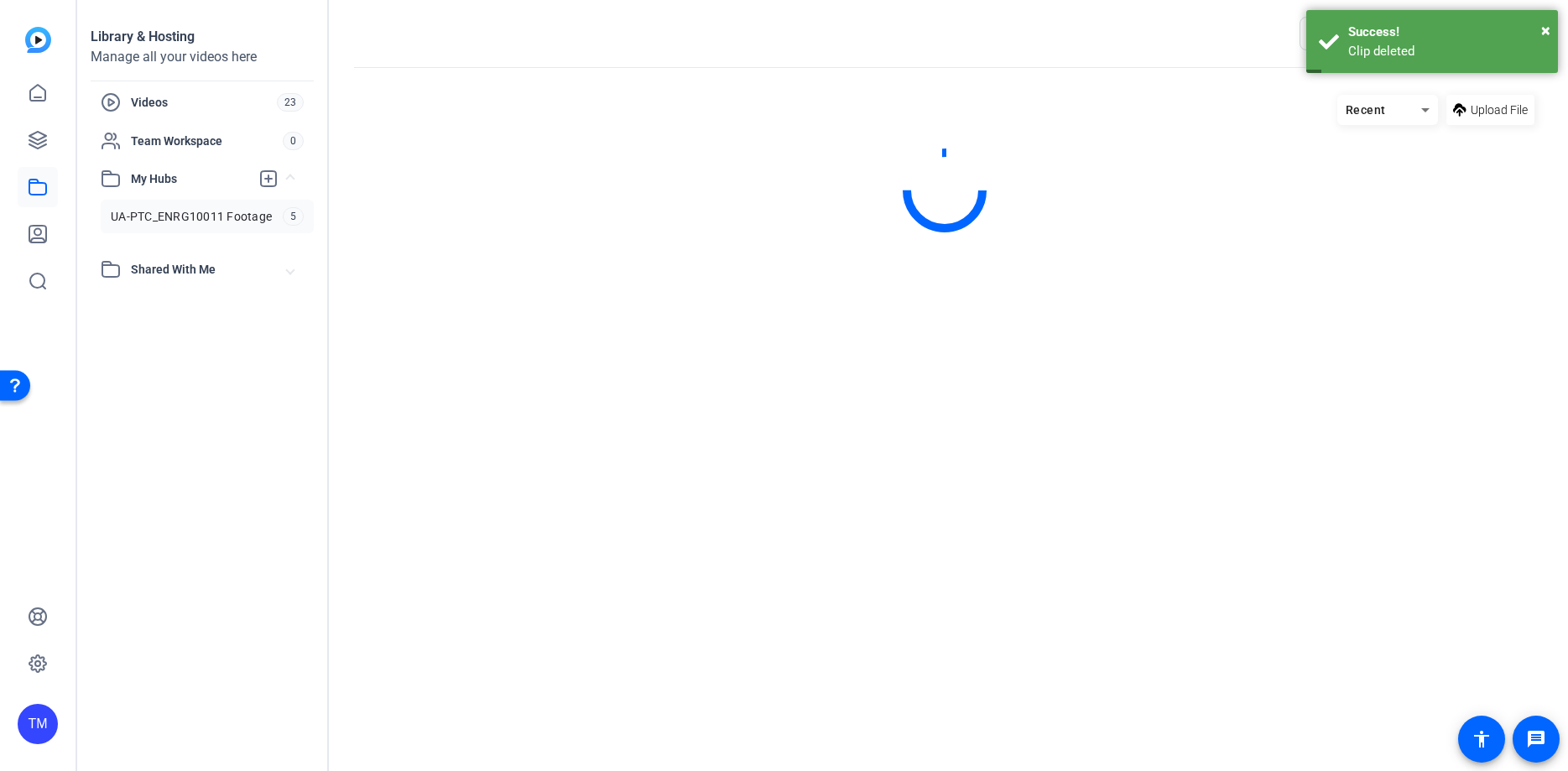
scroll to position [0, 0]
